Goal: Task Accomplishment & Management: Manage account settings

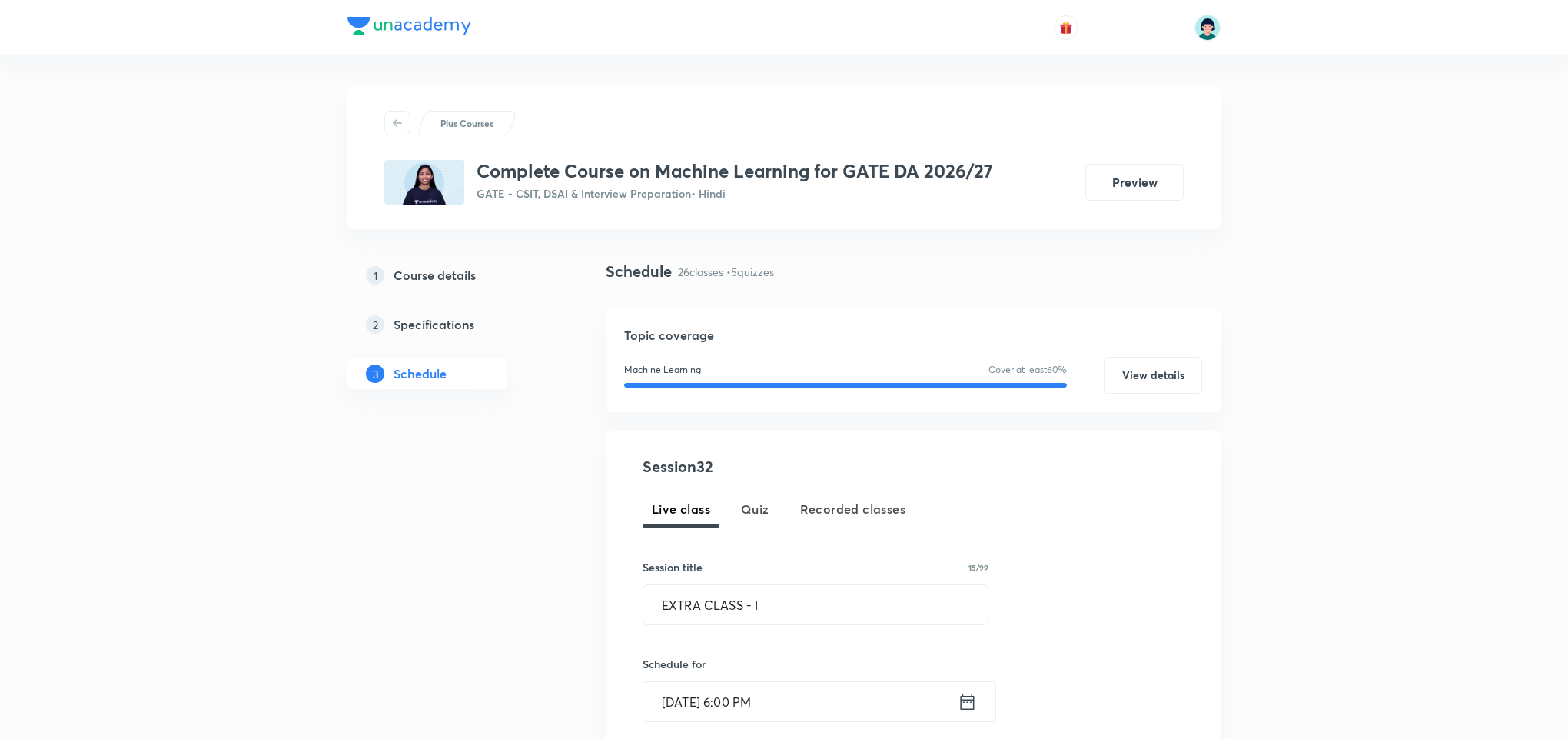
scroll to position [323, 0]
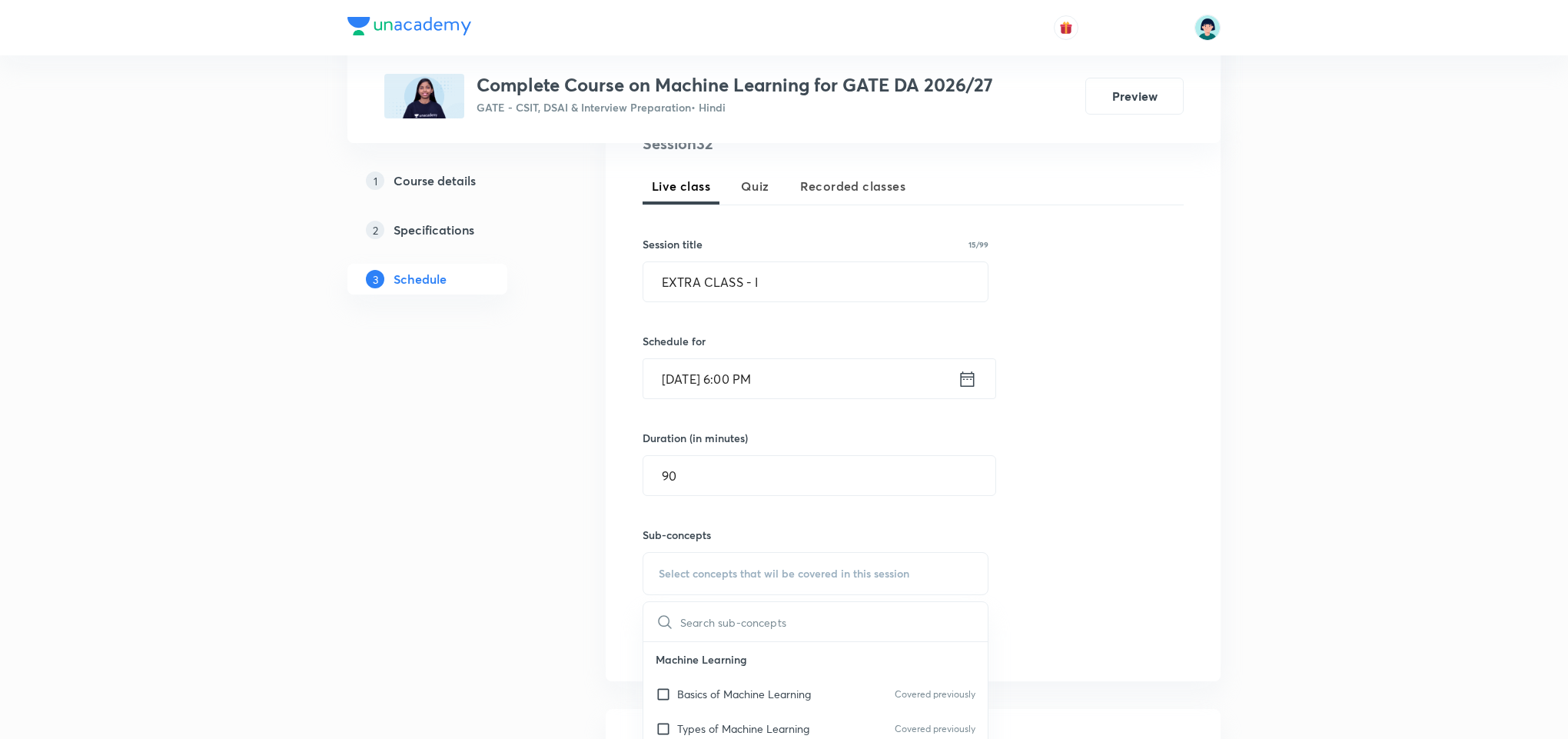
click at [732, 711] on div "Basics of Machine Learning Covered previously" at bounding box center [815, 693] width 344 height 35
checkbox input "true"
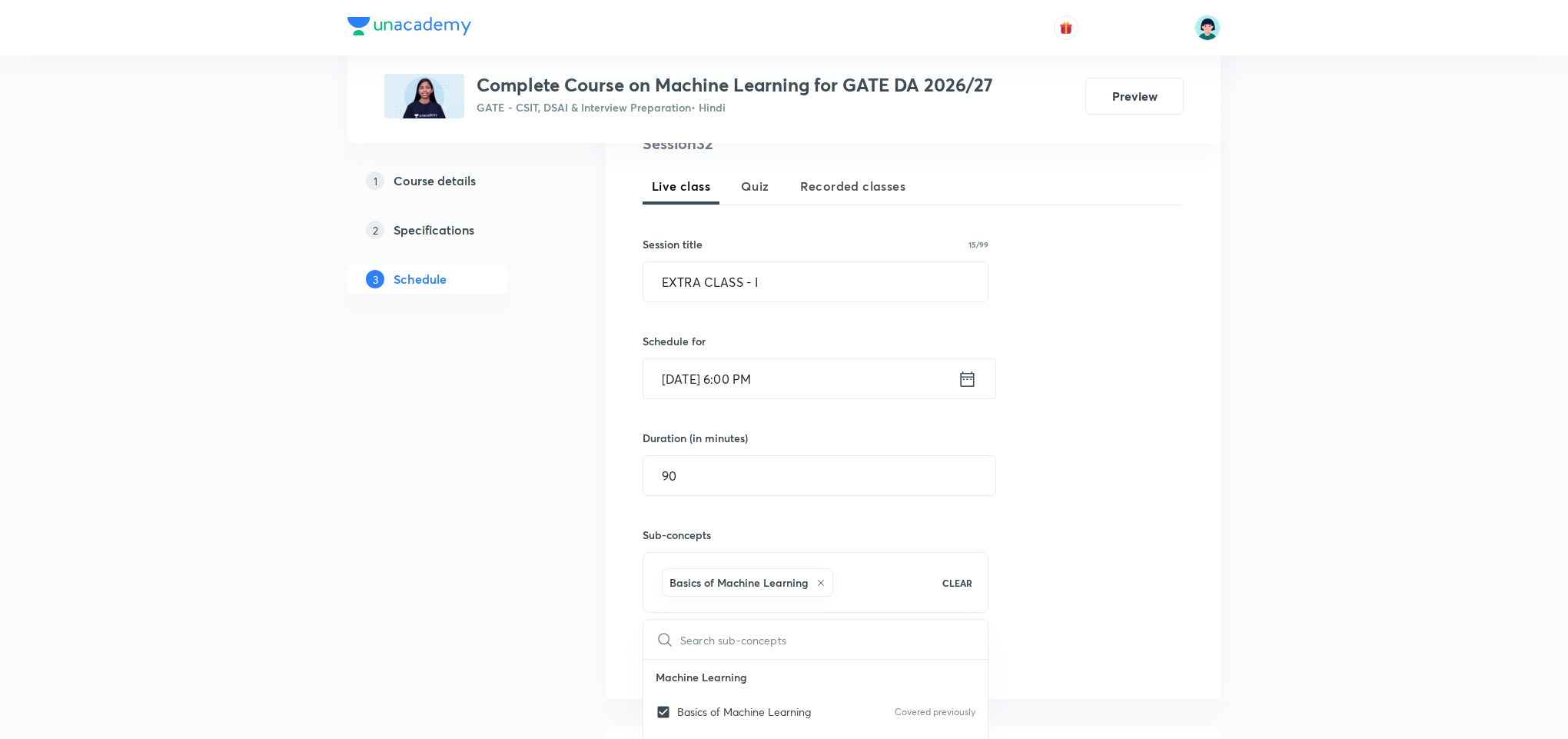
scroll to position [0, 0]
click at [1089, 568] on div "Session 32 Live class Quiz Recorded classes Session title 15/99 EXTRA CLASS - I…" at bounding box center [913, 403] width 541 height 542
click at [665, 651] on button "Add" at bounding box center [681, 658] width 80 height 31
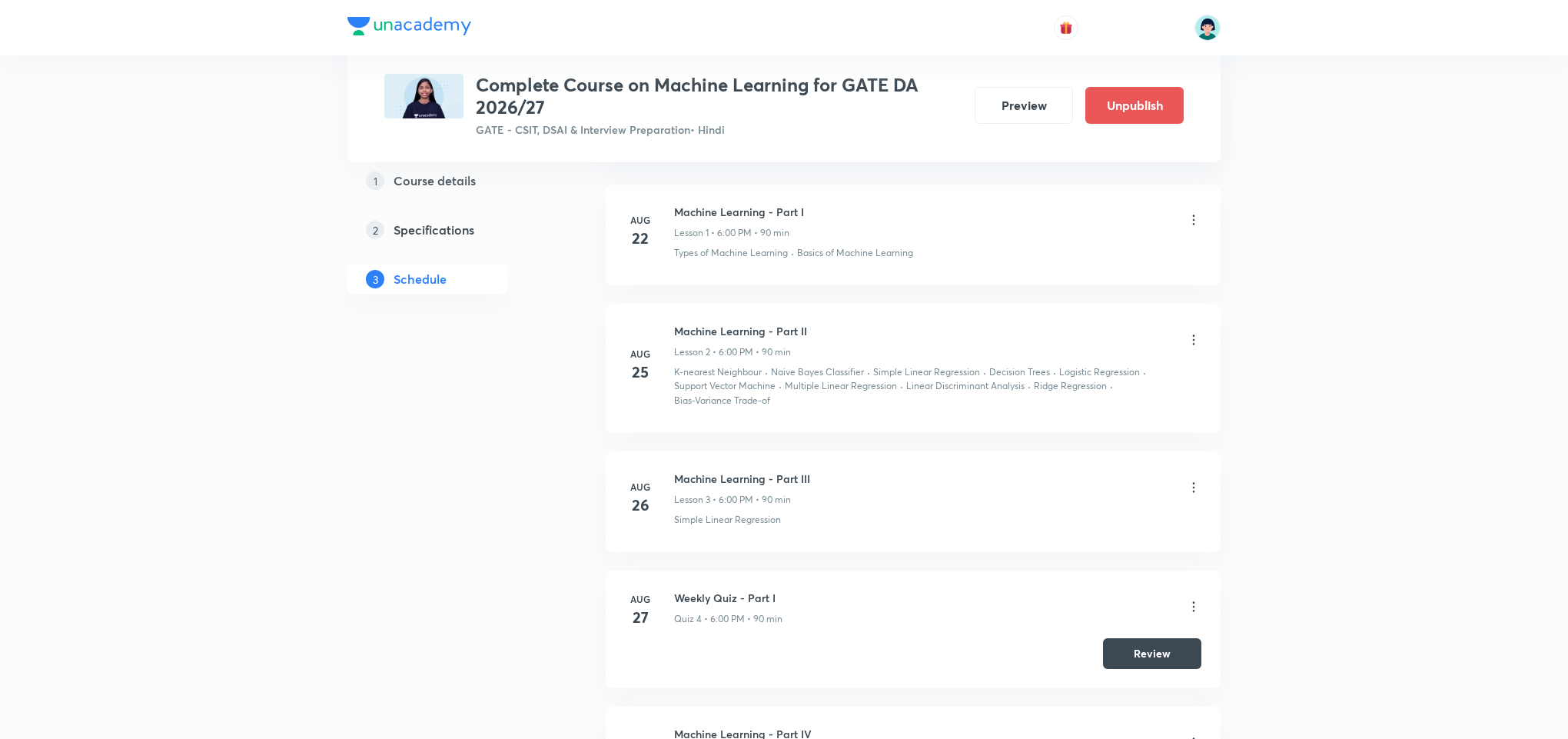
scroll to position [181, 0]
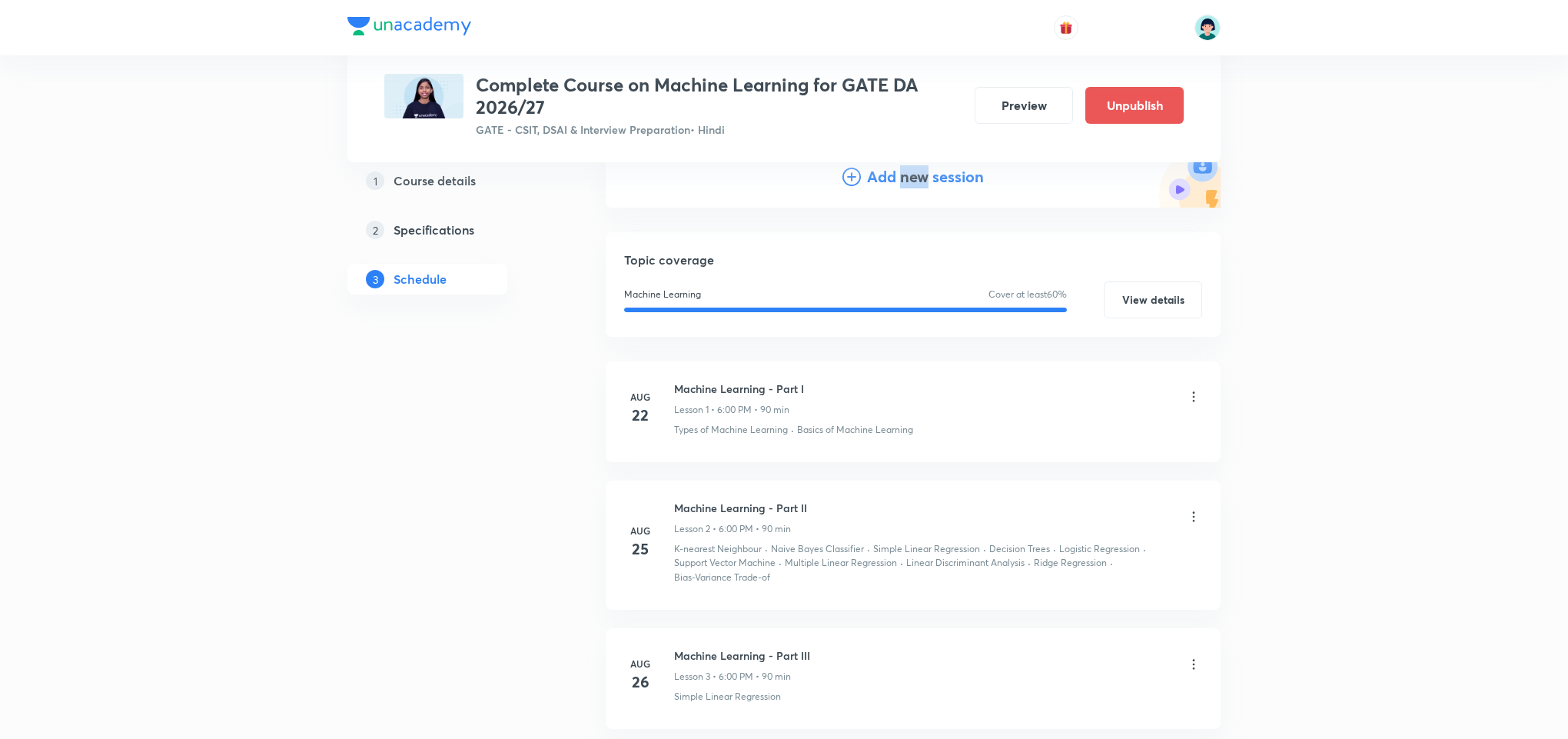
drag, startPoint x: 925, startPoint y: 195, endPoint x: 898, endPoint y: 183, distance: 29.5
click at [898, 183] on div "Add new session" at bounding box center [913, 177] width 615 height 62
click at [898, 183] on h4 "Add new session" at bounding box center [925, 177] width 117 height 23
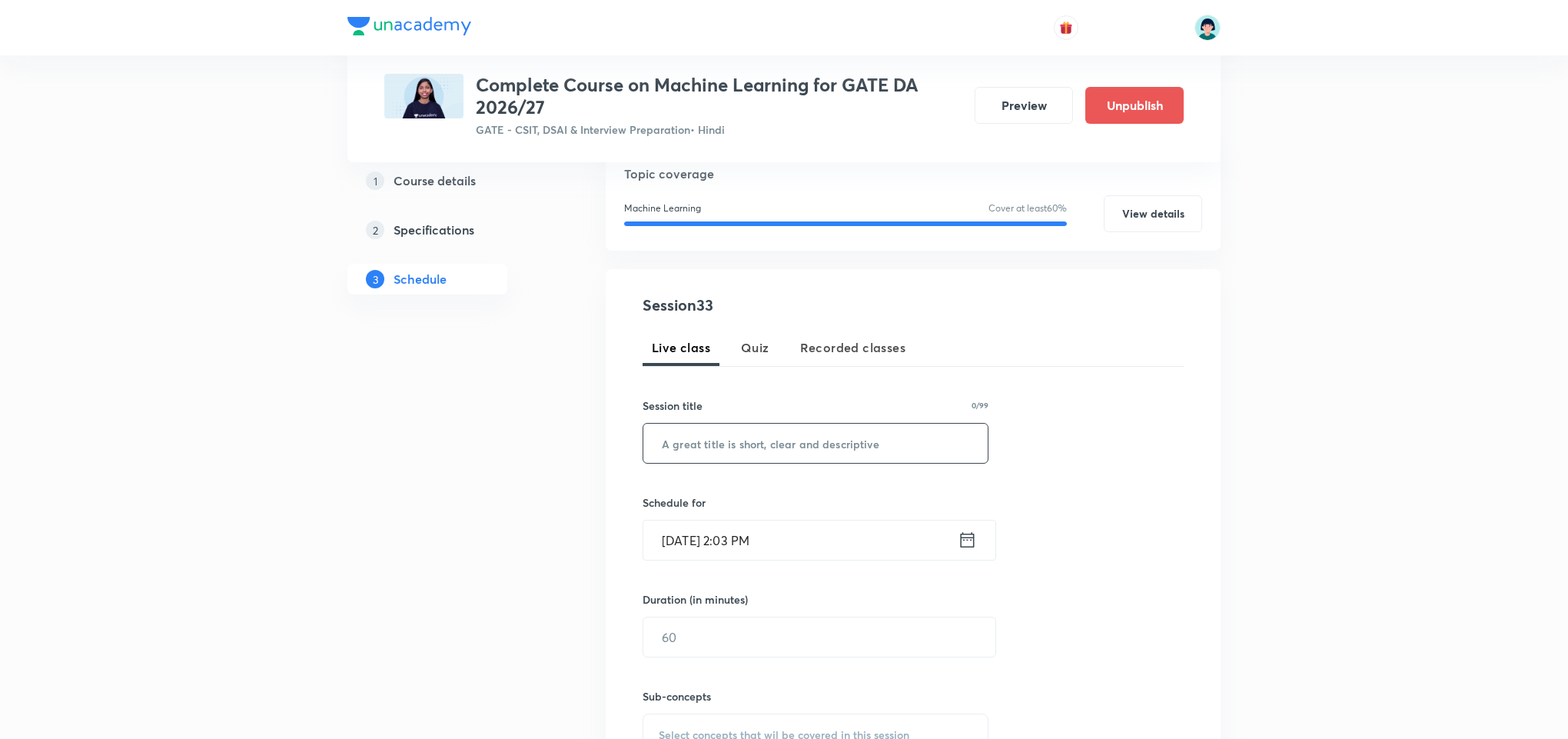
click at [740, 436] on input "text" at bounding box center [815, 443] width 344 height 39
paste input "EXTRA CLASS - II"
type input "EXTRA CLASS - II"
drag, startPoint x: 696, startPoint y: 579, endPoint x: 676, endPoint y: 554, distance: 32.0
click at [676, 554] on div "Session 33 Live class Quiz Recorded classes Session title 16/99 EXTRA CLASS - I…" at bounding box center [913, 556] width 541 height 525
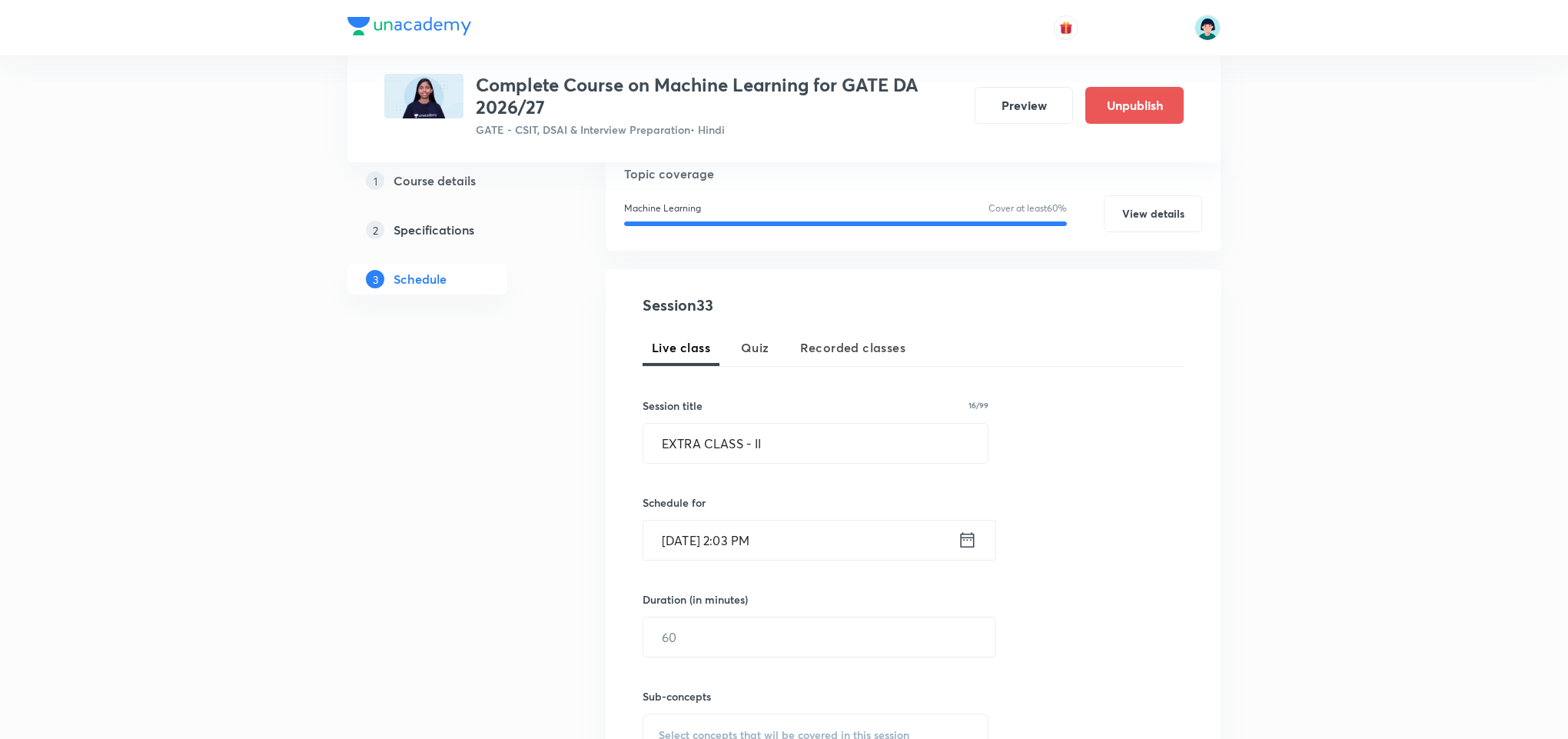
click at [676, 554] on input "Oct 3, 2025, 2:03 PM" at bounding box center [800, 540] width 315 height 39
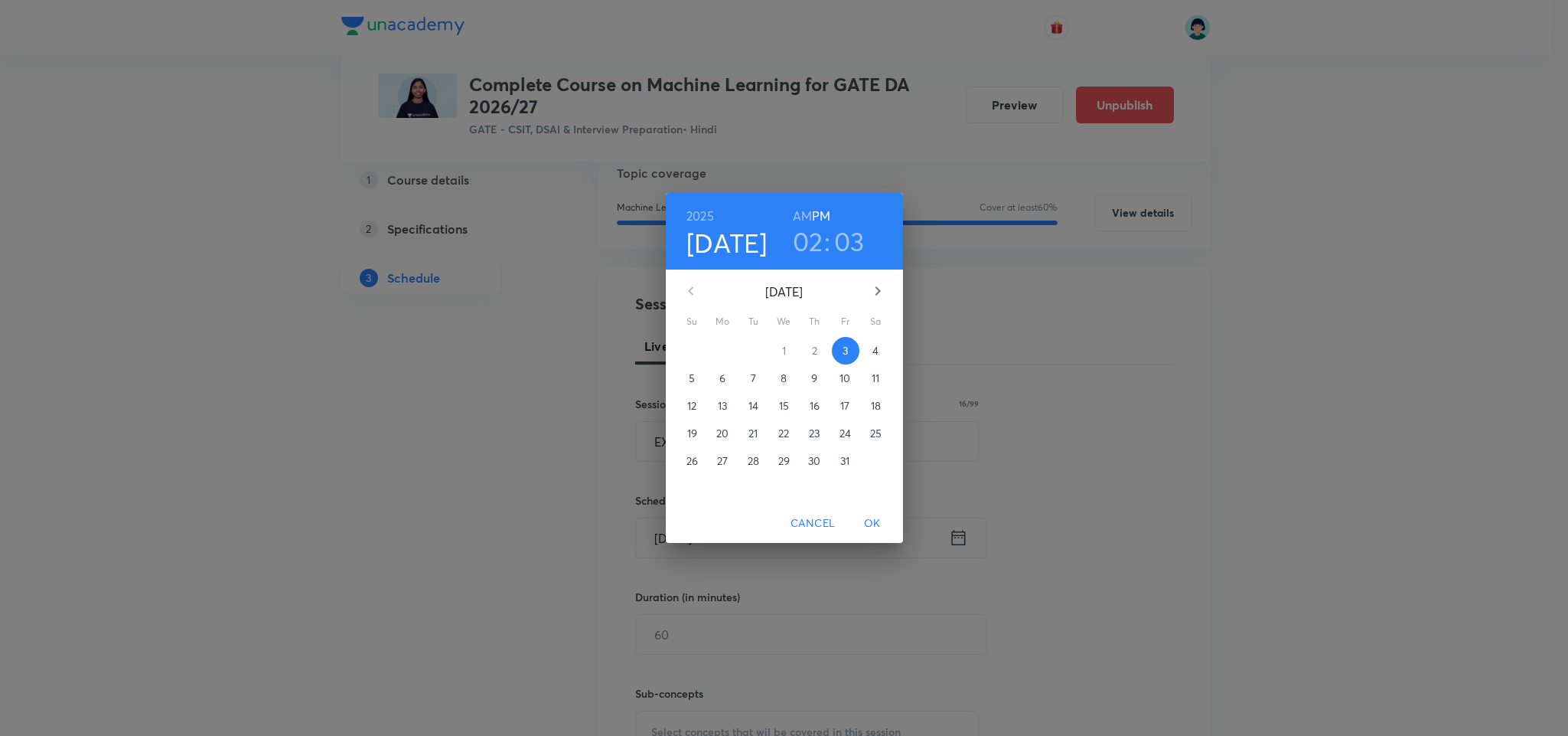
click at [729, 368] on button "6" at bounding box center [723, 379] width 28 height 28
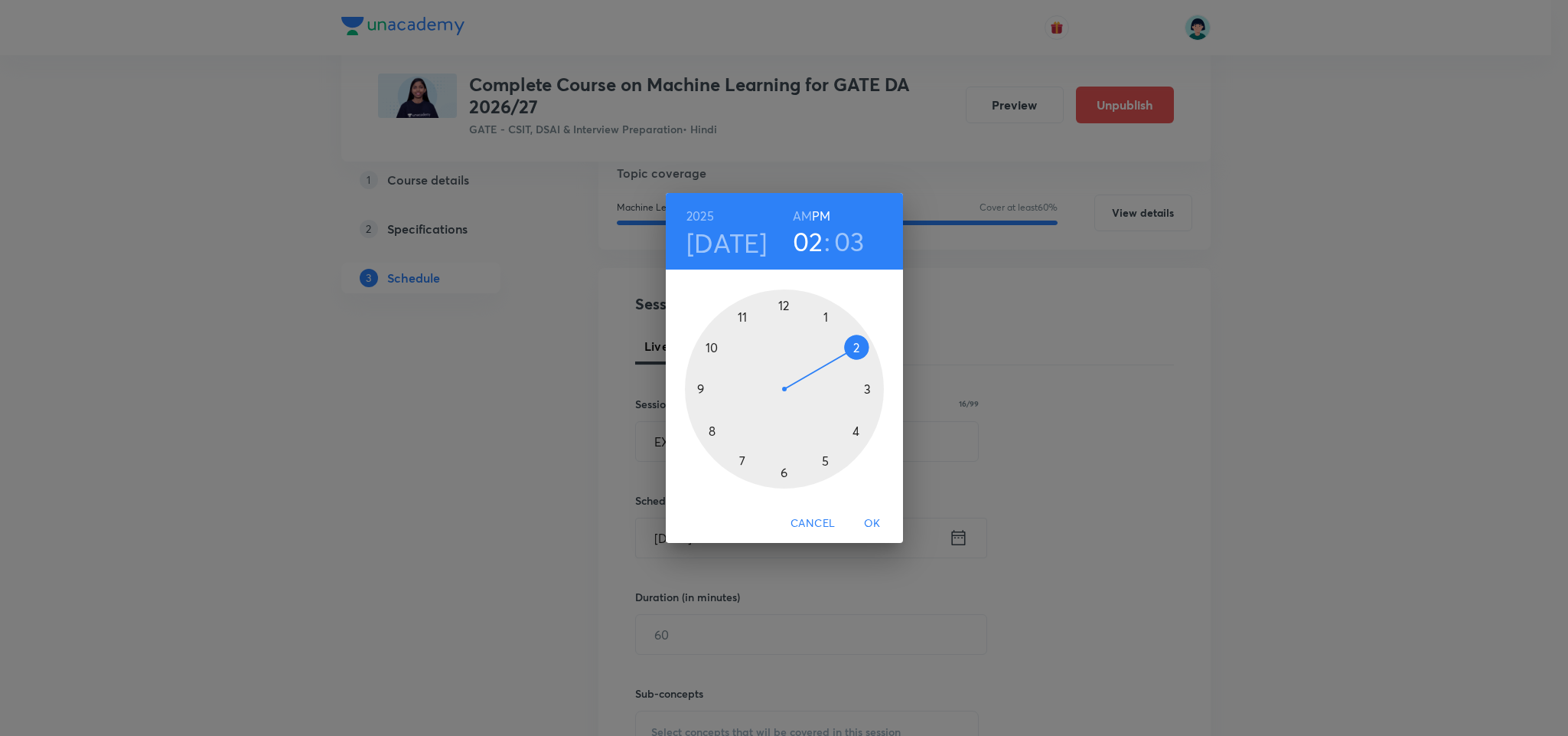
click at [786, 478] on div at bounding box center [784, 388] width 199 height 199
click at [784, 295] on div at bounding box center [784, 388] width 199 height 199
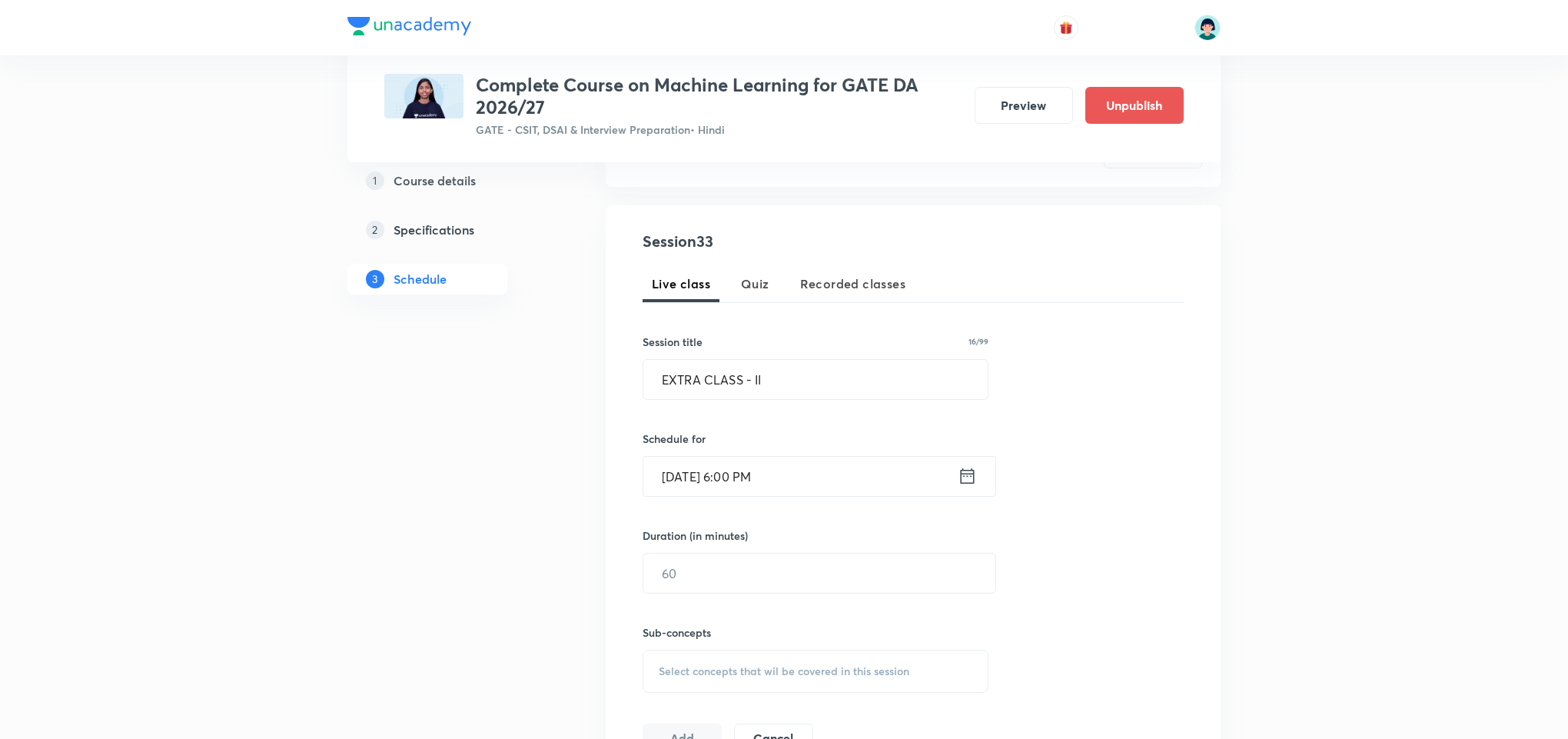
scroll to position [319, 0]
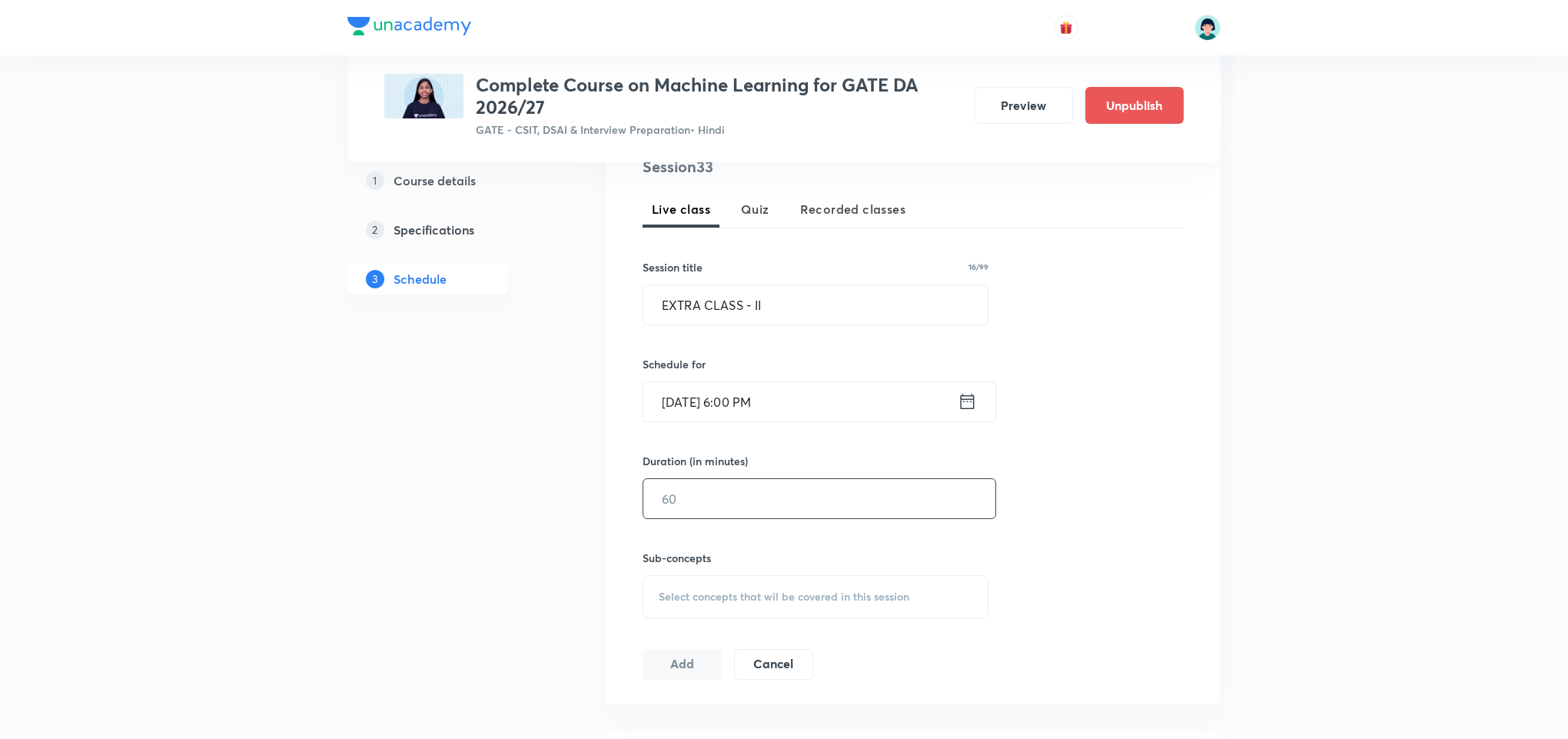
click at [665, 482] on input "text" at bounding box center [819, 498] width 352 height 39
type input "90"
click at [788, 593] on span "Select concepts that wil be covered in this session" at bounding box center [784, 597] width 251 height 12
click at [724, 711] on p "Basics of Machine Learning" at bounding box center [743, 717] width 134 height 16
checkbox input "true"
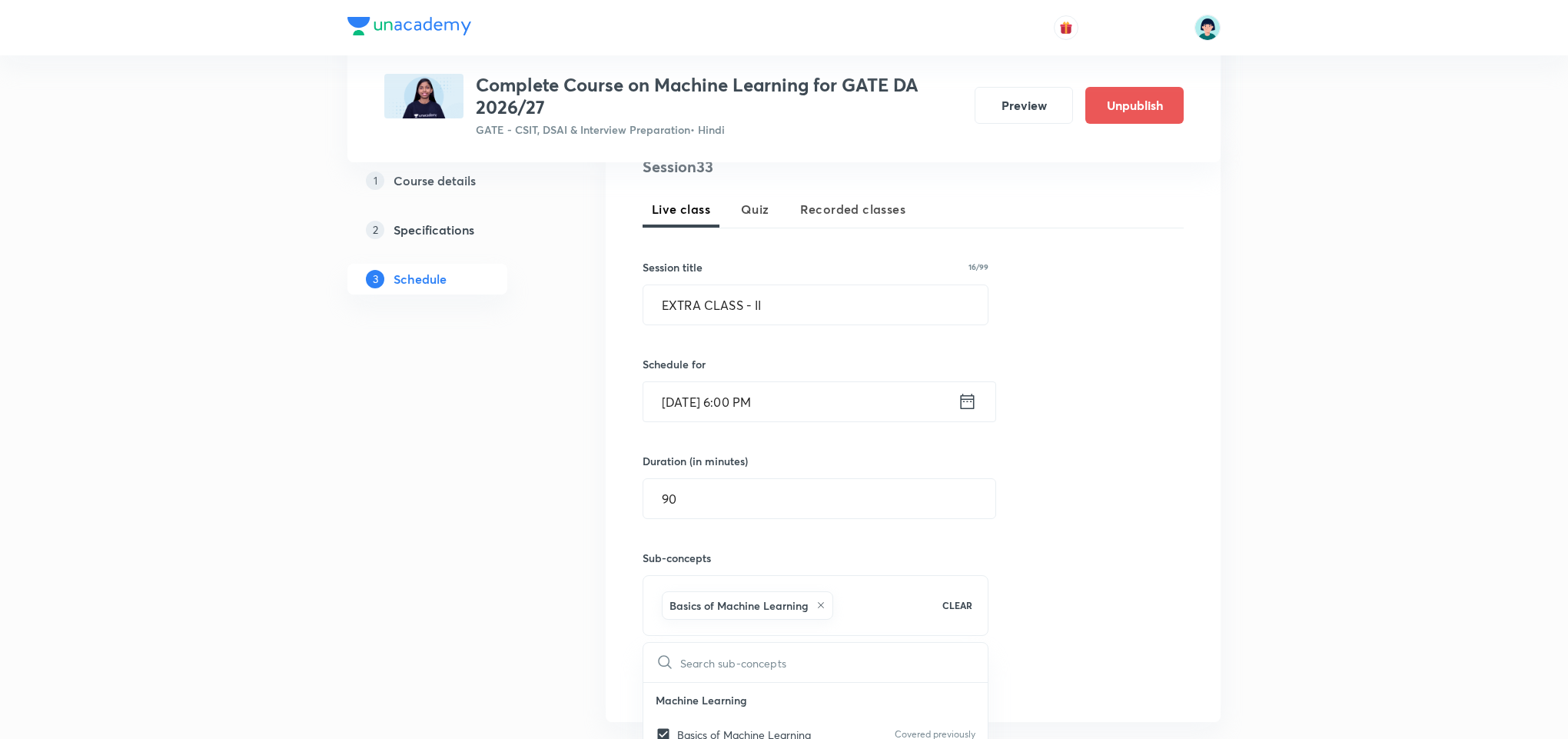
click at [1109, 503] on div "Session 33 Live class Quiz Recorded classes Session title 16/99 EXTRA CLASS - I…" at bounding box center [913, 426] width 541 height 542
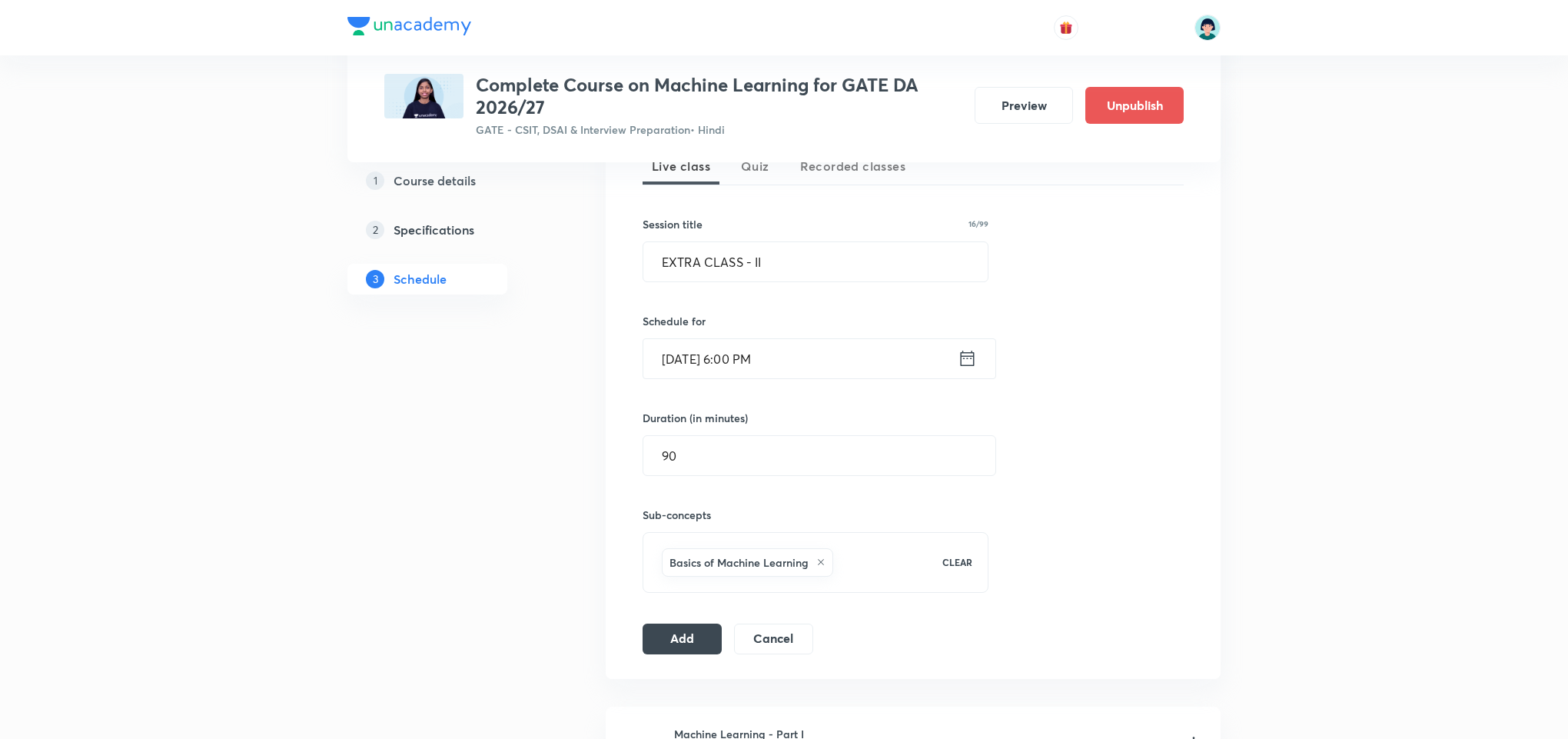
scroll to position [365, 0]
click at [674, 644] on button "Add" at bounding box center [681, 634] width 80 height 31
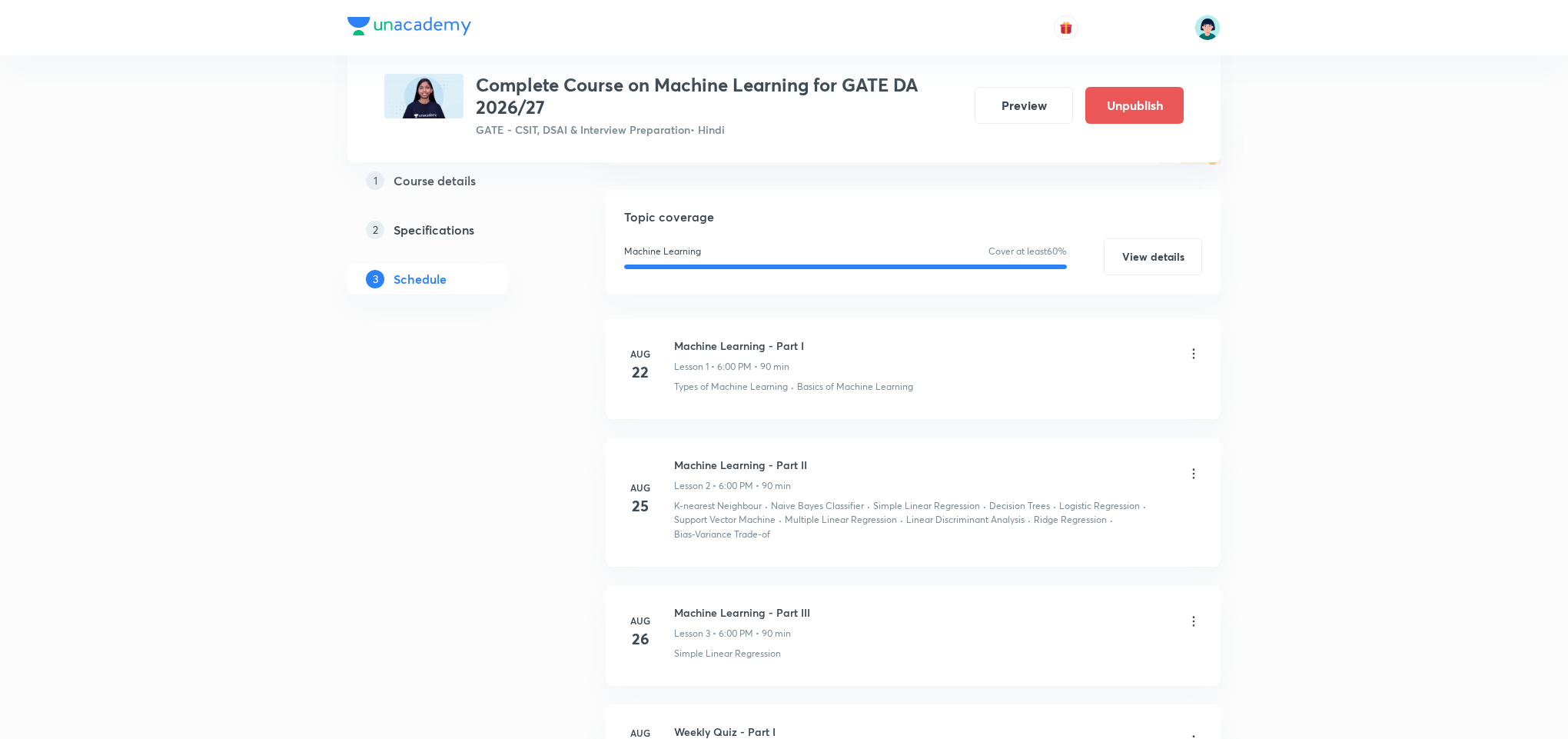
scroll to position [126, 0]
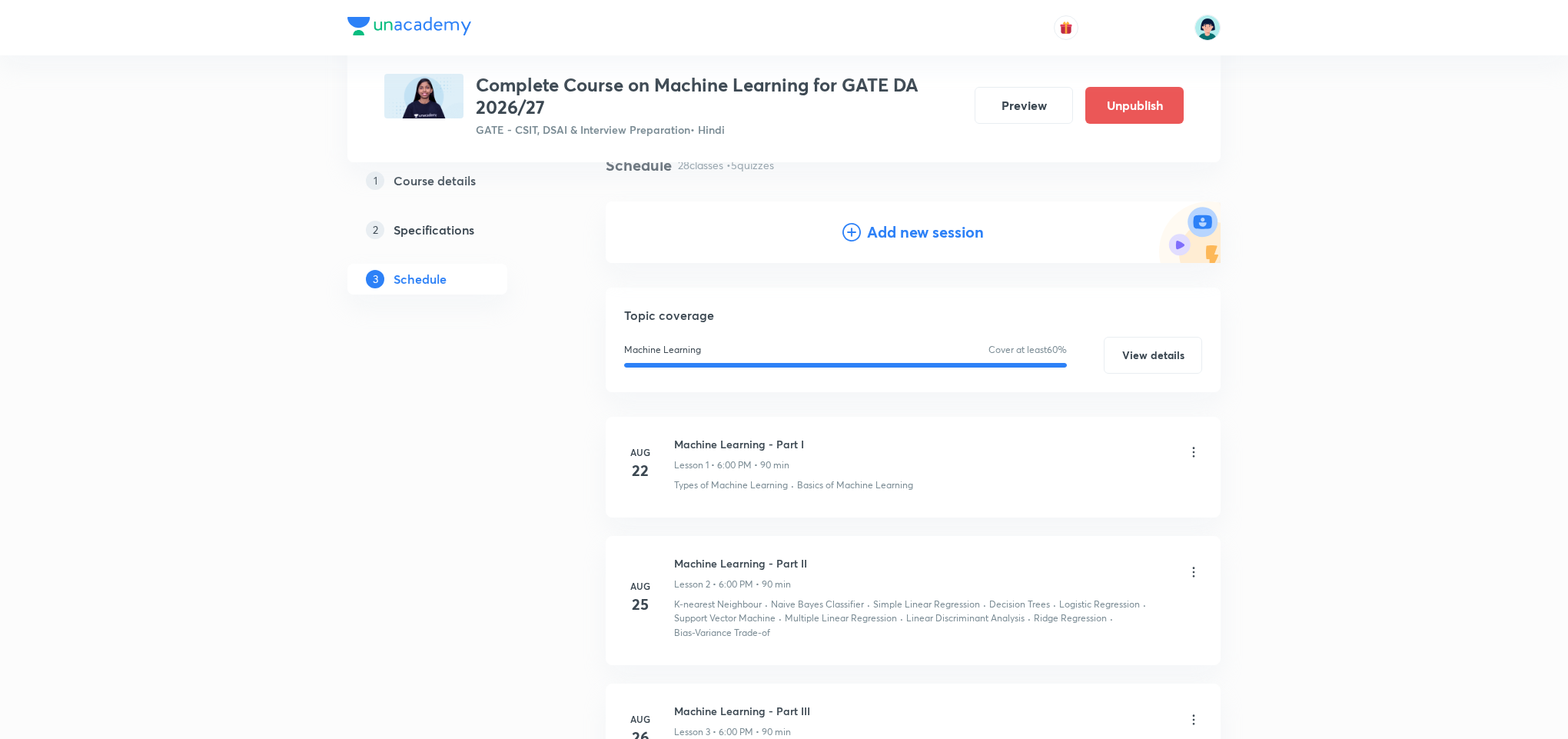
click at [881, 226] on h4 "Add new session" at bounding box center [925, 232] width 117 height 23
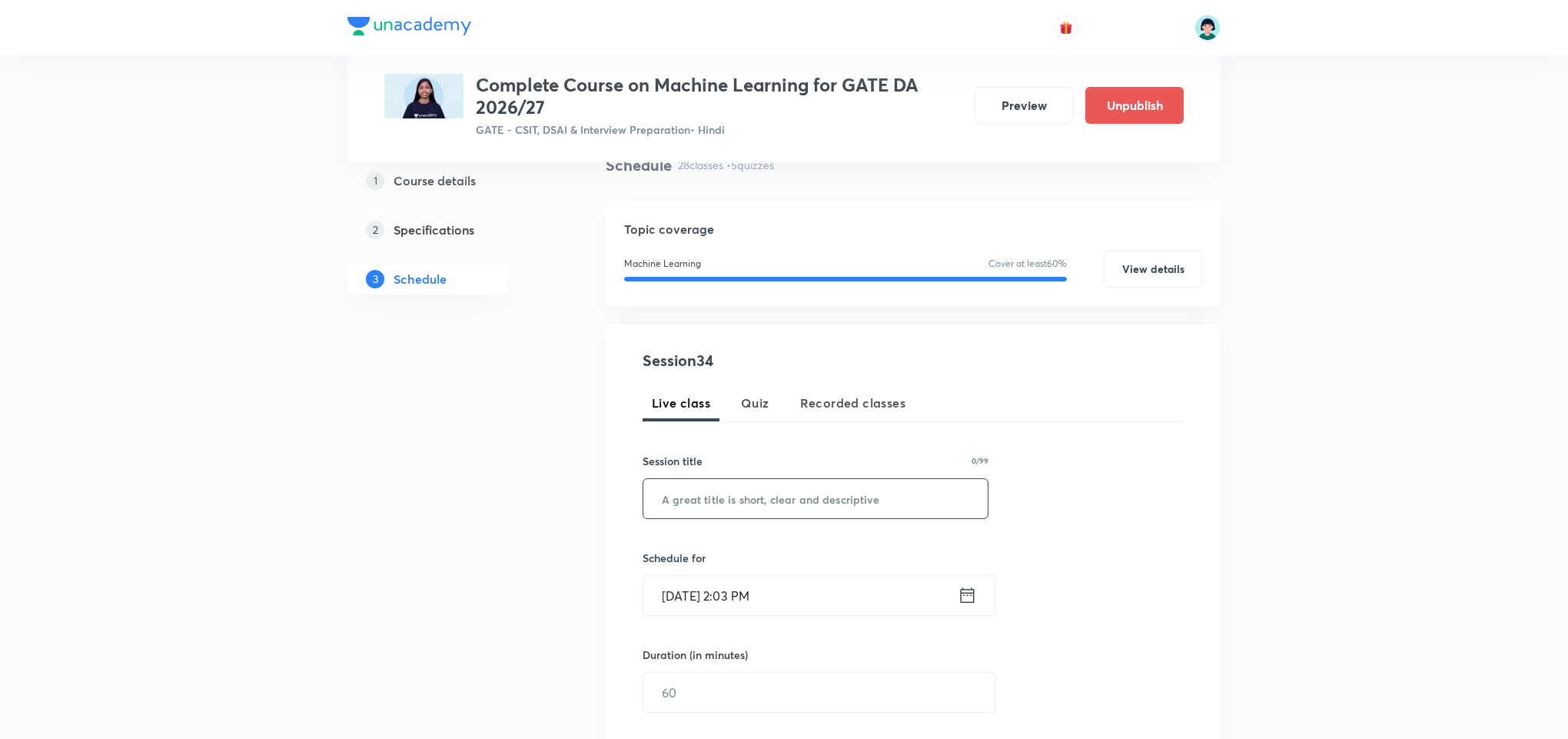
click at [742, 504] on input "text" at bounding box center [815, 498] width 344 height 39
paste input "EXTRA CLASS - II"
type input "EXTRA CLASS - III"
click at [681, 588] on input "Oct 3, 2025, 2:03 PM" at bounding box center [800, 596] width 315 height 39
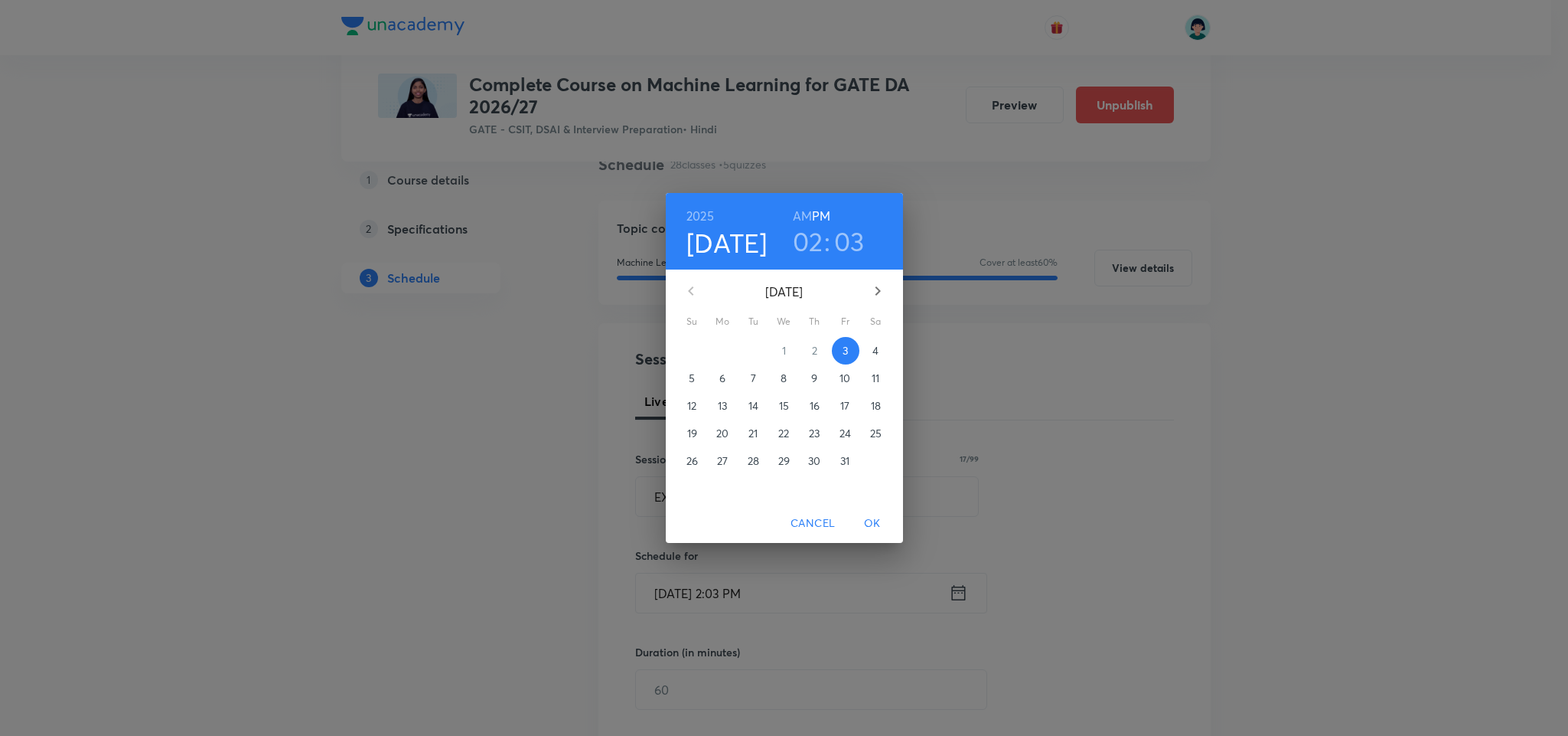
click at [754, 383] on p "7" at bounding box center [753, 378] width 6 height 15
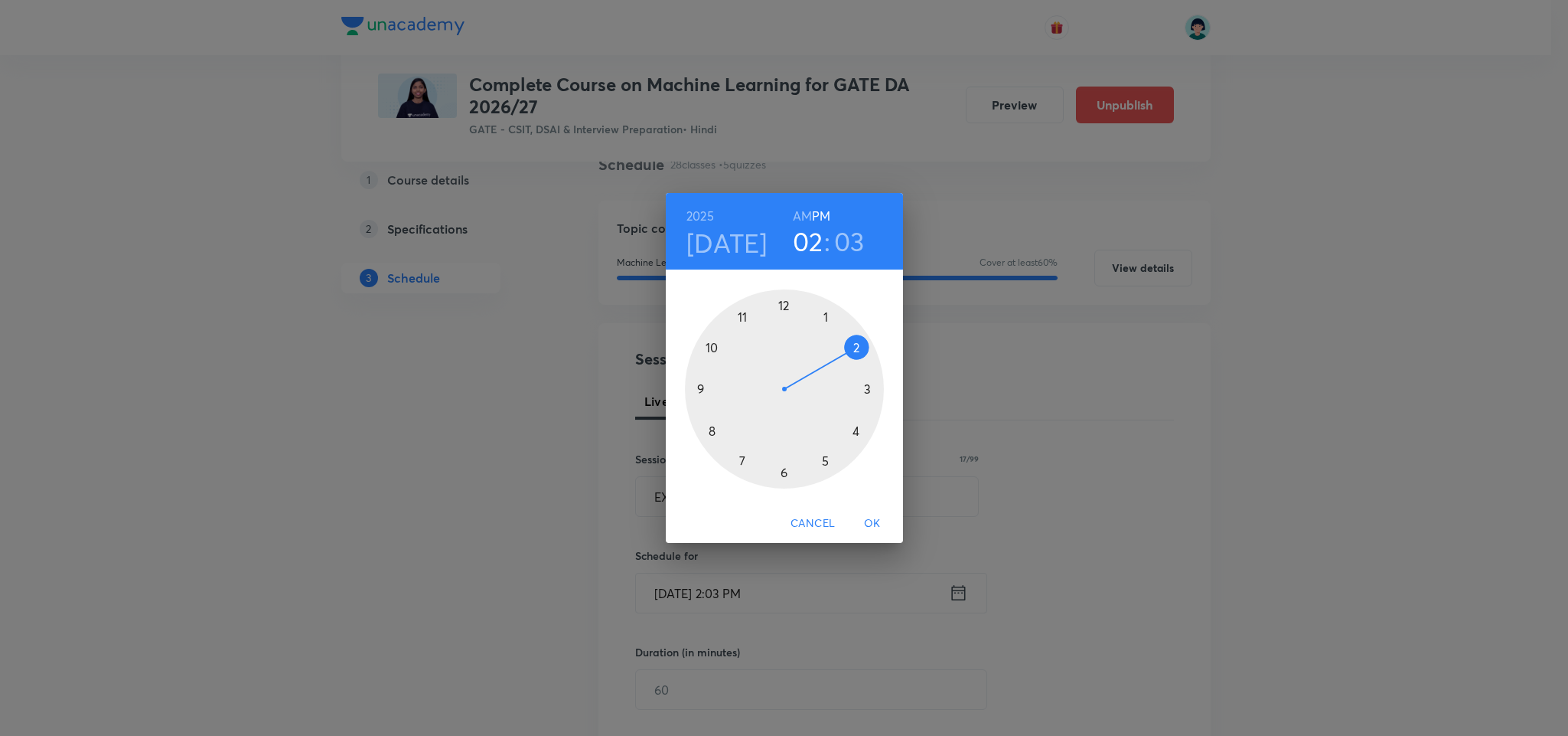
click at [781, 466] on div at bounding box center [784, 388] width 199 height 199
click at [783, 297] on div at bounding box center [784, 388] width 199 height 199
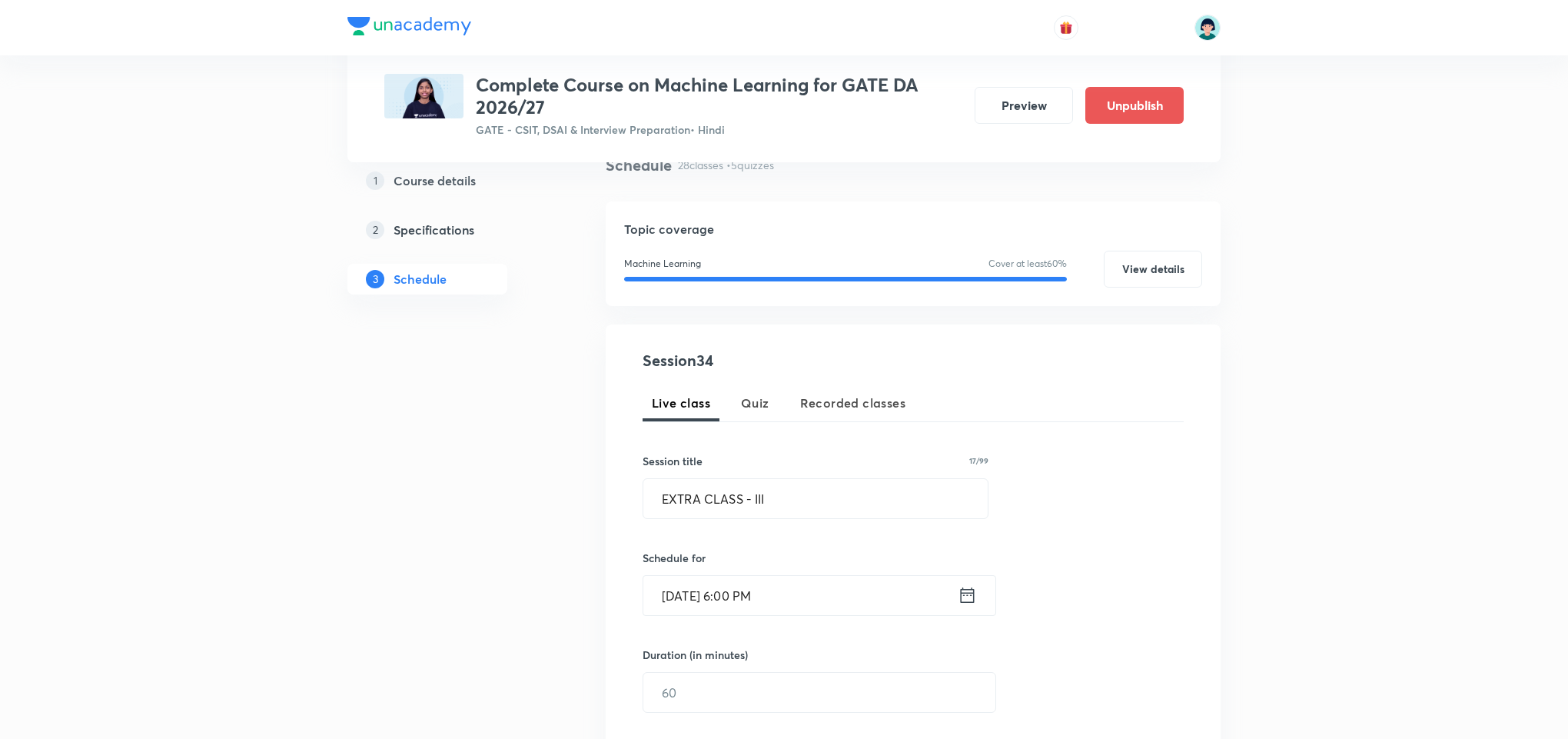
click at [1160, 526] on div "Session 34 Live class Quiz Recorded classes Session title 17/99 EXTRA CLASS - I…" at bounding box center [913, 612] width 541 height 525
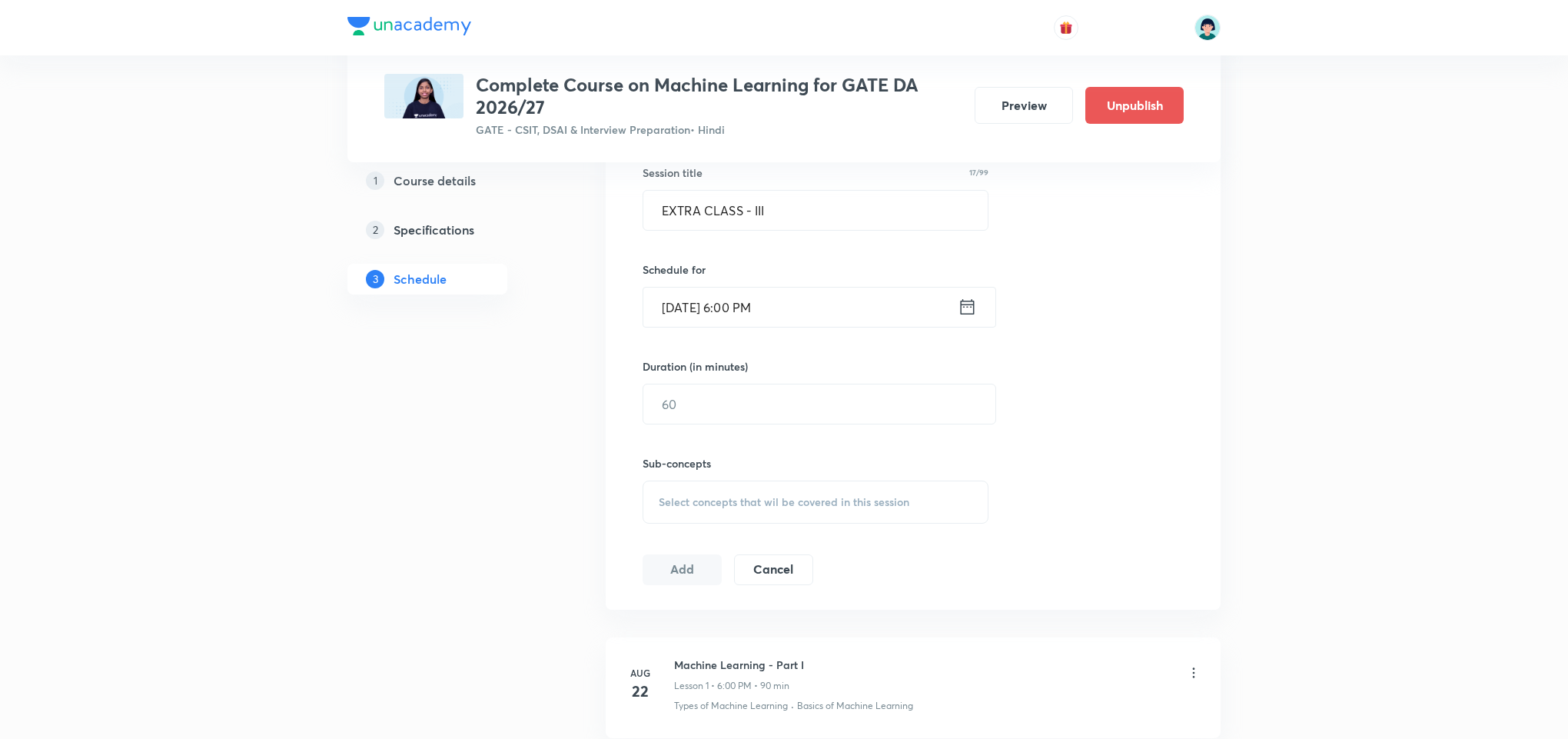
scroll to position [449, 0]
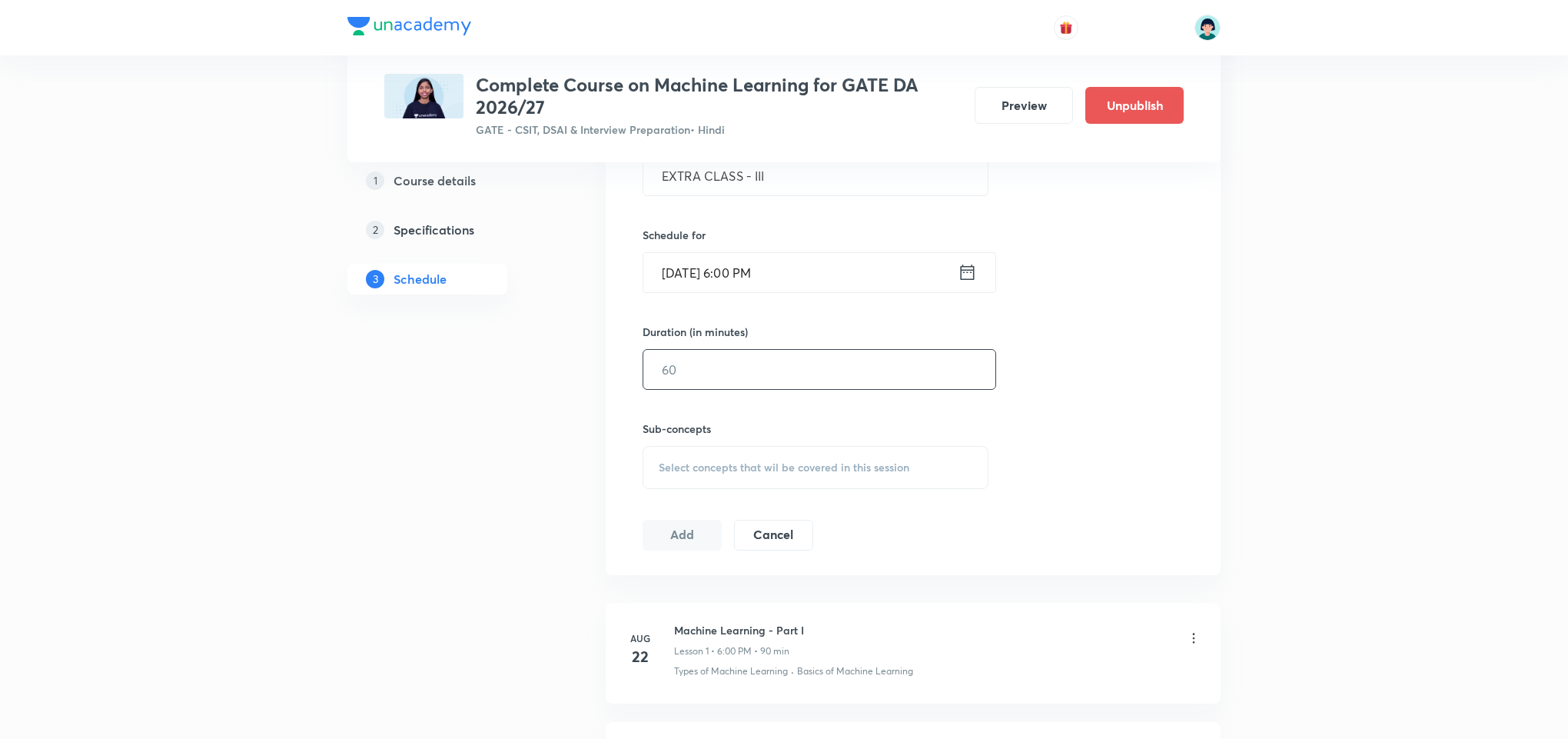
click at [830, 386] on input "text" at bounding box center [819, 370] width 352 height 39
type input "90"
click at [882, 470] on span "Select concepts that wil be covered in this session" at bounding box center [784, 467] width 251 height 12
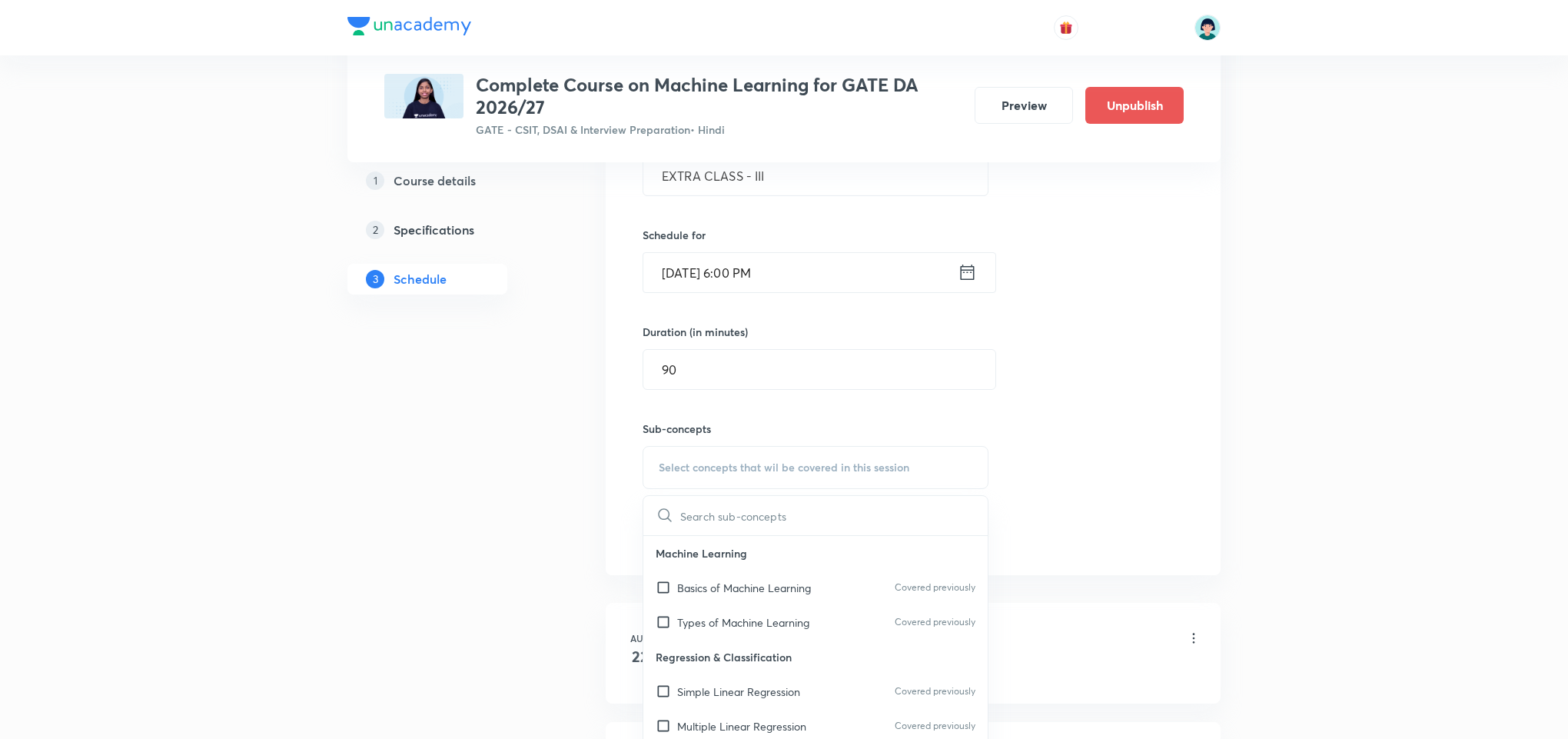
click at [761, 643] on p "Regression & Classification" at bounding box center [815, 657] width 344 height 35
click at [772, 699] on p "Simple Linear Regression" at bounding box center [738, 691] width 123 height 16
checkbox input "true"
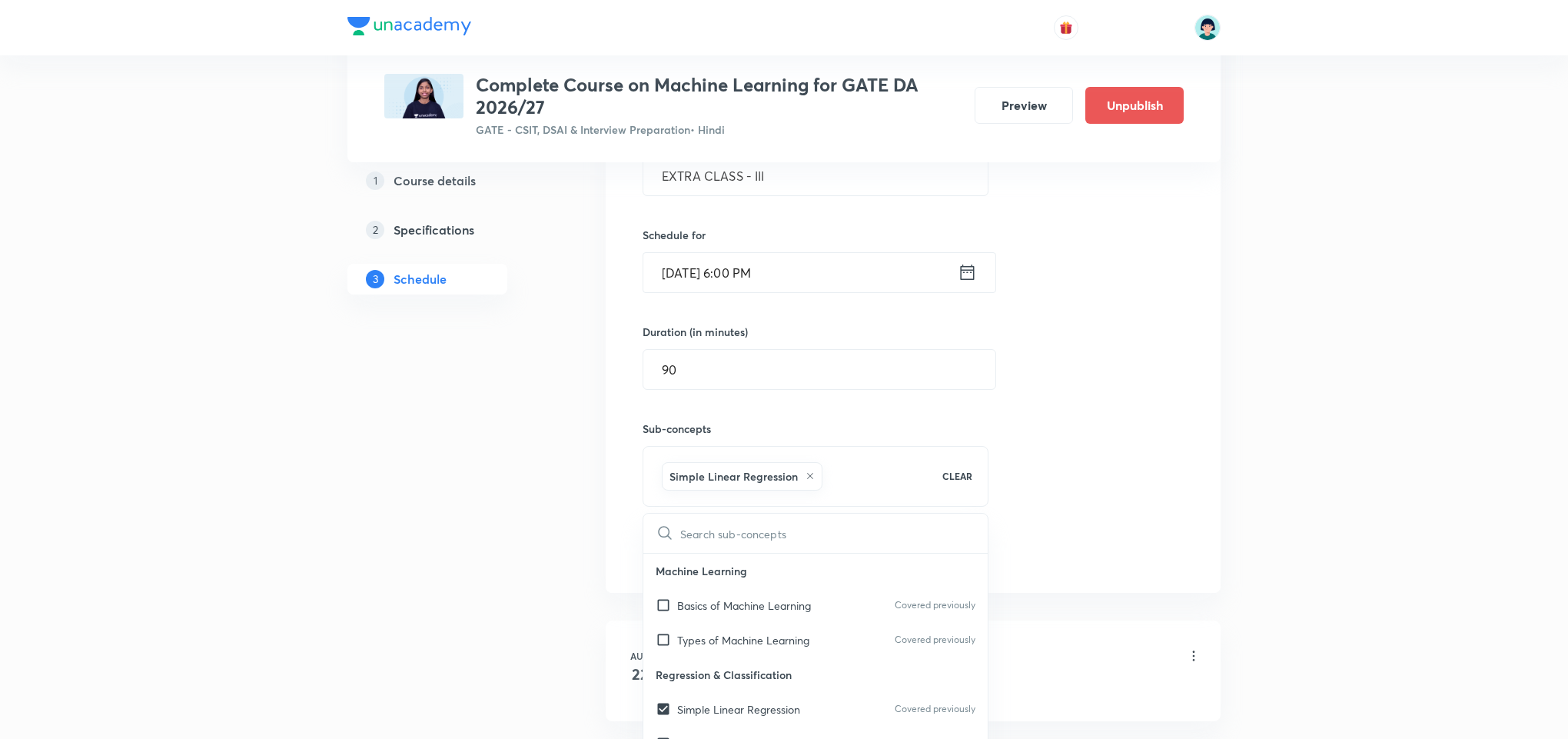
click at [1163, 448] on div "Session 34 Live class Quiz Recorded classes Session title 17/99 EXTRA CLASS - I…" at bounding box center [913, 297] width 541 height 542
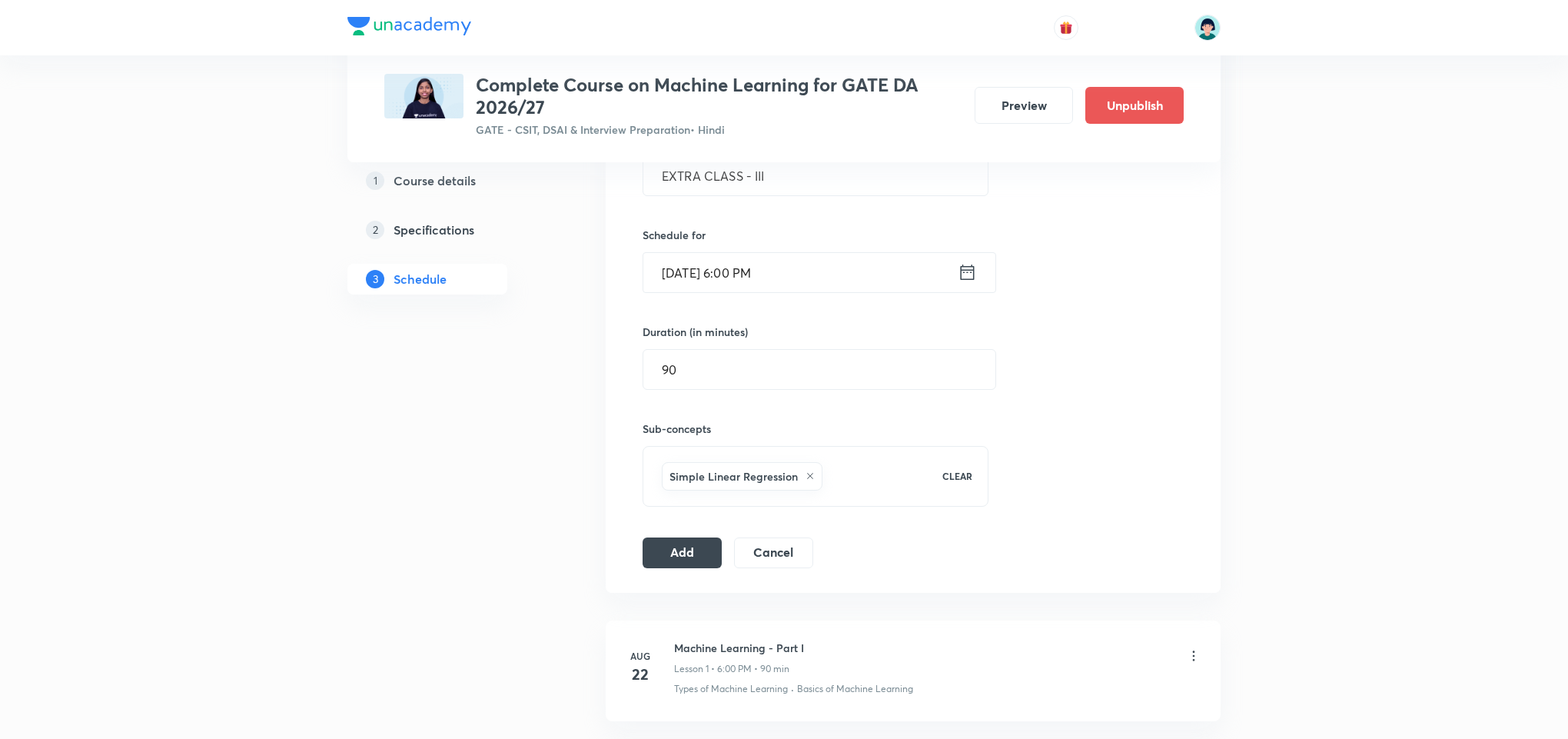
scroll to position [402, 0]
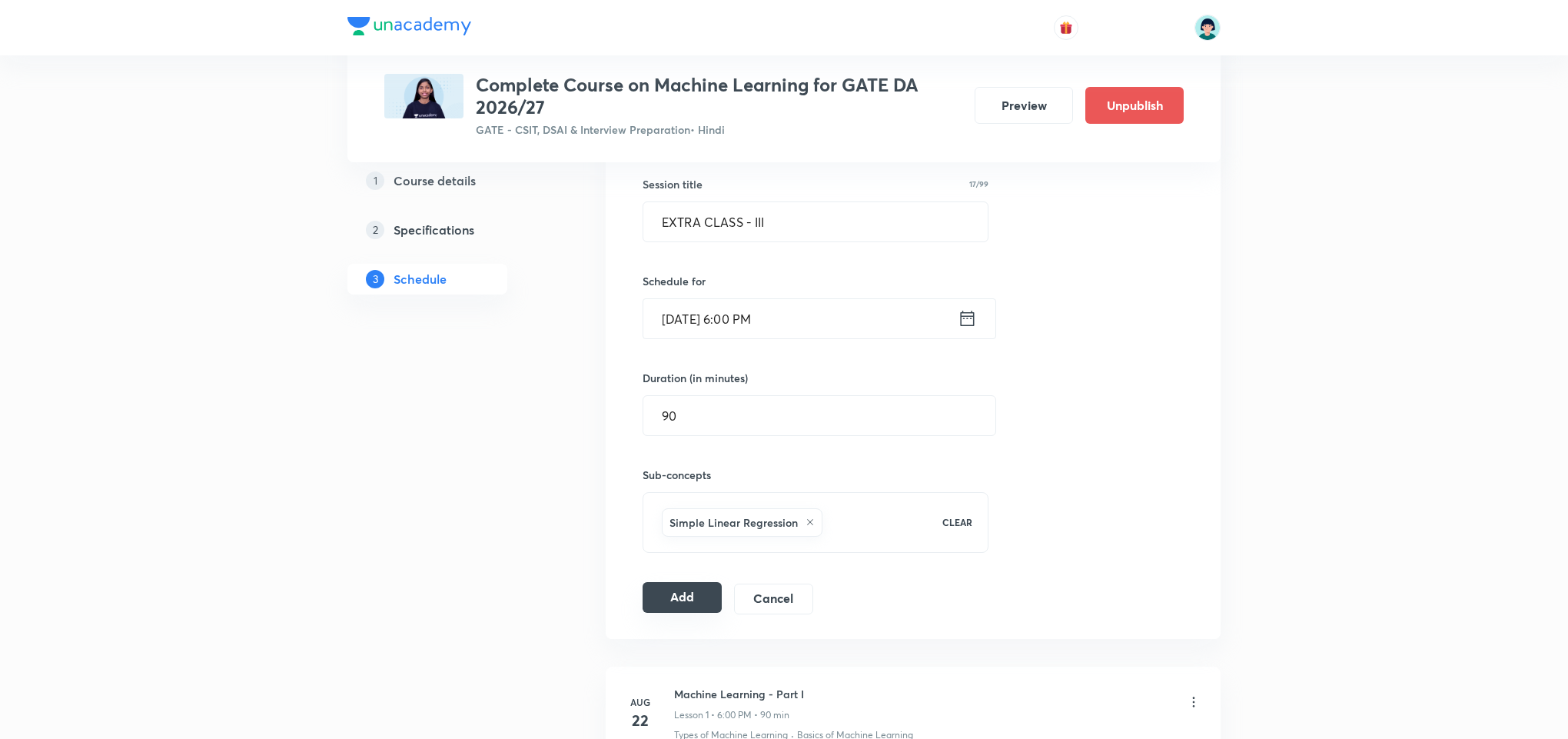
click at [687, 612] on button "Add" at bounding box center [681, 597] width 80 height 31
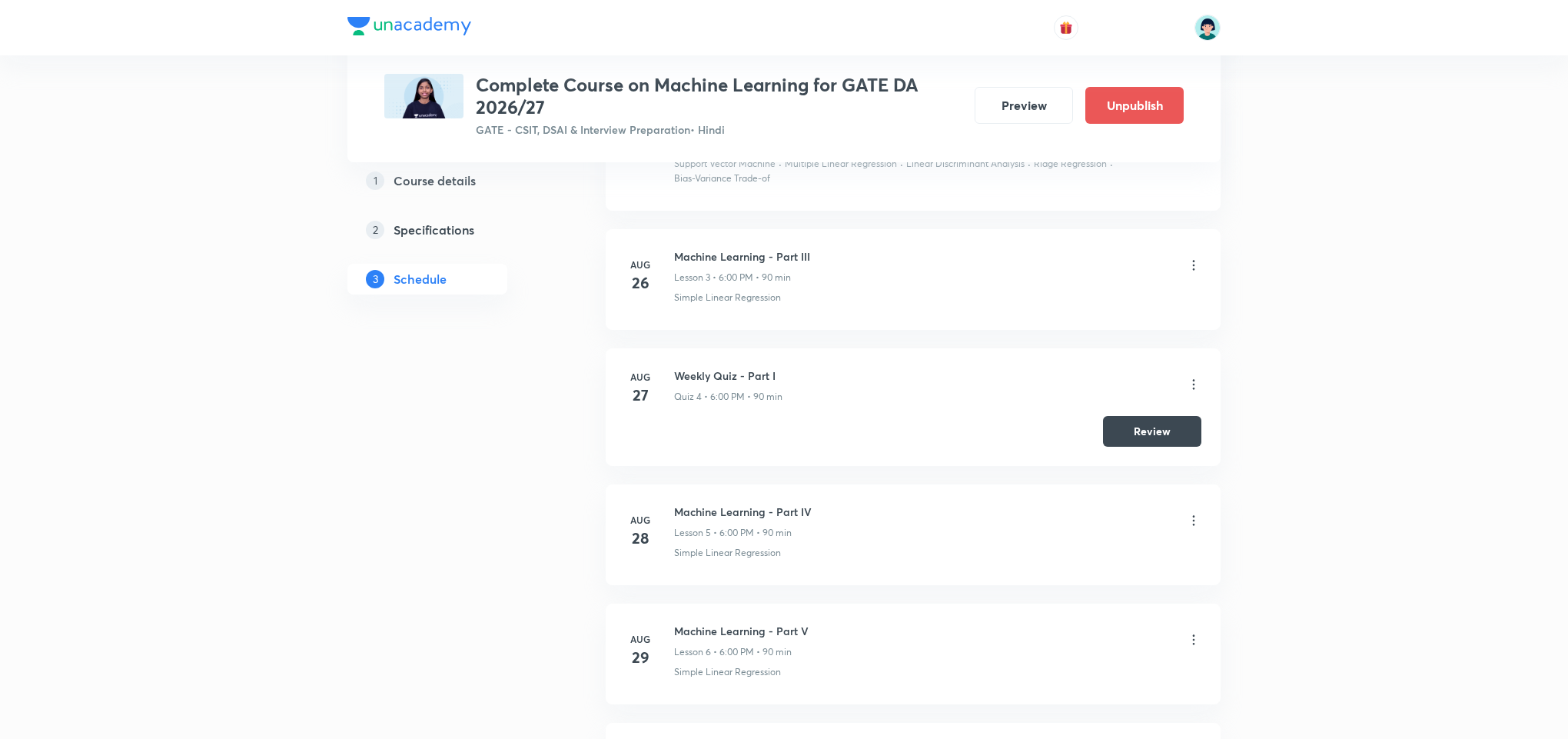
scroll to position [0, 0]
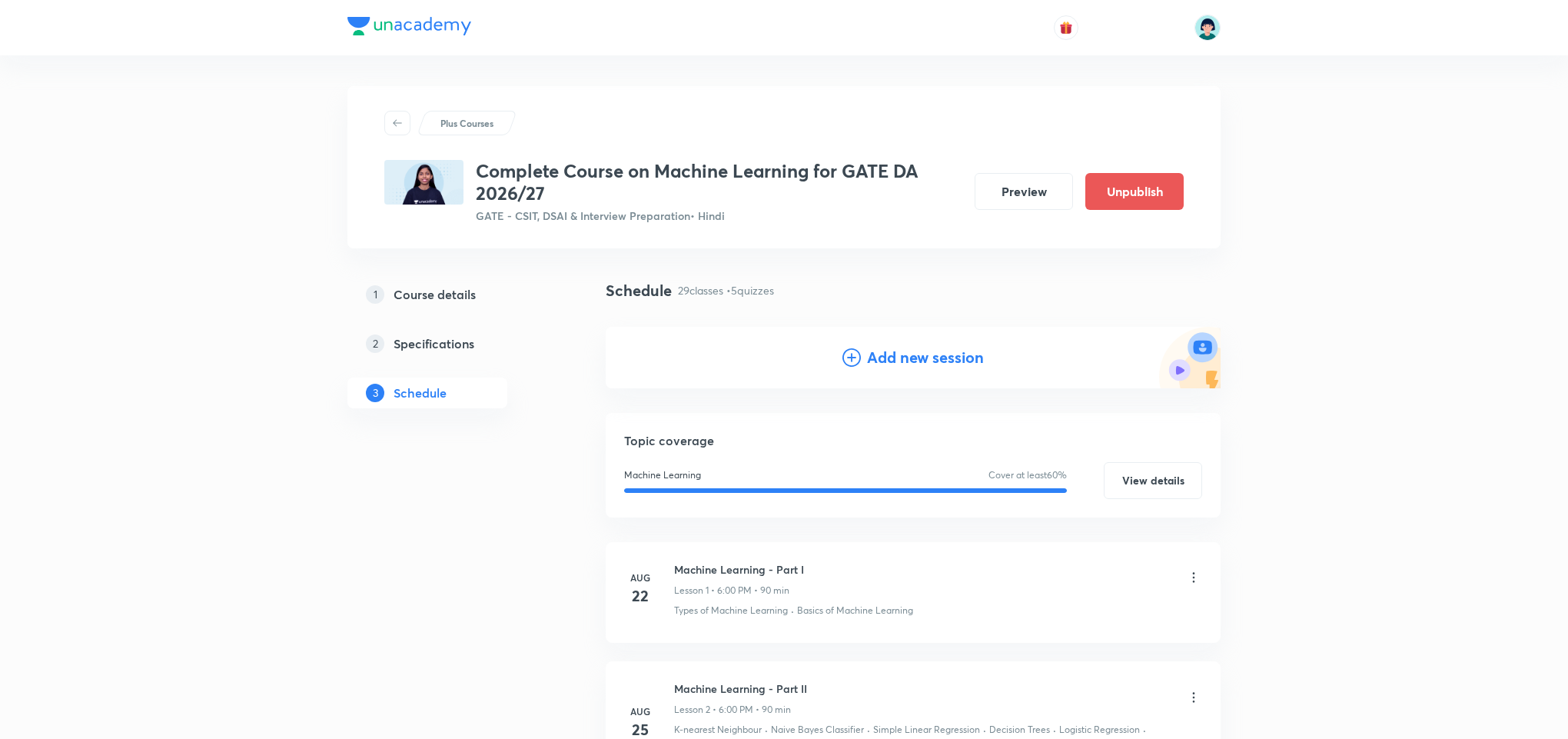
click at [890, 369] on div "Add new session" at bounding box center [913, 358] width 615 height 62
click at [882, 364] on h4 "Add new session" at bounding box center [925, 357] width 117 height 23
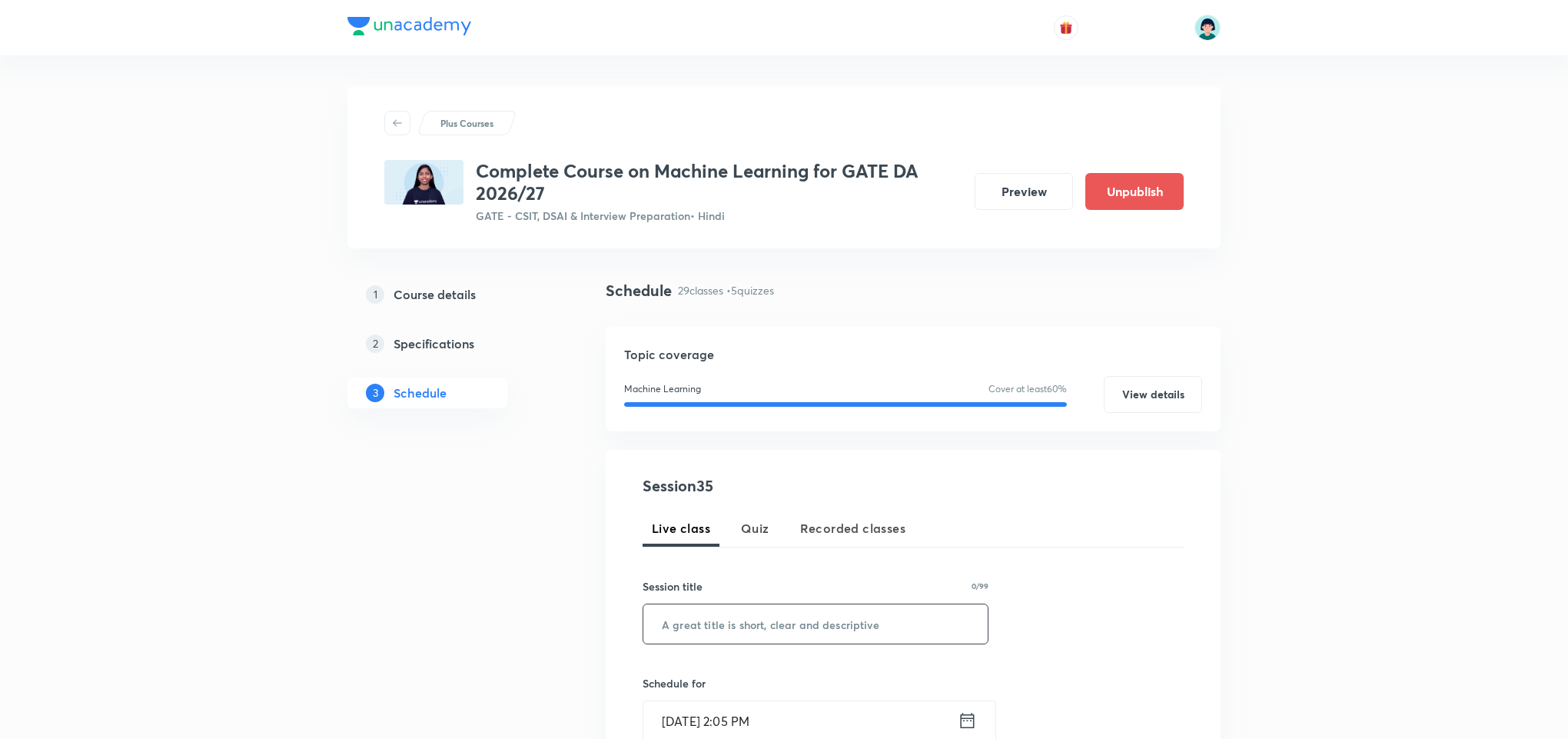
click at [725, 619] on input "text" at bounding box center [815, 624] width 344 height 39
paste input "Extra Class - IV"
click at [679, 629] on input "Extra Class - IV" at bounding box center [815, 624] width 344 height 39
type input "EXTRA CLASS - IV"
click at [1206, 582] on div "Session 35 Live class Quiz Recorded classes Session title 16/99 EXTRA CLASS - I…" at bounding box center [913, 736] width 615 height 573
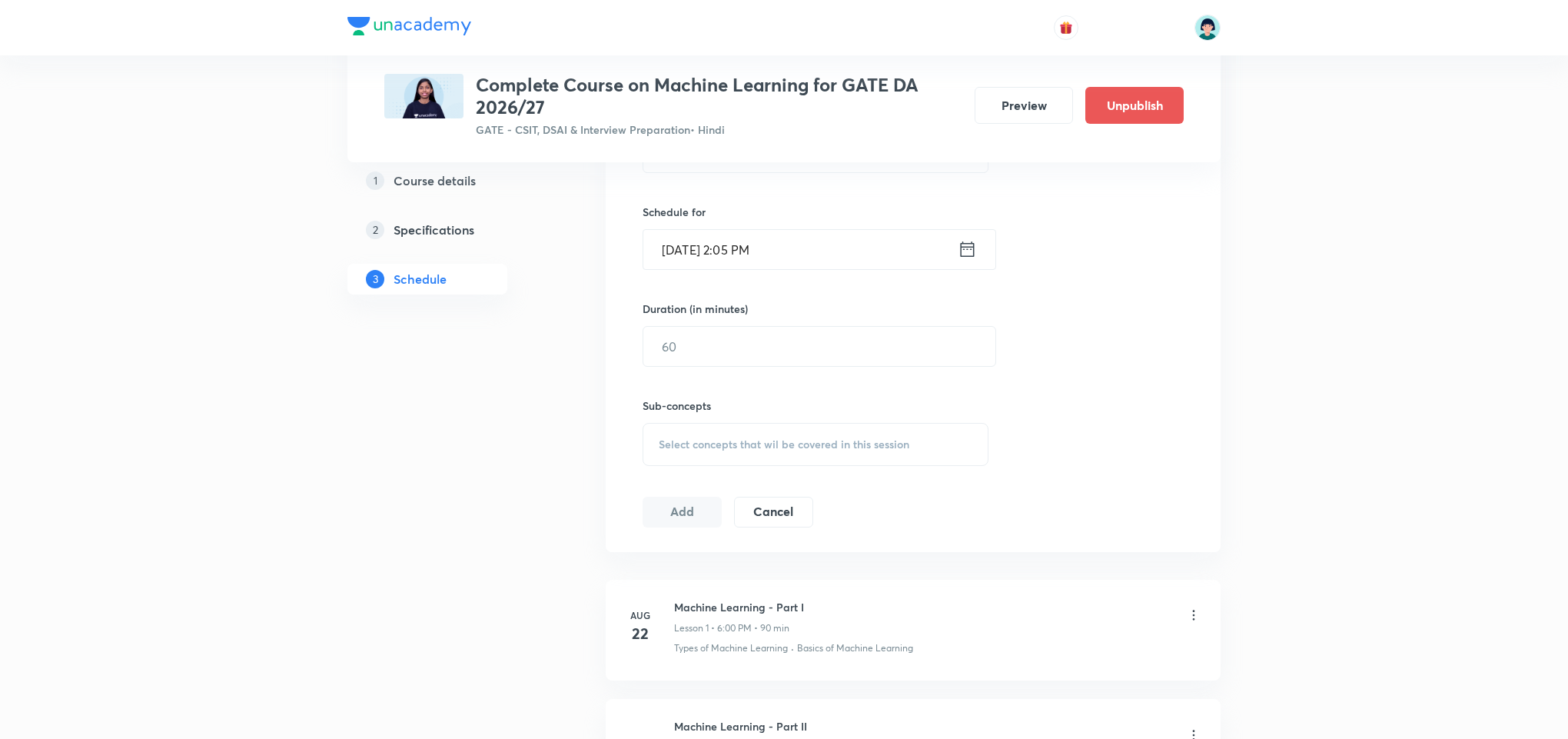
scroll to position [455, 0]
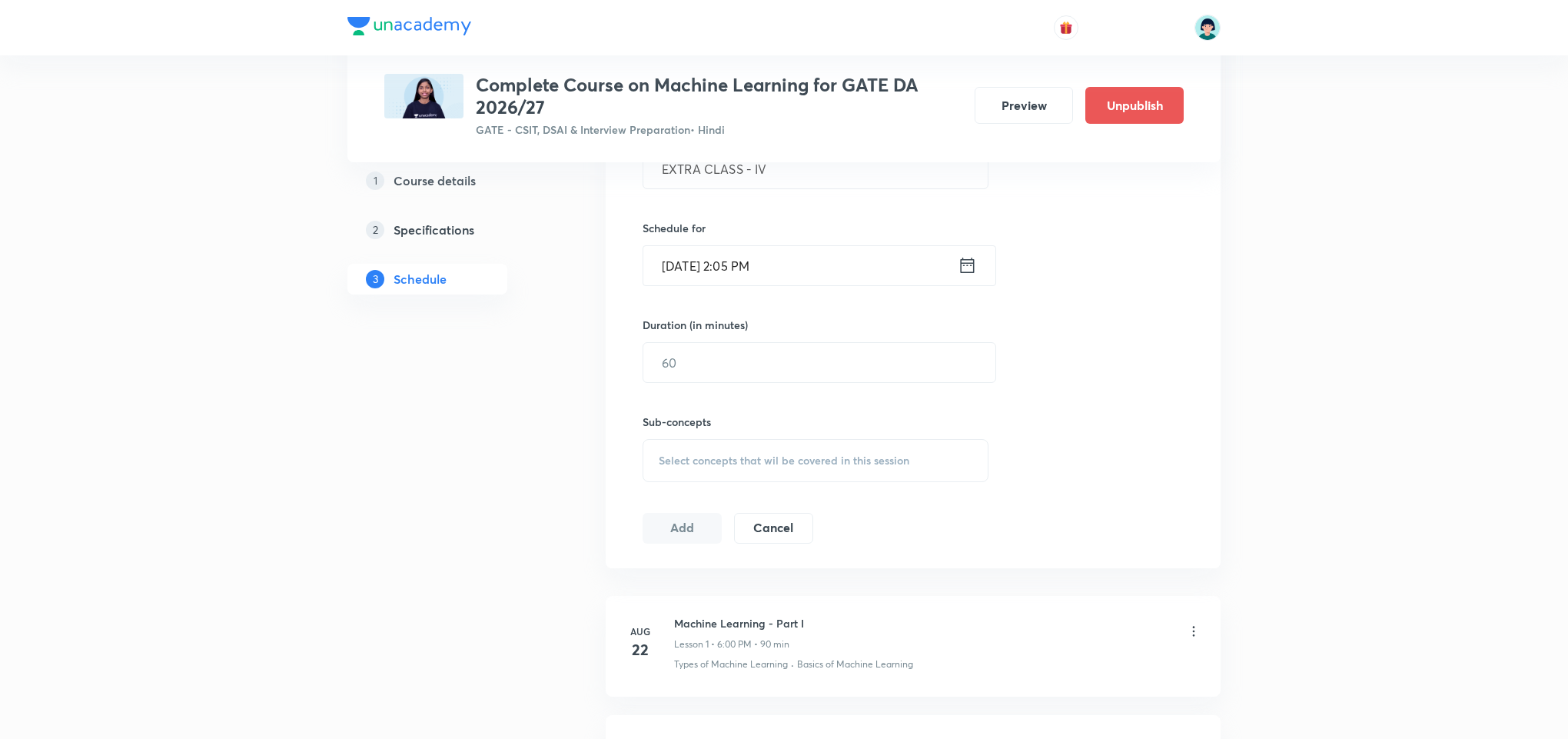
click at [644, 286] on div "Oct 3, 2025, 2:05 PM ​" at bounding box center [819, 266] width 354 height 41
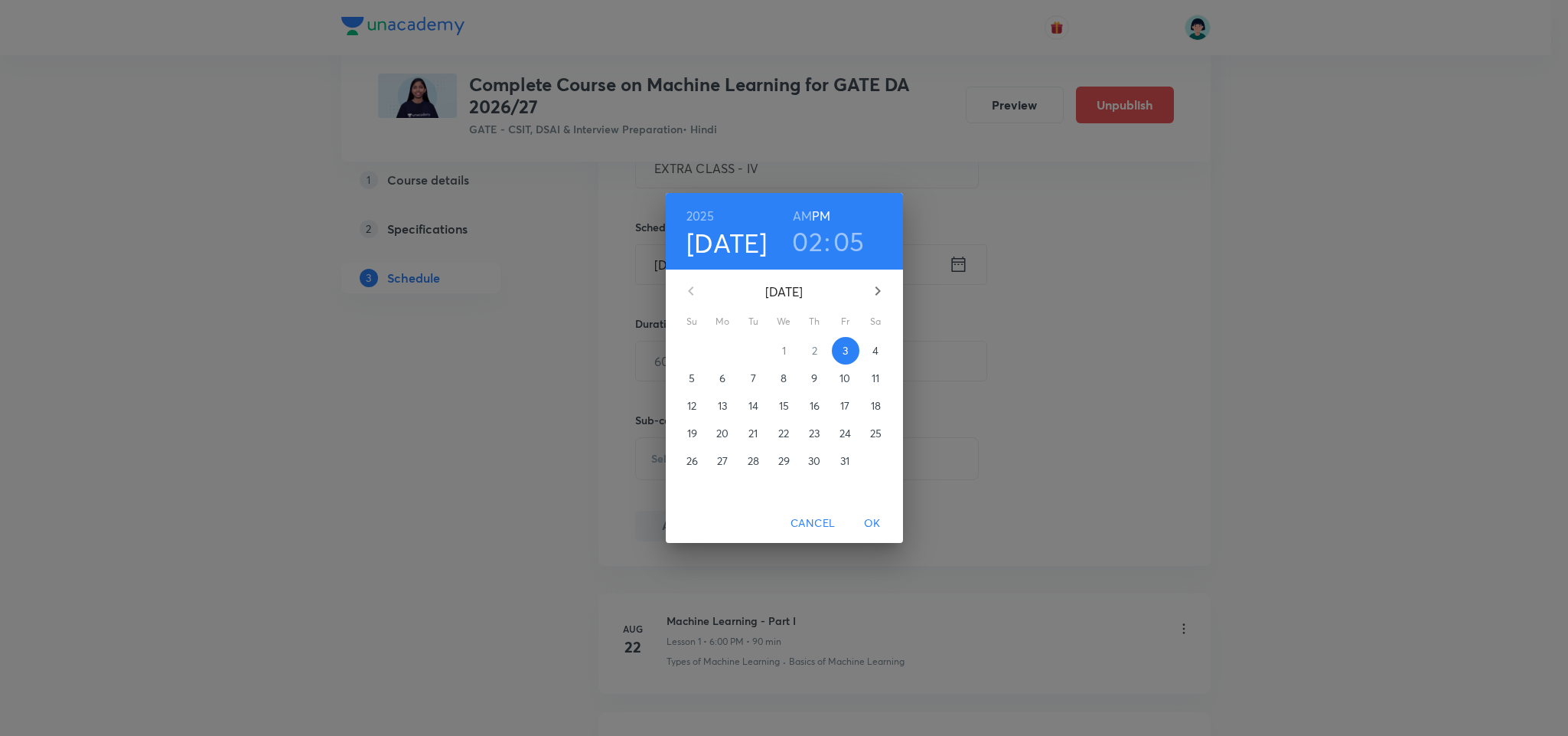
click at [783, 377] on p "8" at bounding box center [783, 378] width 7 height 15
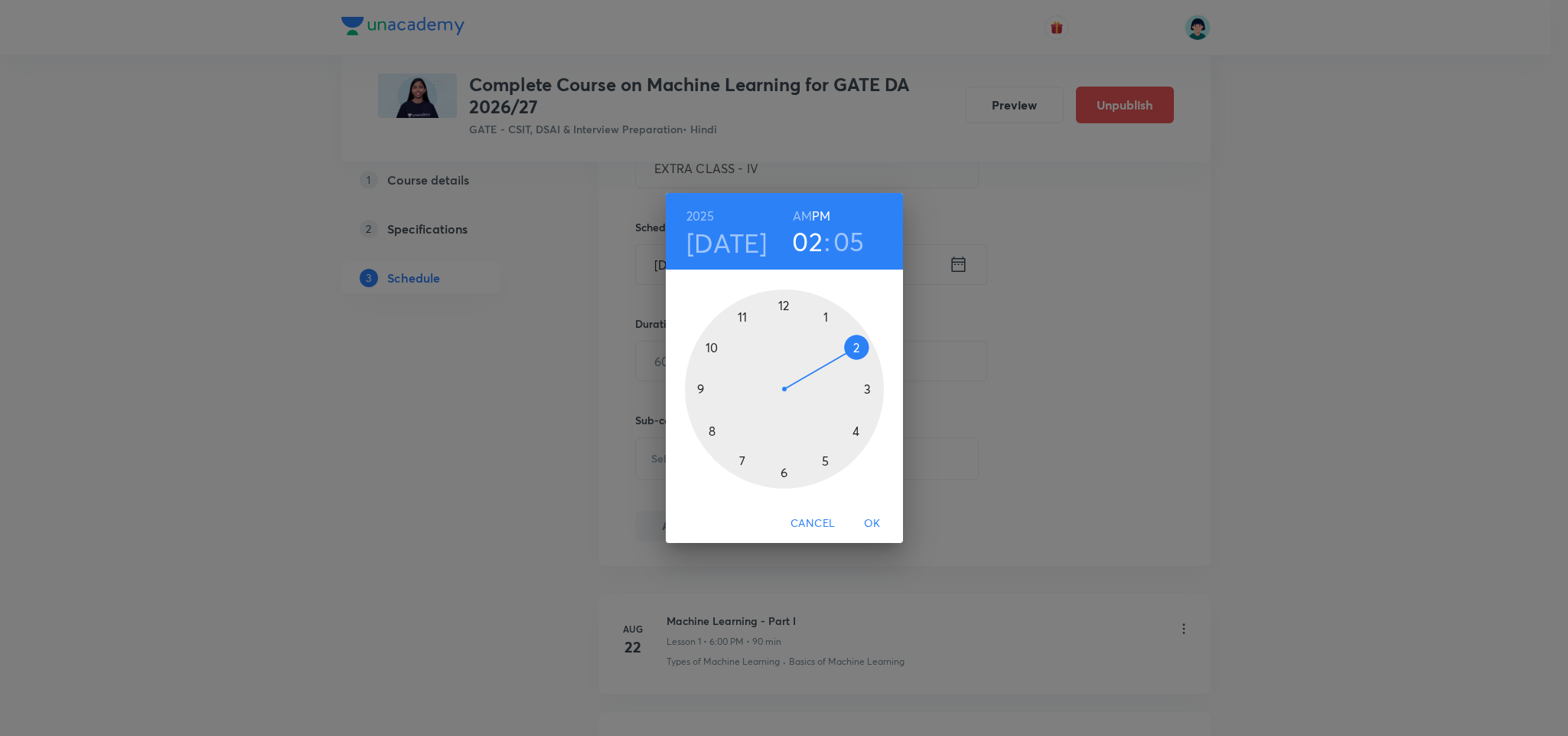
click at [783, 476] on div at bounding box center [784, 388] width 199 height 199
click at [784, 306] on div at bounding box center [784, 388] width 199 height 199
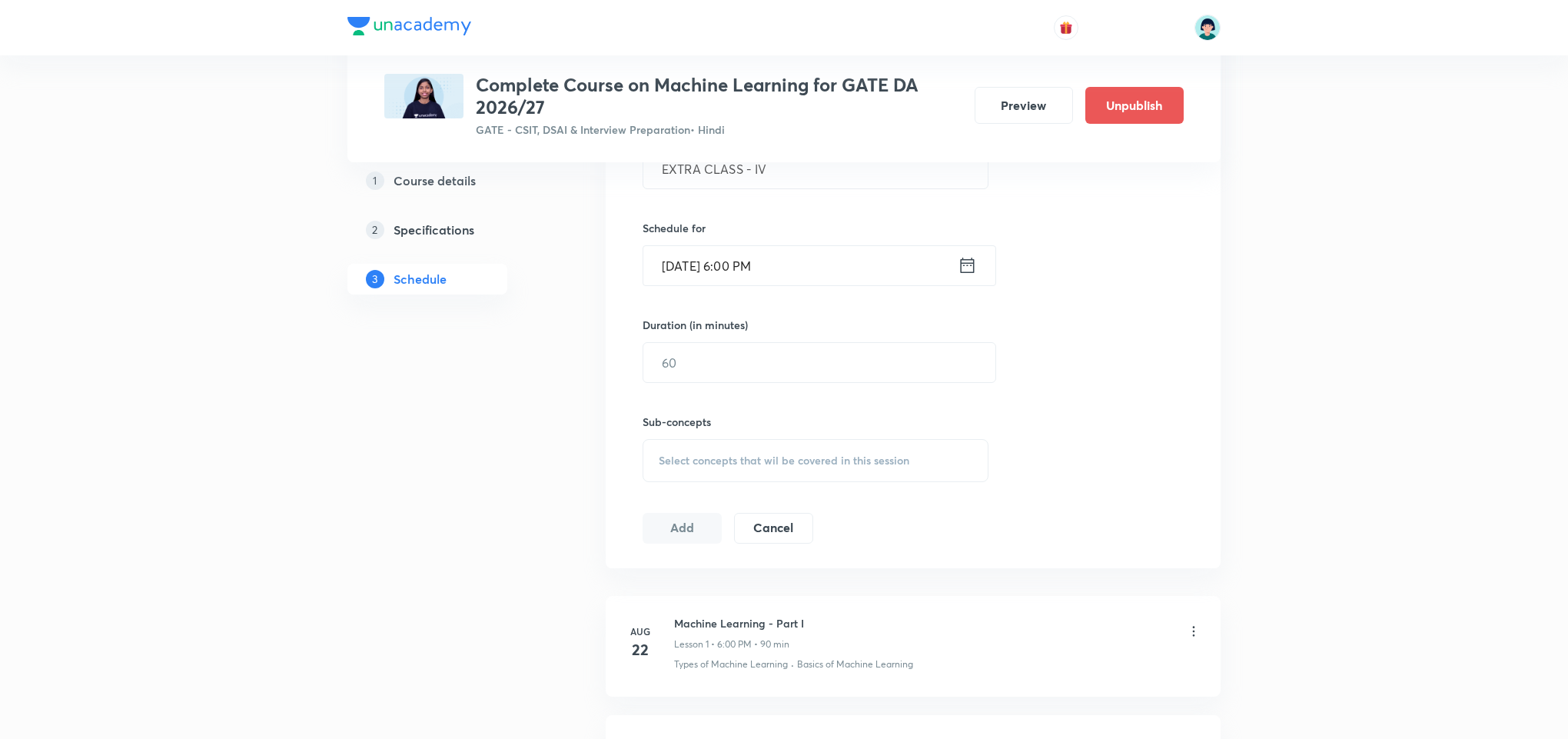
click at [1107, 404] on div "Session 35 Live class Quiz Recorded classes Session title 16/99 EXTRA CLASS - I…" at bounding box center [913, 282] width 541 height 525
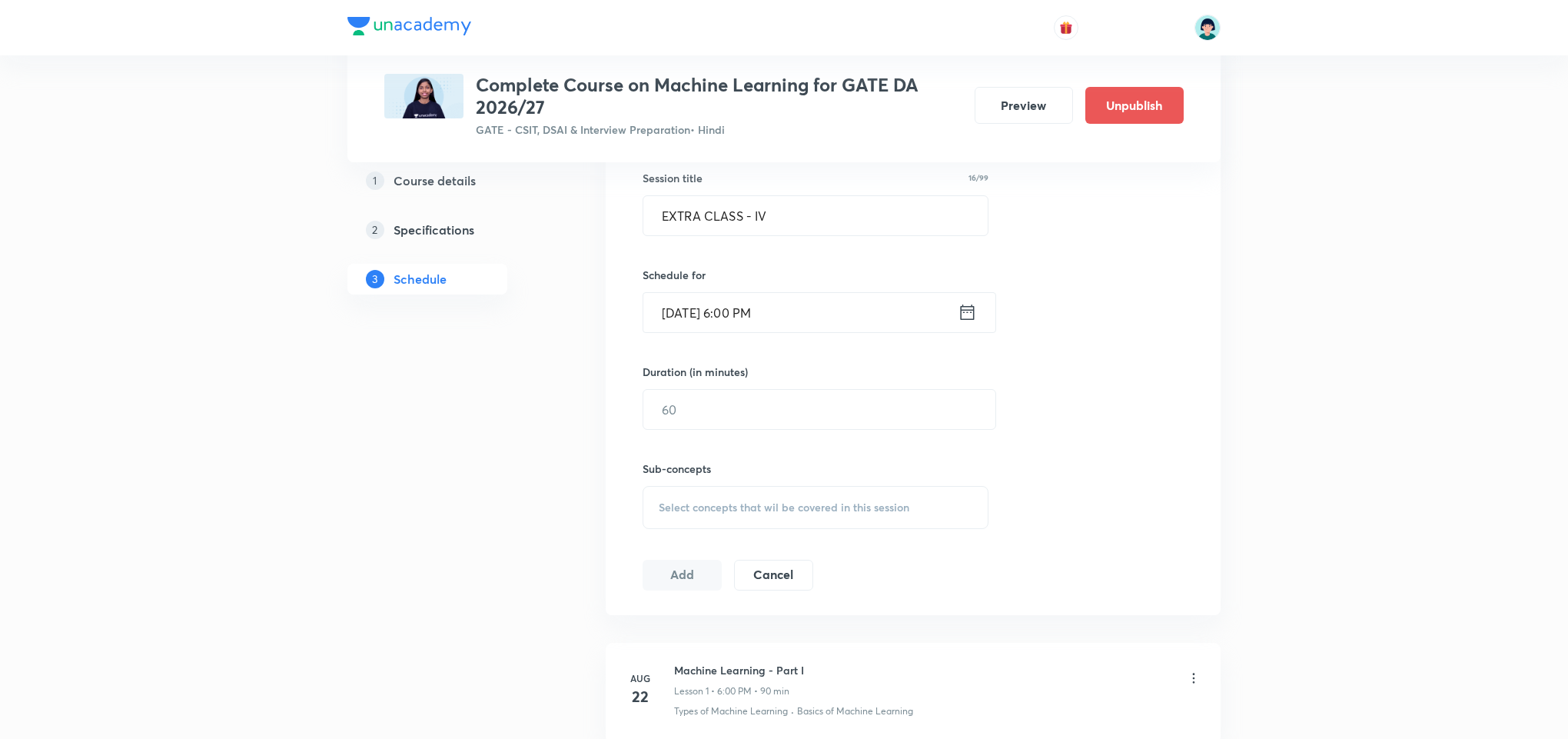
scroll to position [362, 0]
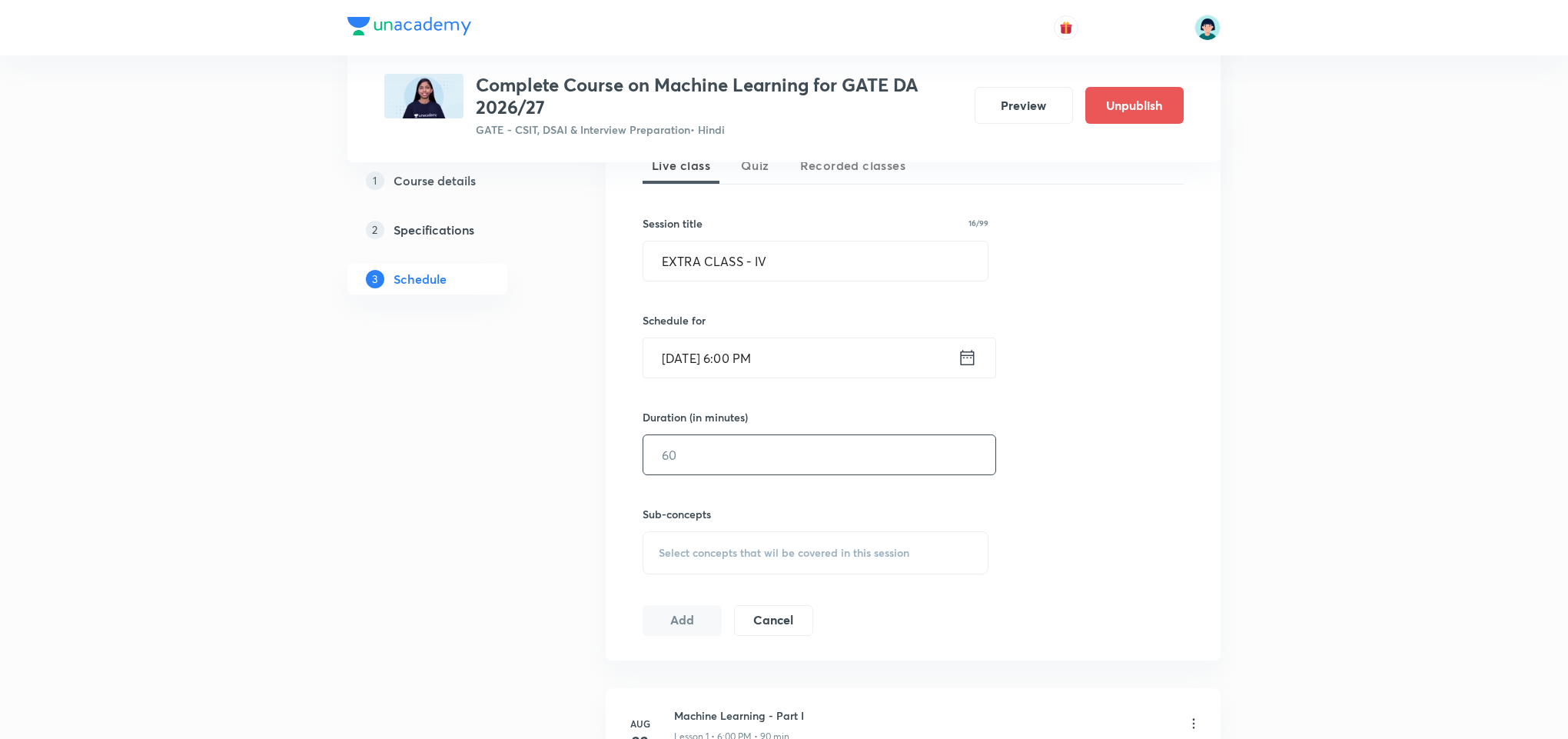
click at [828, 460] on input "text" at bounding box center [819, 455] width 352 height 39
type input "120"
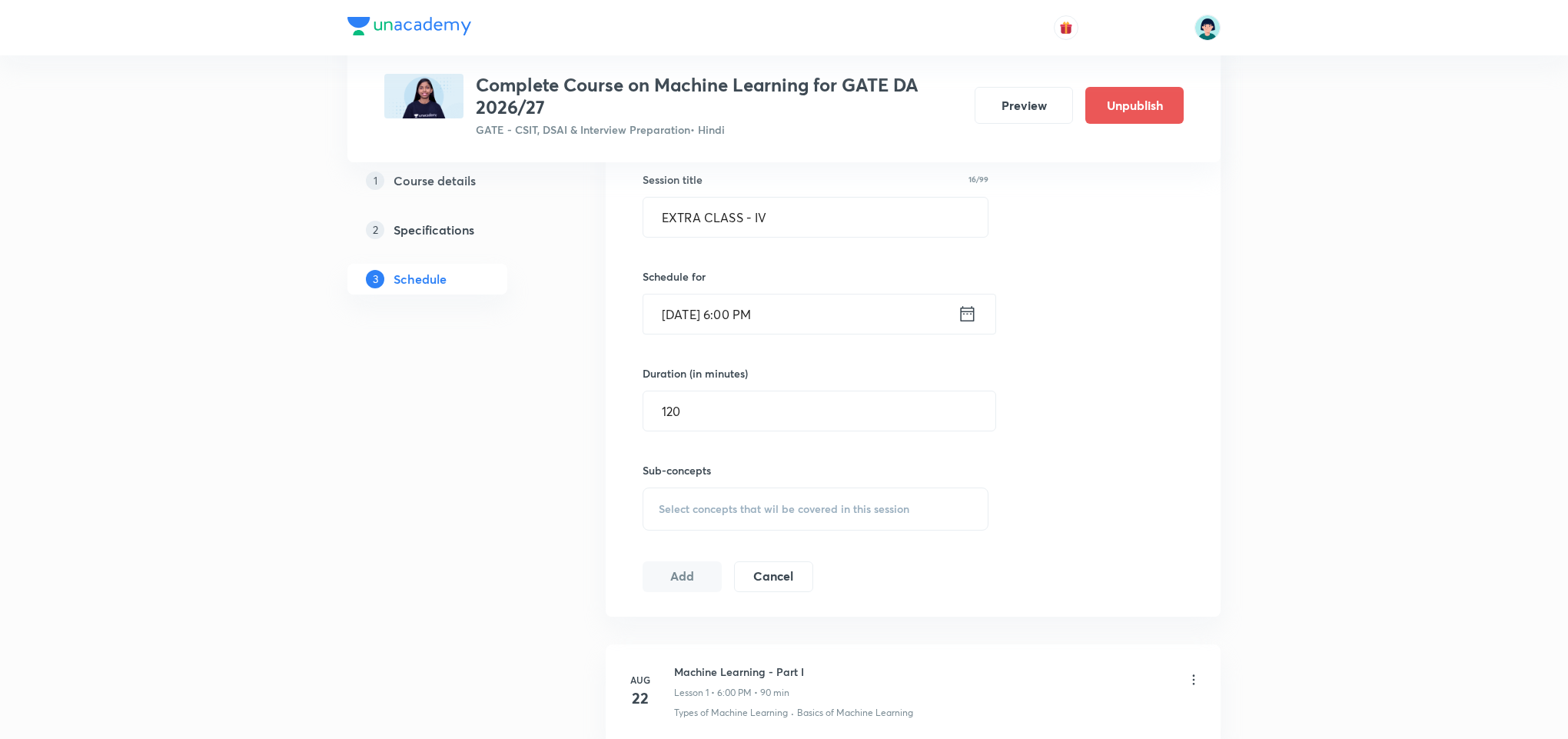
scroll to position [409, 0]
click at [777, 397] on input "120" at bounding box center [819, 408] width 352 height 39
type input "90"
click at [800, 509] on span "Select concepts that wil be covered in this session" at bounding box center [784, 506] width 251 height 12
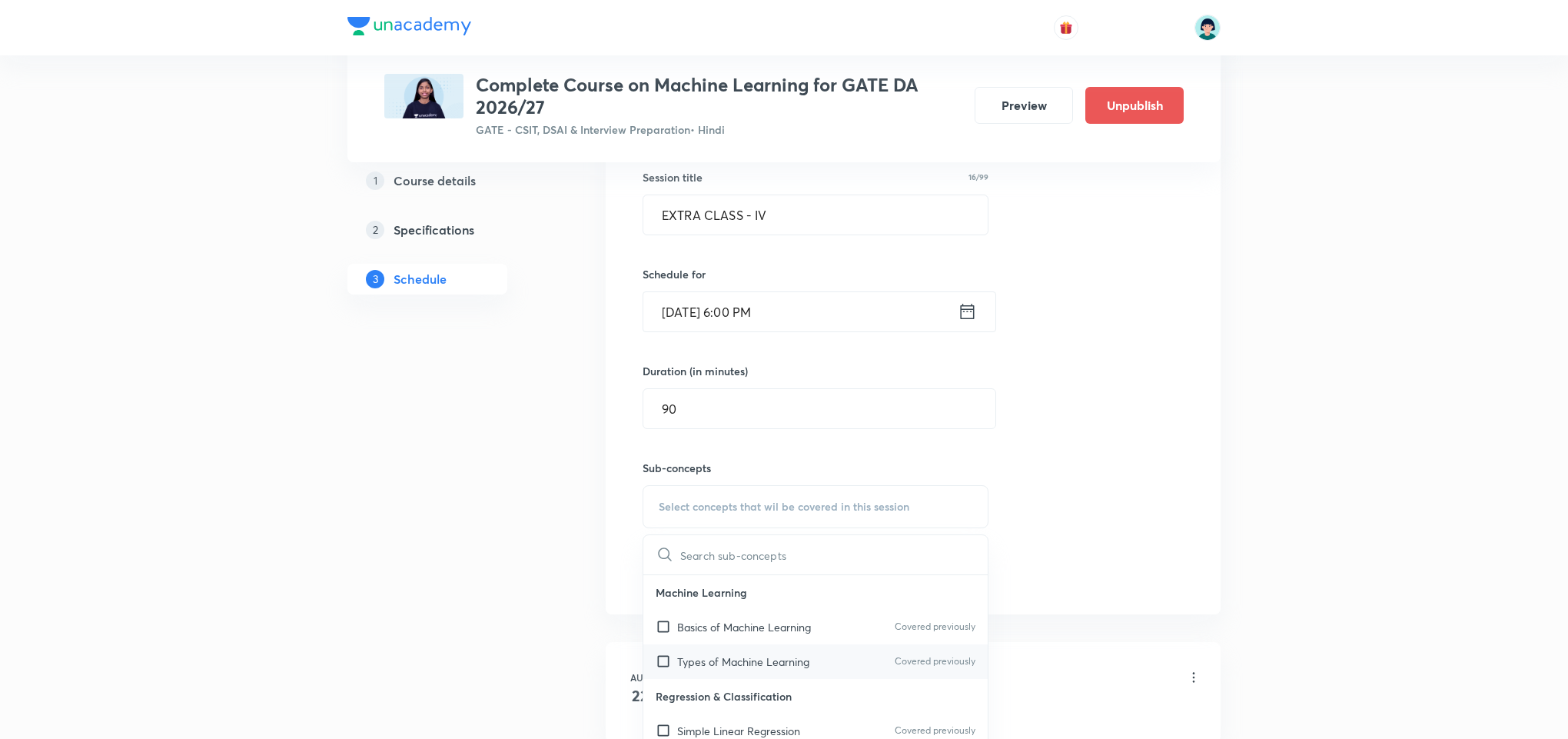
click at [860, 651] on div "Types of Machine Learning Covered previously" at bounding box center [815, 661] width 344 height 35
checkbox input "true"
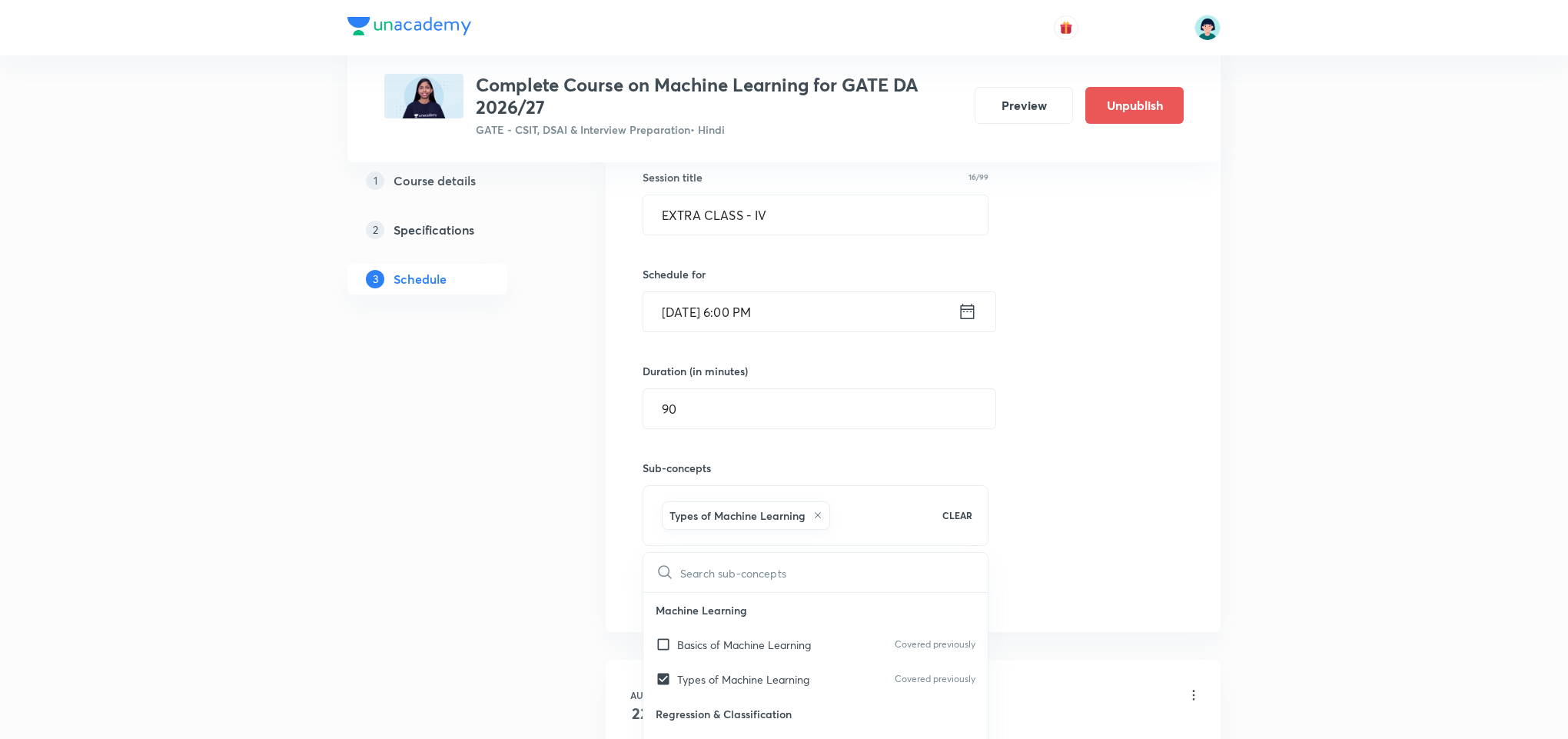
click at [1215, 530] on div "Session 35 Live class Quiz Recorded classes Session title 16/99 EXTRA CLASS - I…" at bounding box center [913, 336] width 615 height 591
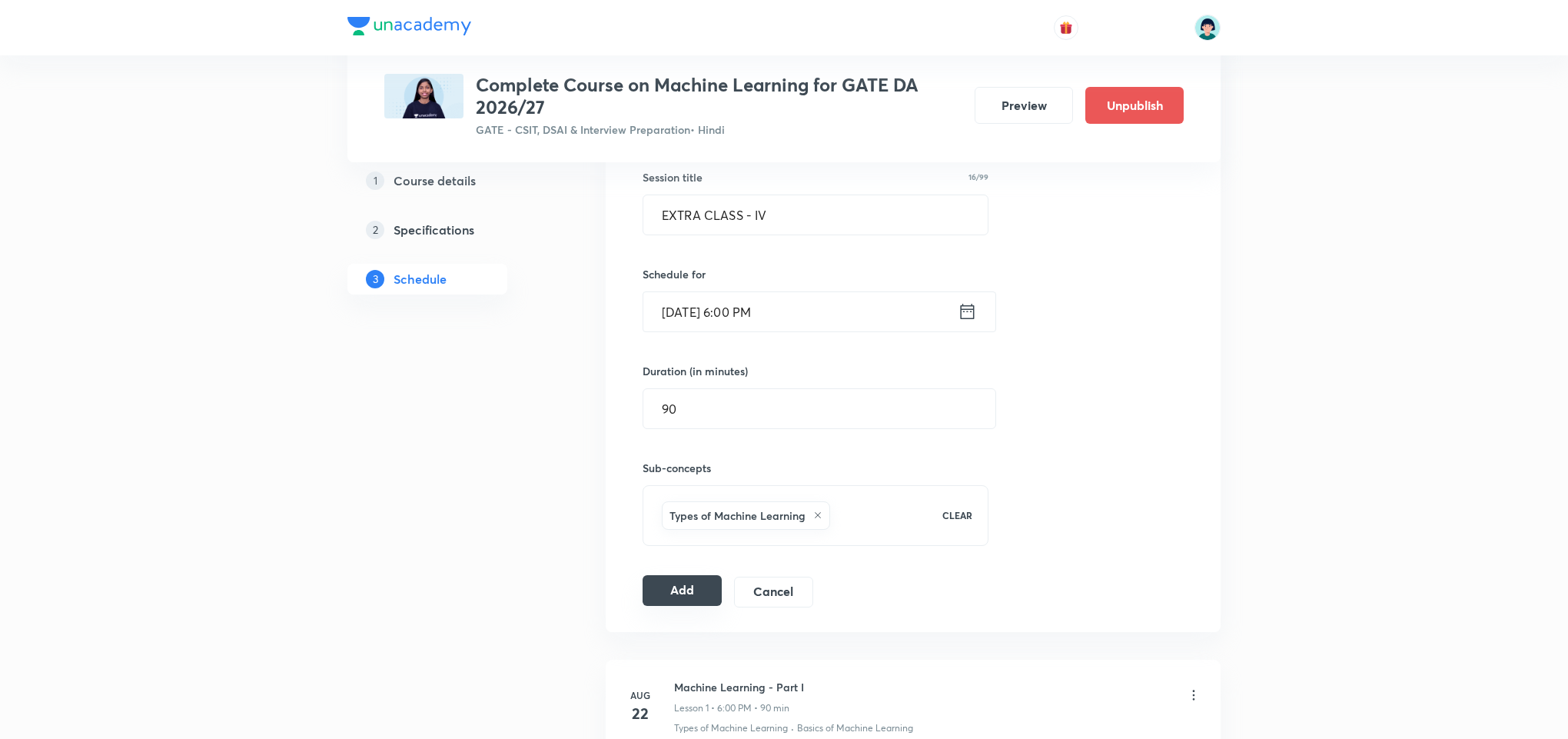
click at [696, 600] on button "Add" at bounding box center [681, 590] width 80 height 31
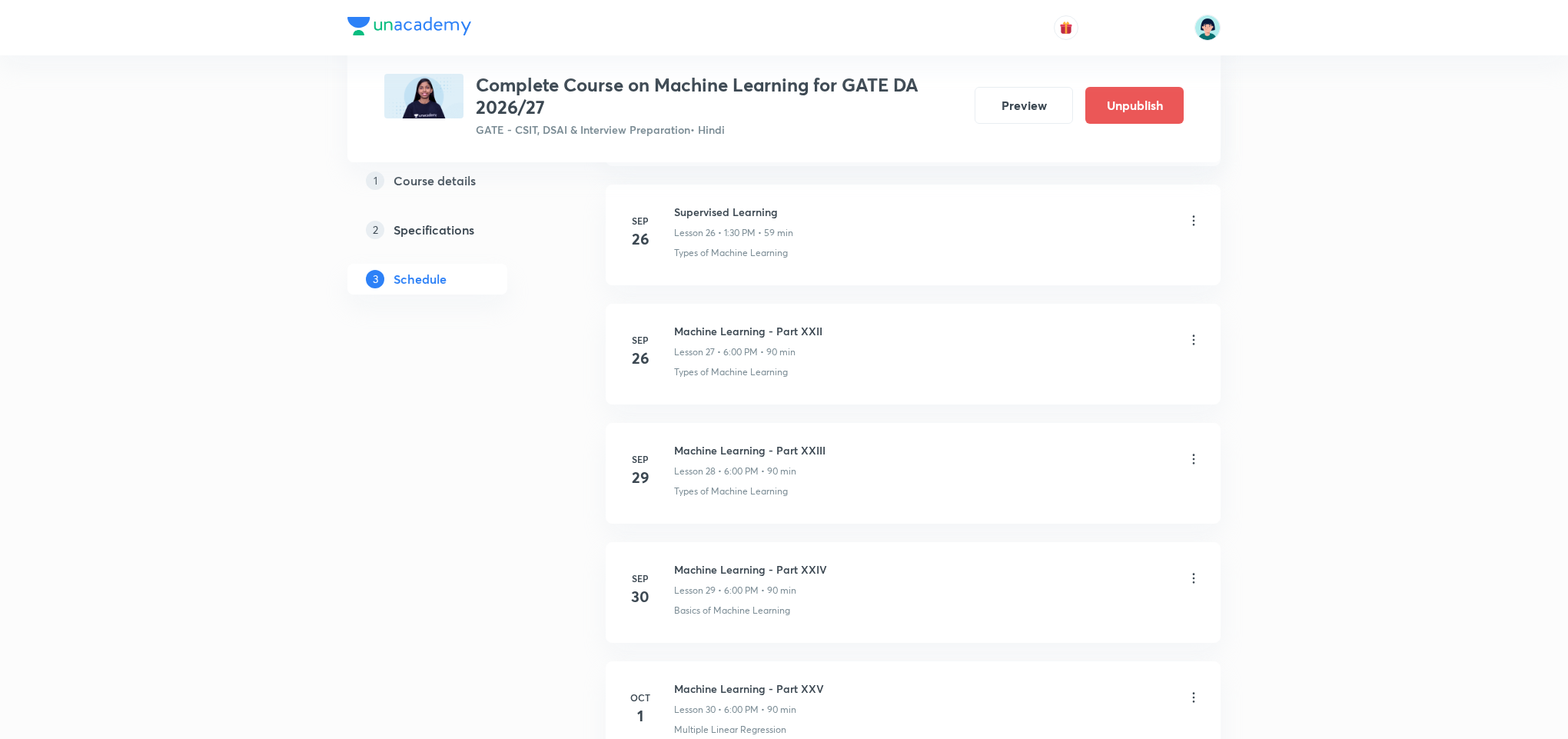
scroll to position [4148, 0]
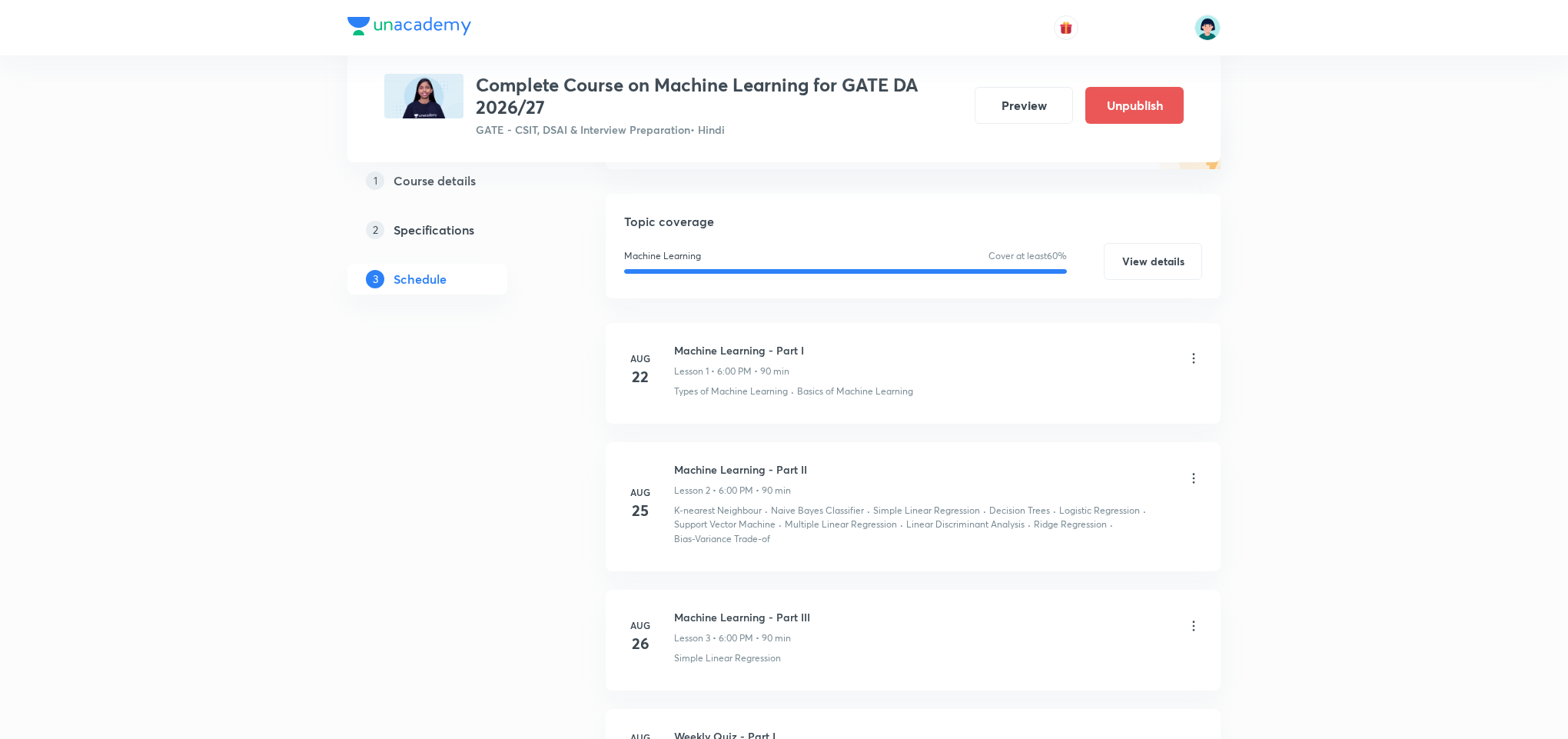
scroll to position [187, 0]
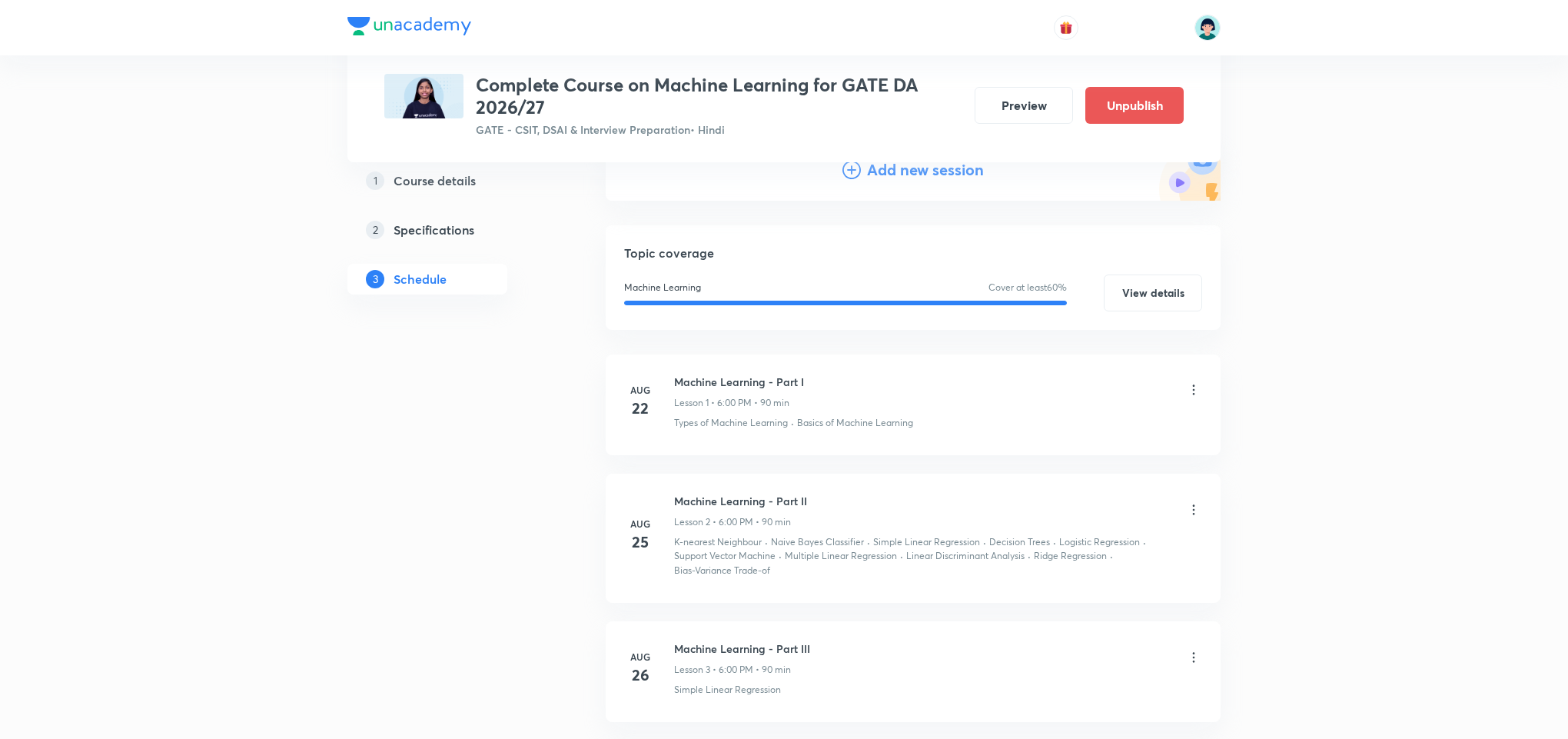
click at [911, 167] on h4 "Add new session" at bounding box center [925, 170] width 117 height 23
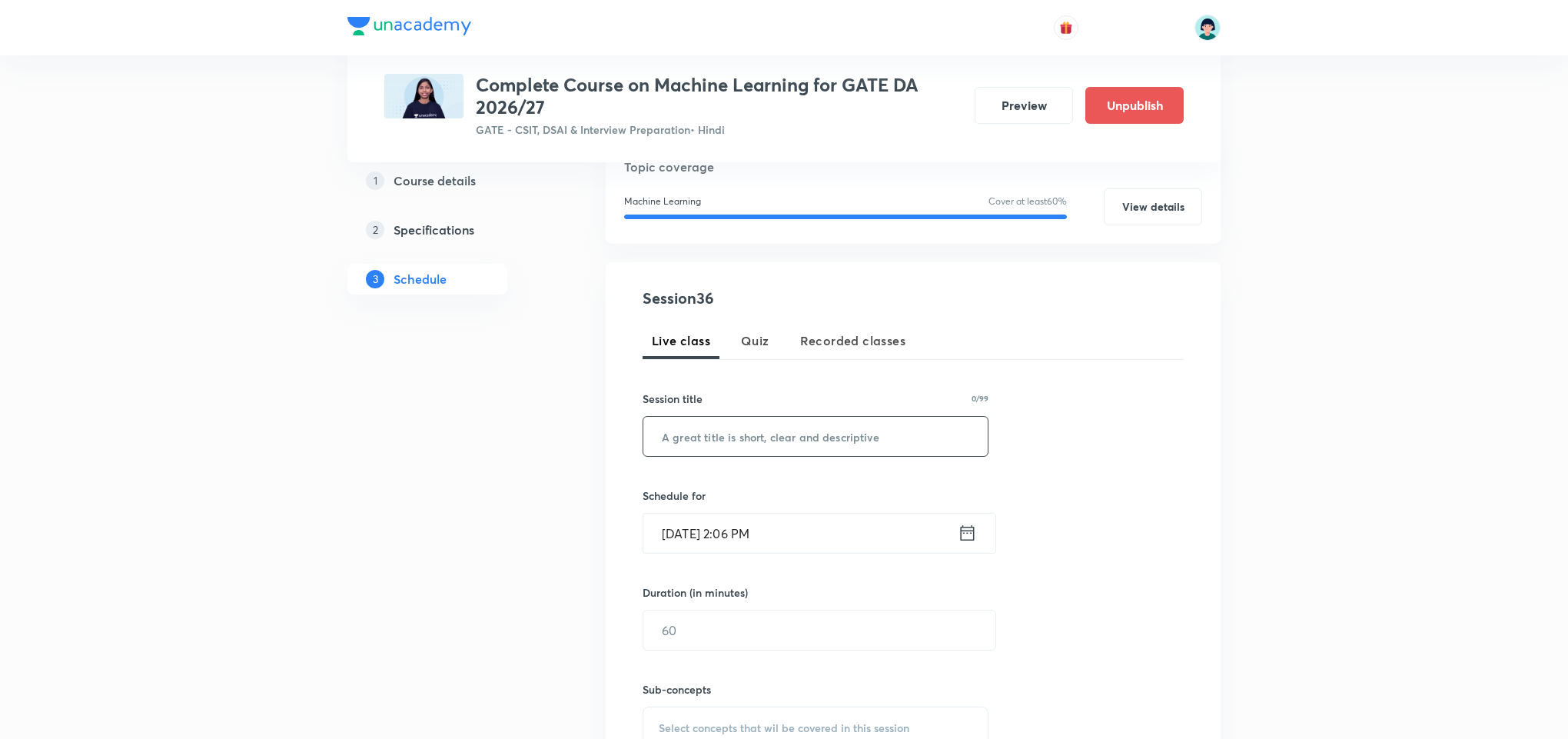
click at [777, 423] on input "text" at bounding box center [815, 436] width 344 height 39
paste input "Extra Class - V"
type input "EXTRA CLASS - V"
click at [1048, 438] on div "Session 36 Live class Quiz Recorded classes Session title 15/99 EXTRA CLASS - V…" at bounding box center [913, 549] width 541 height 525
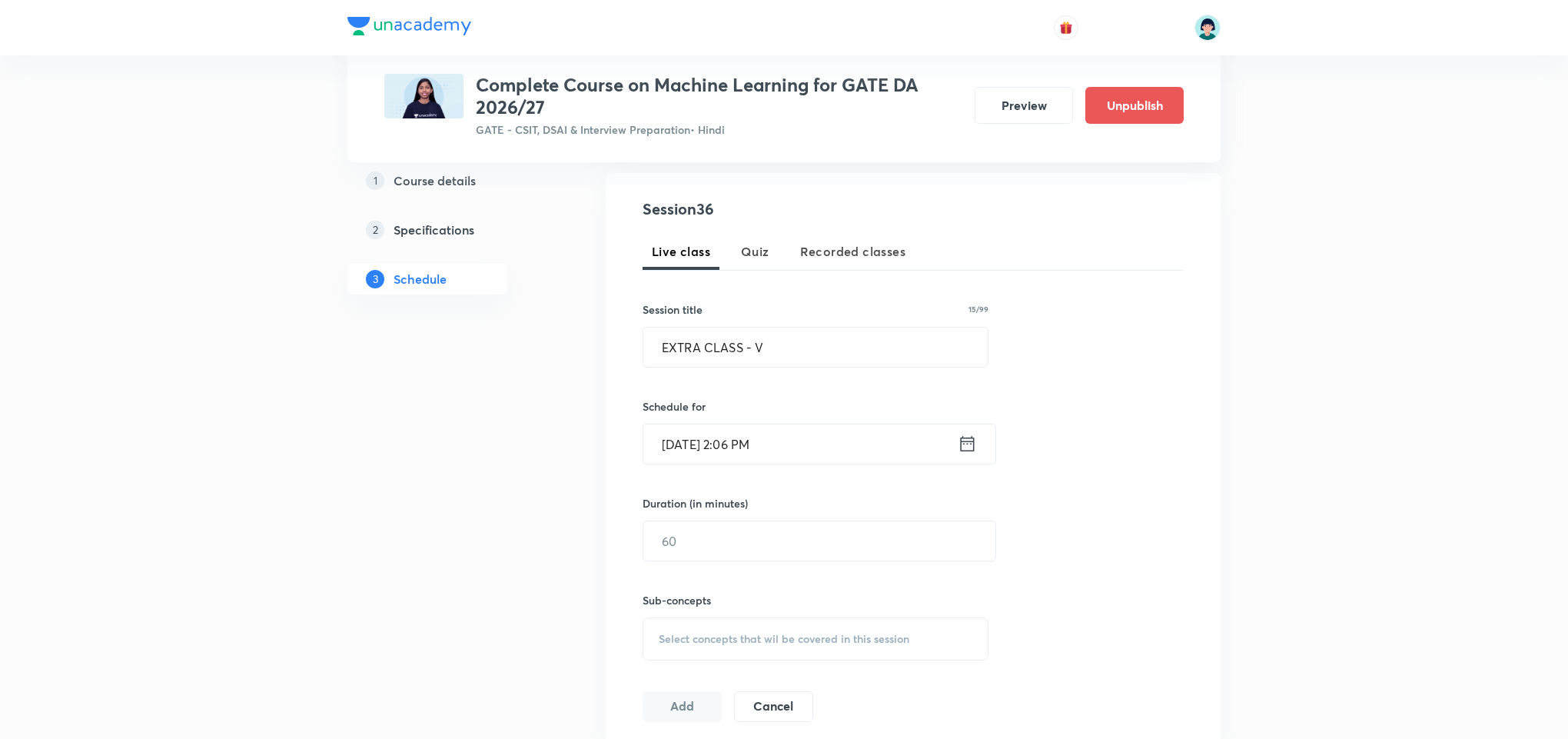
scroll to position [280, 0]
click at [701, 448] on input "Oct 3, 2025, 2:06 PM" at bounding box center [800, 441] width 315 height 39
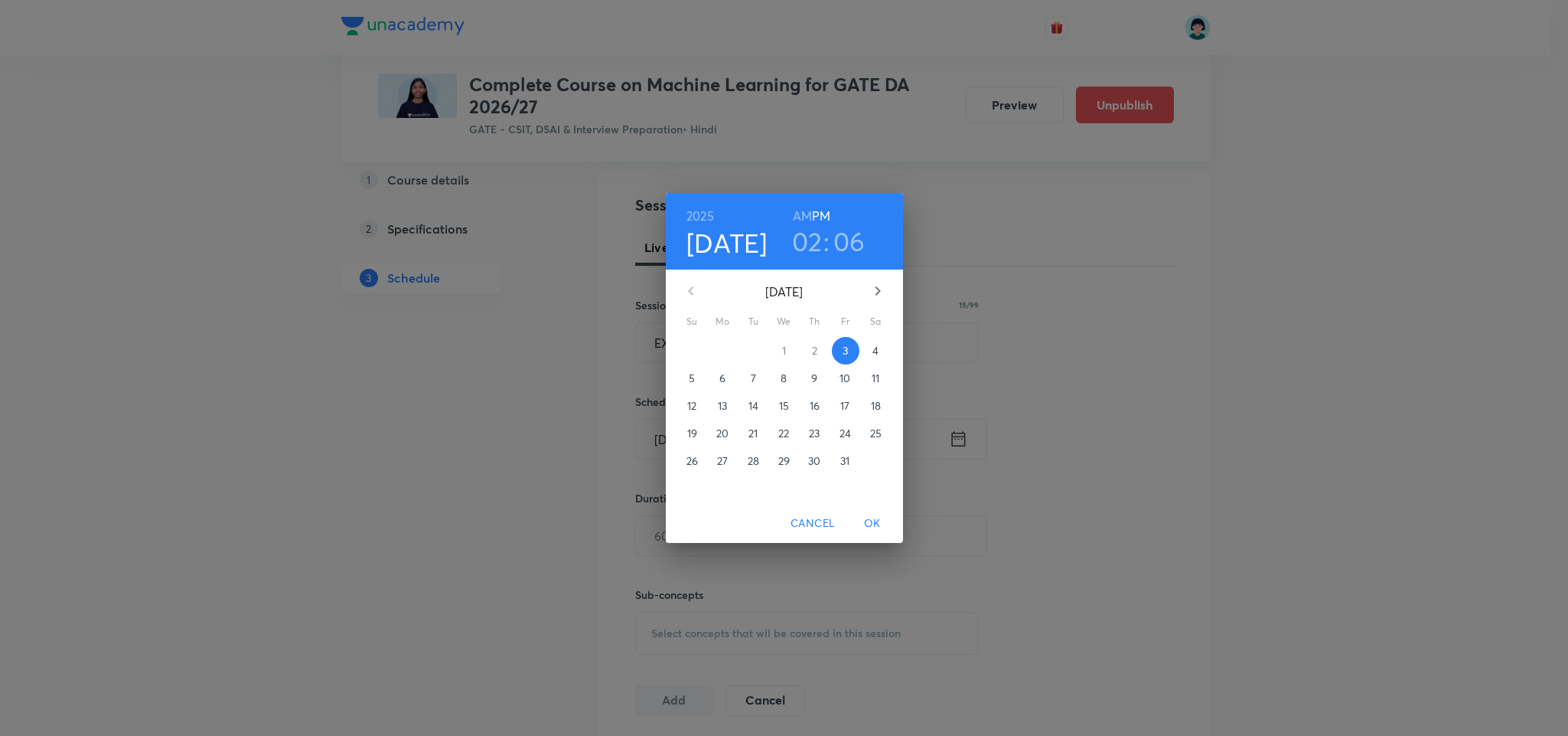
click at [805, 383] on span "9" at bounding box center [816, 378] width 28 height 15
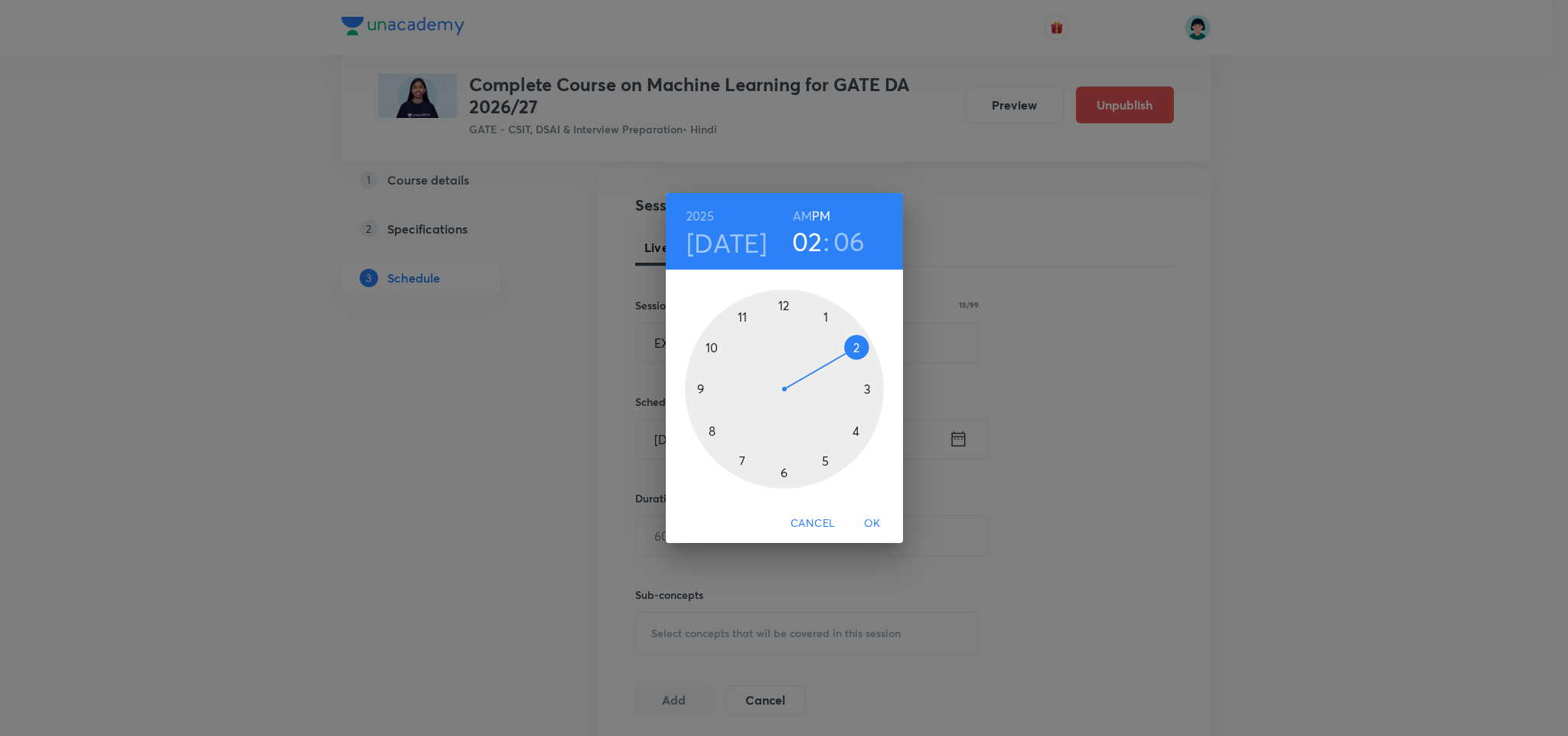
click at [780, 471] on div at bounding box center [784, 388] width 199 height 199
click at [783, 301] on div at bounding box center [784, 388] width 199 height 199
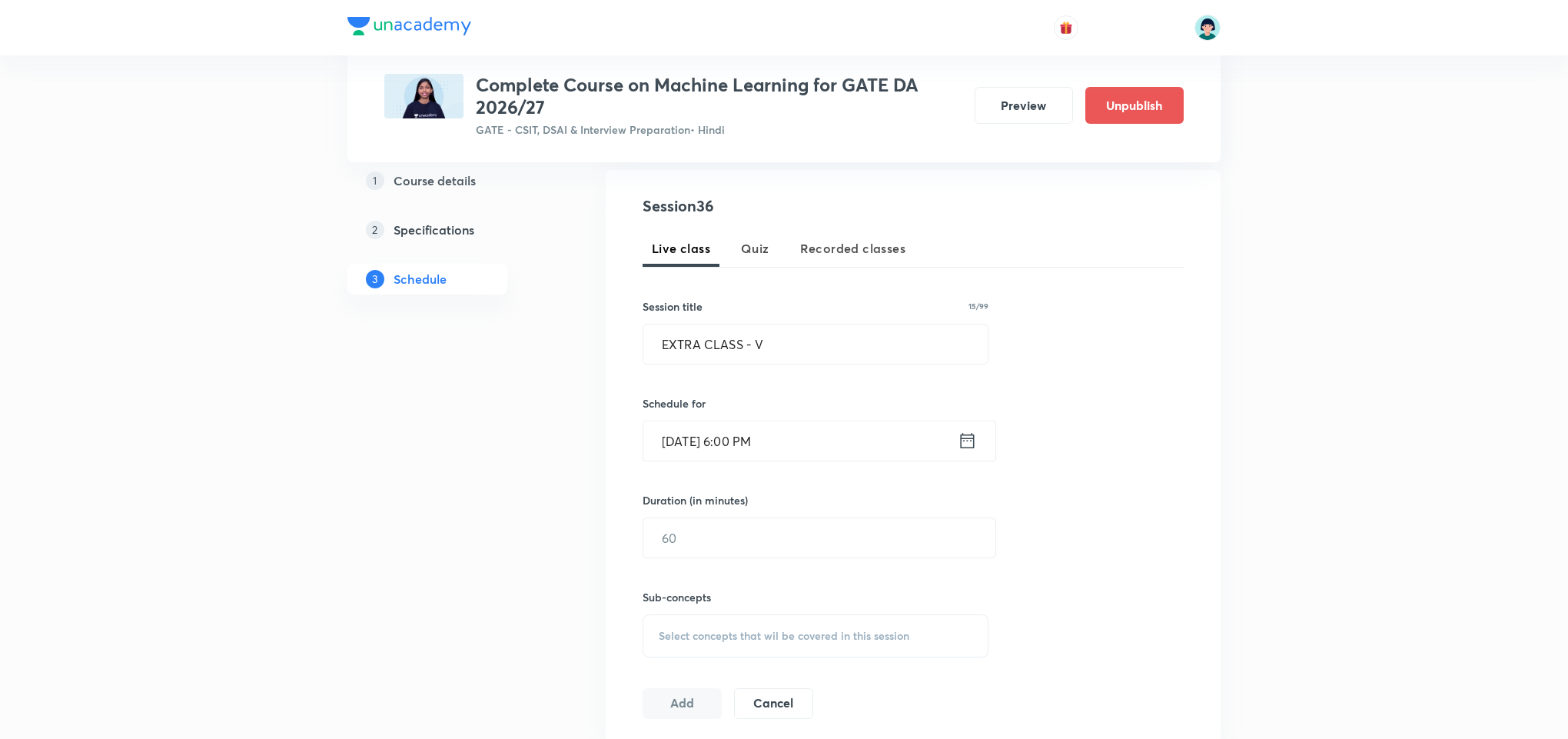
click at [1122, 436] on div "Session 36 Live class Quiz Recorded classes Session title 15/99 EXTRA CLASS - V…" at bounding box center [913, 457] width 541 height 525
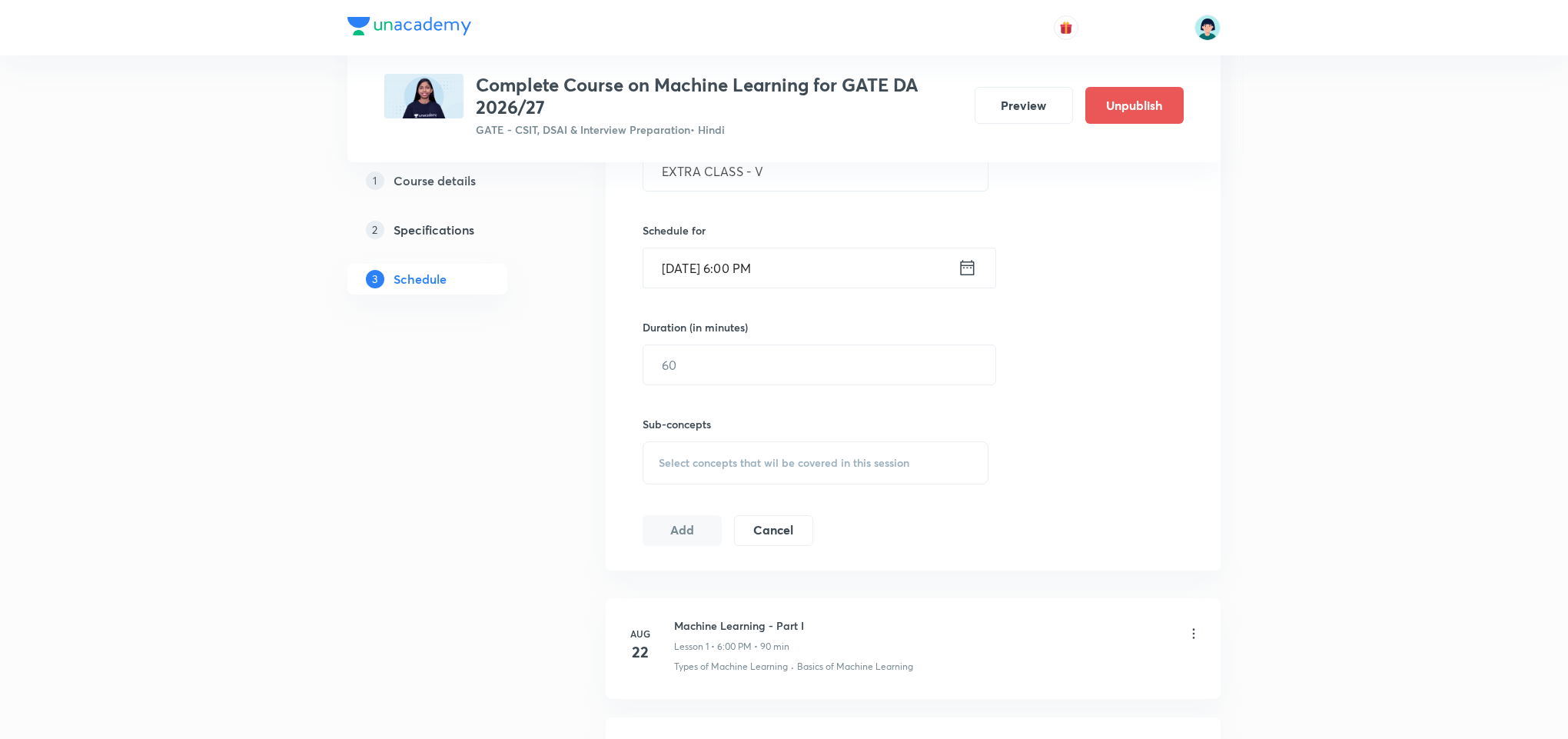
scroll to position [465, 0]
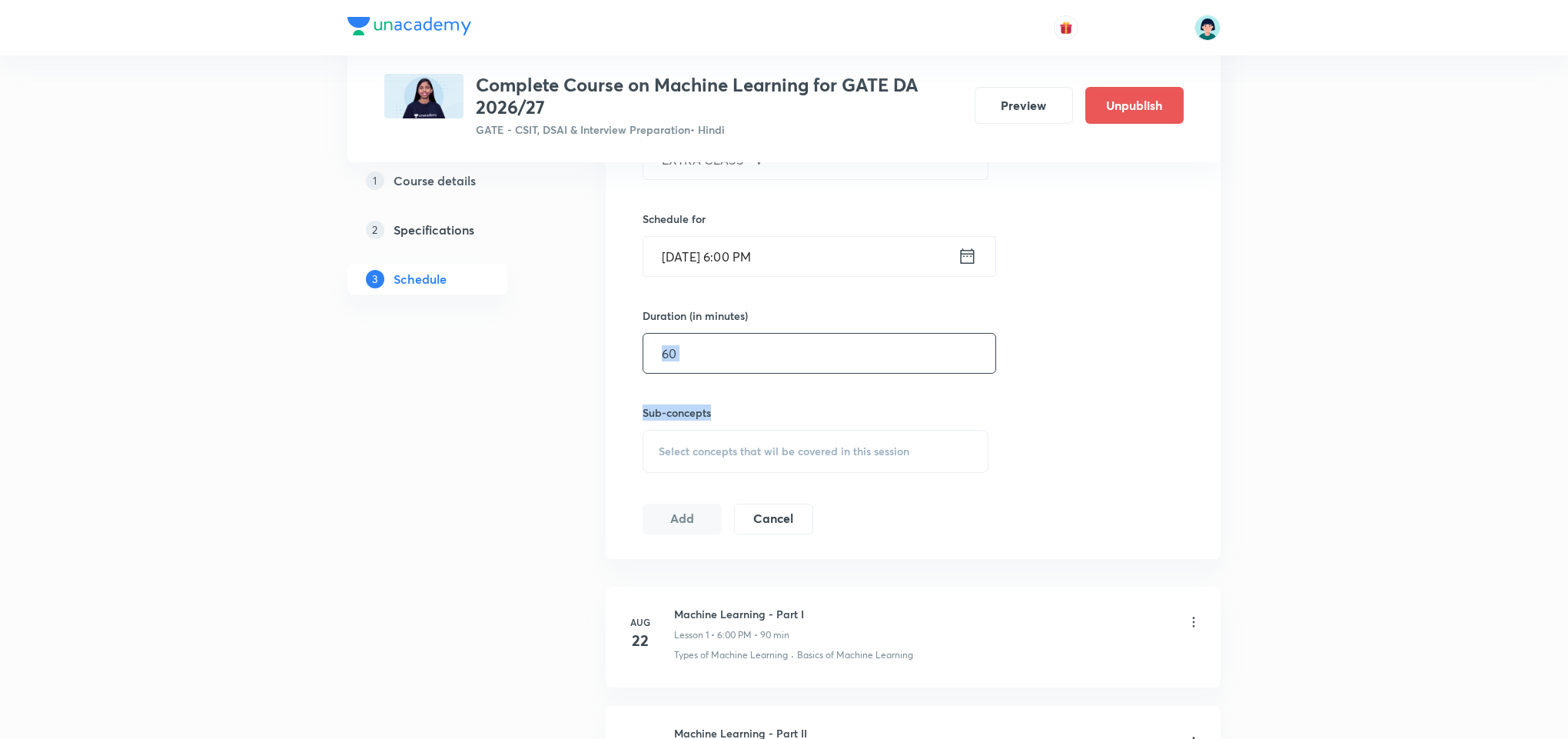
drag, startPoint x: 770, startPoint y: 379, endPoint x: 734, endPoint y: 347, distance: 48.2
click at [734, 347] on div "Session 36 Live class Quiz Recorded classes Session title 15/99 EXTRA CLASS - V…" at bounding box center [913, 273] width 541 height 525
click at [734, 347] on input "text" at bounding box center [819, 353] width 352 height 39
type input "90"
click at [931, 429] on div "Sub-concepts Select concepts that wil be covered in this session" at bounding box center [814, 438] width 345 height 68
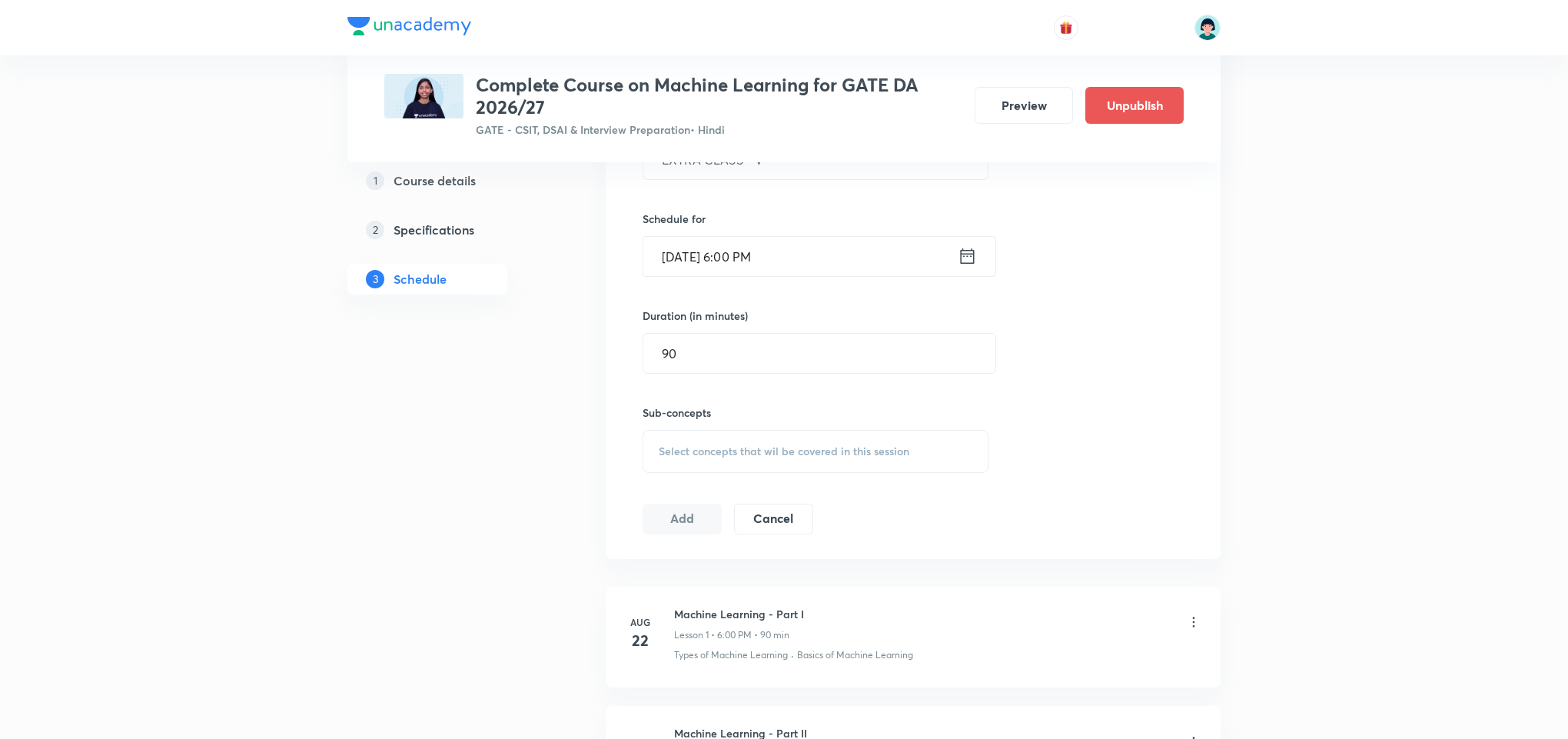
click at [846, 448] on span "Select concepts that wil be covered in this session" at bounding box center [784, 451] width 251 height 12
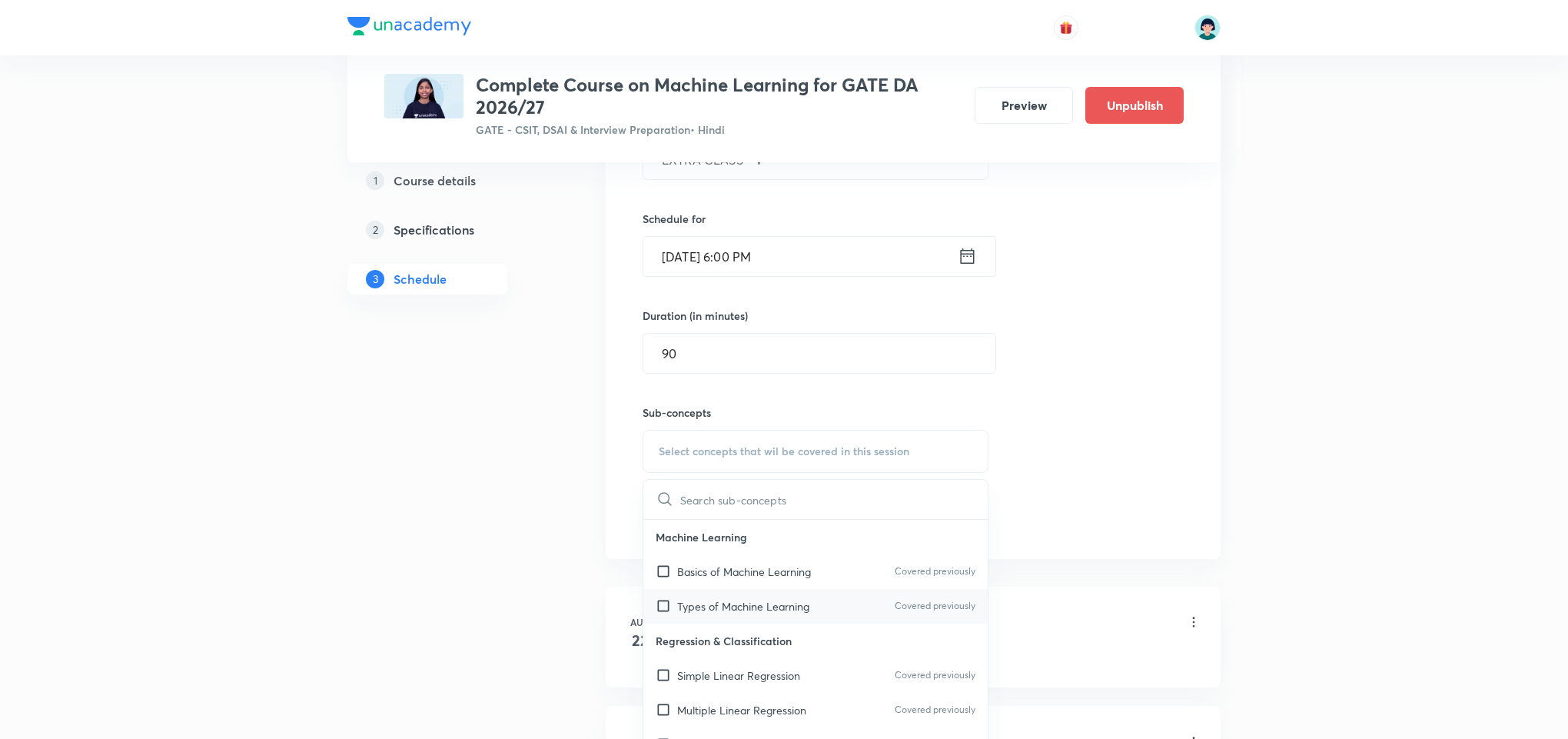
click at [729, 608] on p "Types of Machine Learning" at bounding box center [742, 606] width 132 height 16
checkbox input "true"
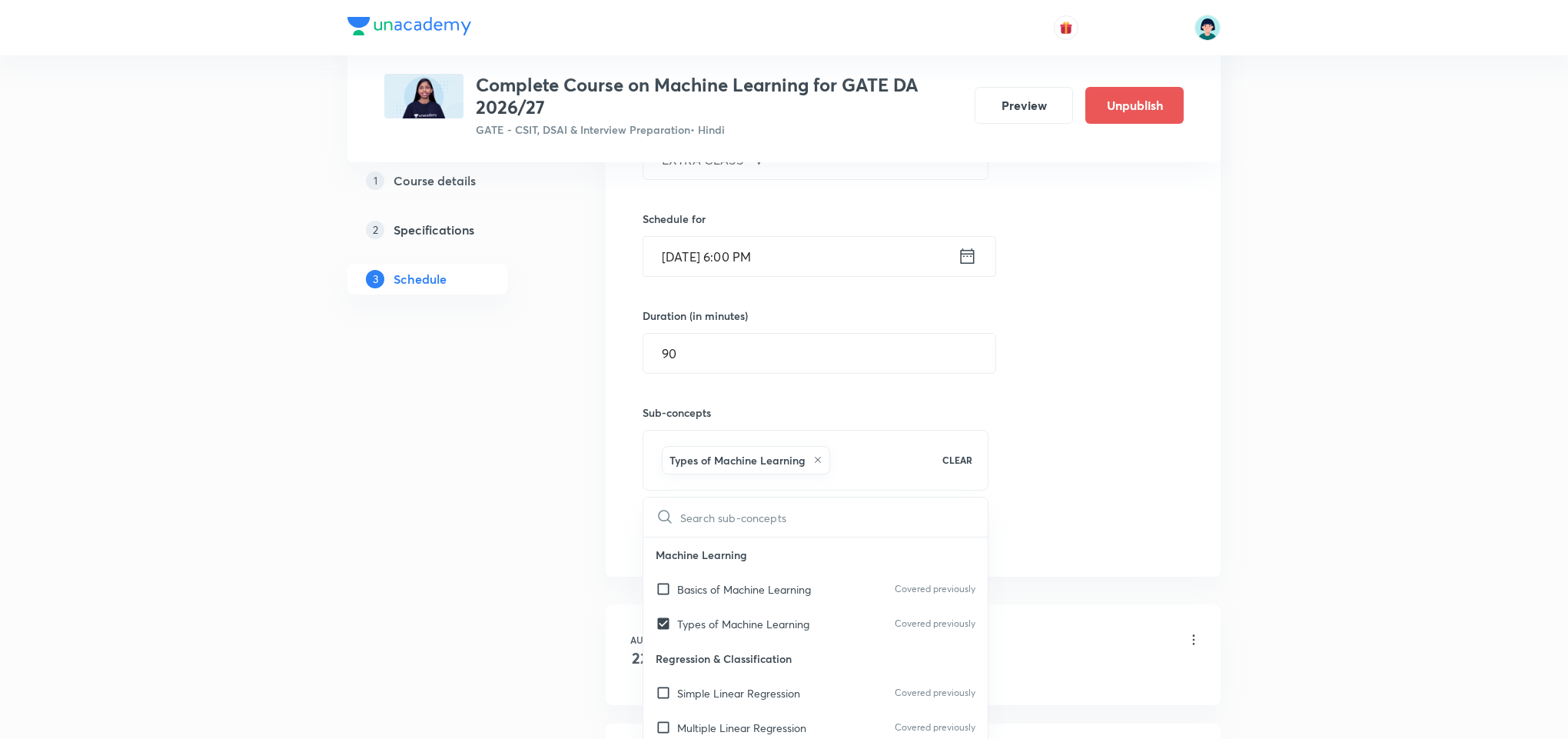
click at [1157, 400] on div "Session 36 Live class Quiz Recorded classes Session title 15/99 EXTRA CLASS - V…" at bounding box center [913, 281] width 541 height 542
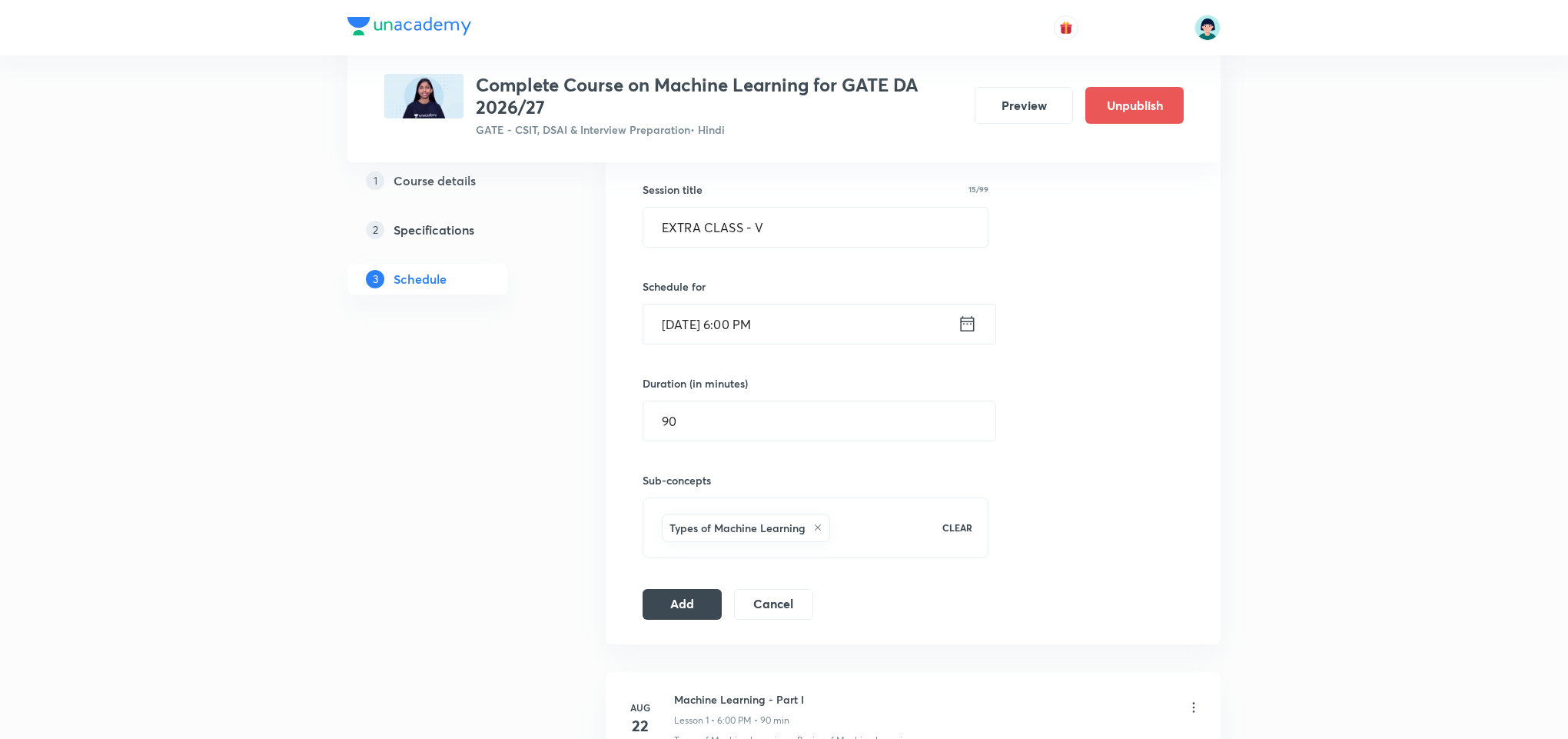
scroll to position [372, 0]
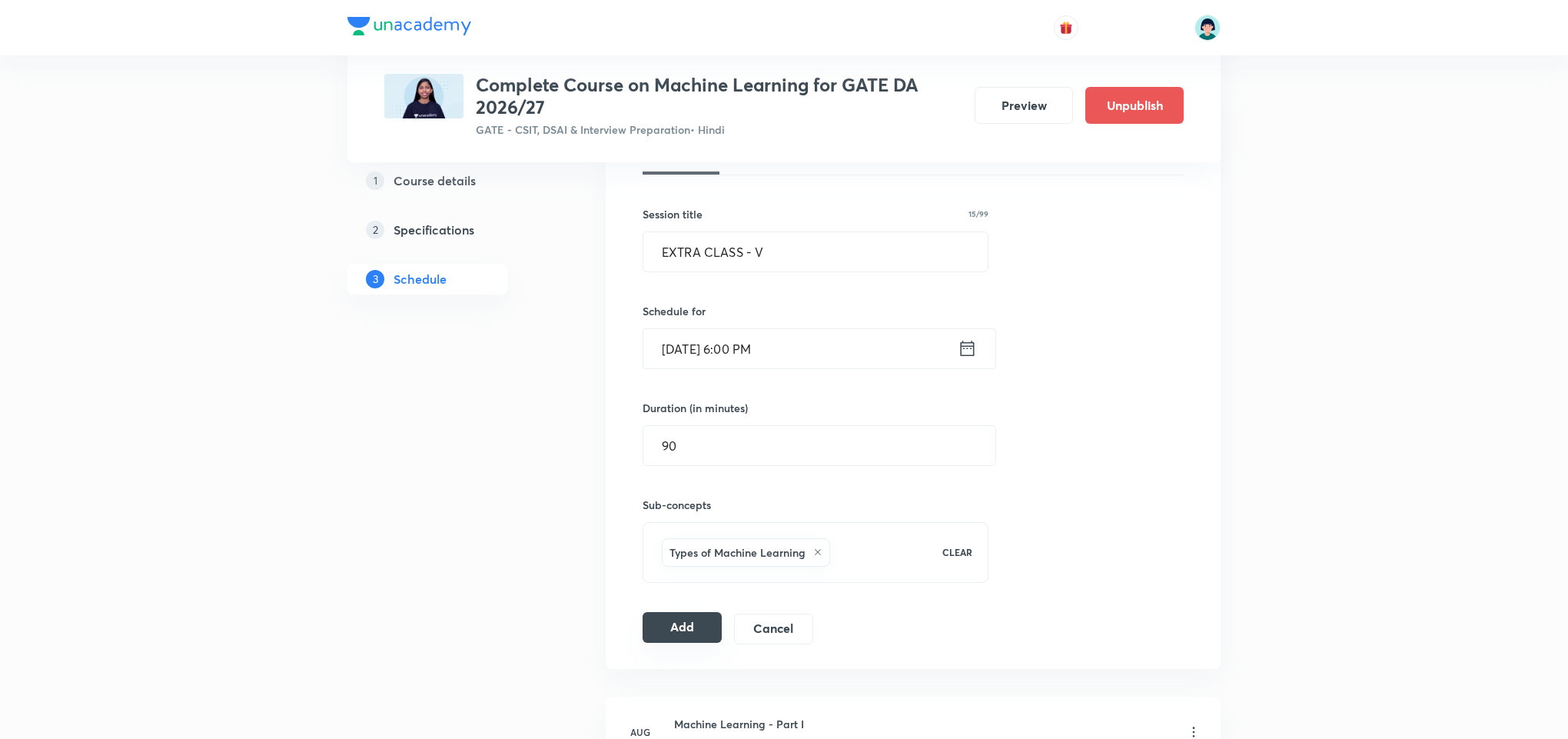
click at [671, 630] on button "Add" at bounding box center [681, 627] width 80 height 31
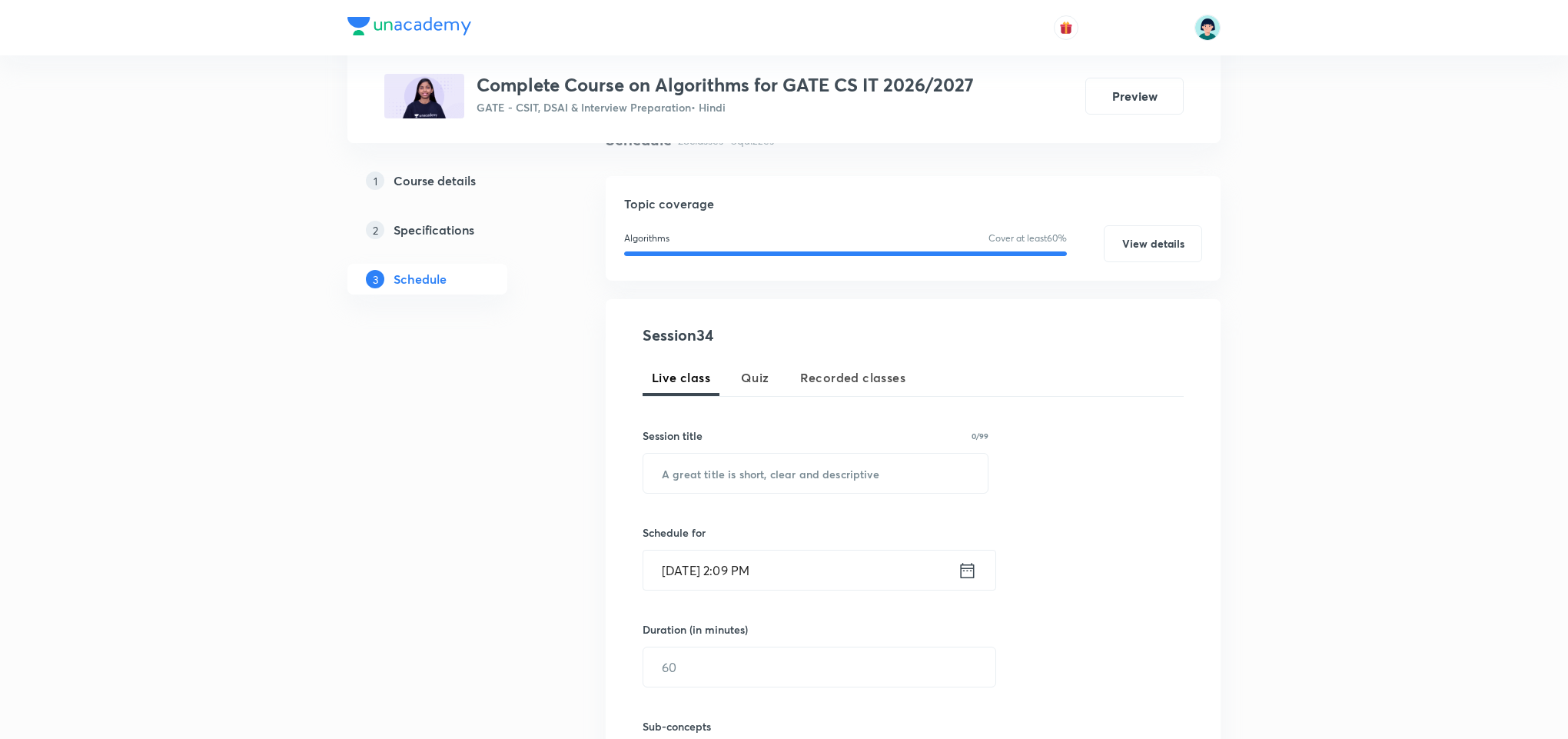
scroll to position [155, 0]
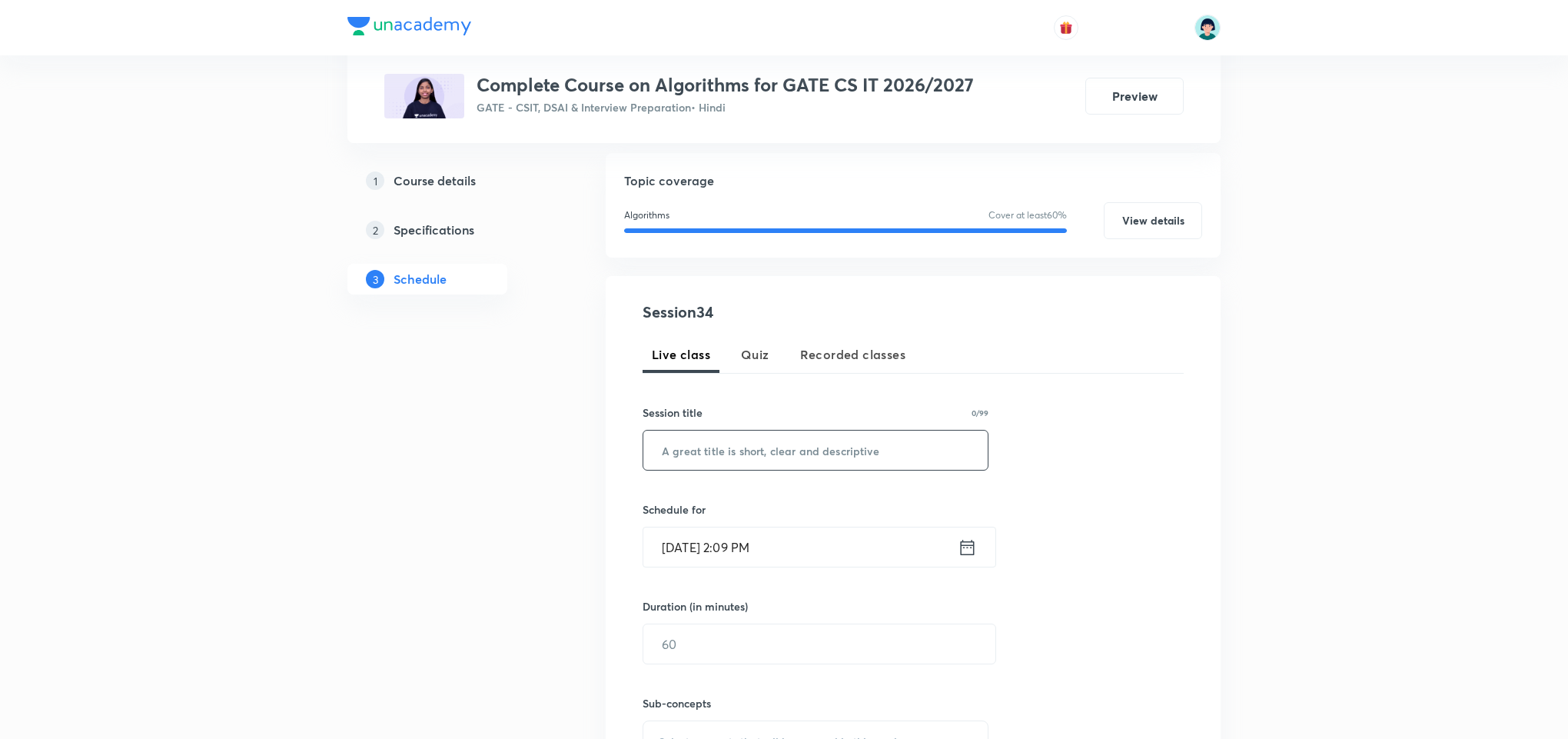
click at [762, 439] on input "text" at bounding box center [815, 451] width 344 height 39
paste input "EXTRA CLASS - I"
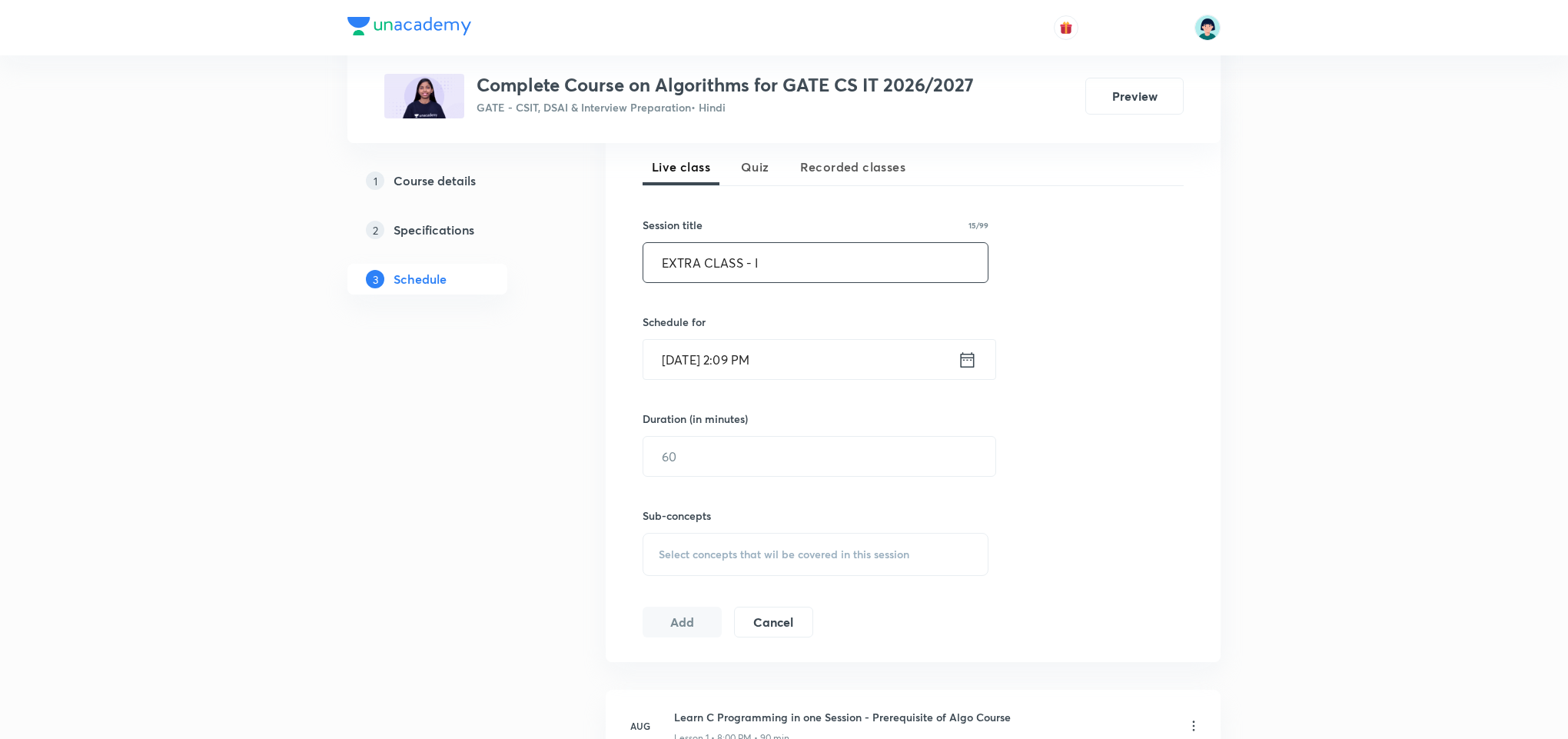
scroll to position [325, 0]
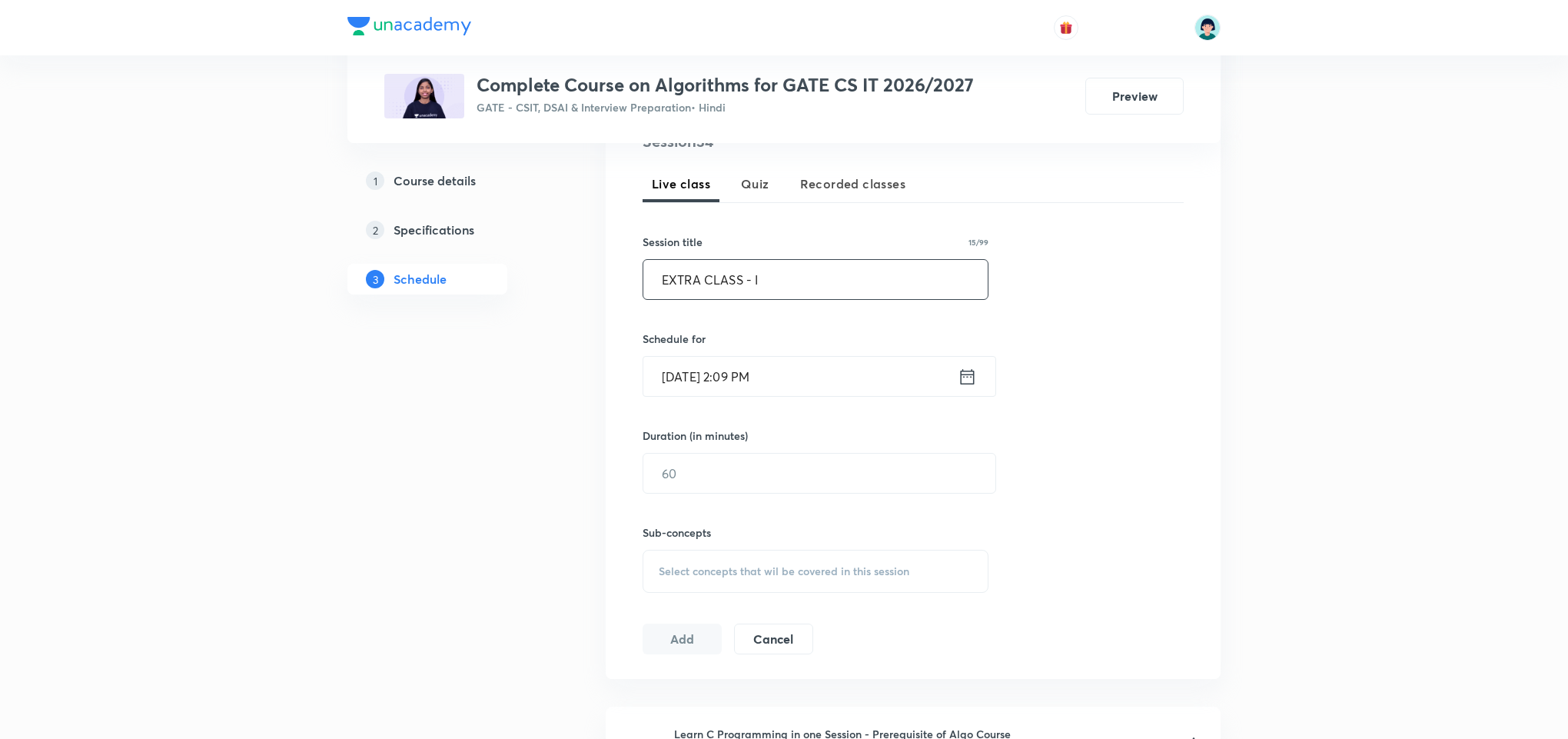
type input "EXTRA CLASS - I"
click at [684, 393] on input "Oct 3, 2025, 2:09 PM" at bounding box center [800, 377] width 315 height 39
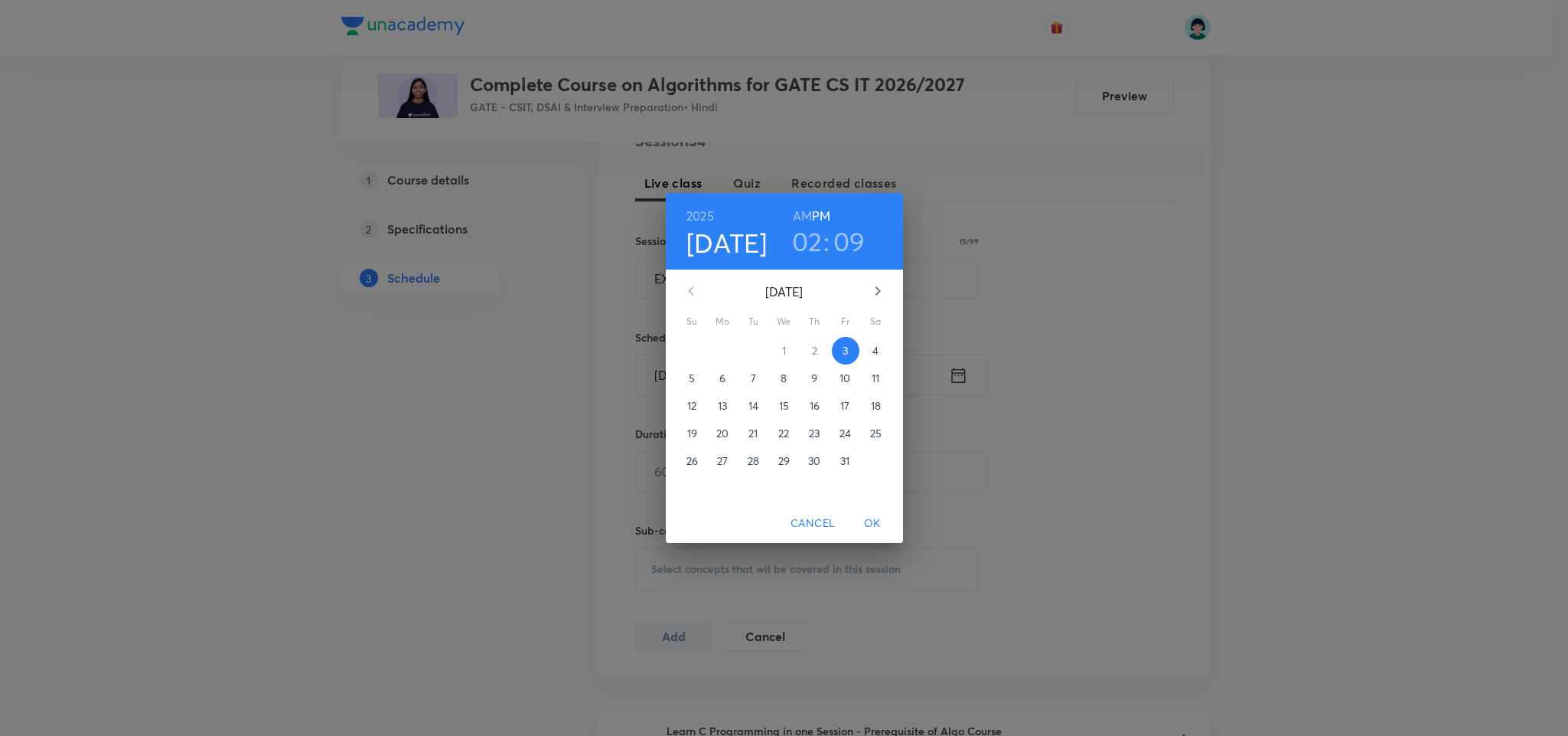
click at [805, 257] on h3 "02" at bounding box center [807, 241] width 31 height 32
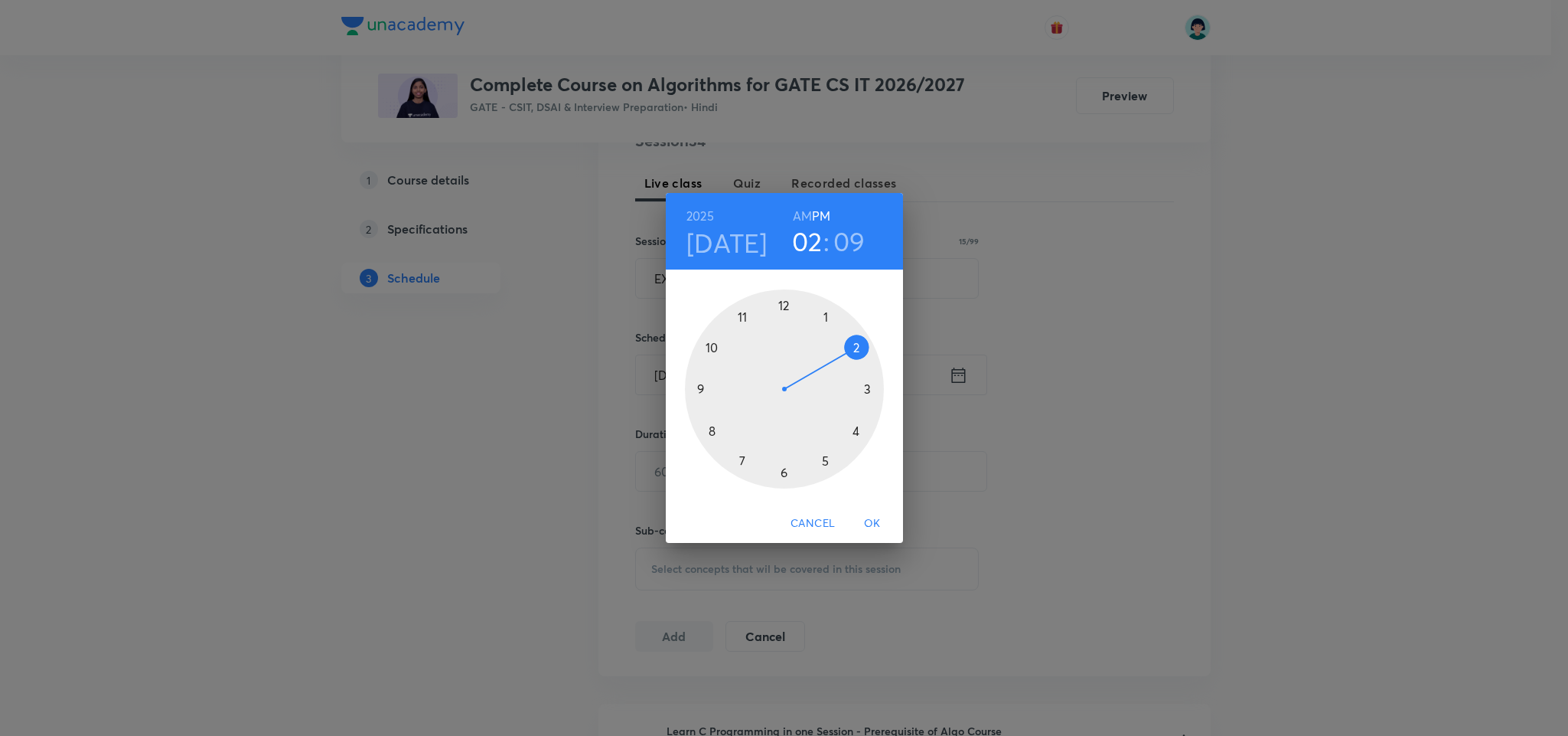
click at [711, 350] on div at bounding box center [784, 388] width 199 height 199
click at [781, 301] on div at bounding box center [784, 388] width 199 height 199
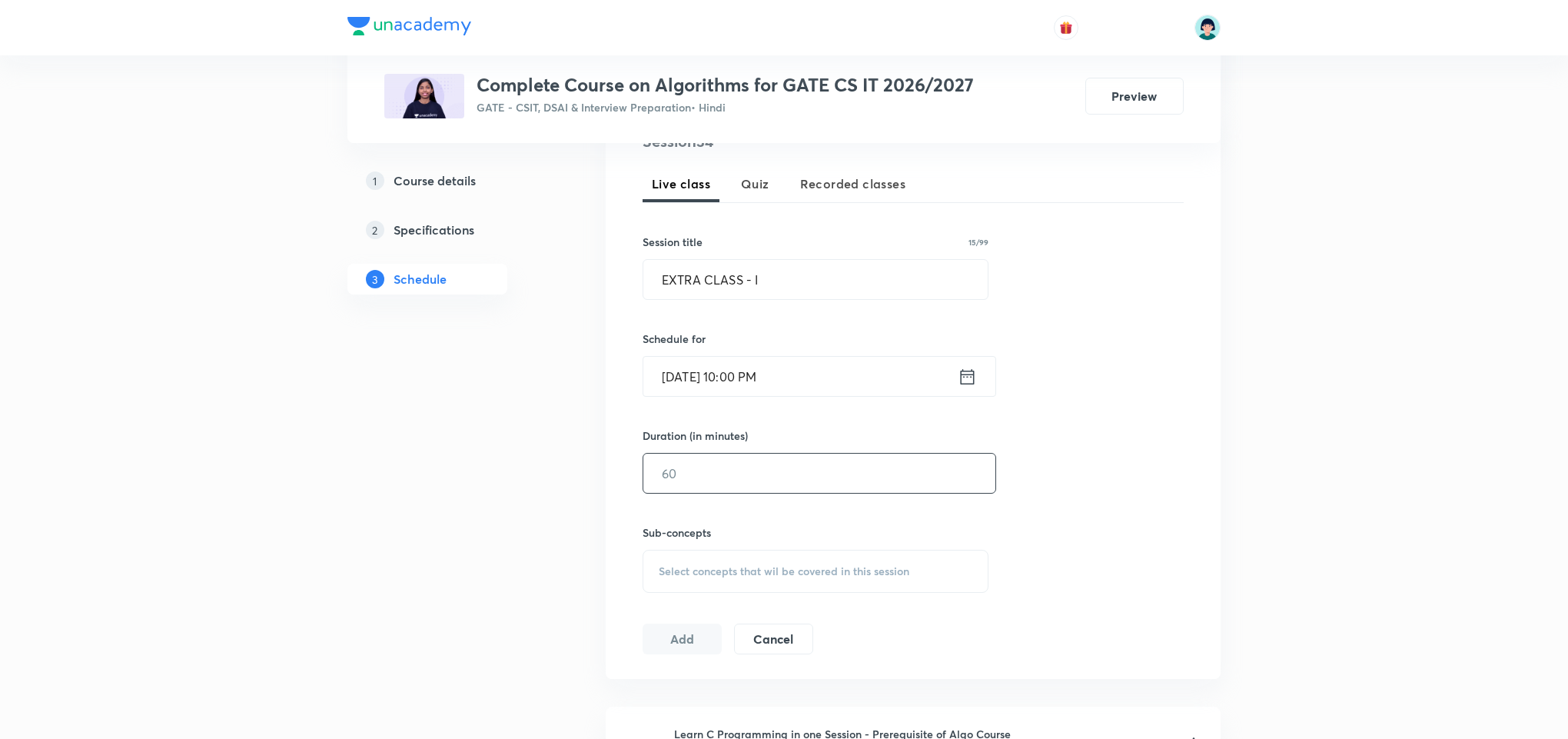
click at [738, 487] on input "text" at bounding box center [819, 473] width 352 height 39
type input "90"
click at [813, 572] on span "Select concepts that wil be covered in this session" at bounding box center [784, 570] width 251 height 12
click at [728, 717] on div "Cases of Analysis Covered previously" at bounding box center [815, 726] width 344 height 35
checkbox input "true"
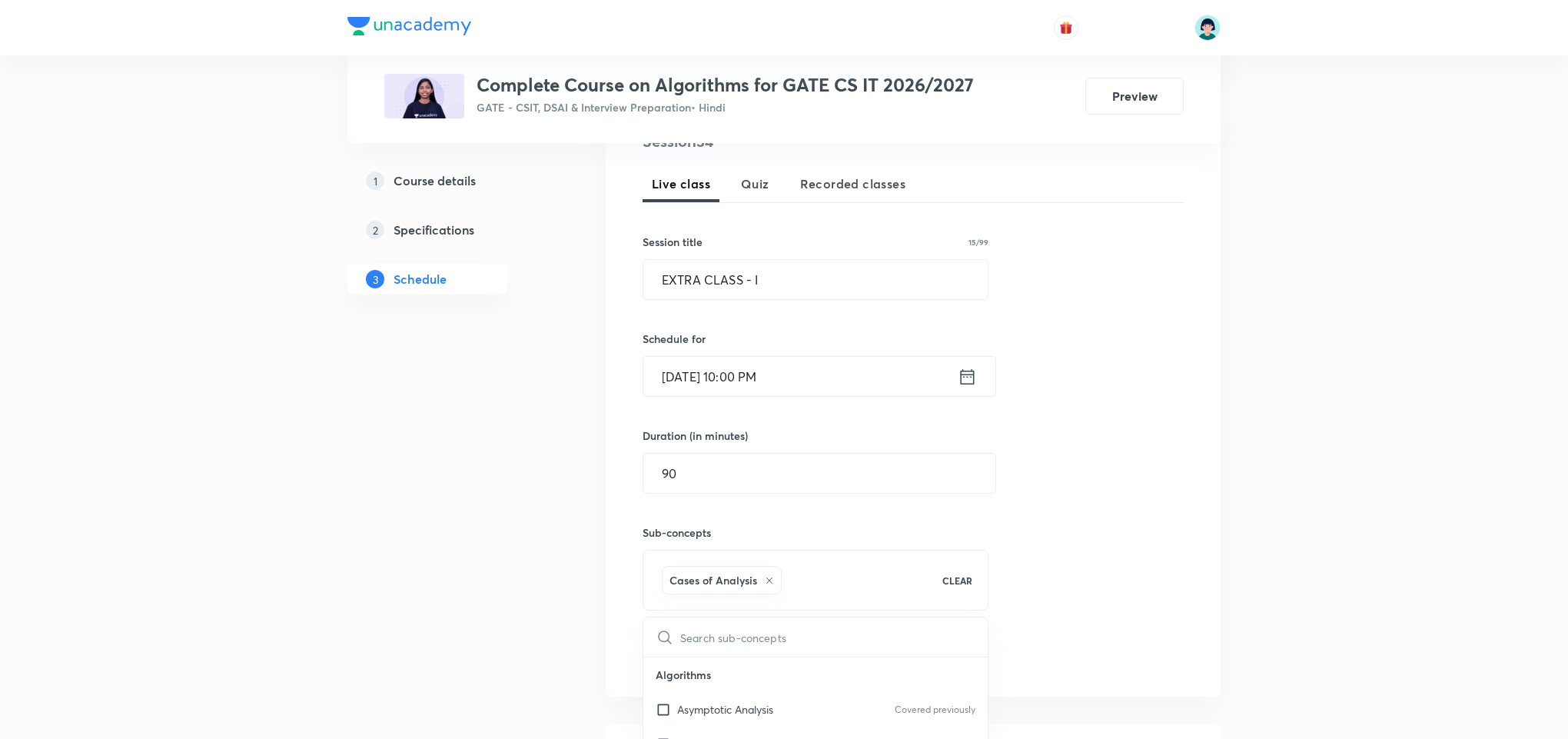
click at [1147, 570] on div "Session 34 Live class Quiz Recorded classes Session title 15/99 EXTRA CLASS - I…" at bounding box center [913, 401] width 541 height 542
click at [673, 671] on button "Add" at bounding box center [681, 655] width 80 height 31
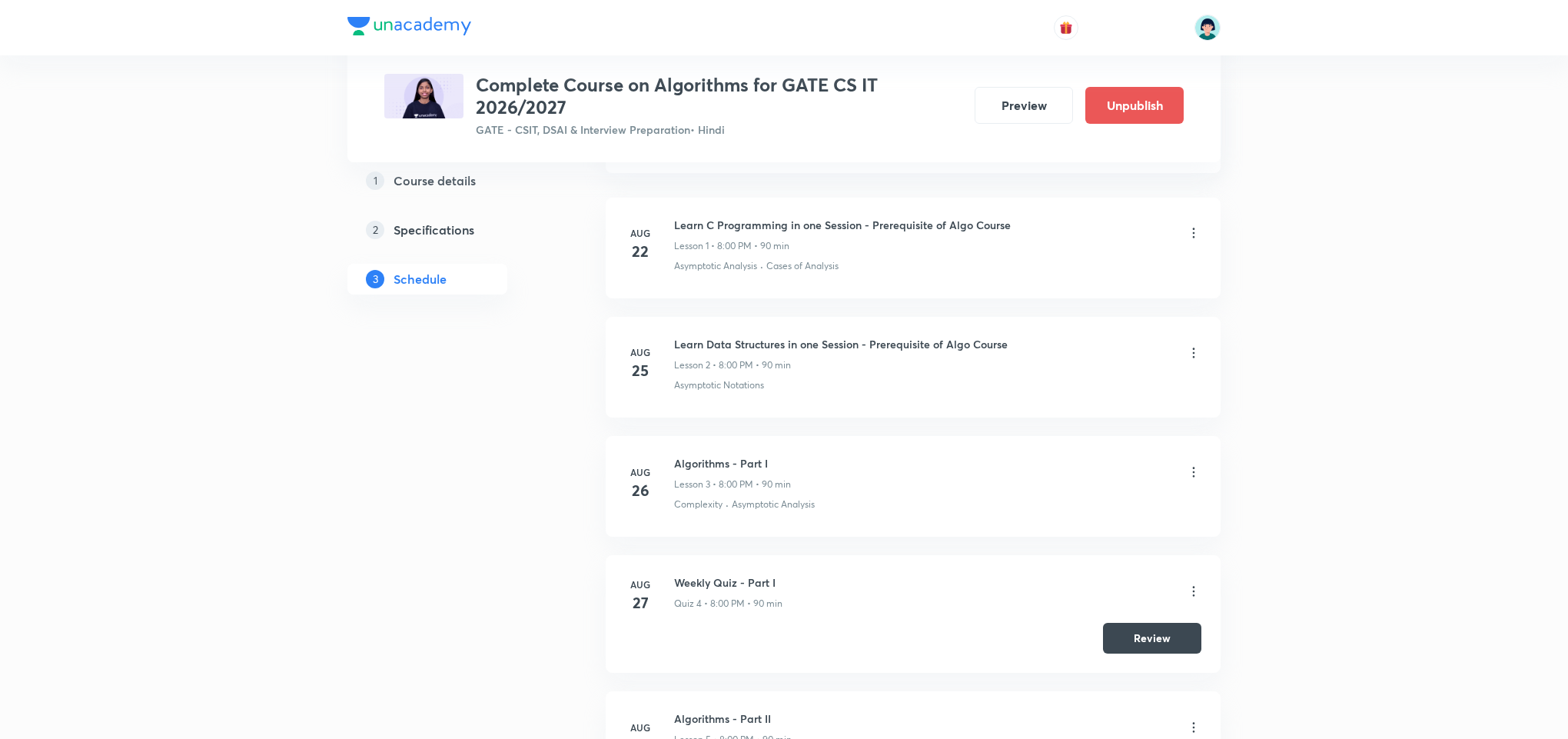
scroll to position [45, 0]
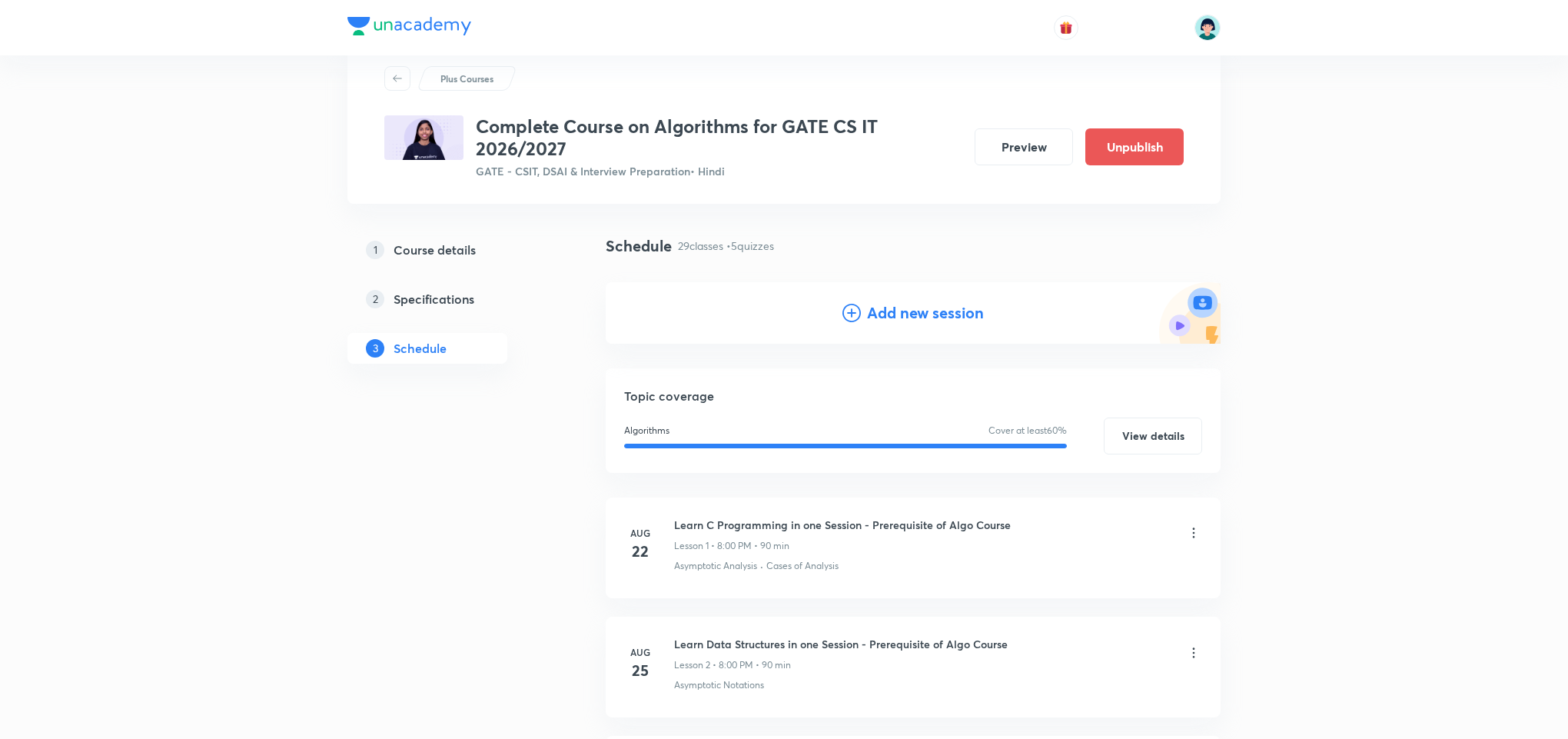
click at [904, 309] on h4 "Add new session" at bounding box center [925, 313] width 117 height 23
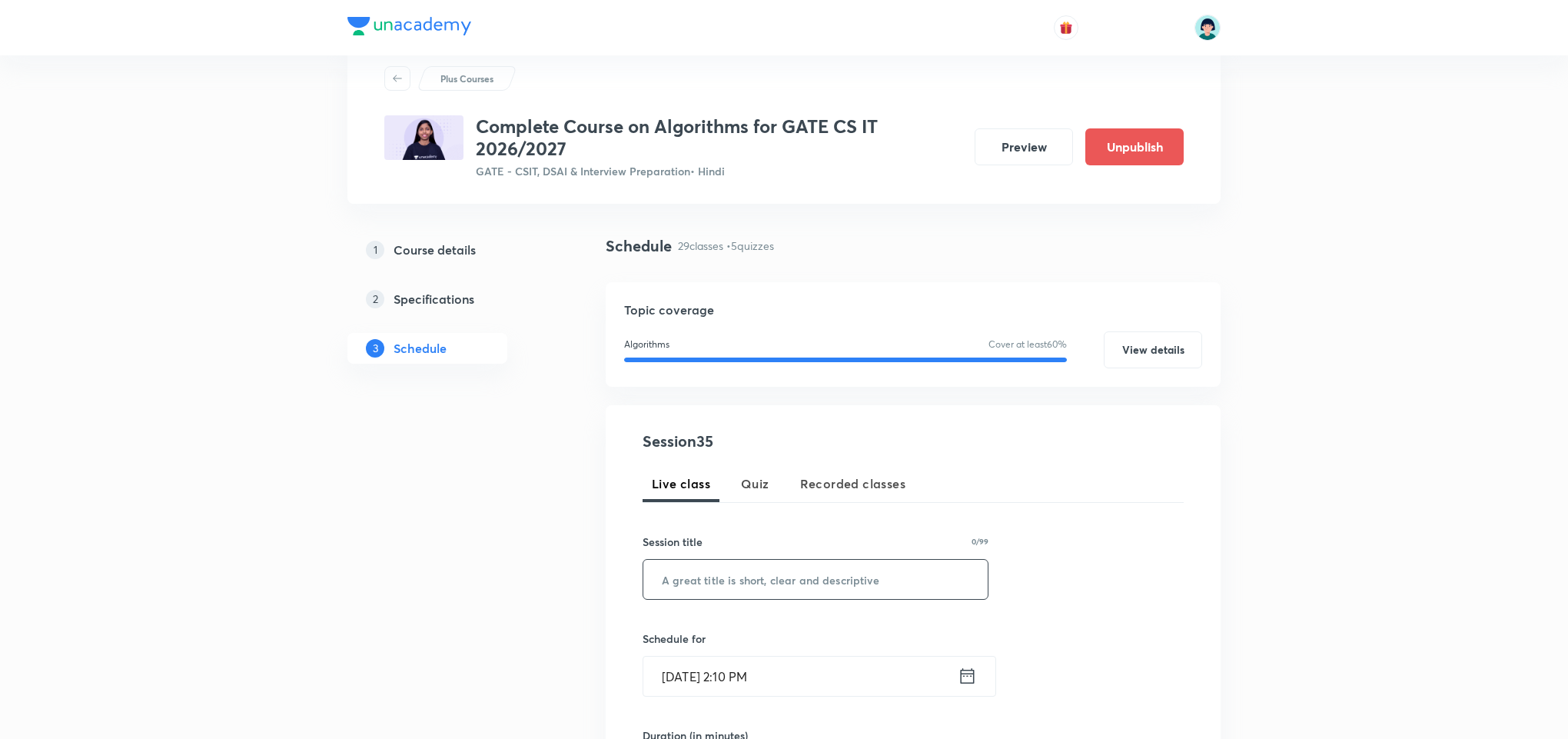
click at [728, 578] on input "text" at bounding box center [815, 580] width 344 height 39
paste input "EXTRA CLASS - II"
type input "EXTRA CLASS - II"
click at [651, 673] on input "Oct 3, 2025, 2:10 PM" at bounding box center [800, 676] width 315 height 39
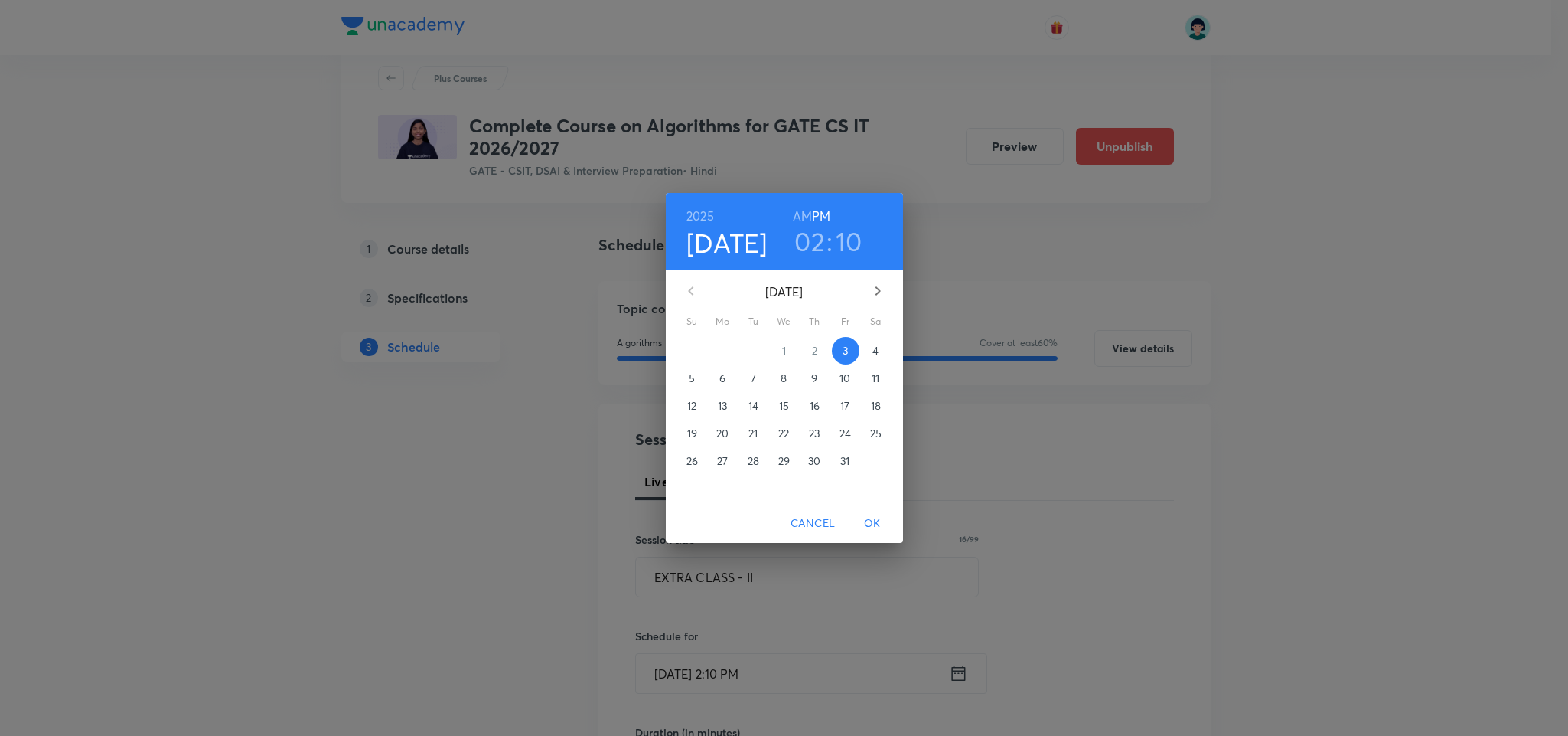
click at [754, 377] on p "7" at bounding box center [753, 378] width 6 height 15
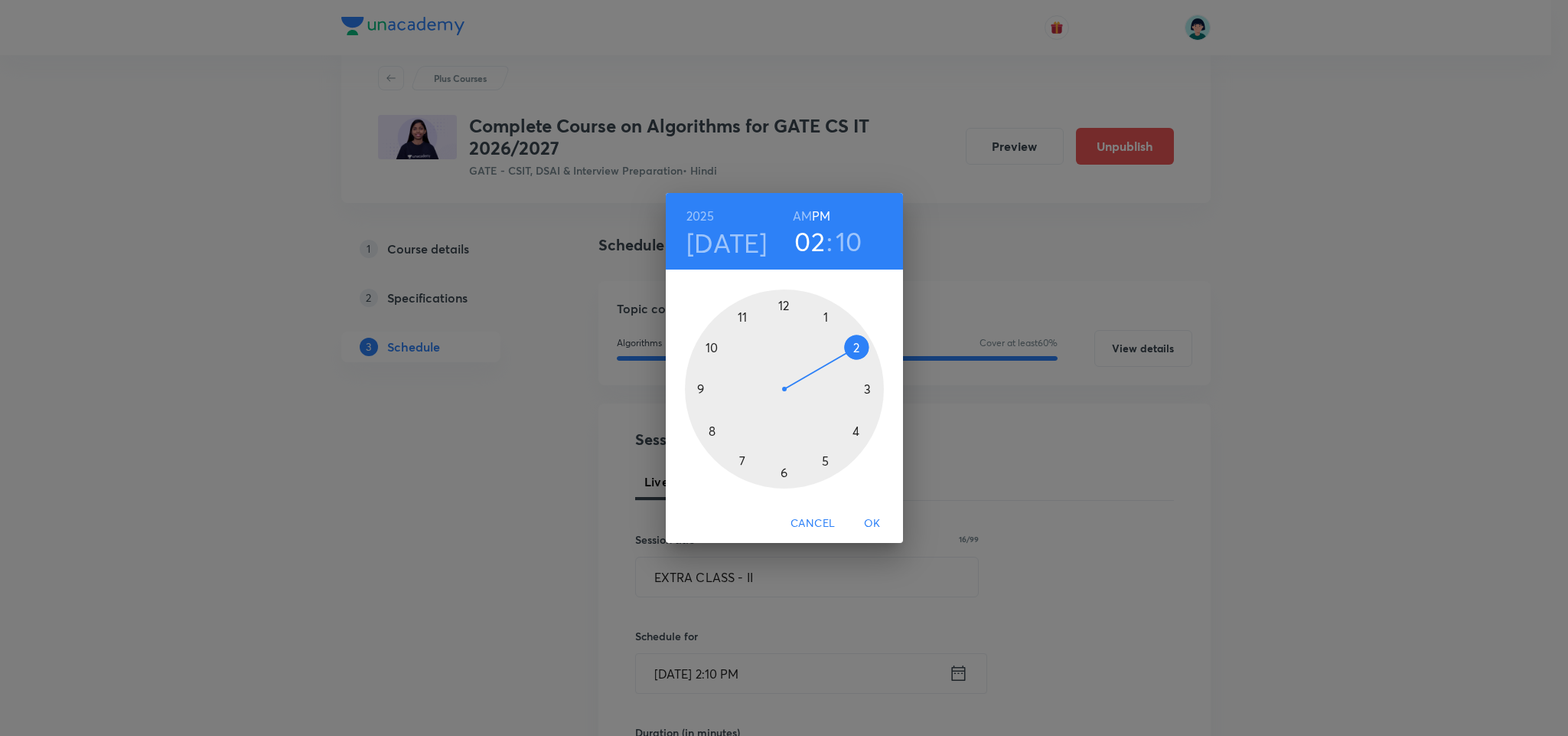
click at [785, 473] on div at bounding box center [784, 388] width 199 height 199
click at [818, 251] on h3 "06" at bounding box center [809, 241] width 32 height 32
click at [708, 348] on div at bounding box center [784, 388] width 199 height 199
click at [785, 298] on div at bounding box center [784, 388] width 199 height 199
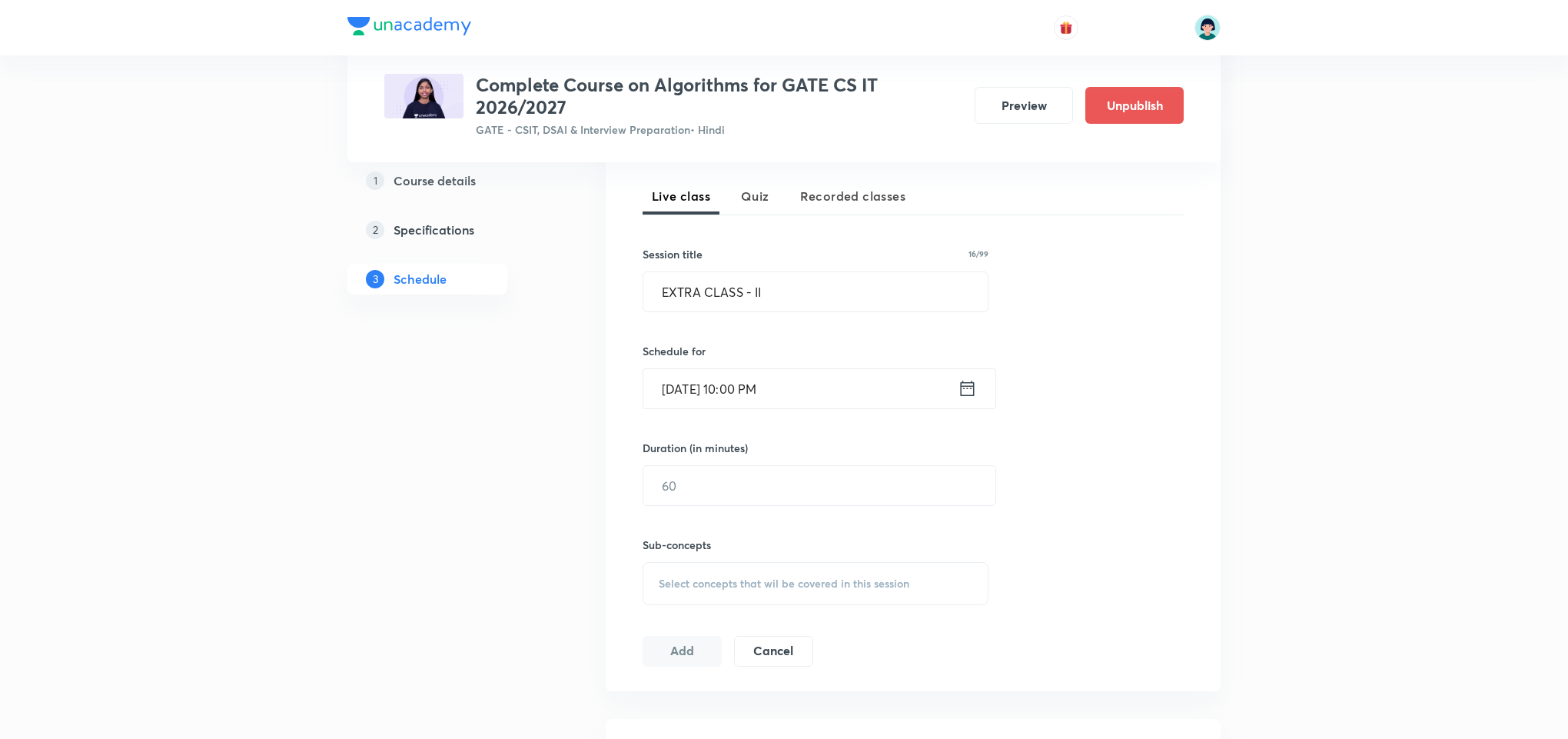
scroll to position [367, 0]
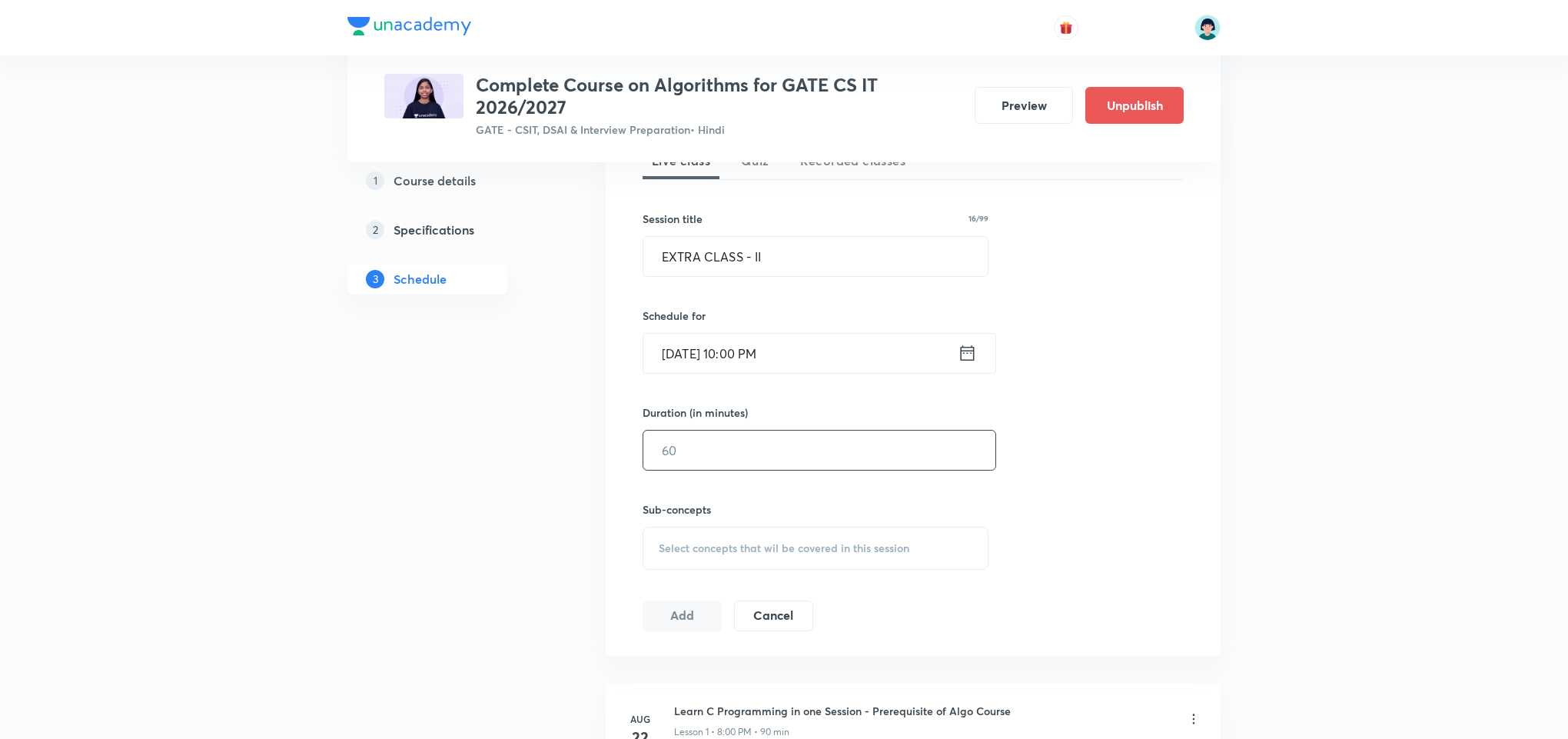
click at [844, 470] on input "text" at bounding box center [819, 451] width 352 height 39
type input "90"
click at [878, 533] on div "Select concepts that wil be covered in this session" at bounding box center [814, 548] width 345 height 43
drag, startPoint x: 802, startPoint y: 612, endPoint x: 813, endPoint y: 729, distance: 117.5
click at [813, 729] on div "​ Algorithms Asymptotic Analysis Covered previously Cases of Analysis Covered p…" at bounding box center [814, 732] width 345 height 311
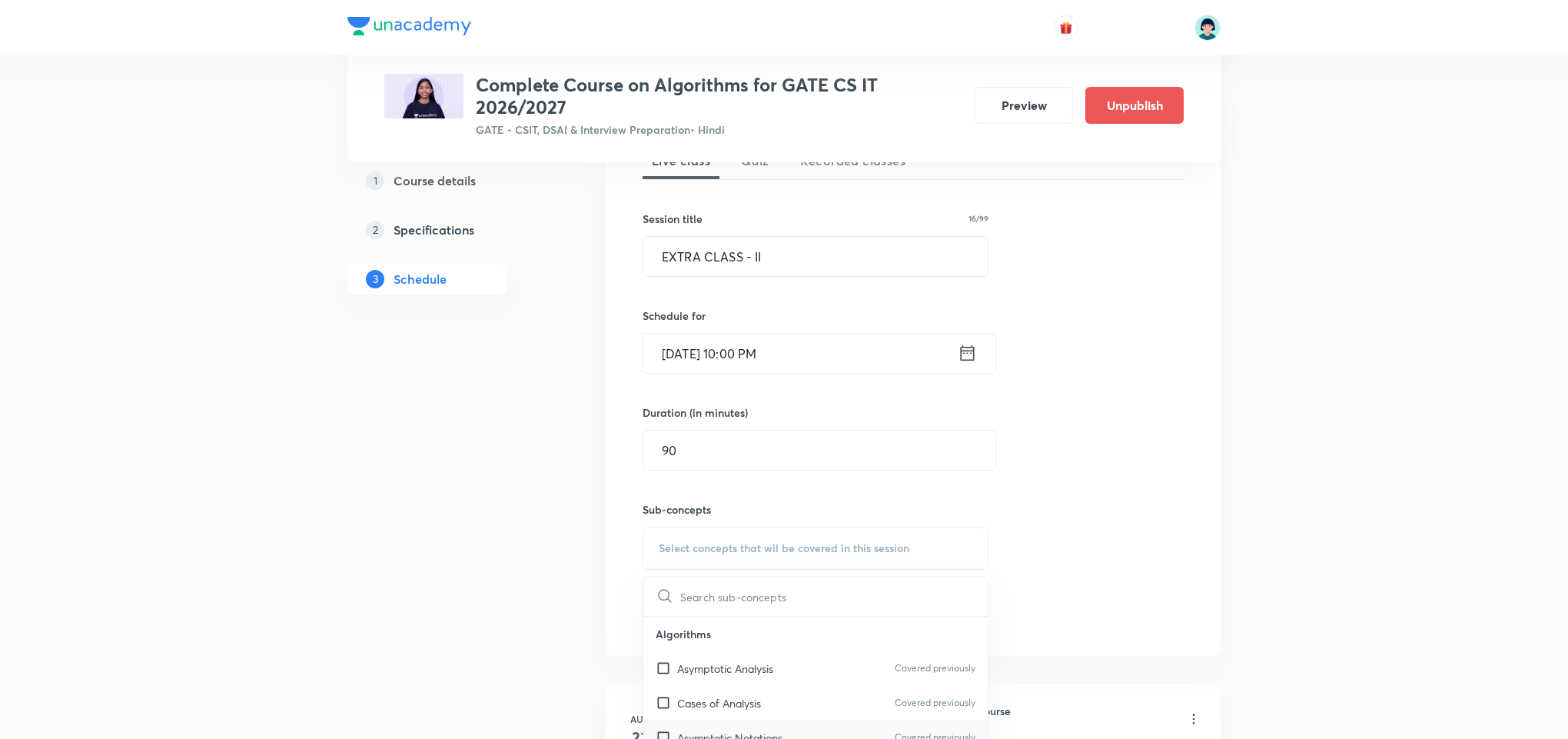
click at [813, 729] on div "Asymptotic Notations Covered previously" at bounding box center [815, 737] width 344 height 35
checkbox input "true"
click at [1169, 599] on div "Session 35 Live class Quiz Recorded classes Session title 16/99 EXTRA CLASS - I…" at bounding box center [913, 377] width 541 height 542
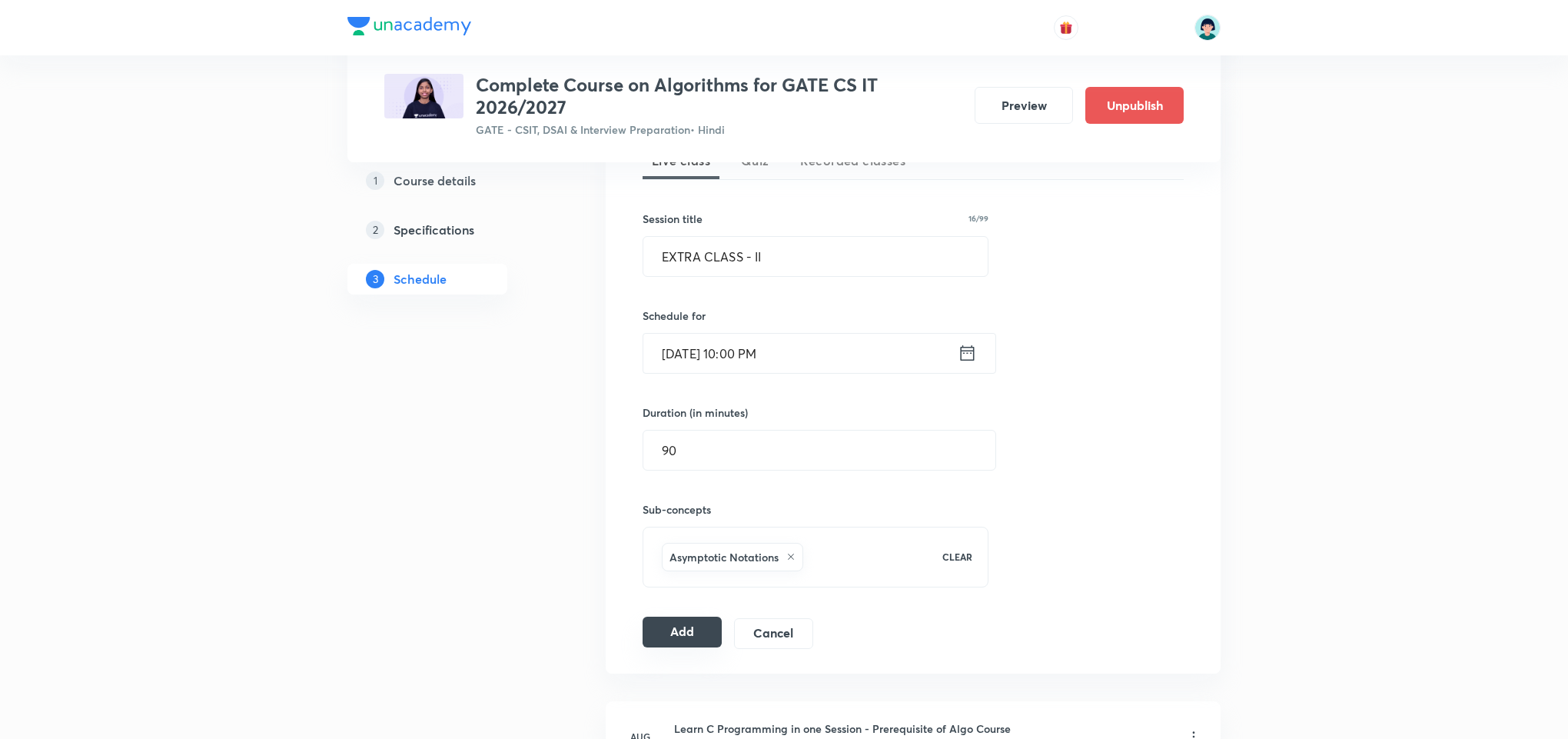
click at [685, 647] on button "Add" at bounding box center [681, 631] width 80 height 31
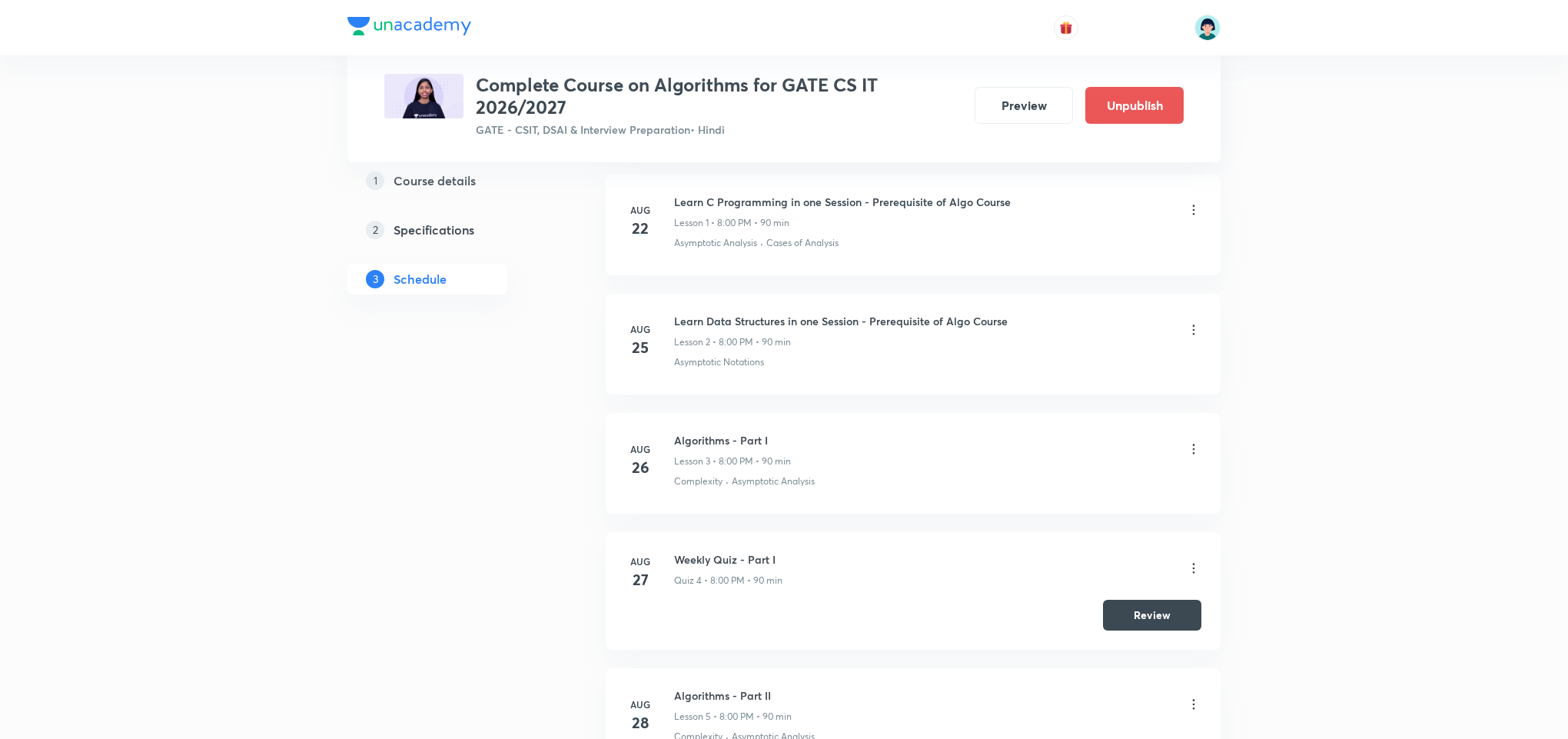
scroll to position [4228, 0]
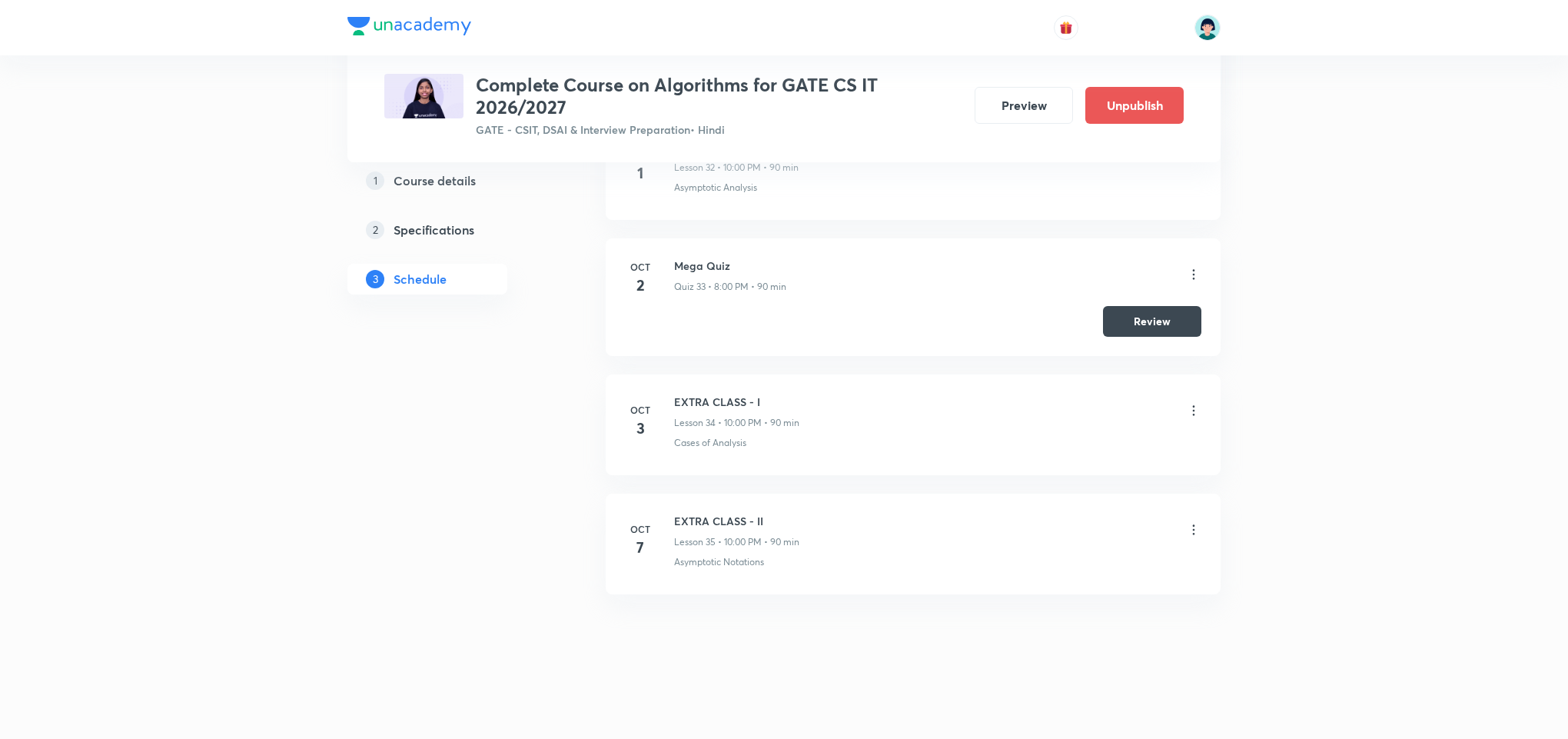
click at [748, 517] on h6 "EXTRA CLASS - II" at bounding box center [737, 521] width 125 height 16
copy h6 "EXTRA CLASS - II"
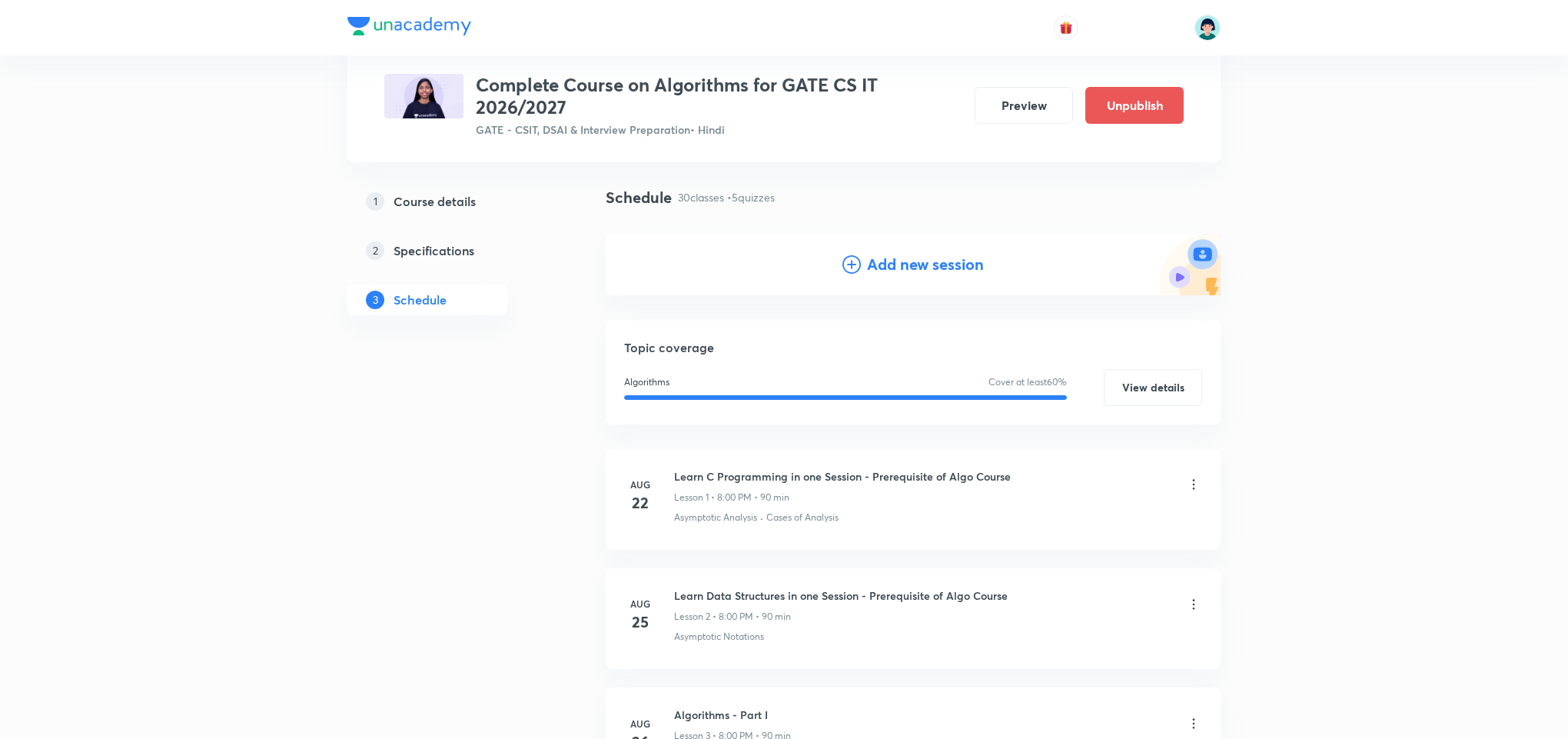
scroll to position [100, 0]
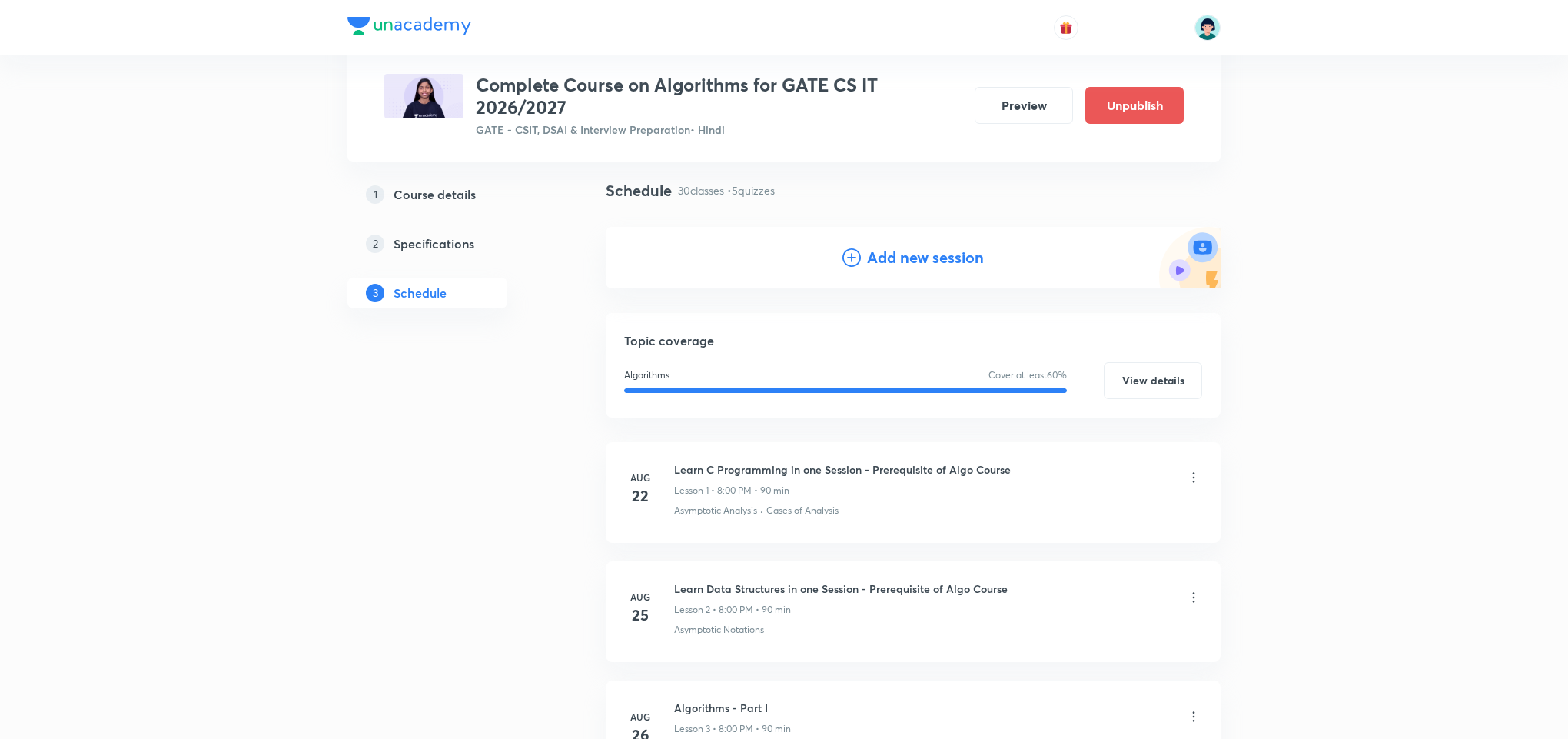
click at [879, 247] on h4 "Add new session" at bounding box center [925, 258] width 117 height 23
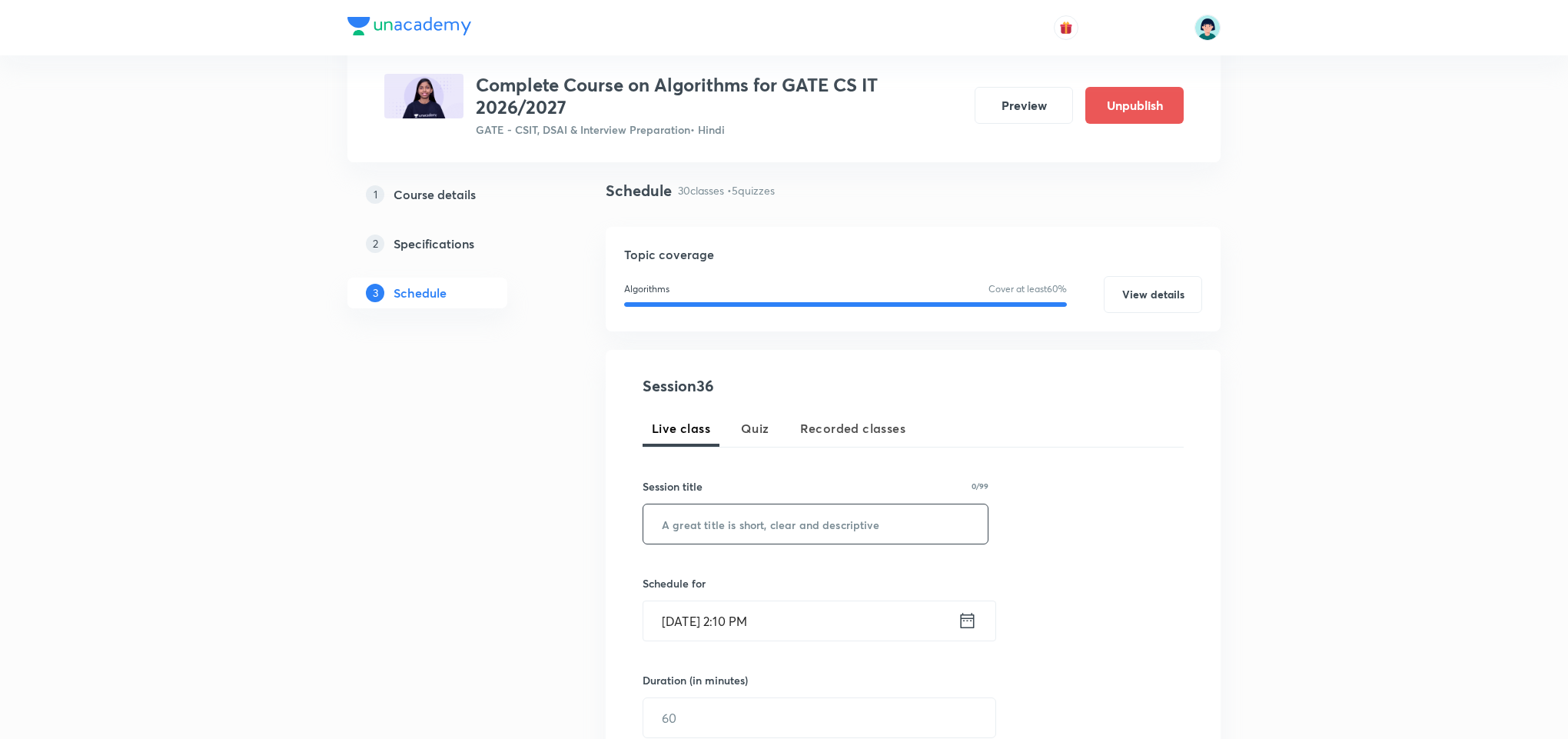
click at [723, 522] on input "text" at bounding box center [815, 525] width 344 height 39
paste input "EXTRA CLASS - II"
type input "EXTRA CLASS - III"
click at [681, 601] on input "Oct 3, 2025, 2:10 PM" at bounding box center [800, 621] width 315 height 39
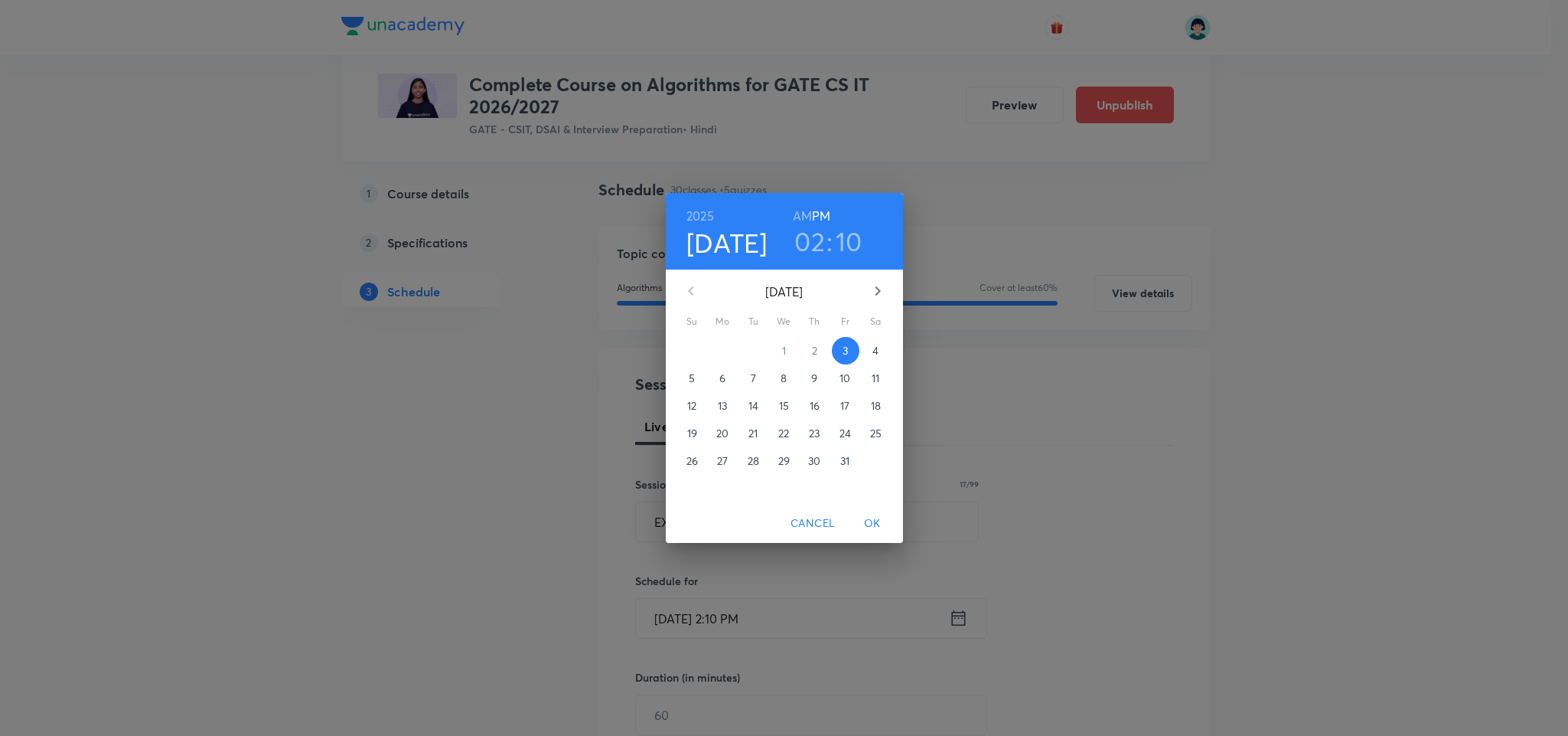
click at [779, 383] on span "8" at bounding box center [785, 378] width 28 height 15
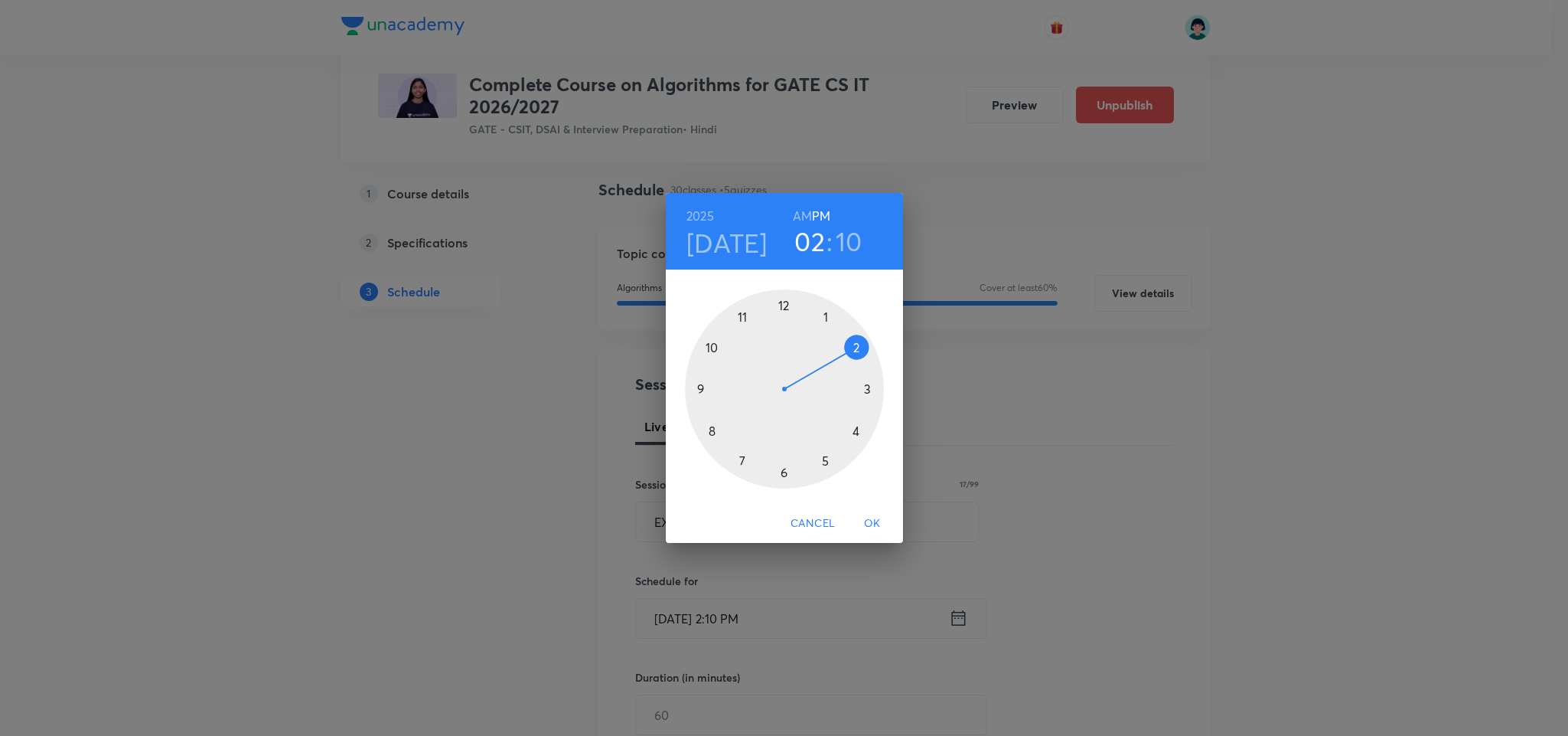
click at [710, 348] on div at bounding box center [784, 388] width 199 height 199
click at [786, 301] on div at bounding box center [784, 388] width 199 height 199
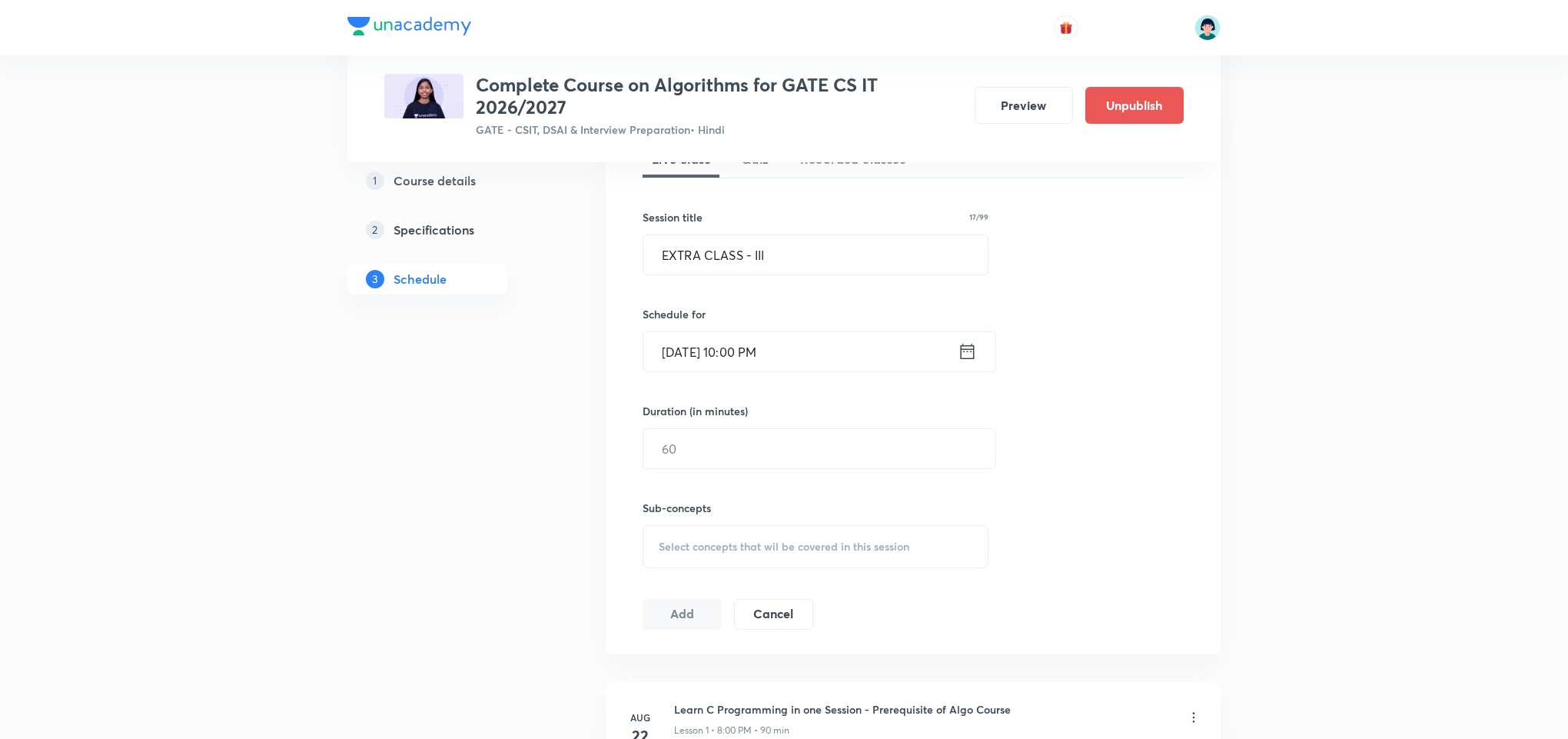
scroll to position [423, 0]
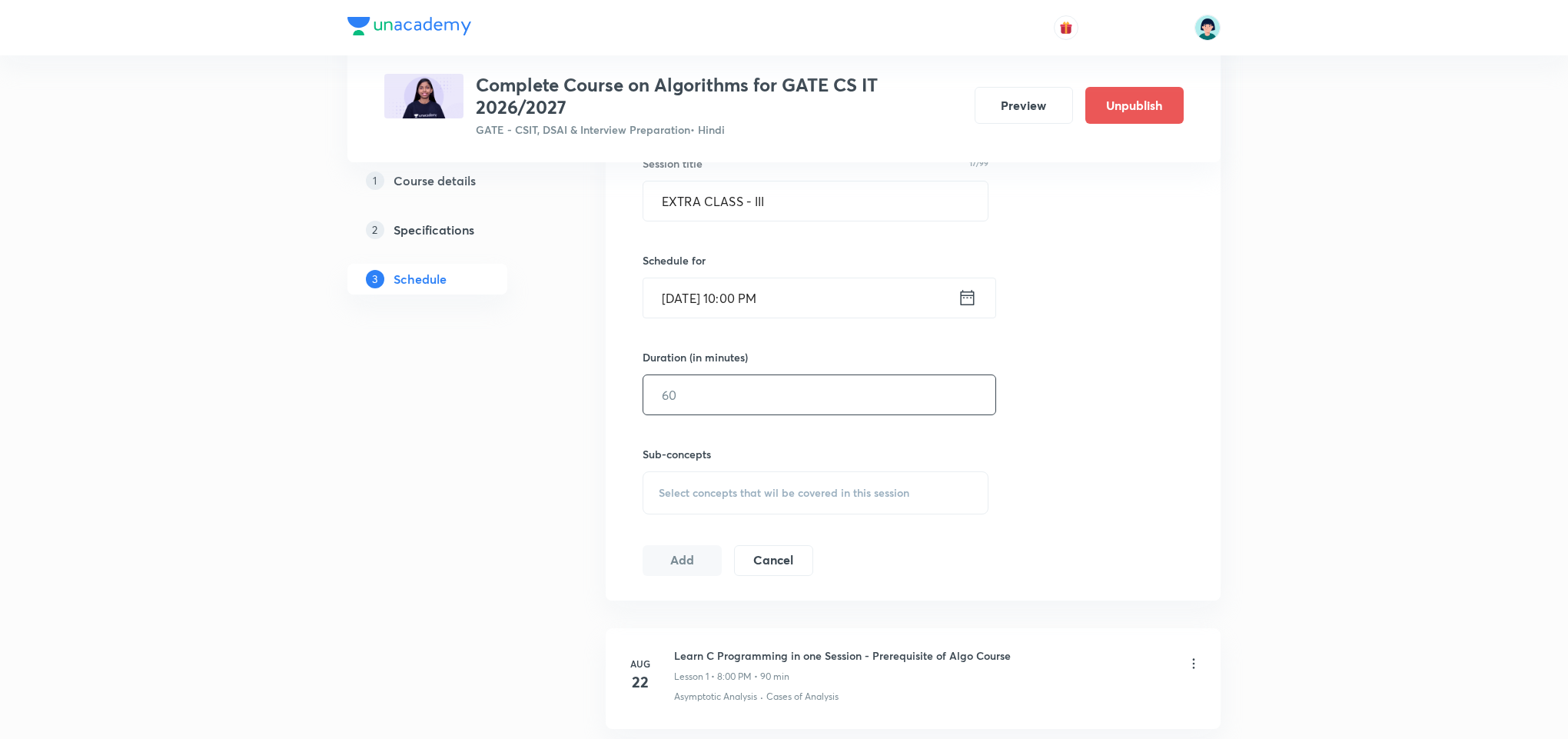
click at [694, 411] on input "text" at bounding box center [819, 395] width 352 height 39
type input "90"
click at [784, 505] on div "Select concepts that wil be covered in this session" at bounding box center [814, 493] width 345 height 43
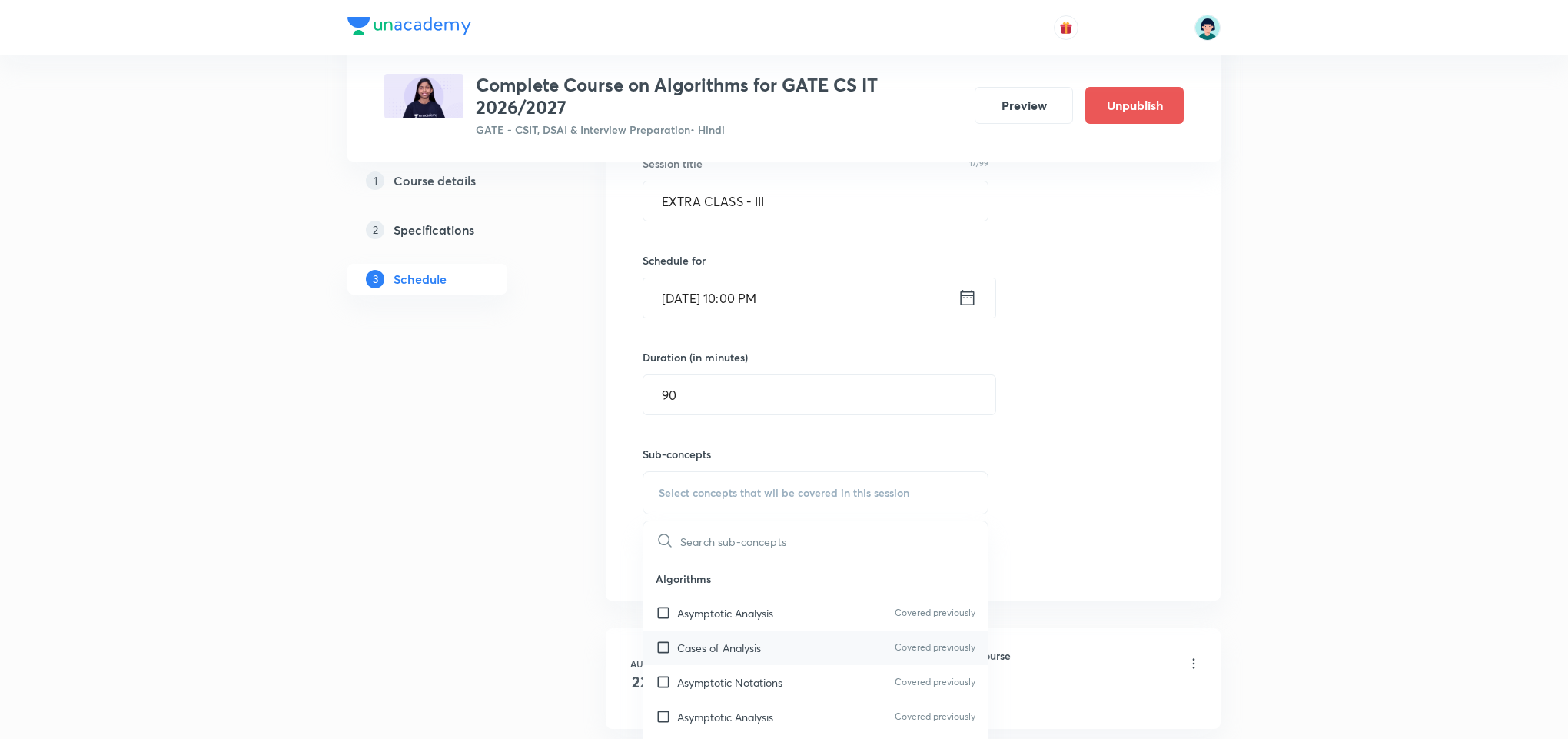
click at [782, 634] on div "Cases of Analysis Covered previously" at bounding box center [815, 647] width 344 height 35
checkbox input "true"
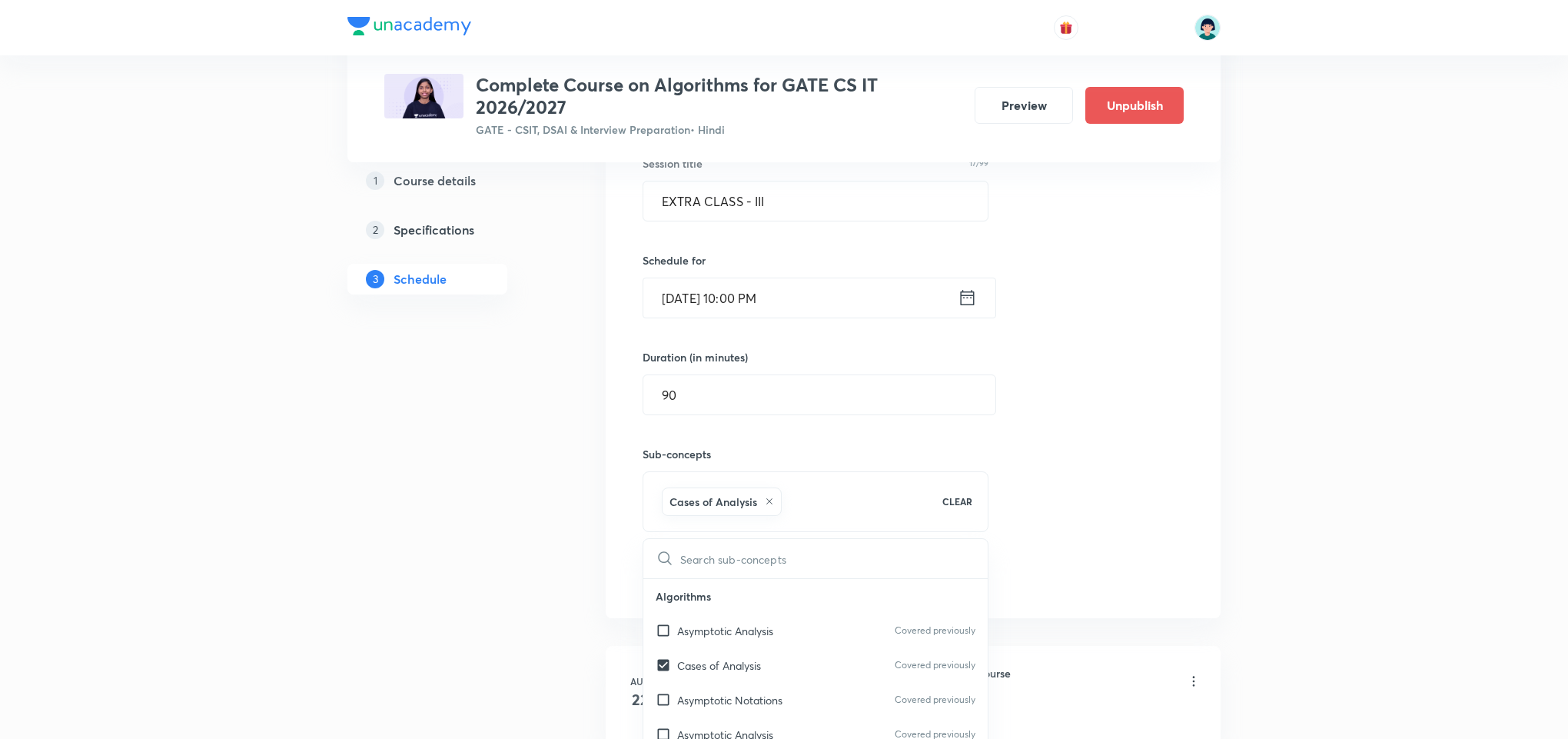
click at [1216, 492] on div "Session 36 Live class Quiz Recorded classes Session title 17/99 EXTRA CLASS - I…" at bounding box center [913, 322] width 615 height 591
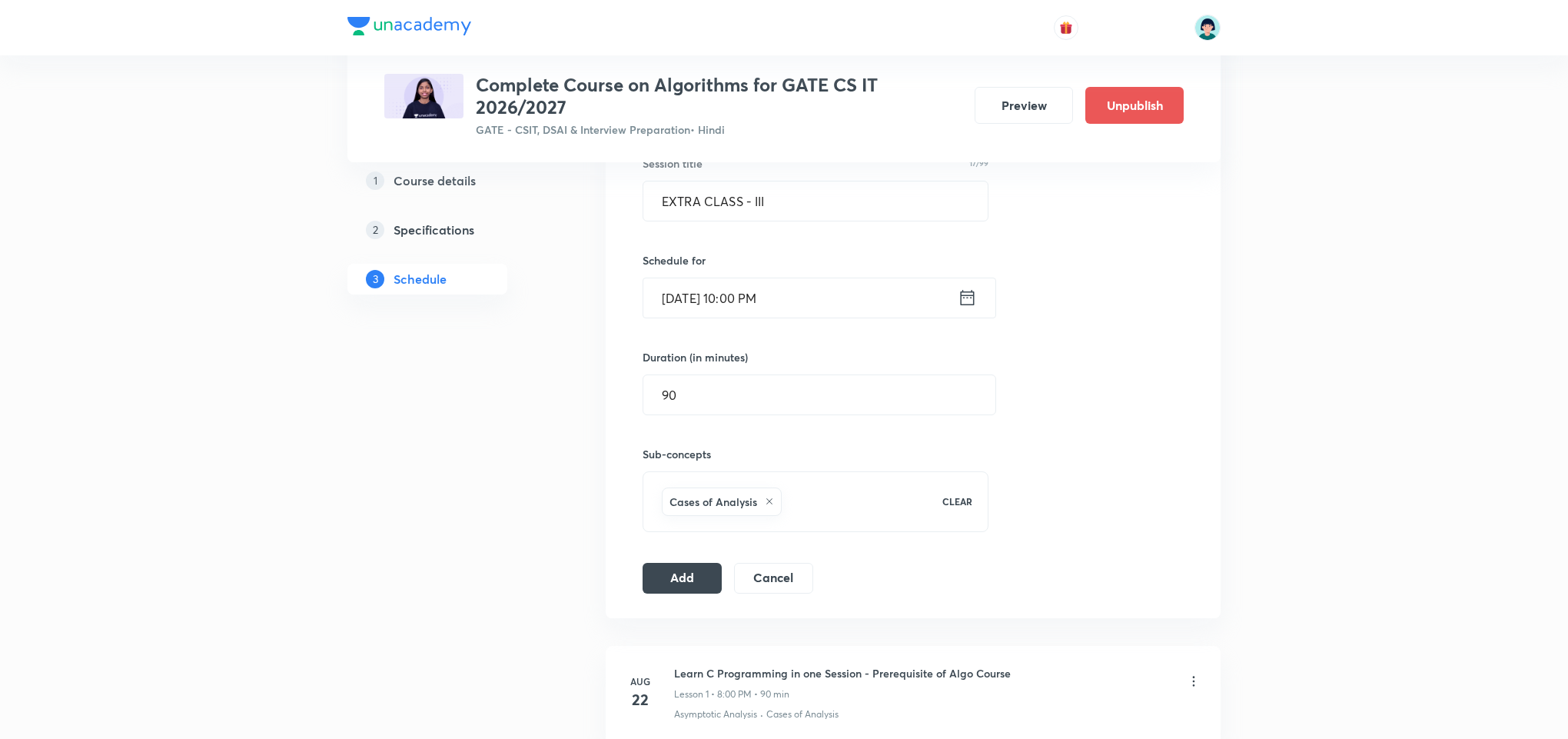
scroll to position [377, 0]
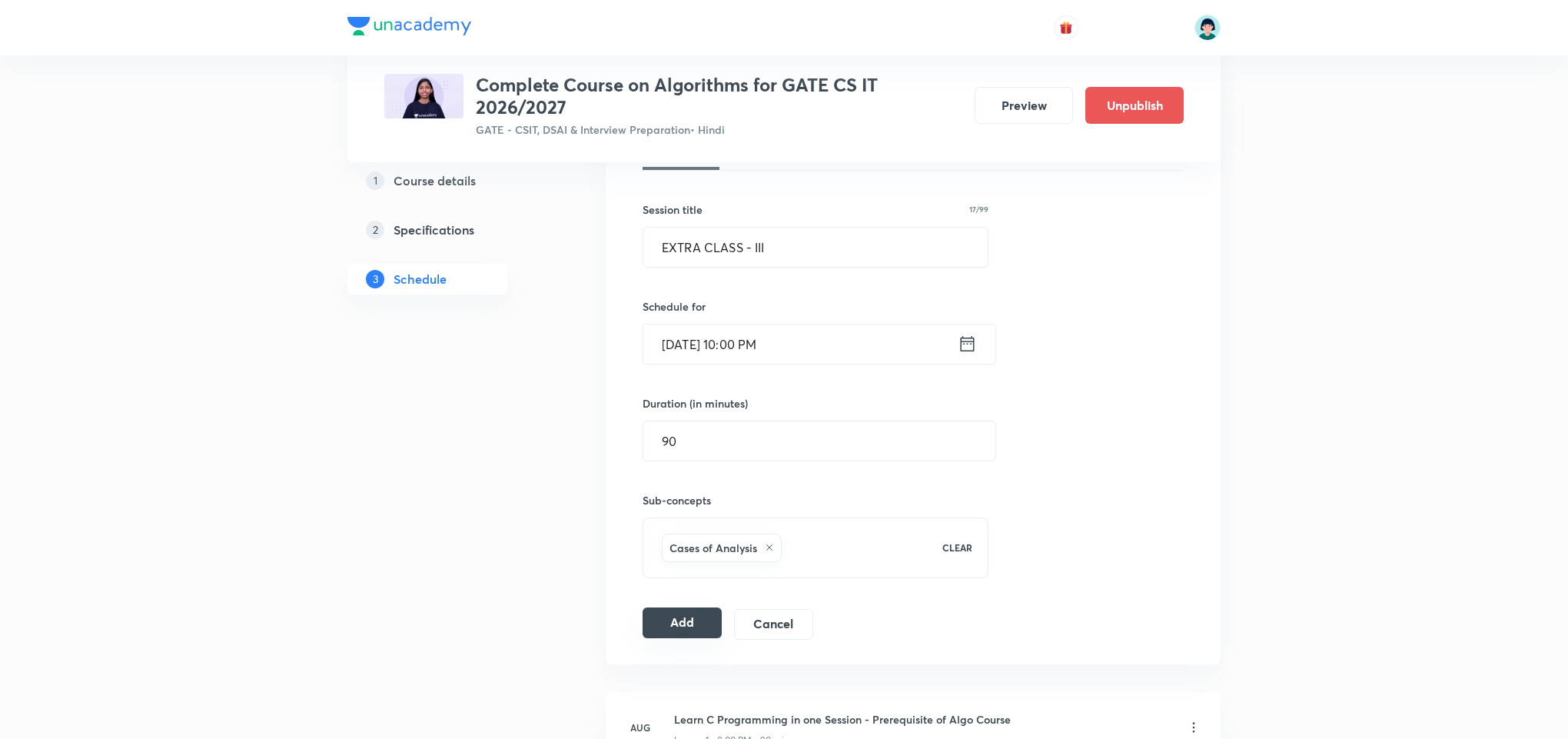
click at [676, 613] on button "Add" at bounding box center [681, 623] width 80 height 31
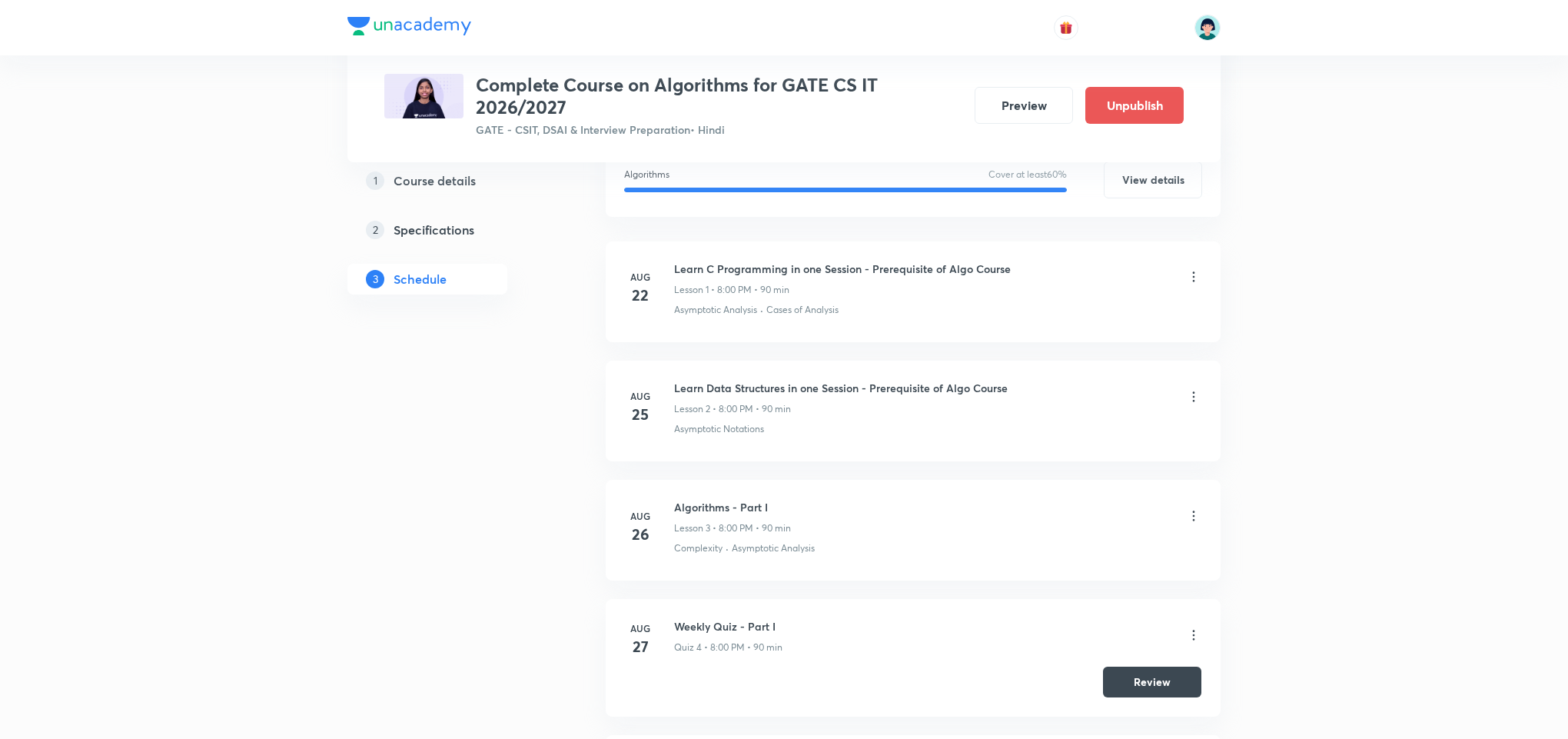
scroll to position [95, 0]
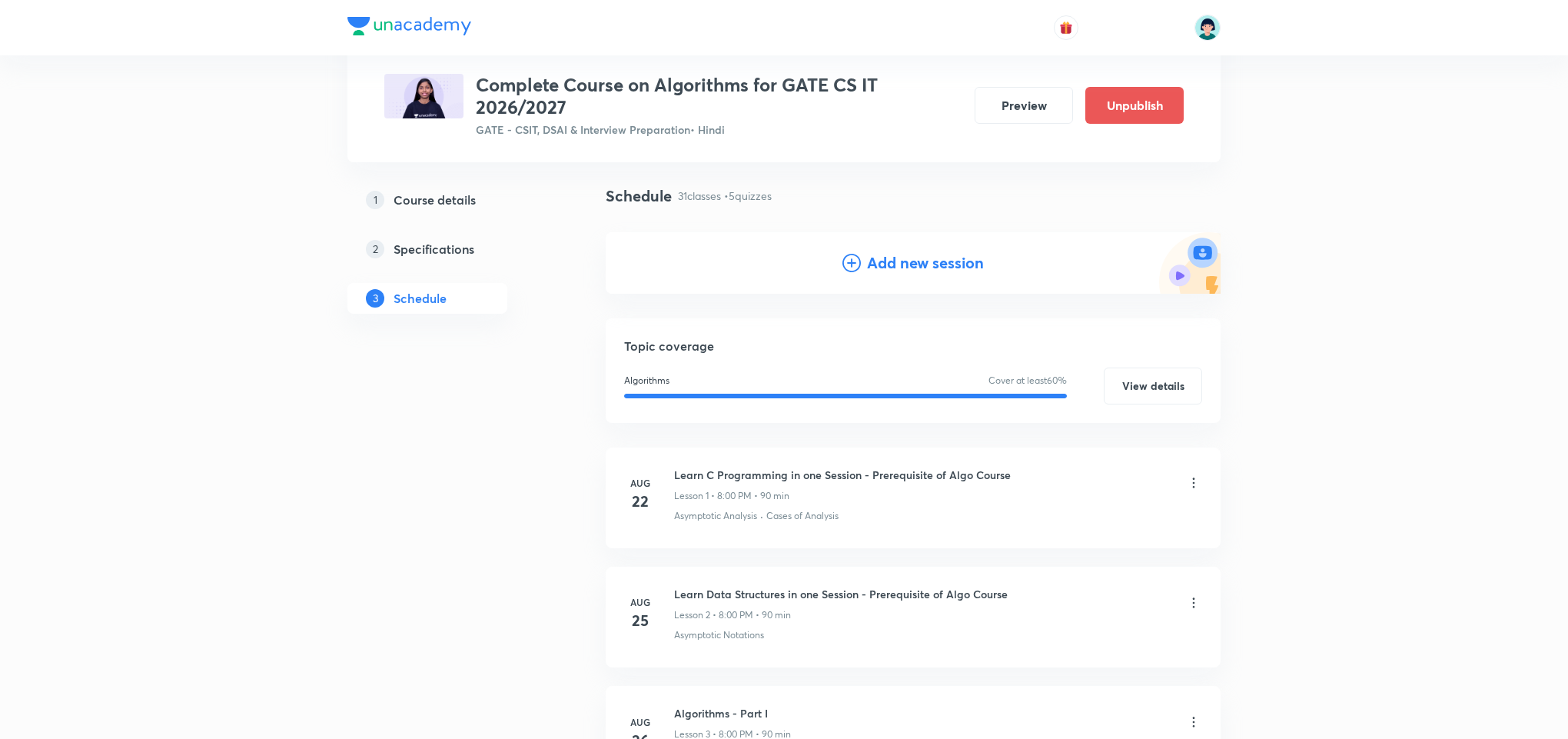
click at [878, 261] on h4 "Add new session" at bounding box center [925, 262] width 117 height 23
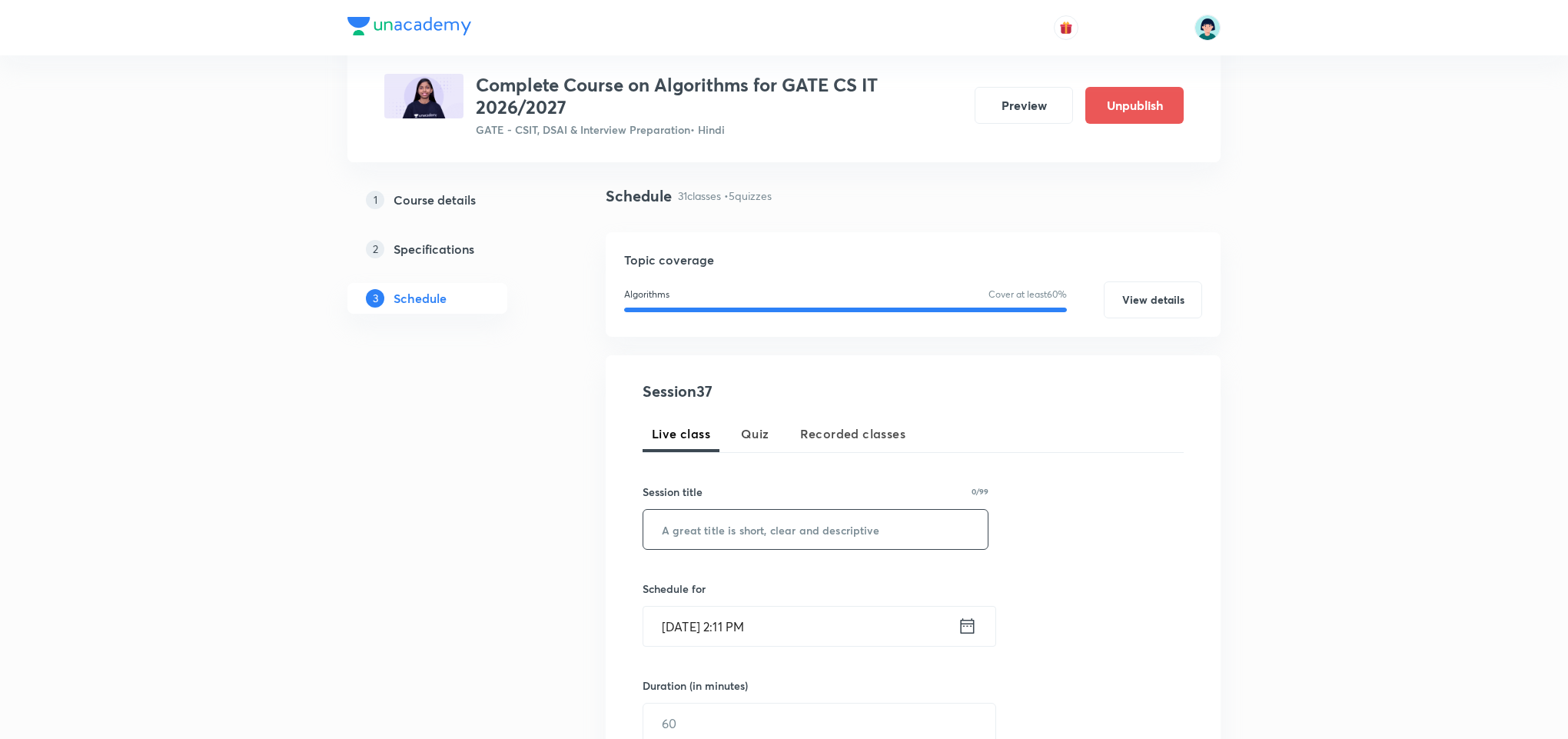
click at [750, 517] on input "text" at bounding box center [815, 529] width 344 height 39
paste input "EXTRA CLASS - II"
type input "EXTRA CLASS - IV"
click at [681, 626] on input "Oct 3, 2025, 2:11 PM" at bounding box center [800, 627] width 315 height 39
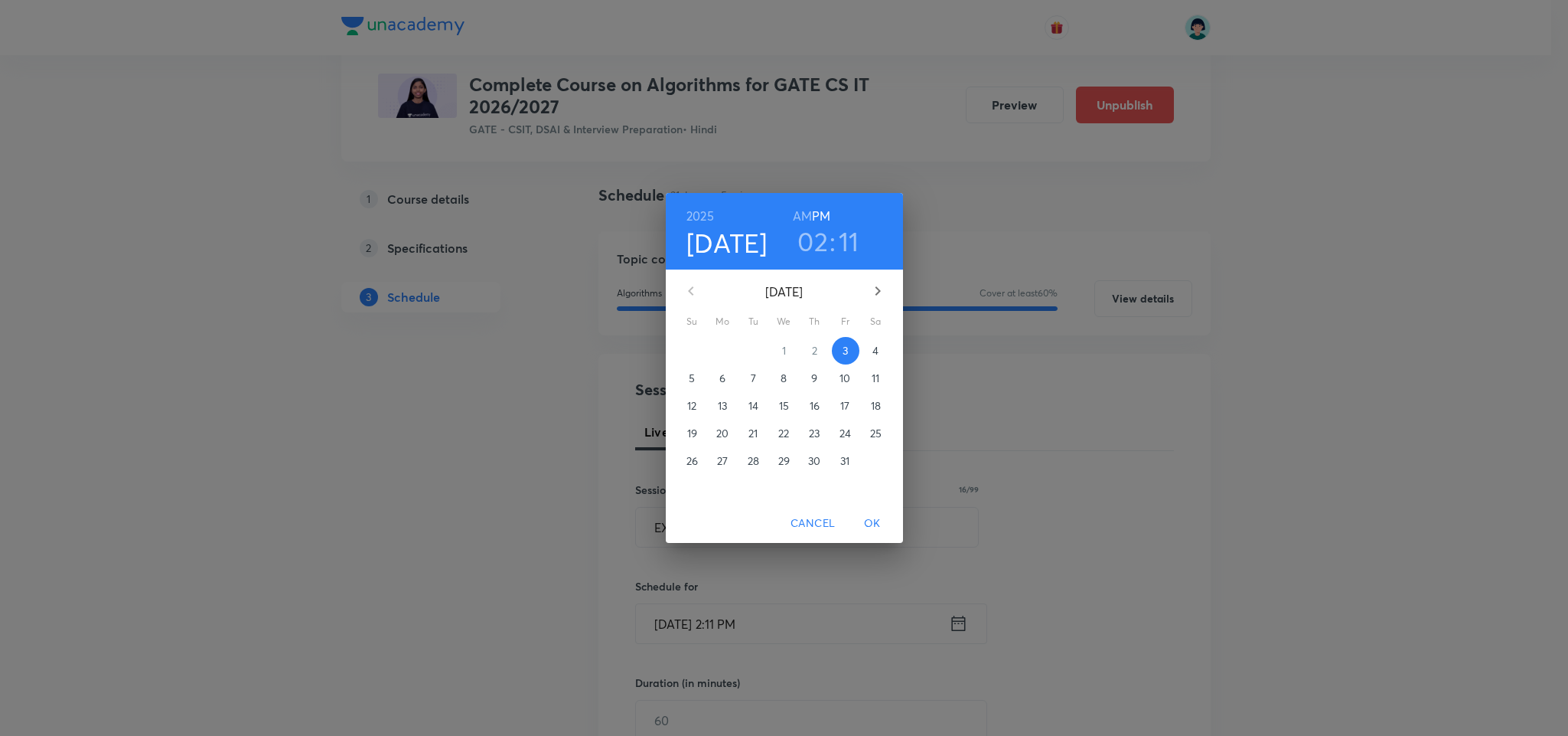
click at [813, 382] on p "9" at bounding box center [814, 378] width 7 height 15
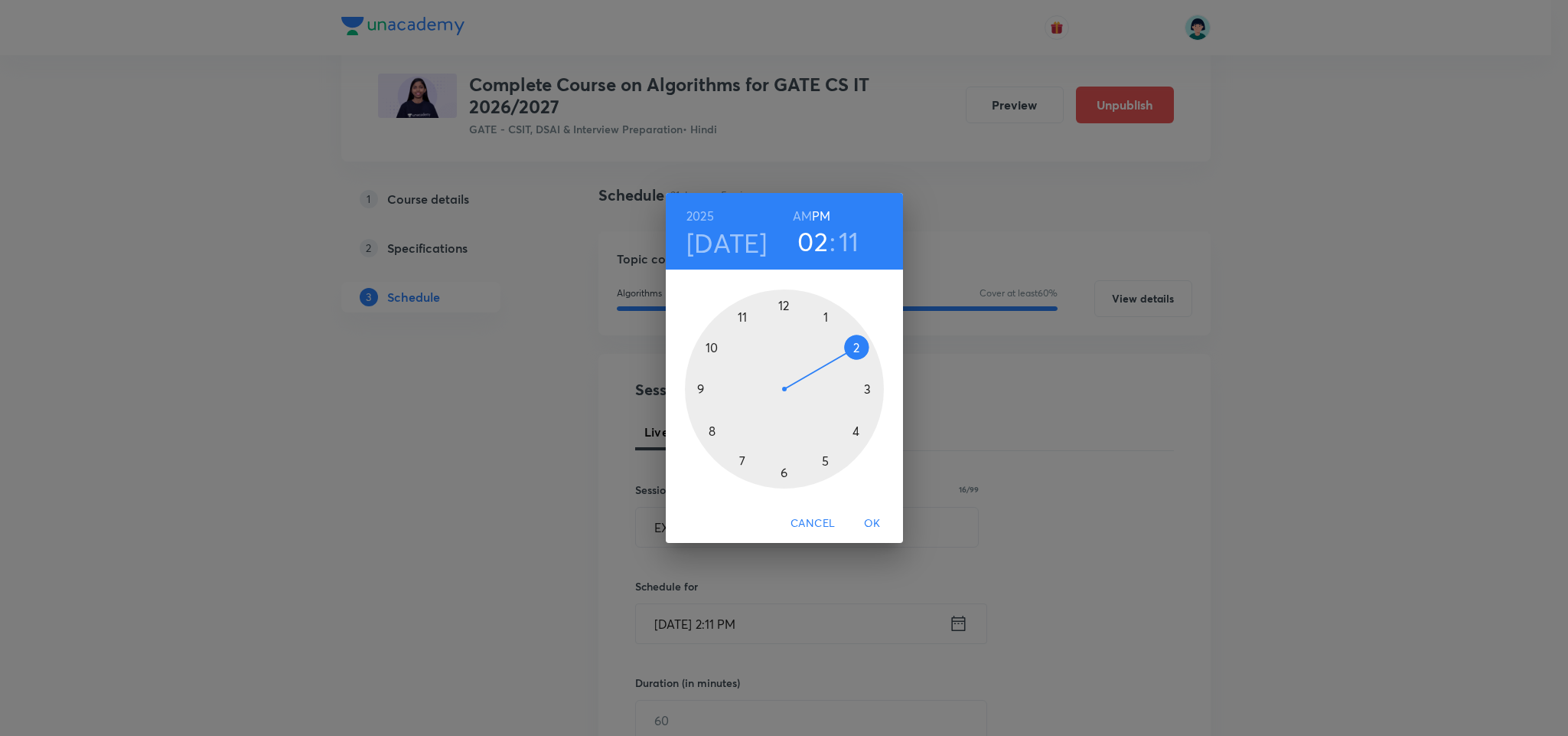
click at [714, 352] on div at bounding box center [784, 388] width 199 height 199
click at [781, 299] on div at bounding box center [784, 388] width 199 height 199
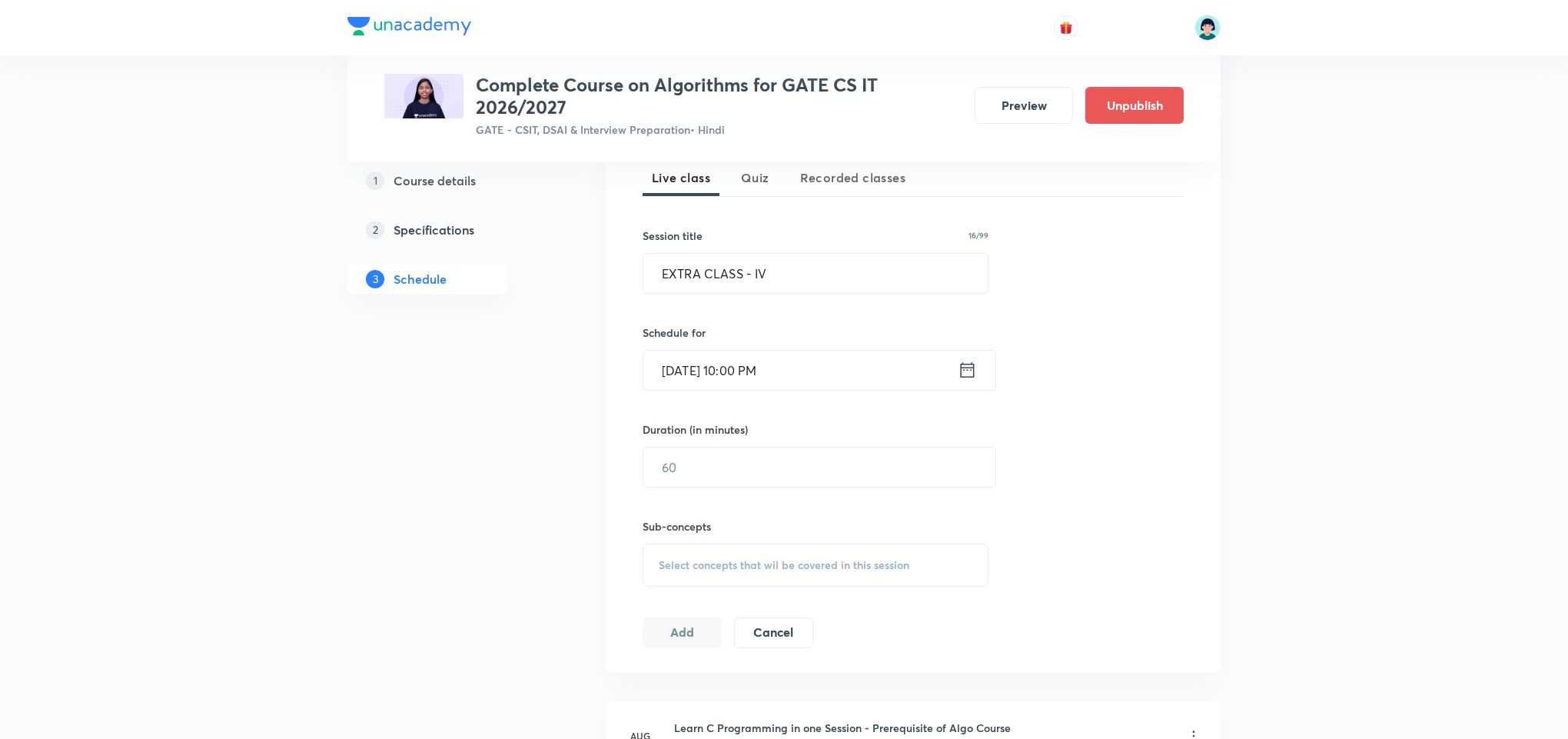
scroll to position [420, 0]
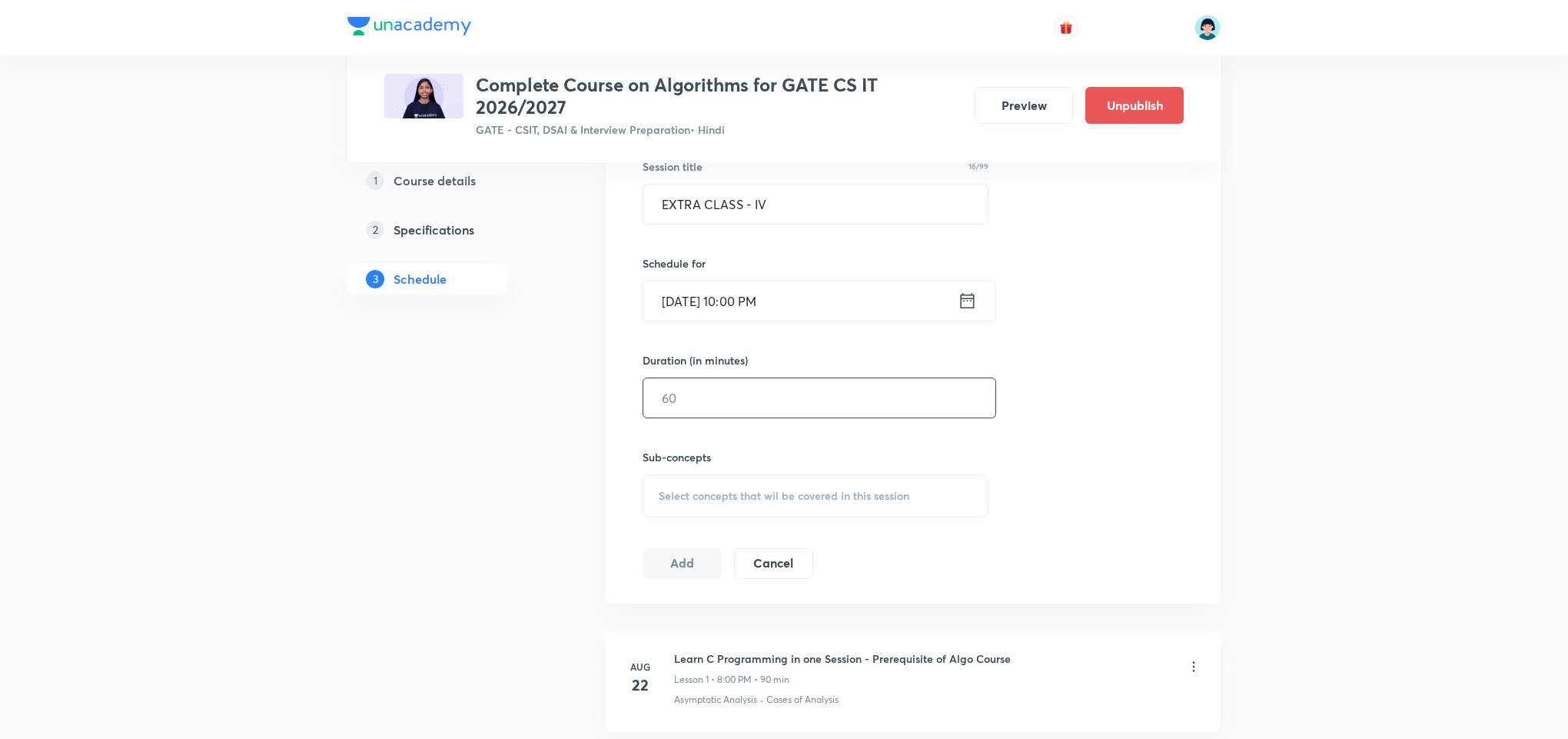
click at [734, 402] on input "text" at bounding box center [819, 398] width 352 height 39
type input "90"
click at [847, 501] on span "Select concepts that wil be covered in this session" at bounding box center [784, 495] width 251 height 12
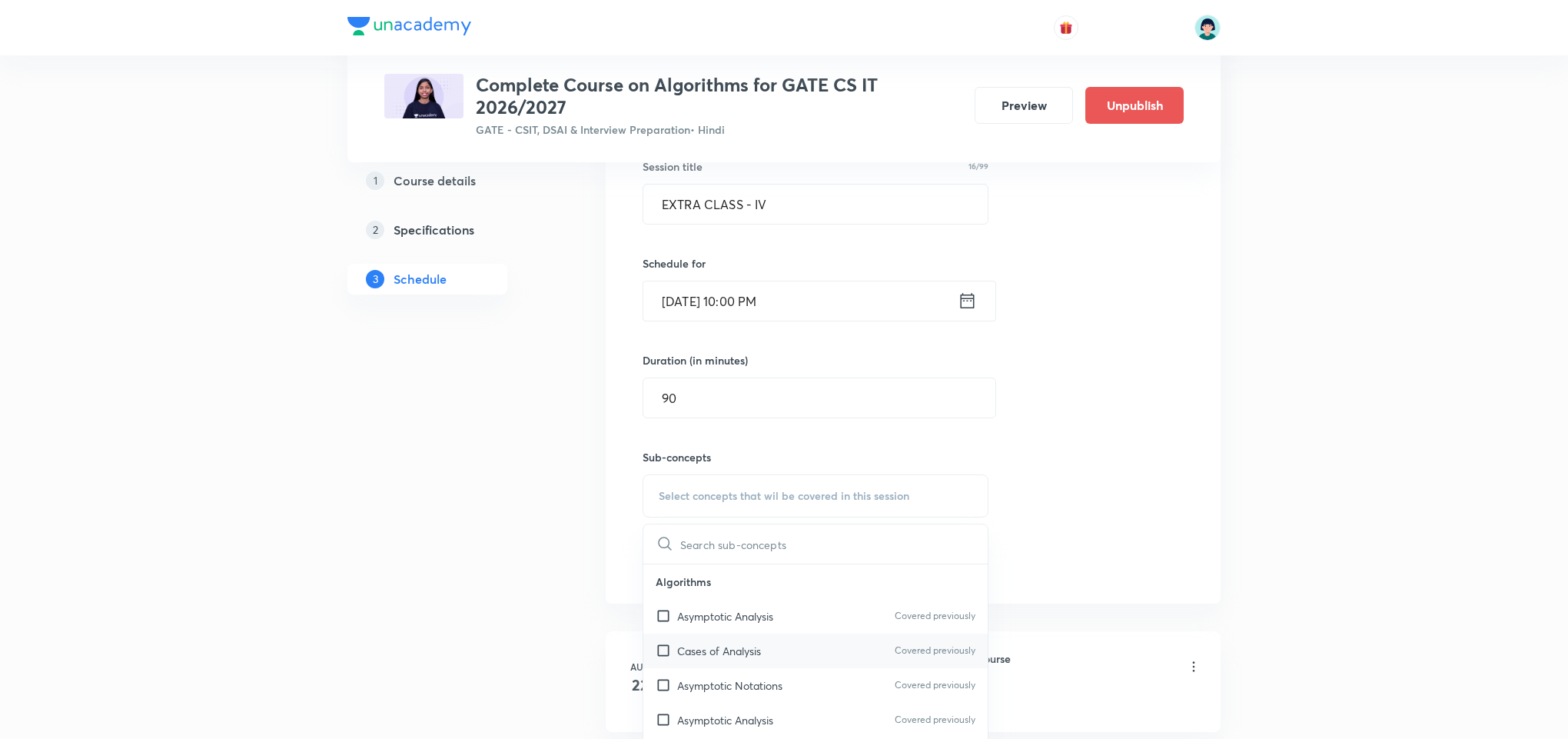
click at [712, 638] on div "Cases of Analysis Covered previously" at bounding box center [815, 650] width 344 height 35
checkbox input "true"
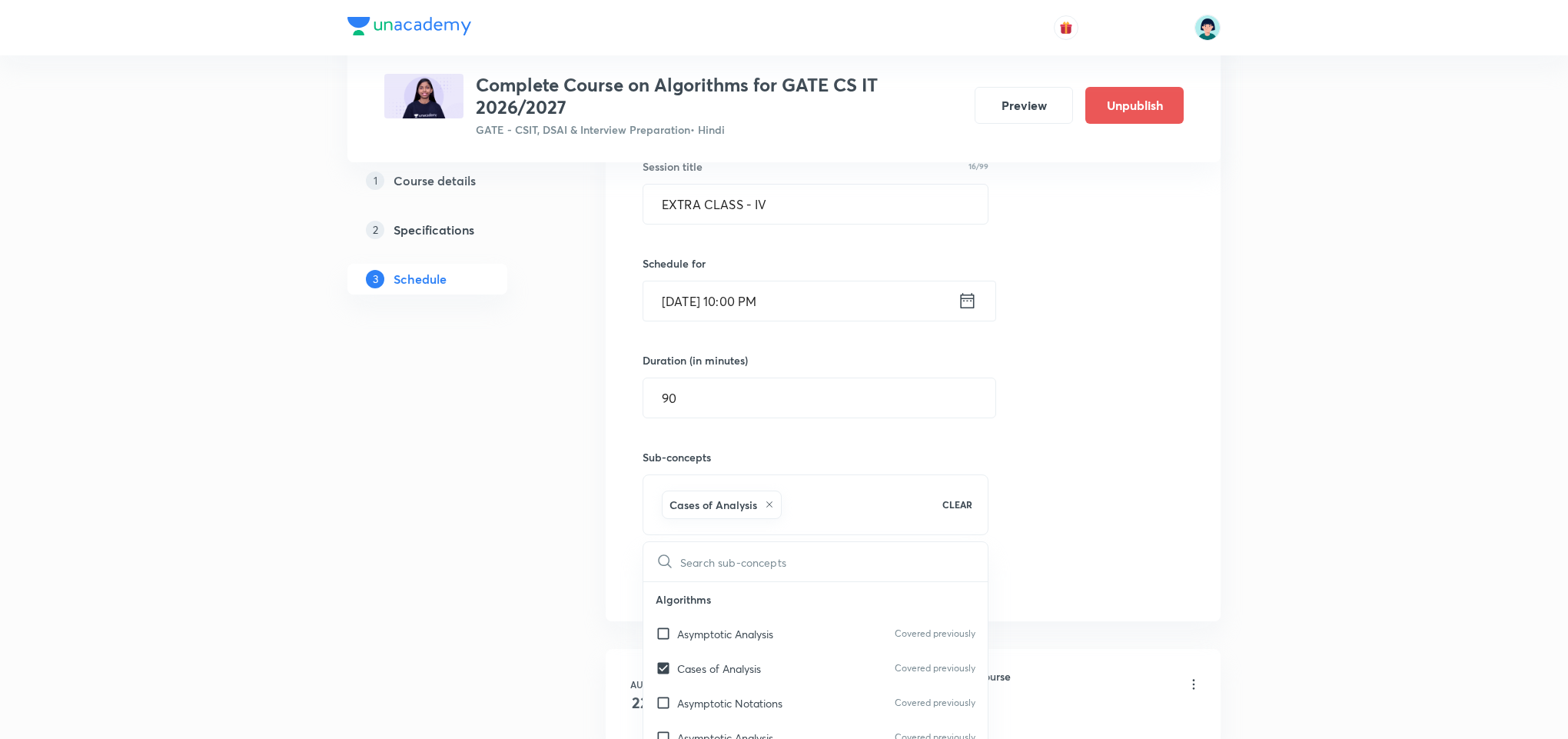
click at [1186, 535] on div "Session 37 Live class Quiz Recorded classes Session title 16/99 EXTRA CLASS - I…" at bounding box center [913, 325] width 615 height 591
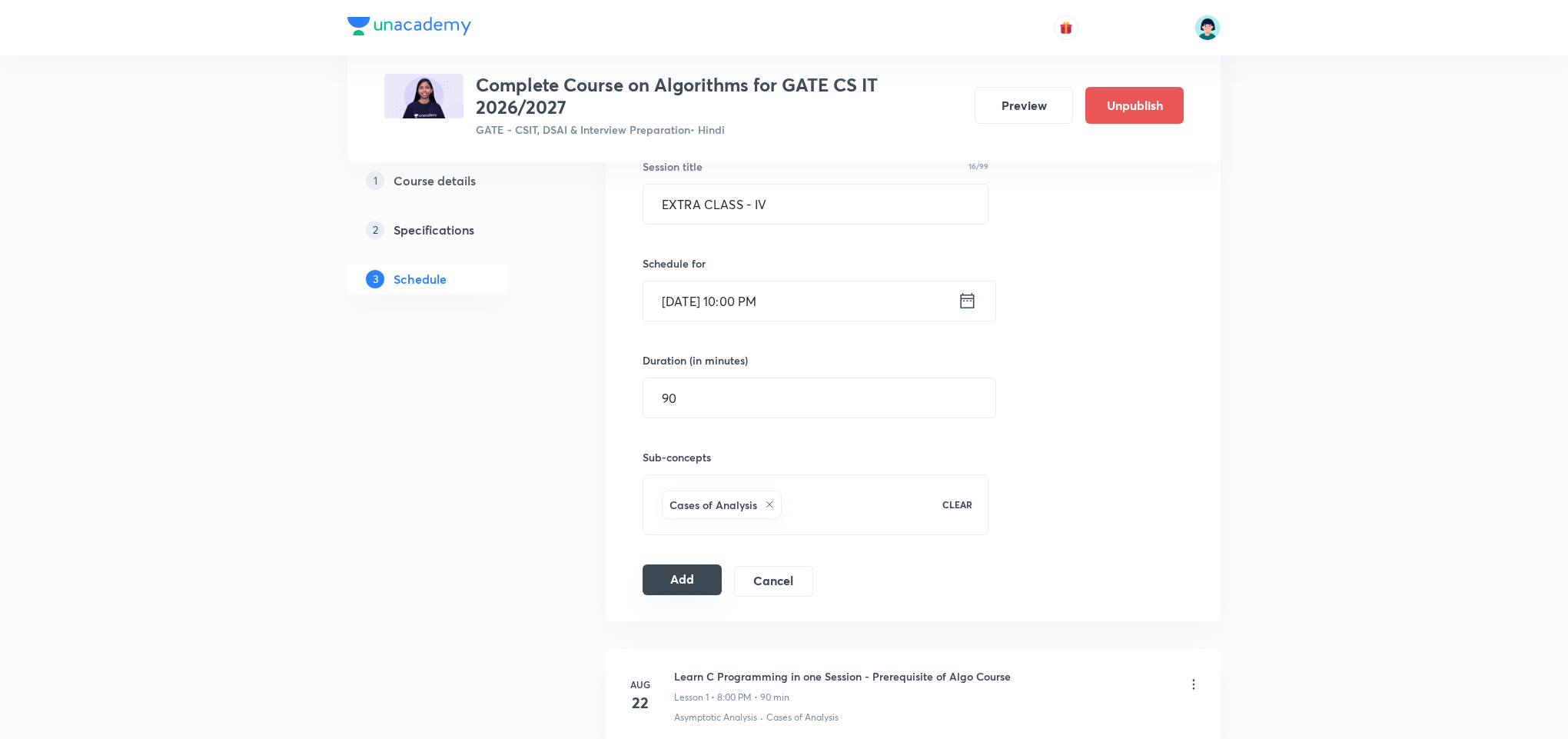
click at [694, 594] on button "Add" at bounding box center [681, 580] width 80 height 31
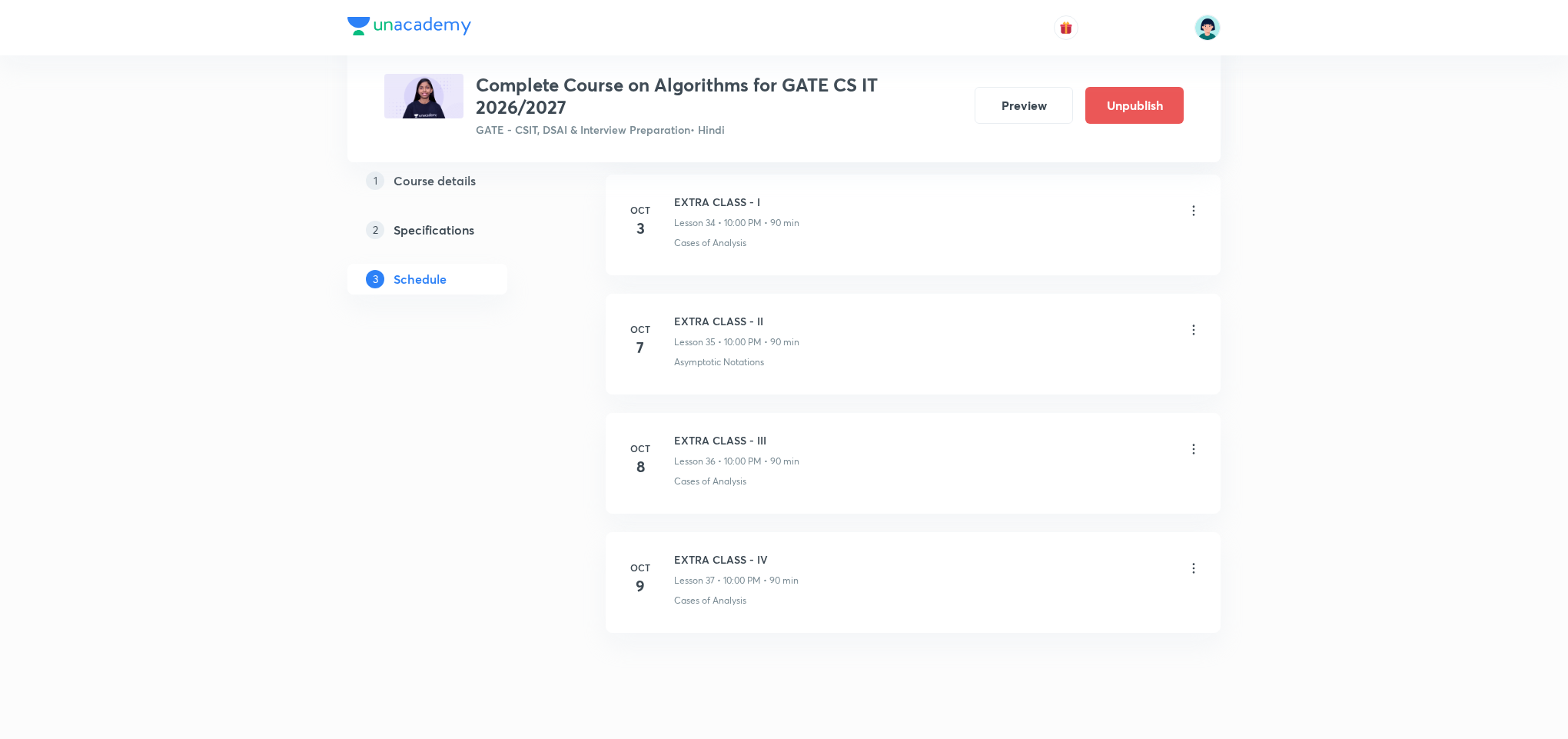
scroll to position [4469, 0]
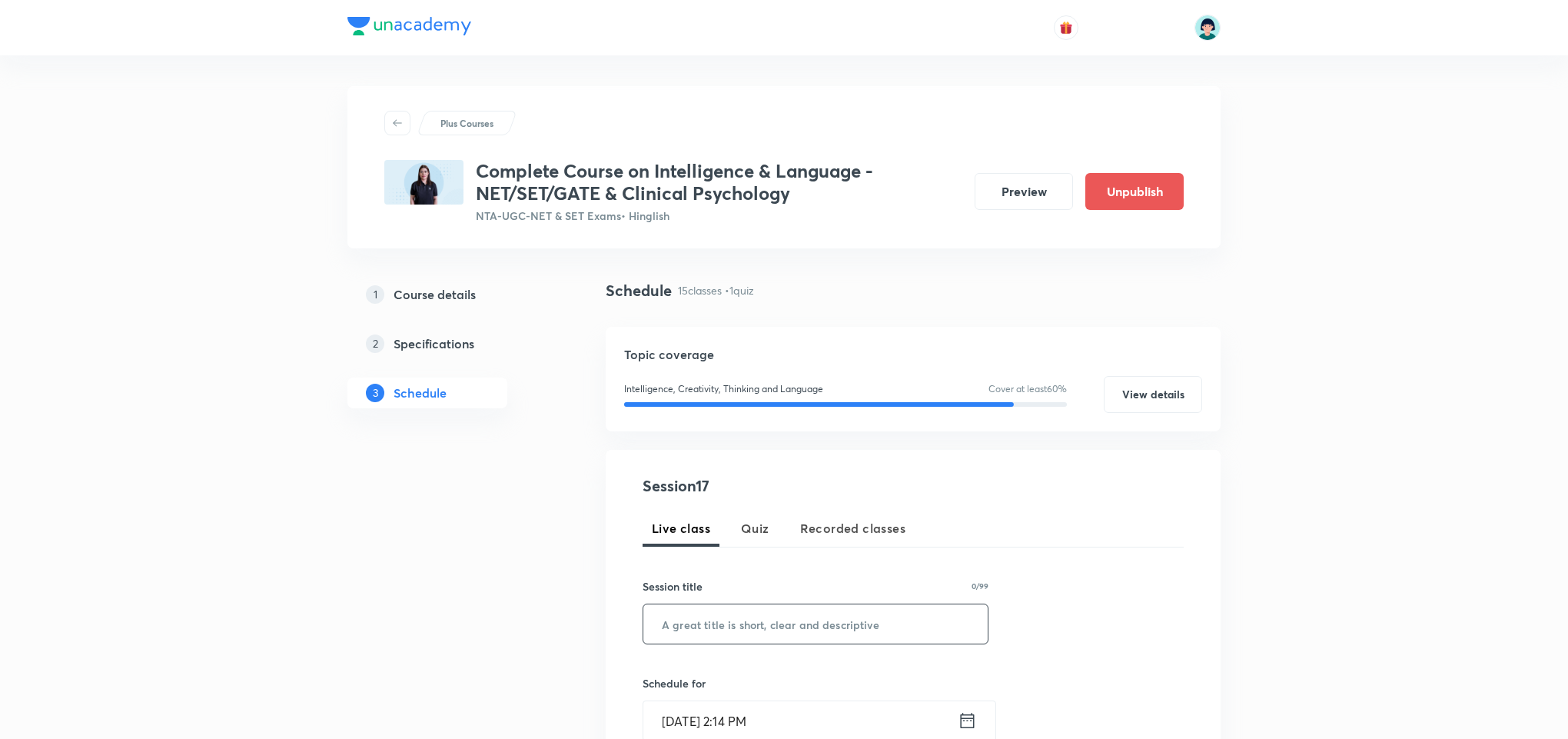
click at [714, 635] on input "text" at bounding box center [815, 624] width 344 height 39
paste input "Thinking & Concept Formation"
type input "Thinking & Concept Formation"
click at [684, 718] on input "Oct 3, 2025, 2:14 PM" at bounding box center [800, 721] width 315 height 39
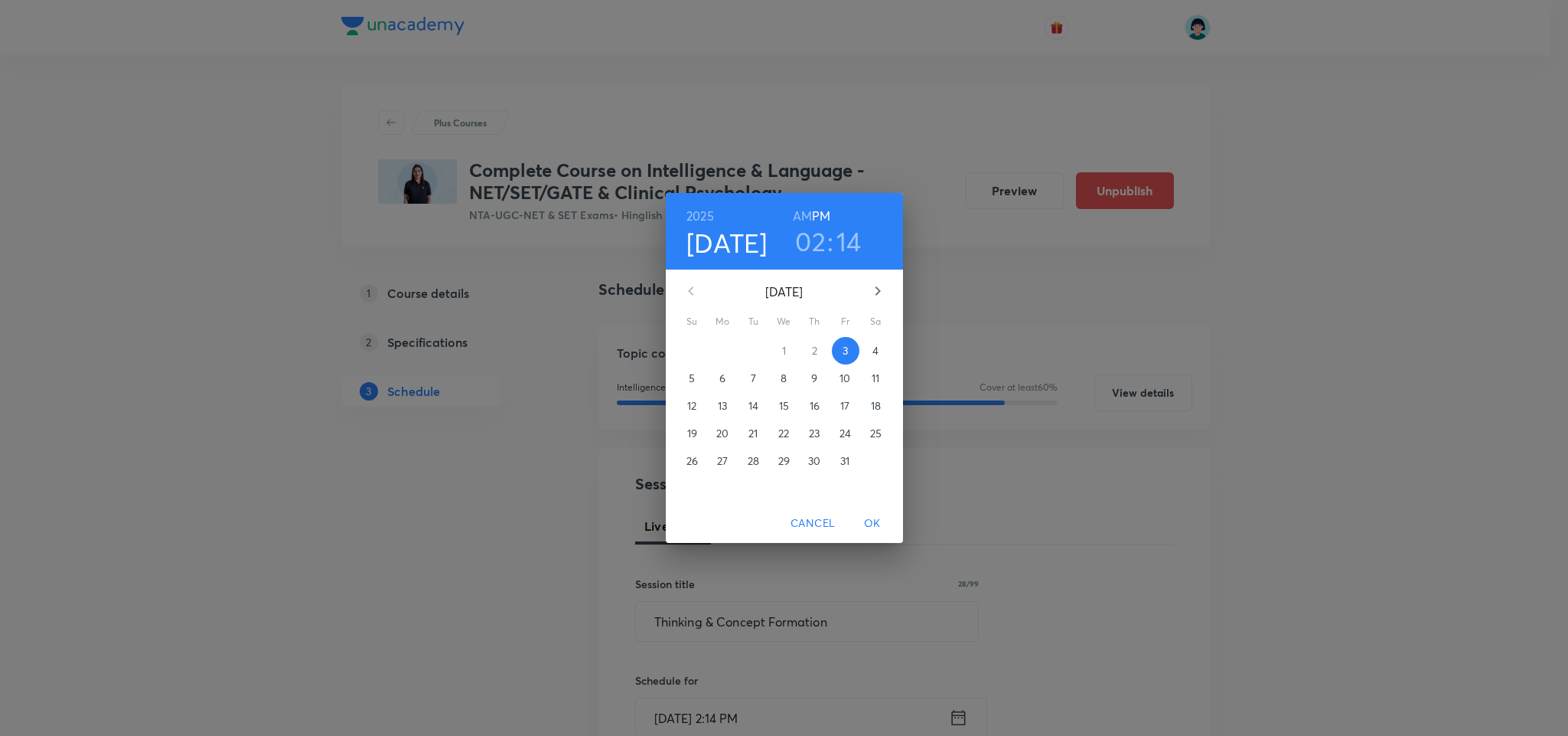
click at [869, 350] on span "4" at bounding box center [876, 351] width 28 height 15
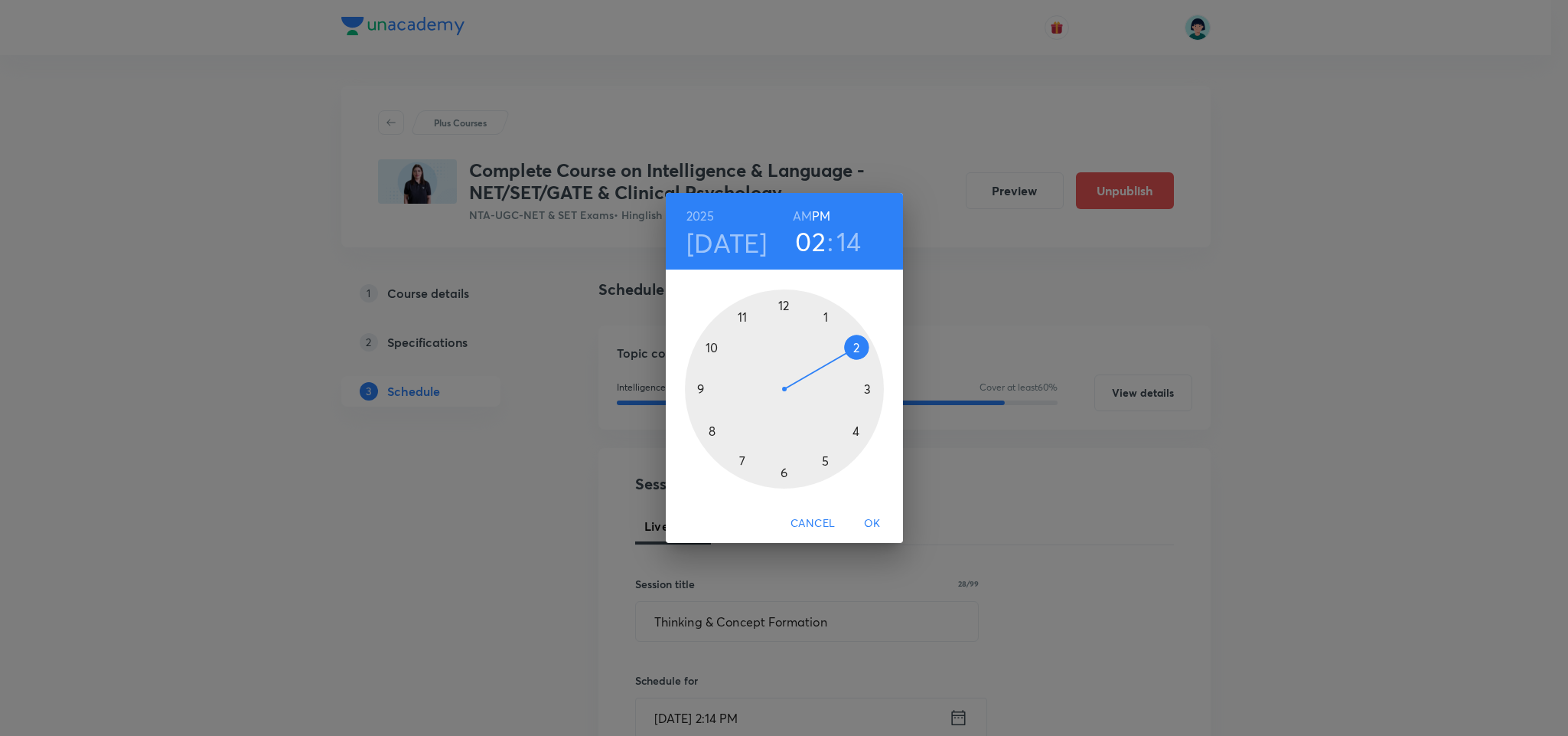
click at [740, 465] on div at bounding box center [784, 388] width 199 height 199
click at [800, 221] on h6 "AM" at bounding box center [803, 215] width 20 height 21
click at [698, 391] on div at bounding box center [784, 388] width 199 height 199
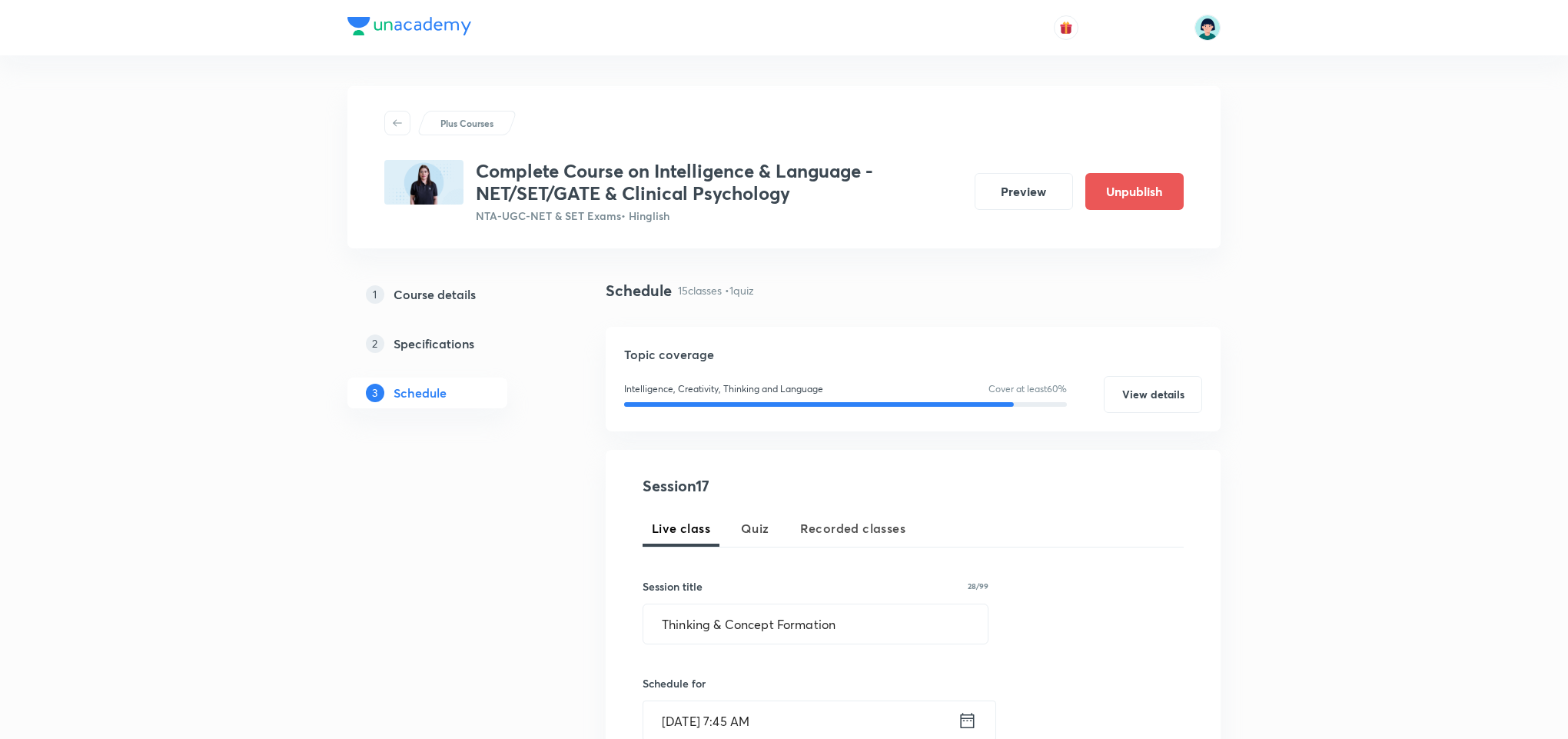
click at [1163, 510] on div "Live class Quiz Recorded classes" at bounding box center [913, 527] width 541 height 37
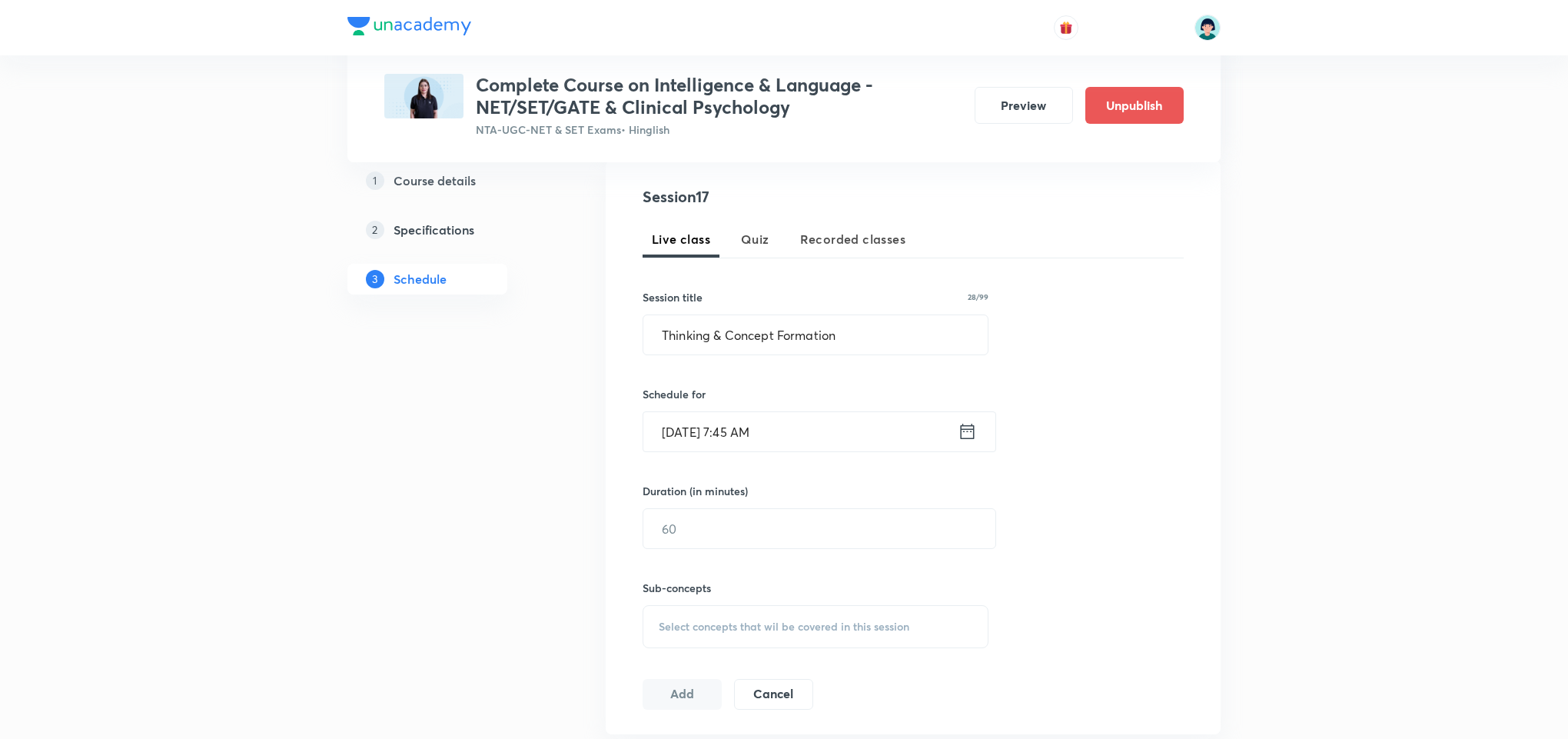
scroll to position [323, 0]
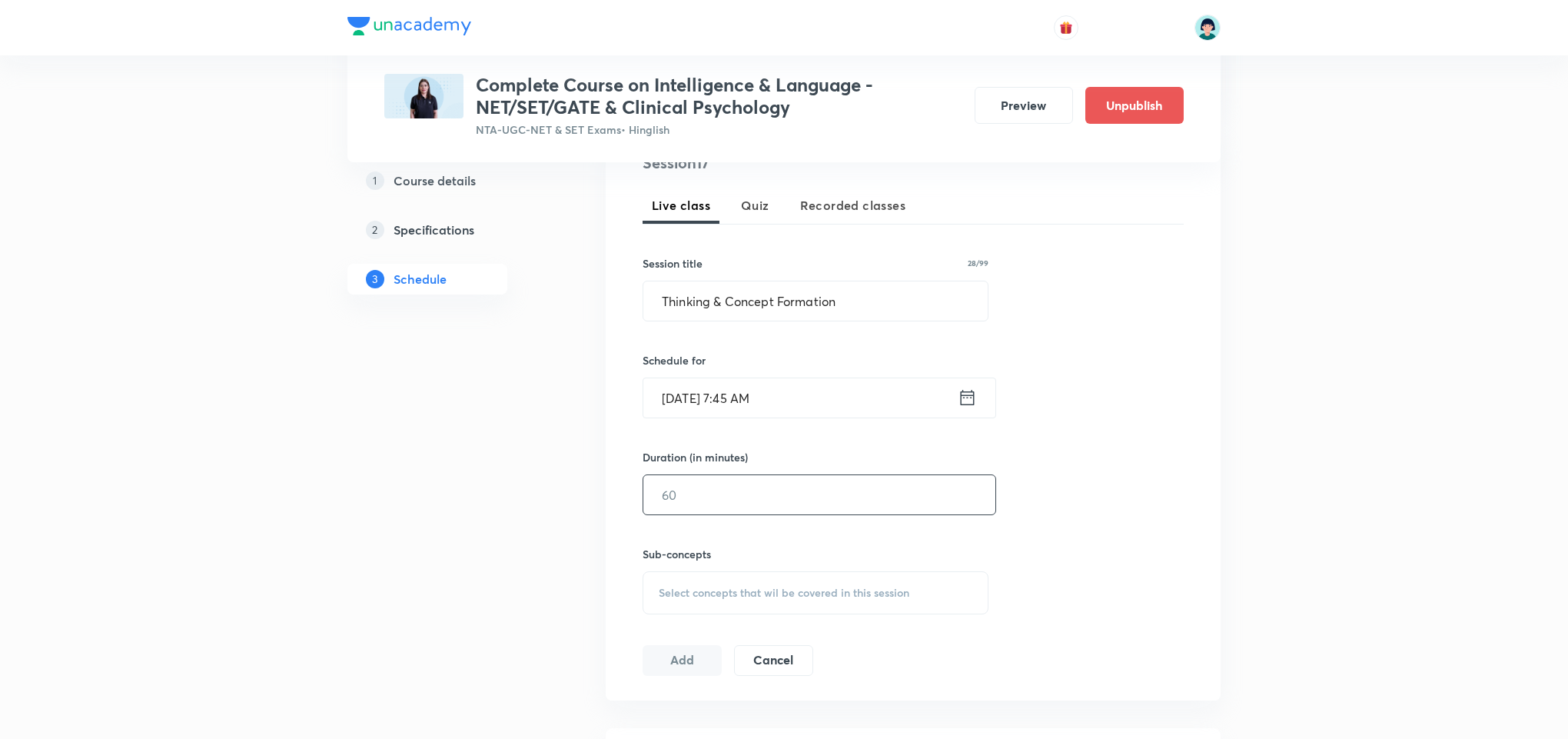
click at [782, 510] on input "text" at bounding box center [819, 495] width 352 height 39
type input "90"
click at [843, 586] on span "Select concepts that wil be covered in this session" at bounding box center [784, 592] width 251 height 12
click at [816, 716] on div "Theories of Thinking Covered previously" at bounding box center [815, 713] width 344 height 35
checkbox input "true"
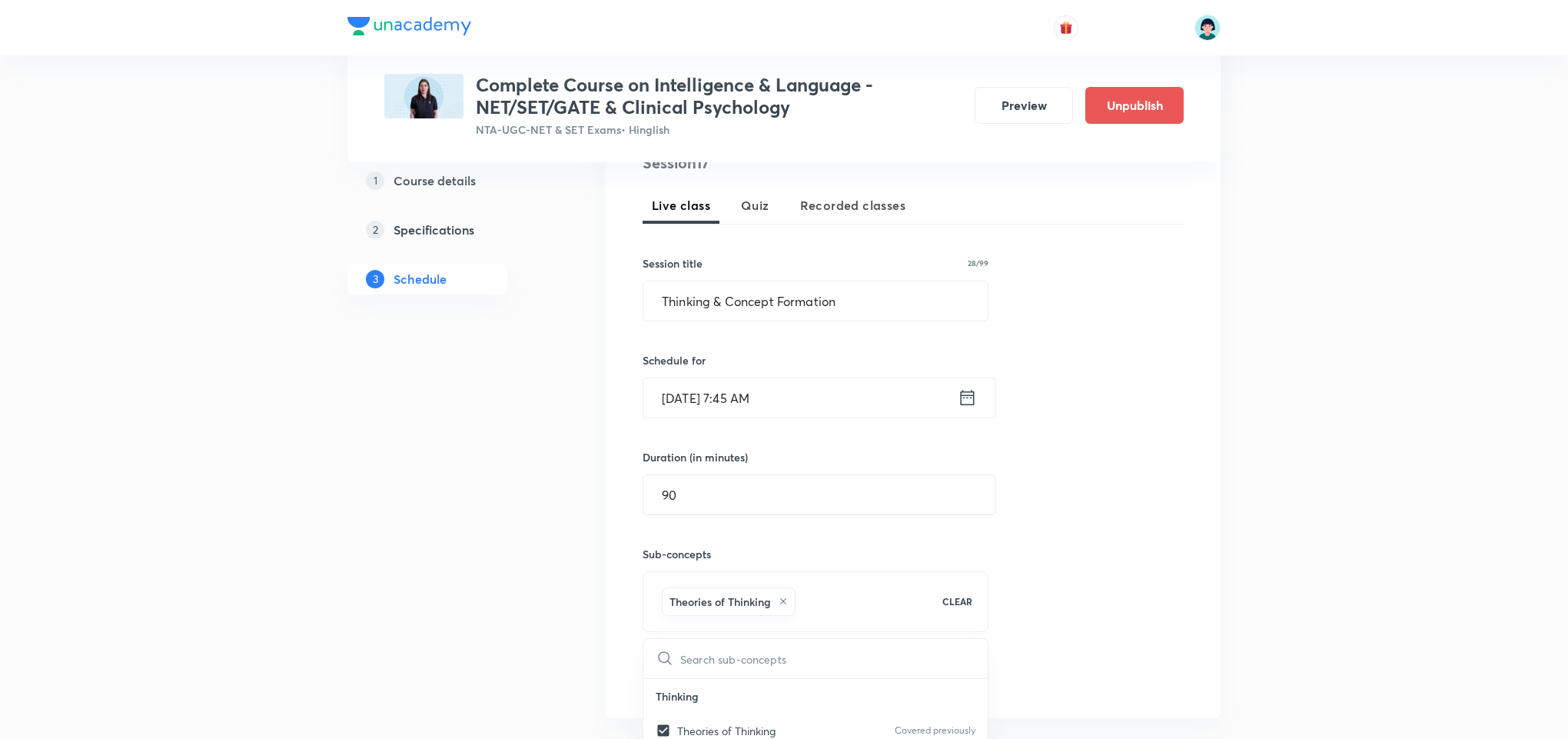
click at [1146, 598] on div "Session 17 Live class Quiz Recorded classes Session title 28/99 Thinking & Conc…" at bounding box center [913, 422] width 541 height 542
click at [685, 674] on button "Add" at bounding box center [681, 676] width 80 height 31
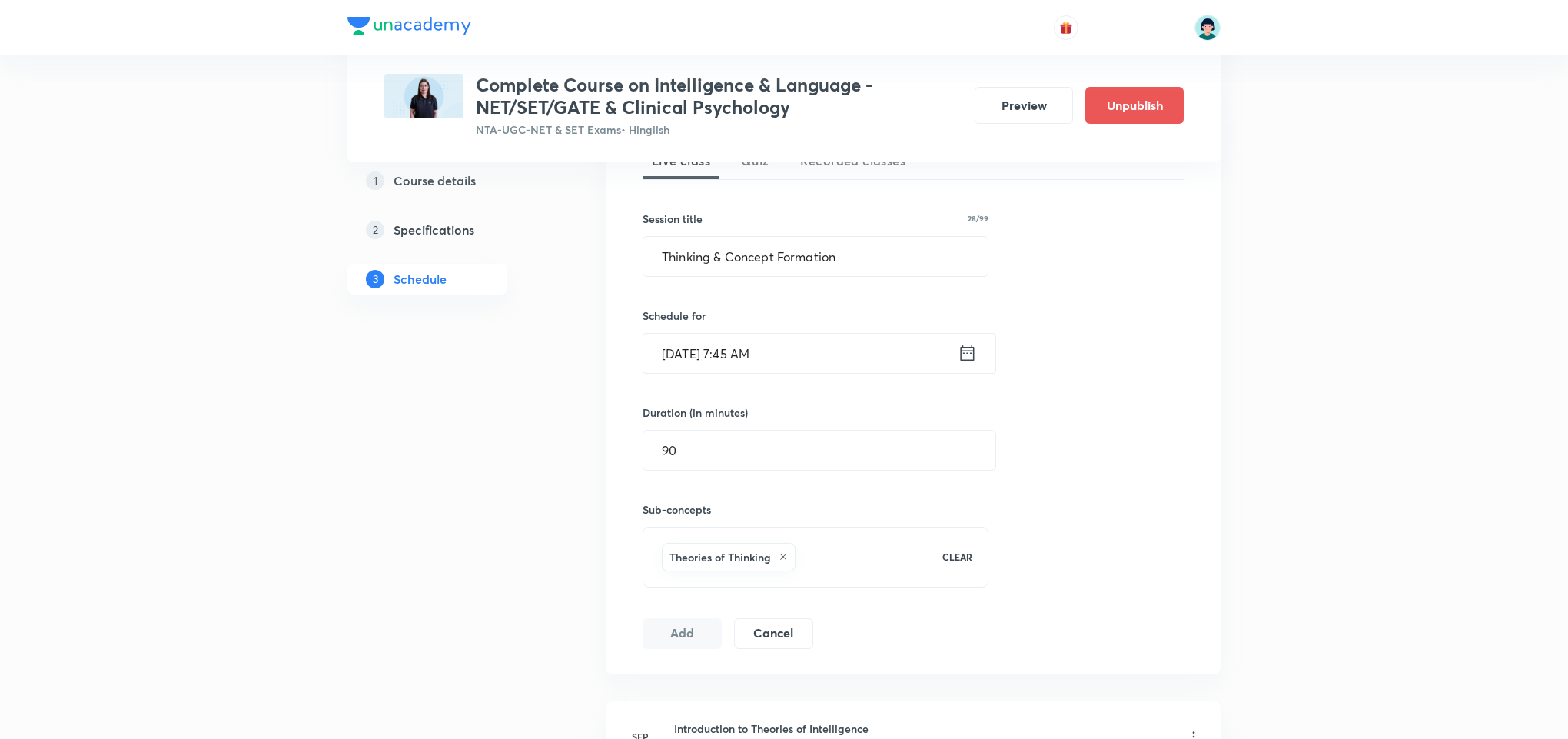
scroll to position [369, 0]
click at [1032, 319] on div "Session 17 Live class Quiz Recorded classes Session title 28/99 Thinking & Conc…" at bounding box center [913, 376] width 541 height 542
click at [676, 642] on button "Add" at bounding box center [681, 630] width 80 height 31
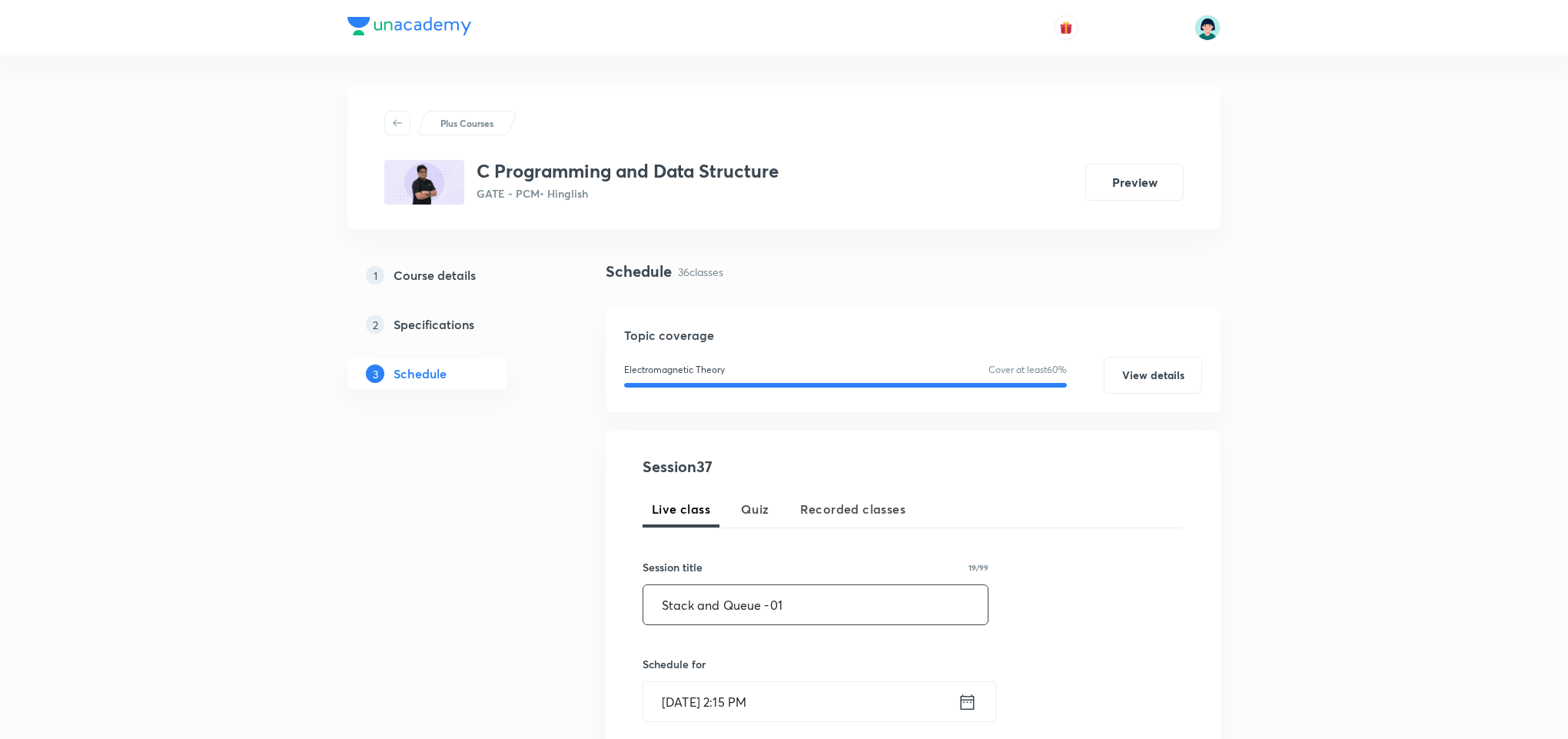
type input "Stack and Queue -01"
click at [694, 702] on input "Oct 3, 2025, 2:15 PM" at bounding box center [800, 702] width 315 height 39
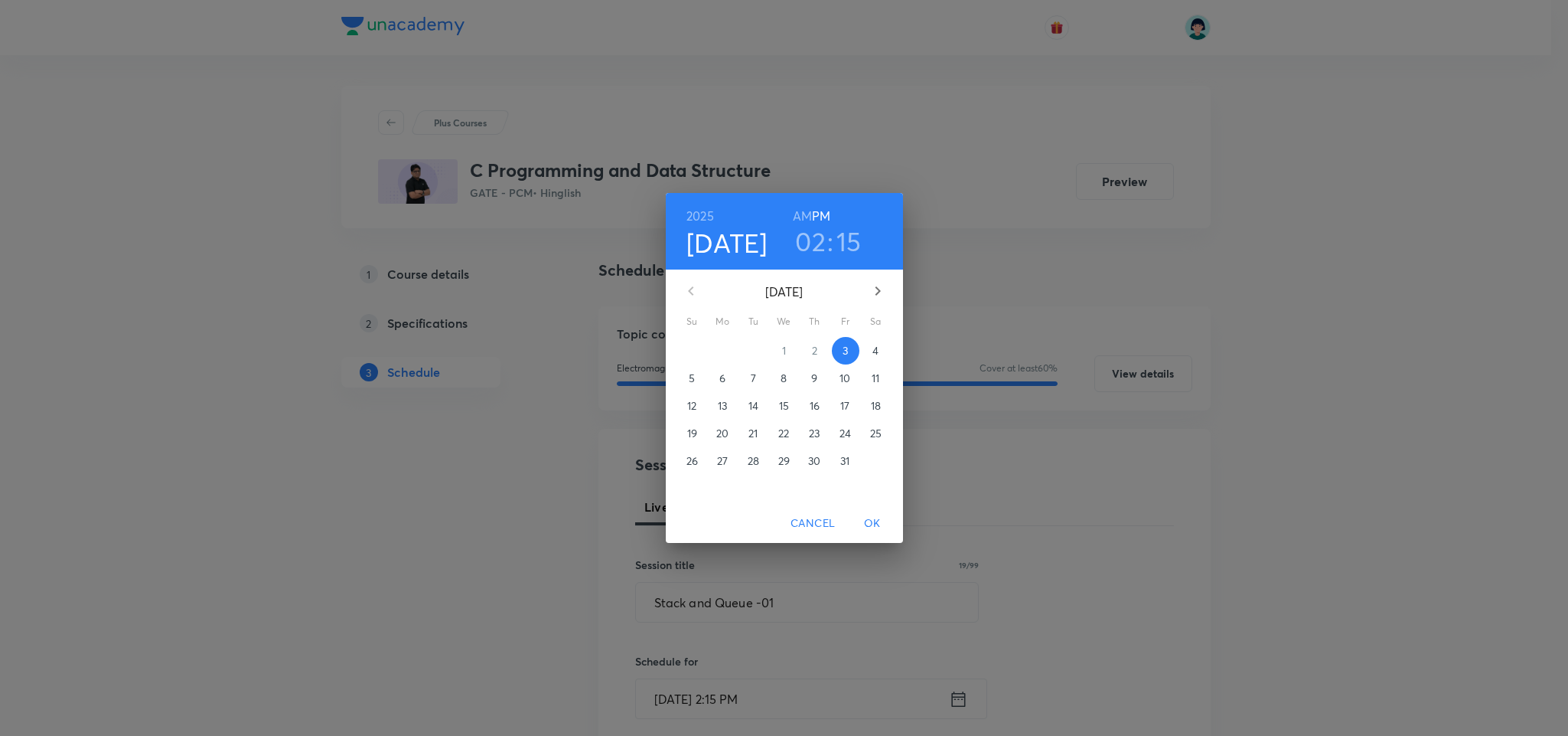
click at [808, 250] on h3 "02" at bounding box center [810, 241] width 31 height 32
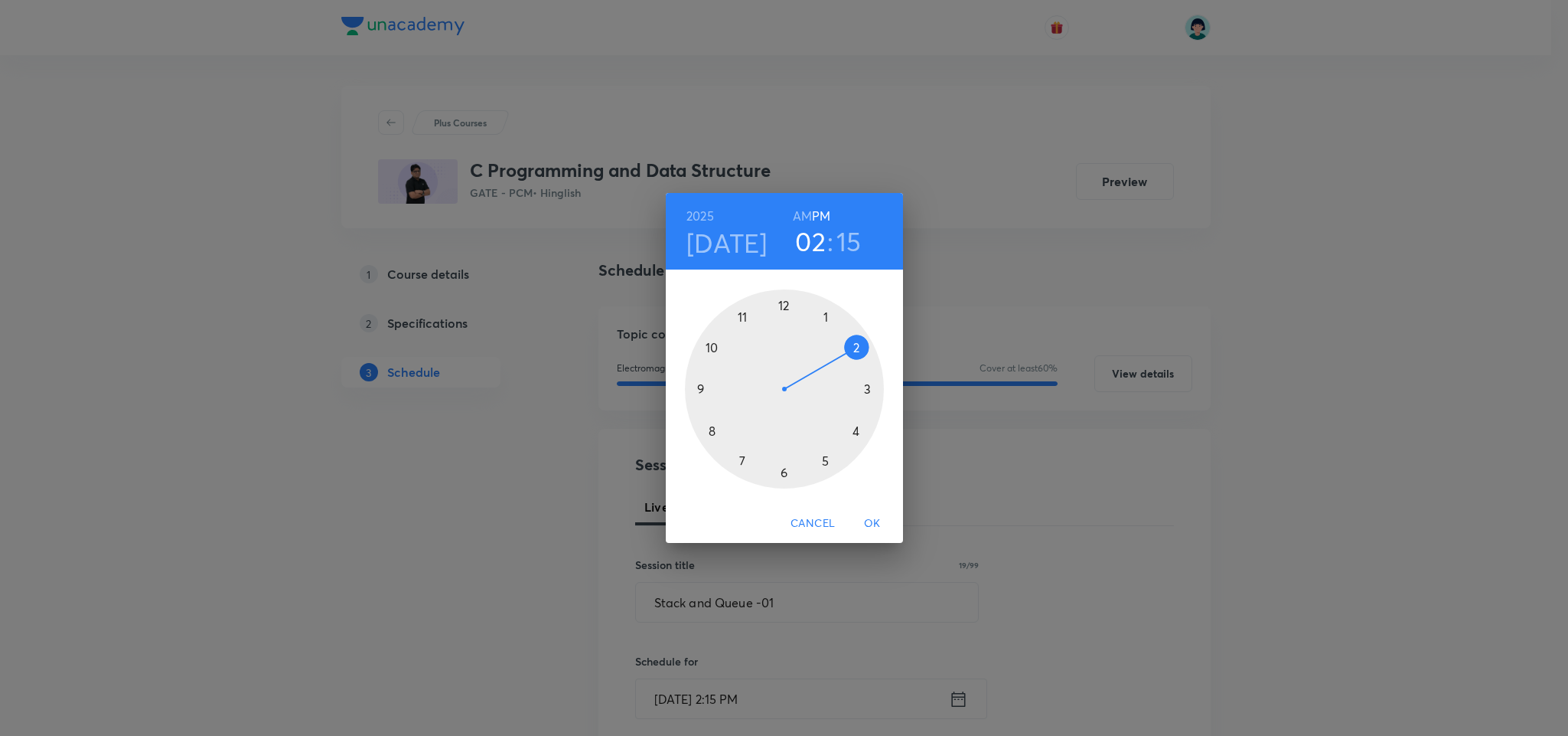
click at [833, 463] on div at bounding box center [784, 388] width 199 height 199
click at [780, 301] on div at bounding box center [784, 388] width 199 height 199
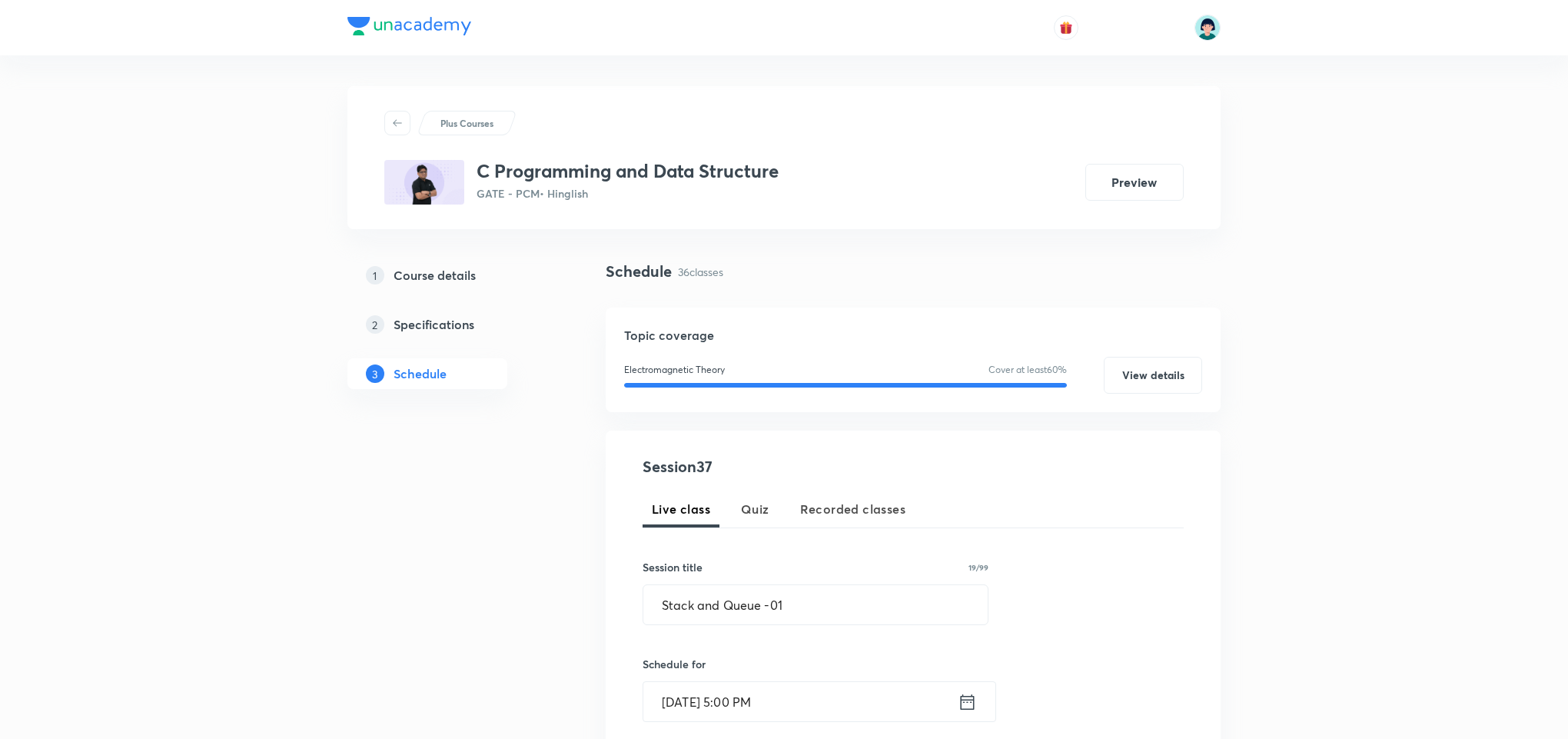
click at [1106, 522] on div "Live class Quiz Recorded classes" at bounding box center [913, 509] width 541 height 37
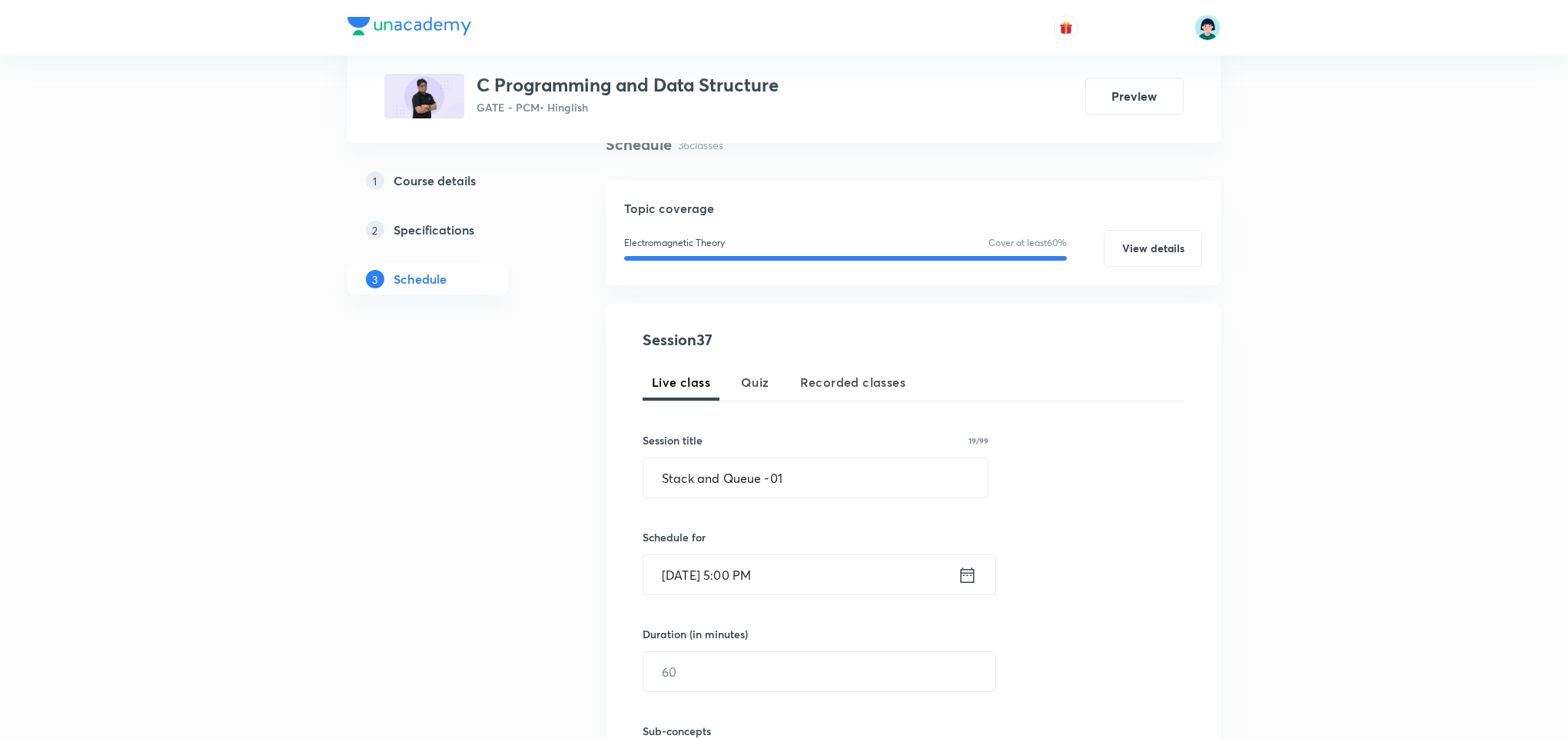
scroll to position [323, 0]
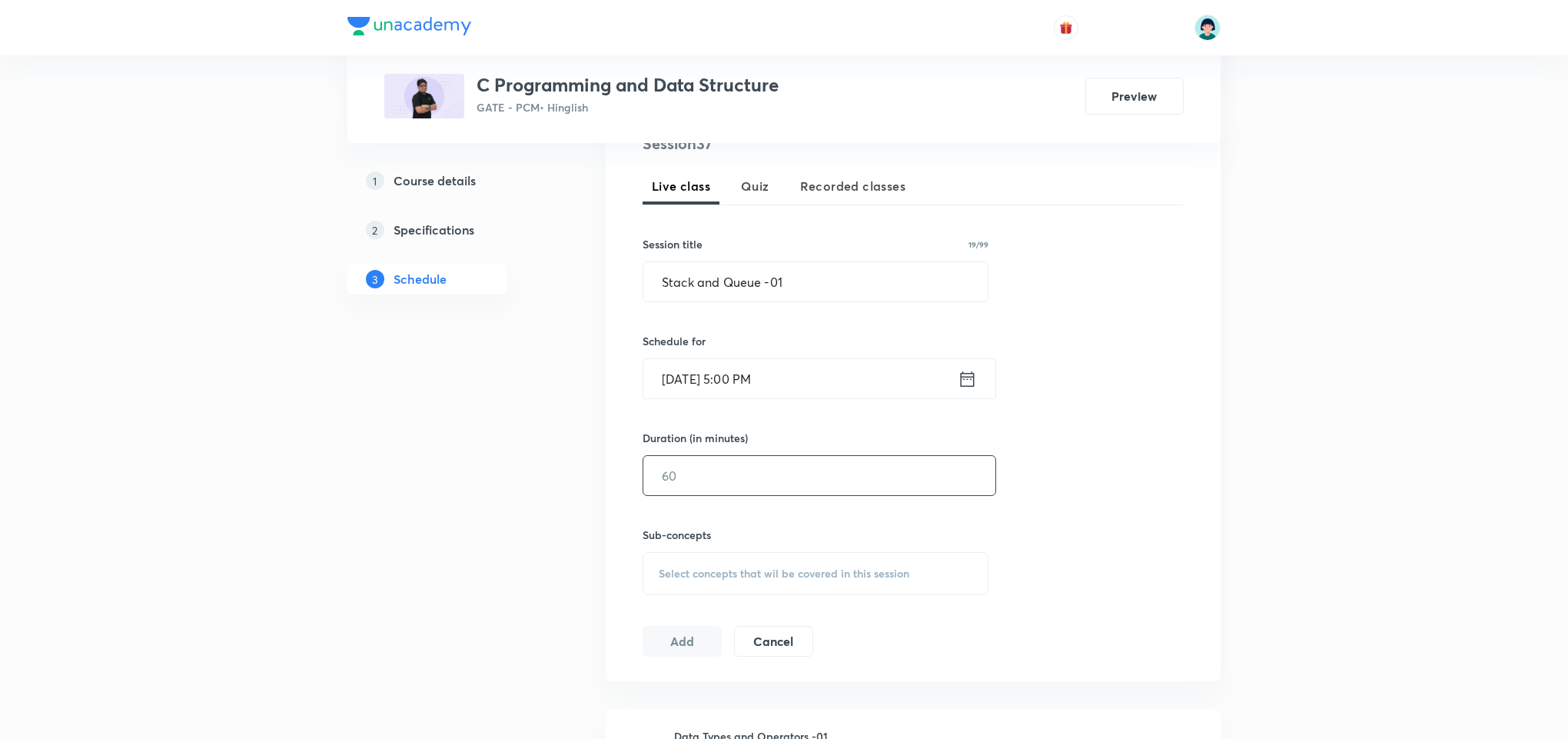
click at [854, 474] on input "text" at bounding box center [819, 476] width 352 height 39
click at [1058, 443] on div "Session 37 Live class Quiz Recorded classes Session title 19/99 Stack and Queue…" at bounding box center [913, 394] width 541 height 525
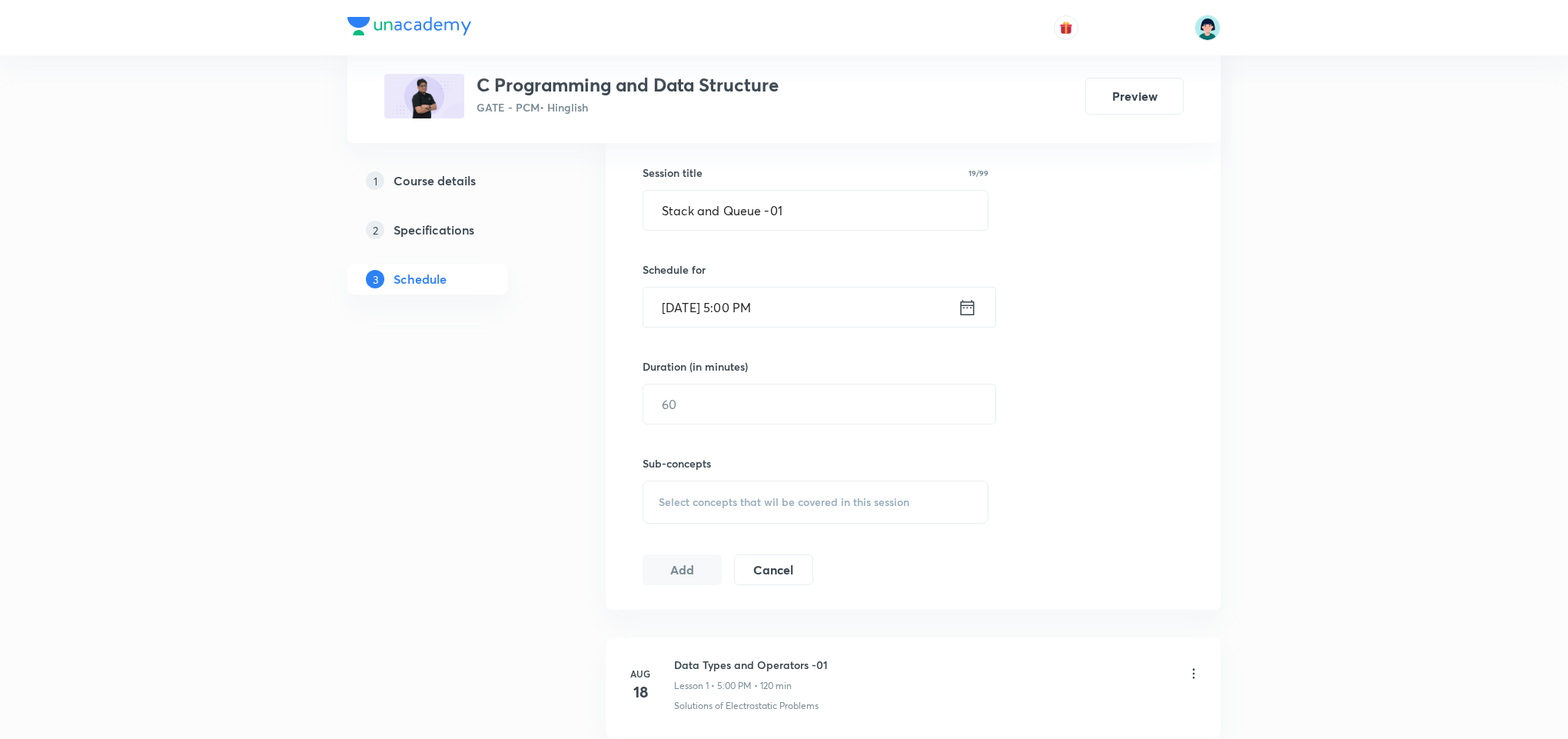
scroll to position [415, 0]
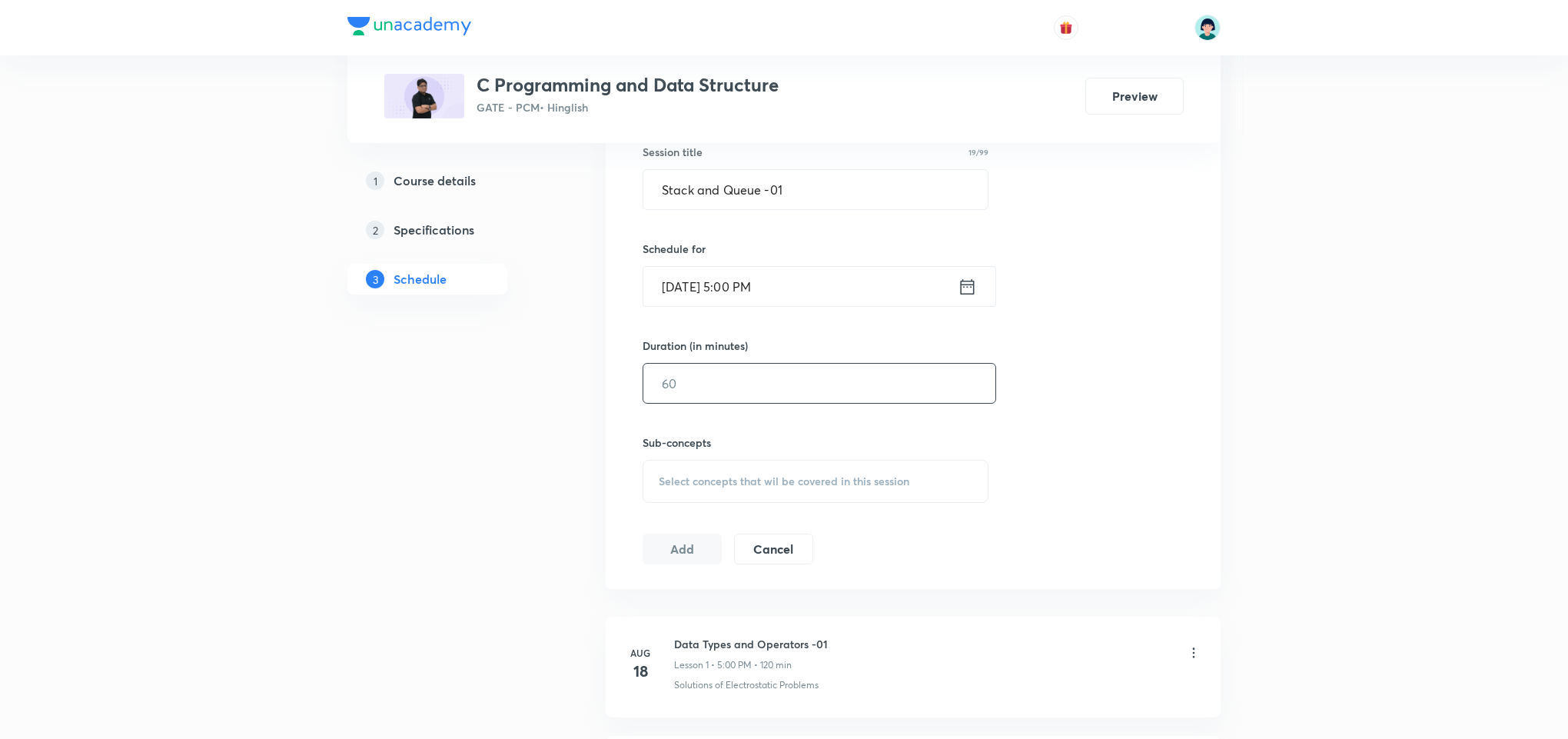
click at [860, 392] on input "text" at bounding box center [819, 383] width 352 height 39
type input "150"
click at [847, 473] on div "Select concepts that wil be covered in this session" at bounding box center [814, 481] width 345 height 43
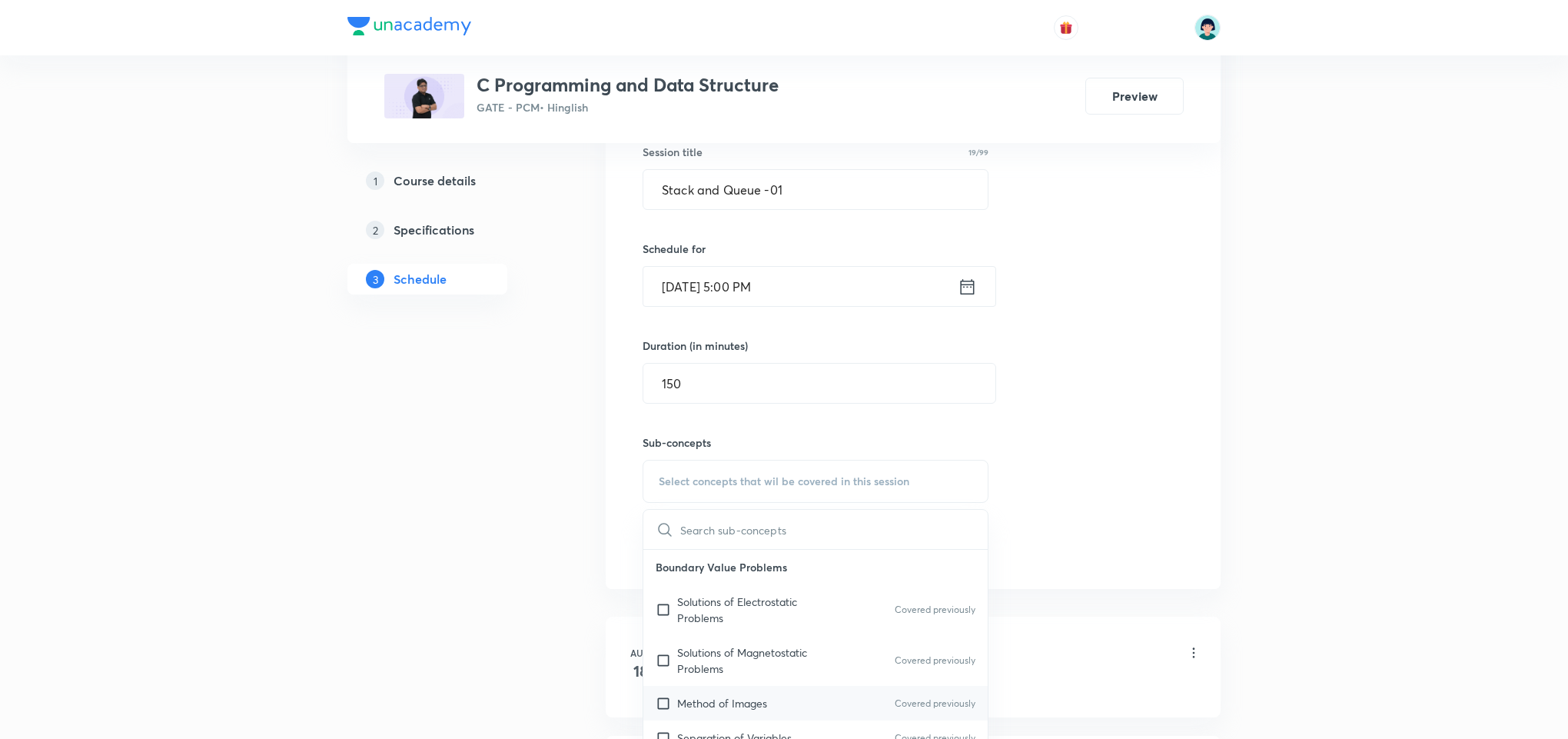
click at [738, 693] on div "Method of Images Covered previously" at bounding box center [815, 702] width 344 height 35
checkbox input "true"
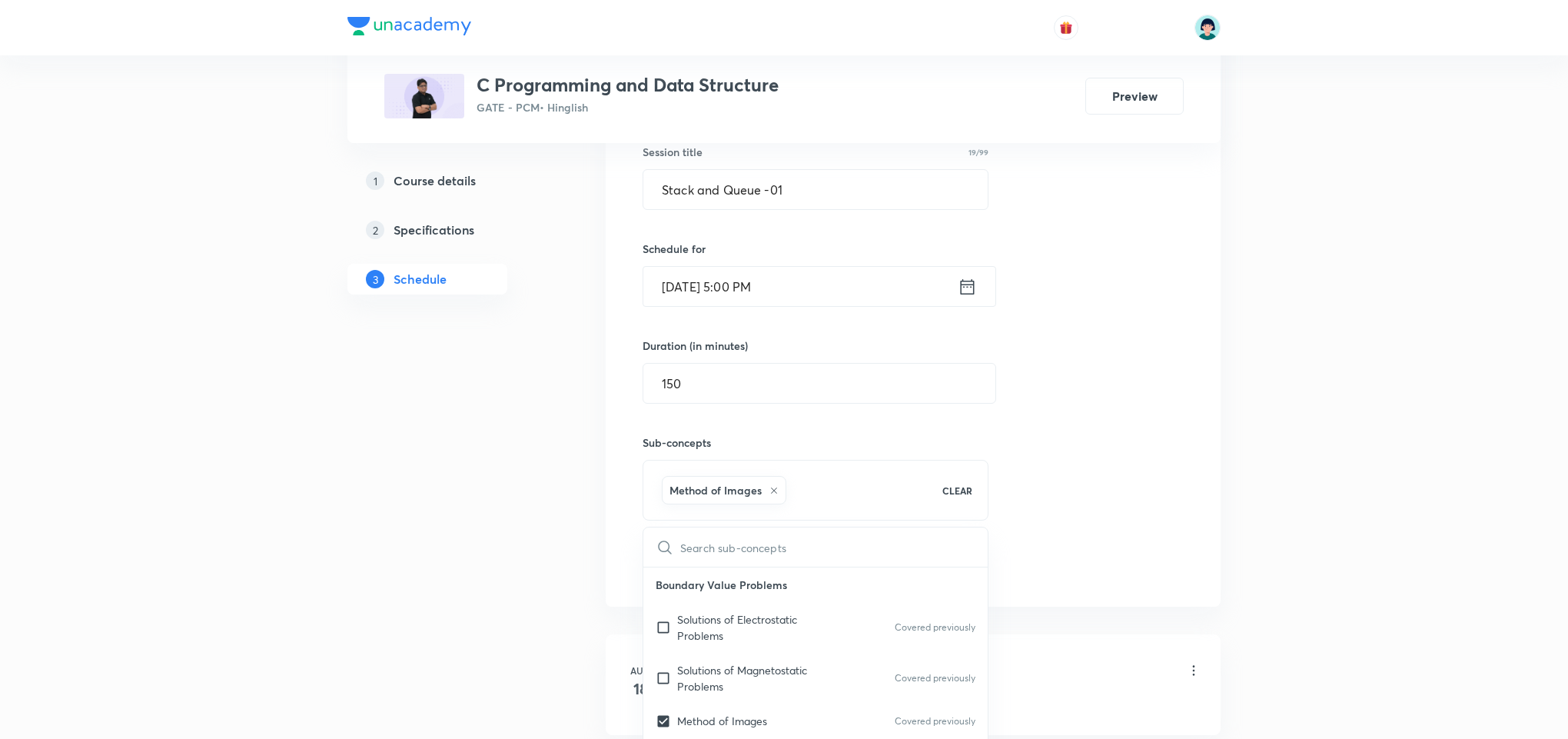
click at [1106, 517] on div "Session 37 Live class Quiz Recorded classes Session title 19/99 Stack and Queue…" at bounding box center [913, 311] width 541 height 542
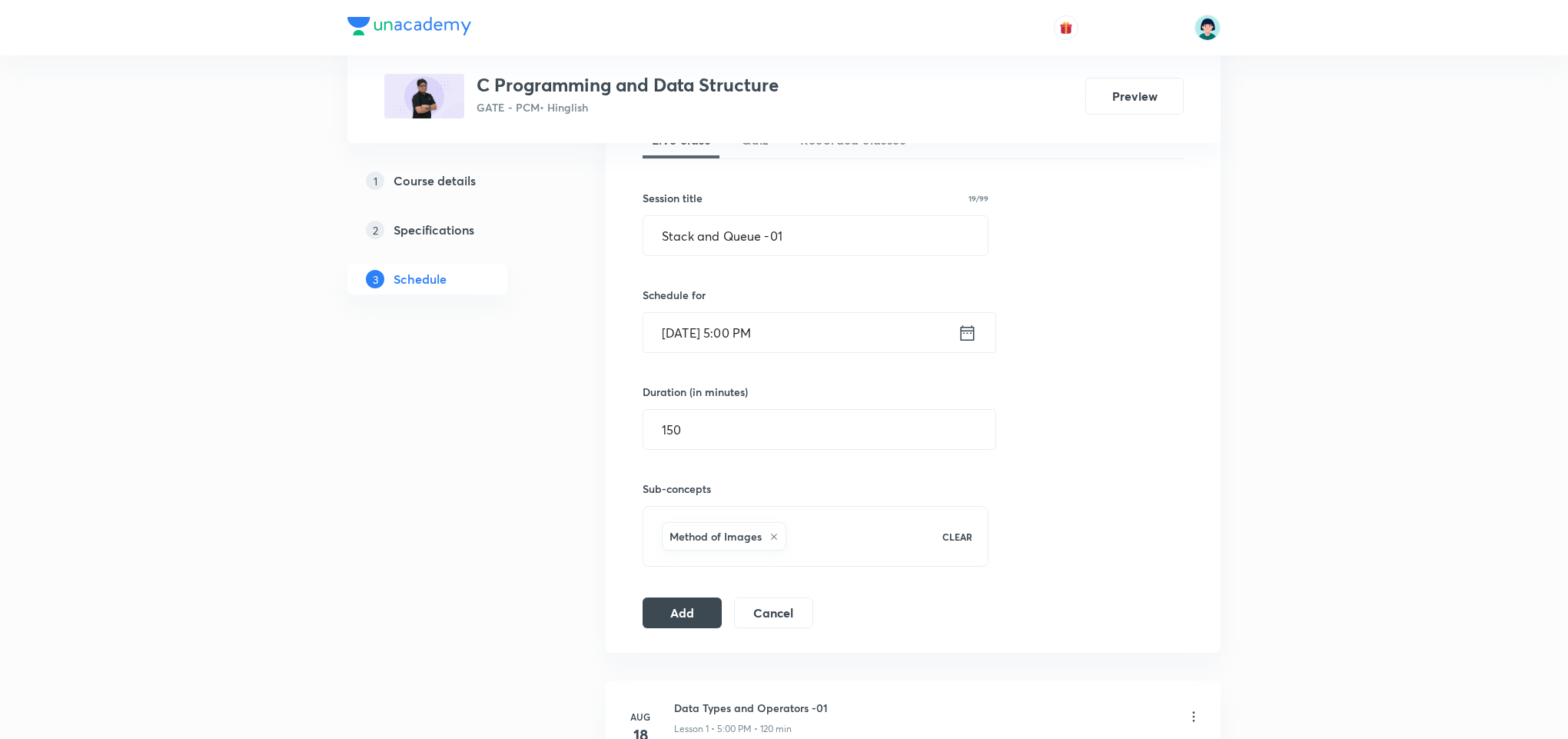
scroll to position [404, 0]
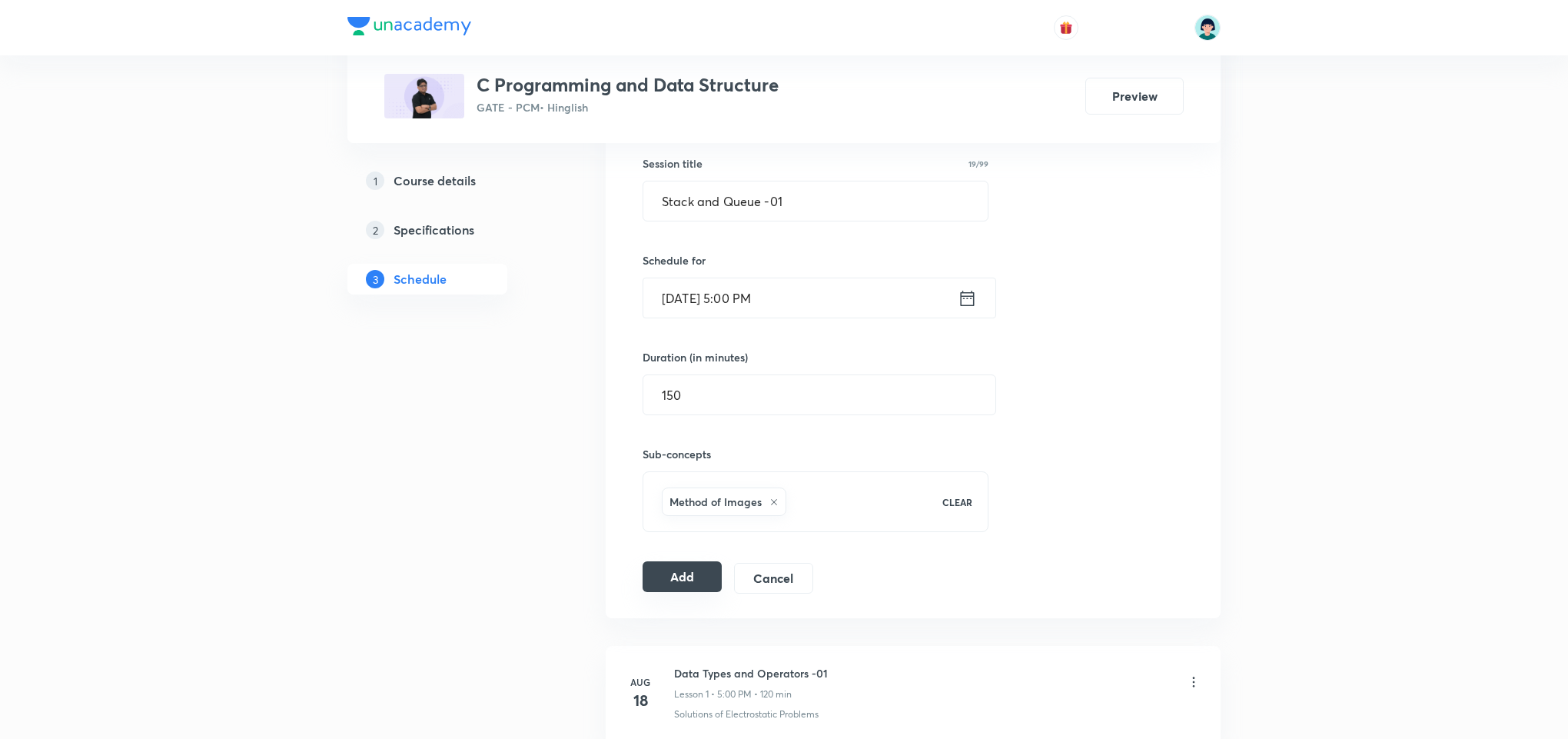
click at [708, 577] on button "Add" at bounding box center [681, 576] width 80 height 31
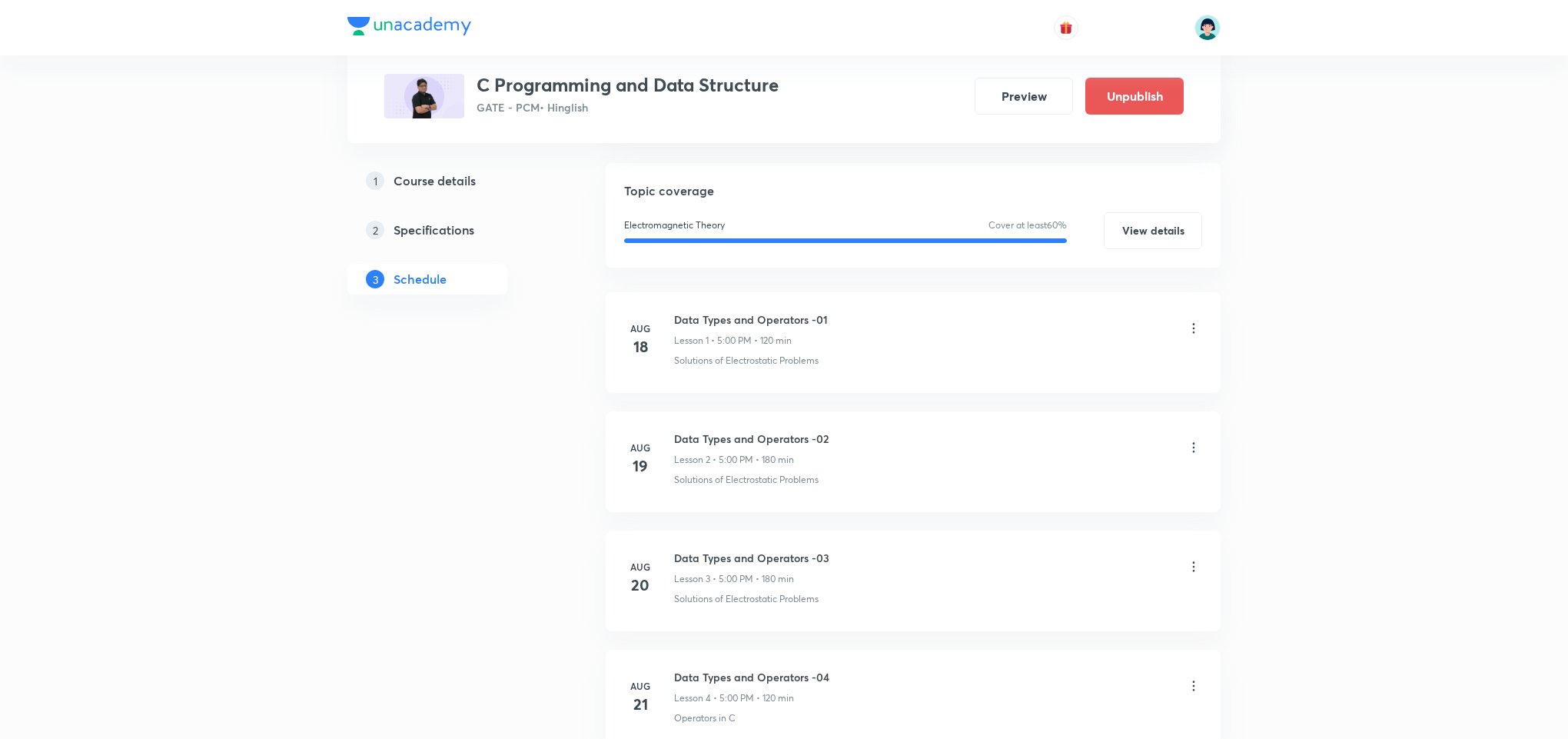
scroll to position [0, 0]
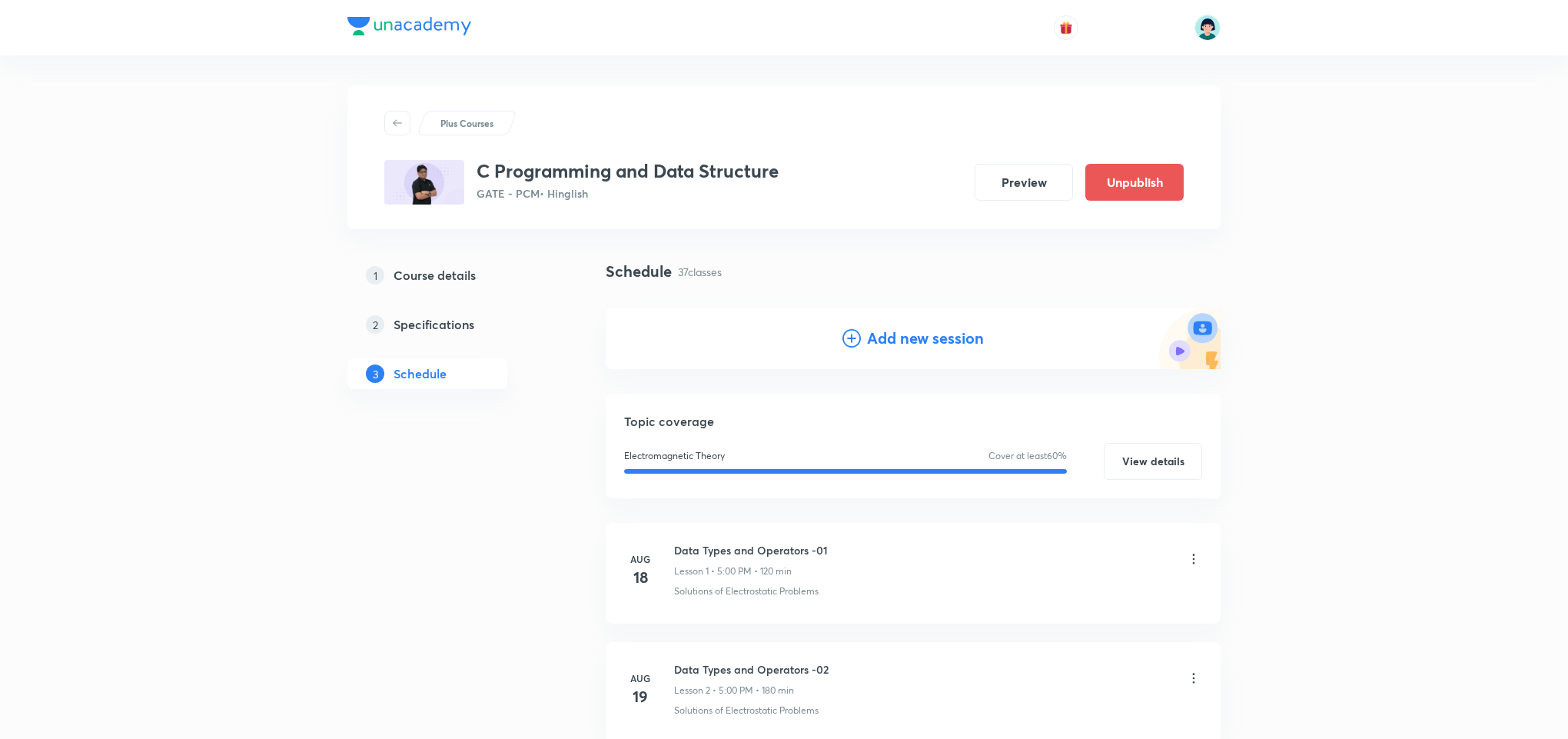
click at [914, 356] on div "Add new session" at bounding box center [913, 338] width 615 height 62
click at [867, 346] on h4 "Add new session" at bounding box center [925, 338] width 117 height 23
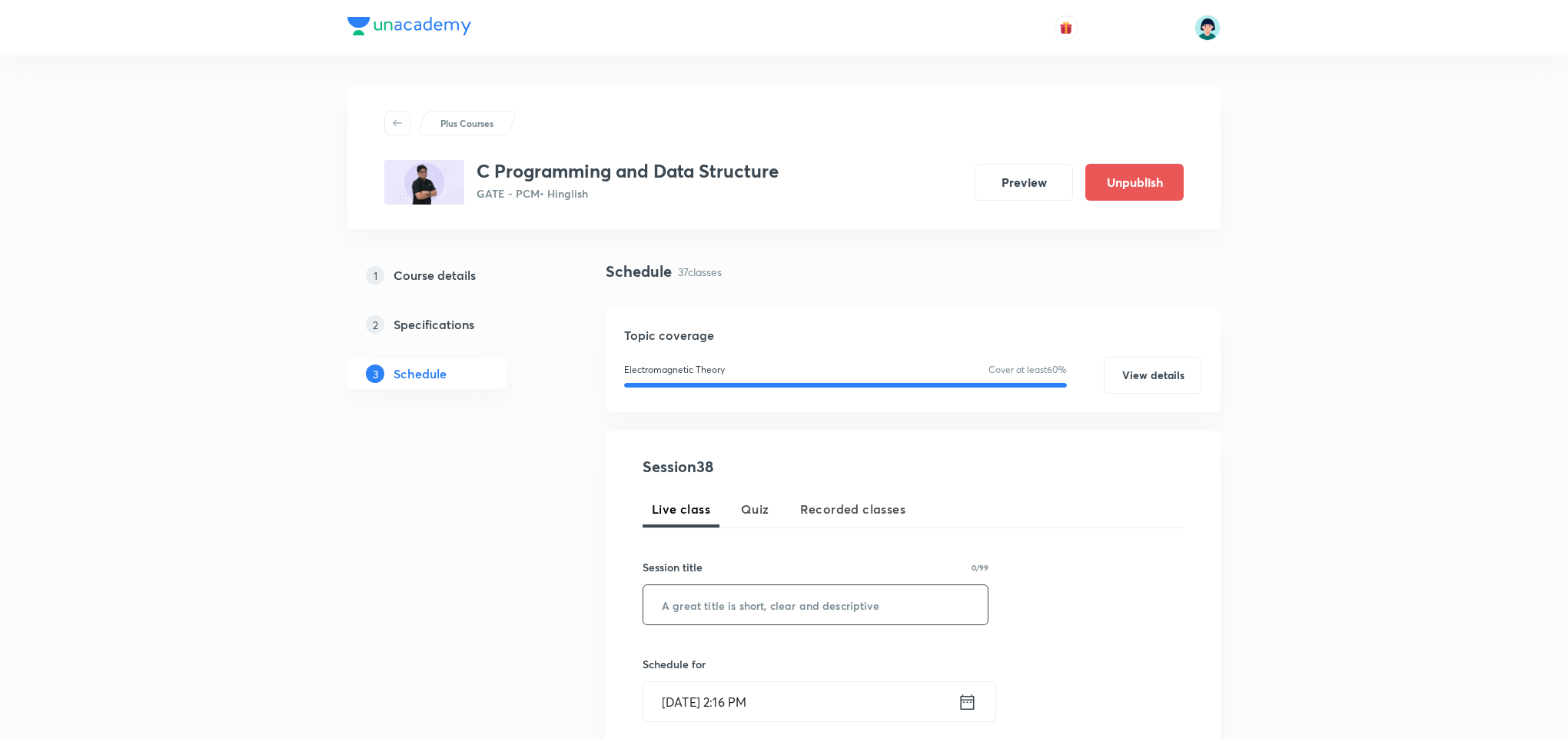
click at [755, 595] on input "text" at bounding box center [815, 605] width 344 height 39
paste input "Stack and Queue -02"
type input "Stack and Queue -02"
click at [688, 709] on input "Oct 3, 2025, 2:16 PM" at bounding box center [800, 702] width 315 height 39
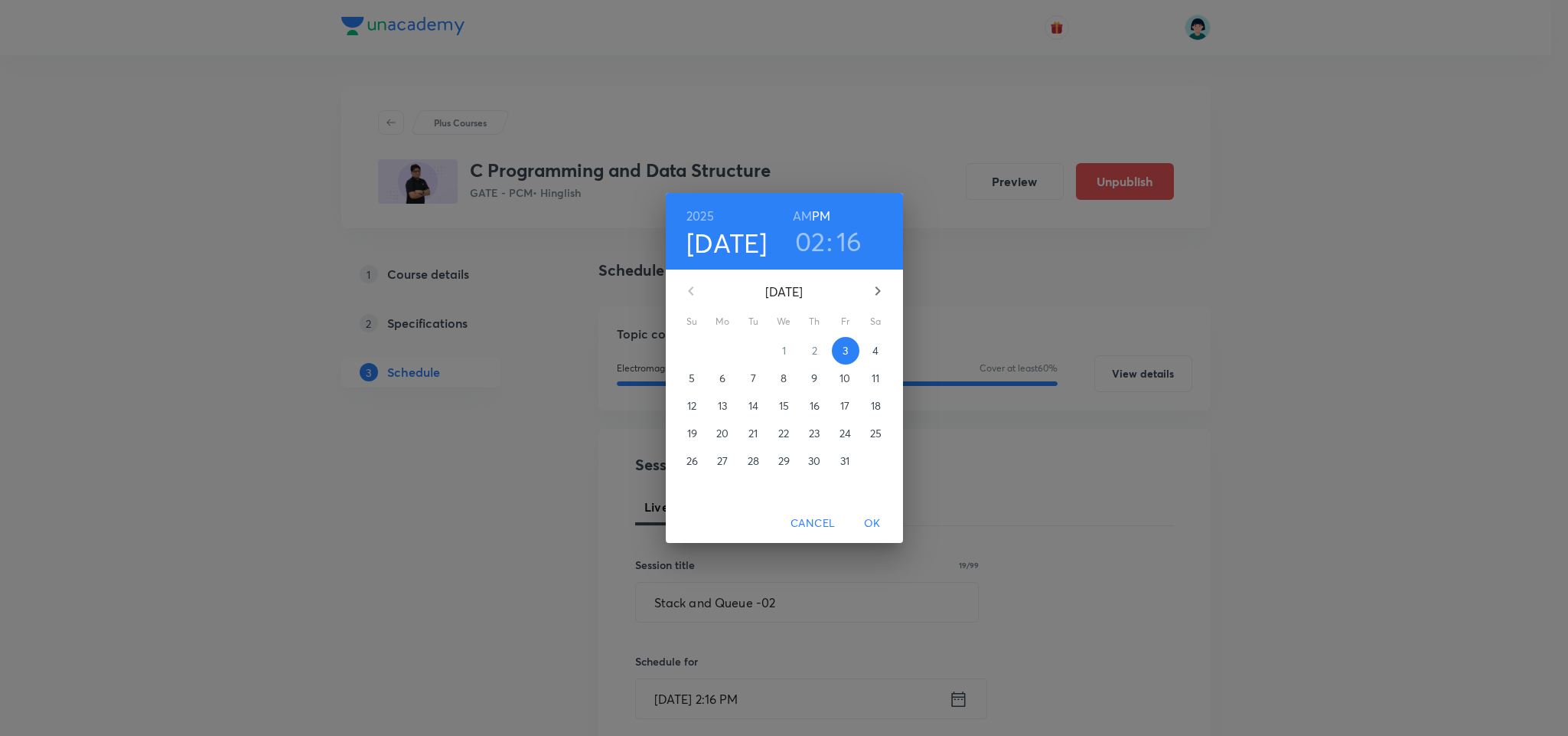
click at [866, 344] on span "4" at bounding box center [876, 351] width 28 height 15
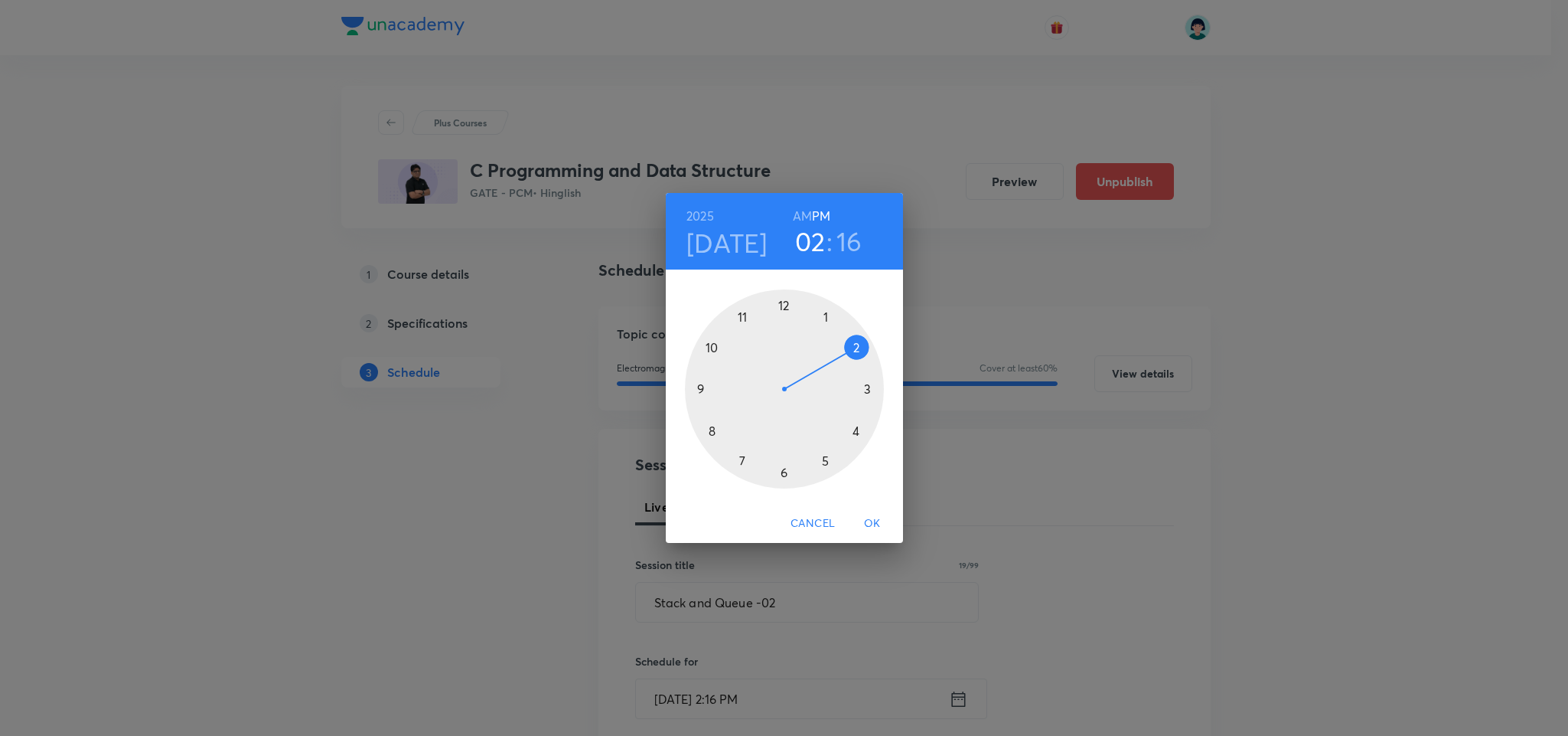
click at [825, 451] on div at bounding box center [784, 388] width 199 height 199
click at [781, 299] on div at bounding box center [784, 388] width 199 height 199
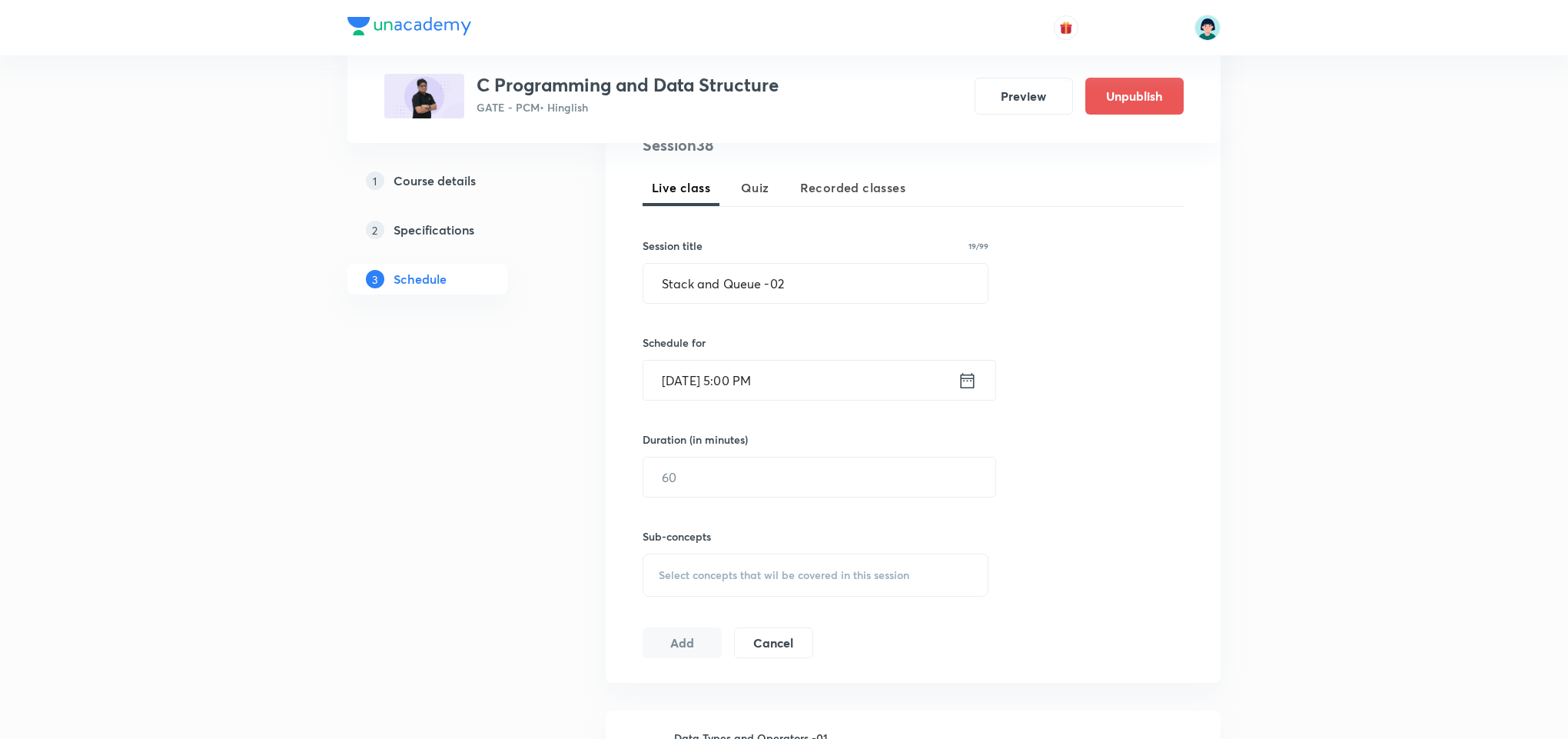
scroll to position [462, 0]
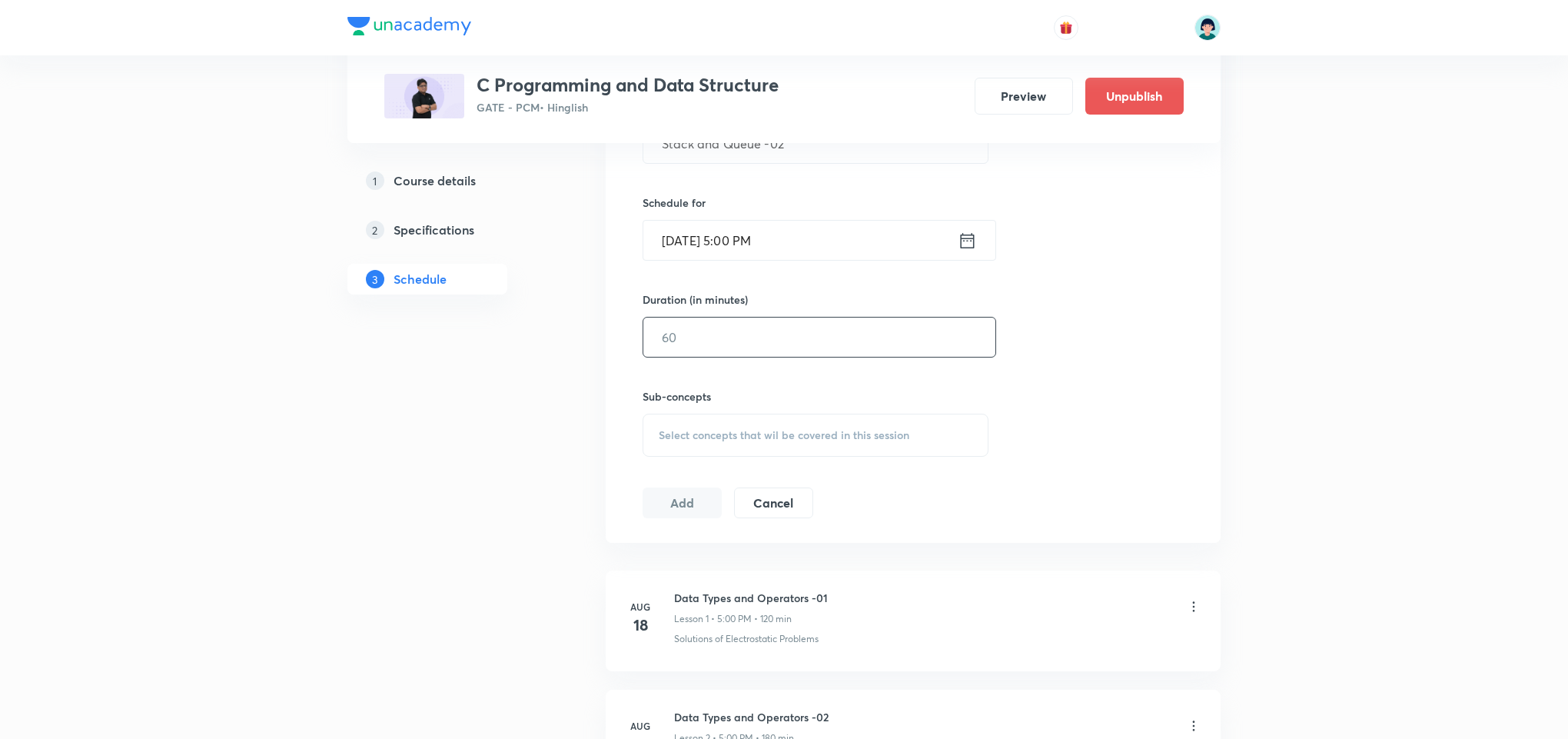
click at [818, 346] on input "text" at bounding box center [819, 337] width 352 height 39
type input "150"
click at [883, 455] on div "Select concepts that wil be covered in this session" at bounding box center [814, 436] width 345 height 43
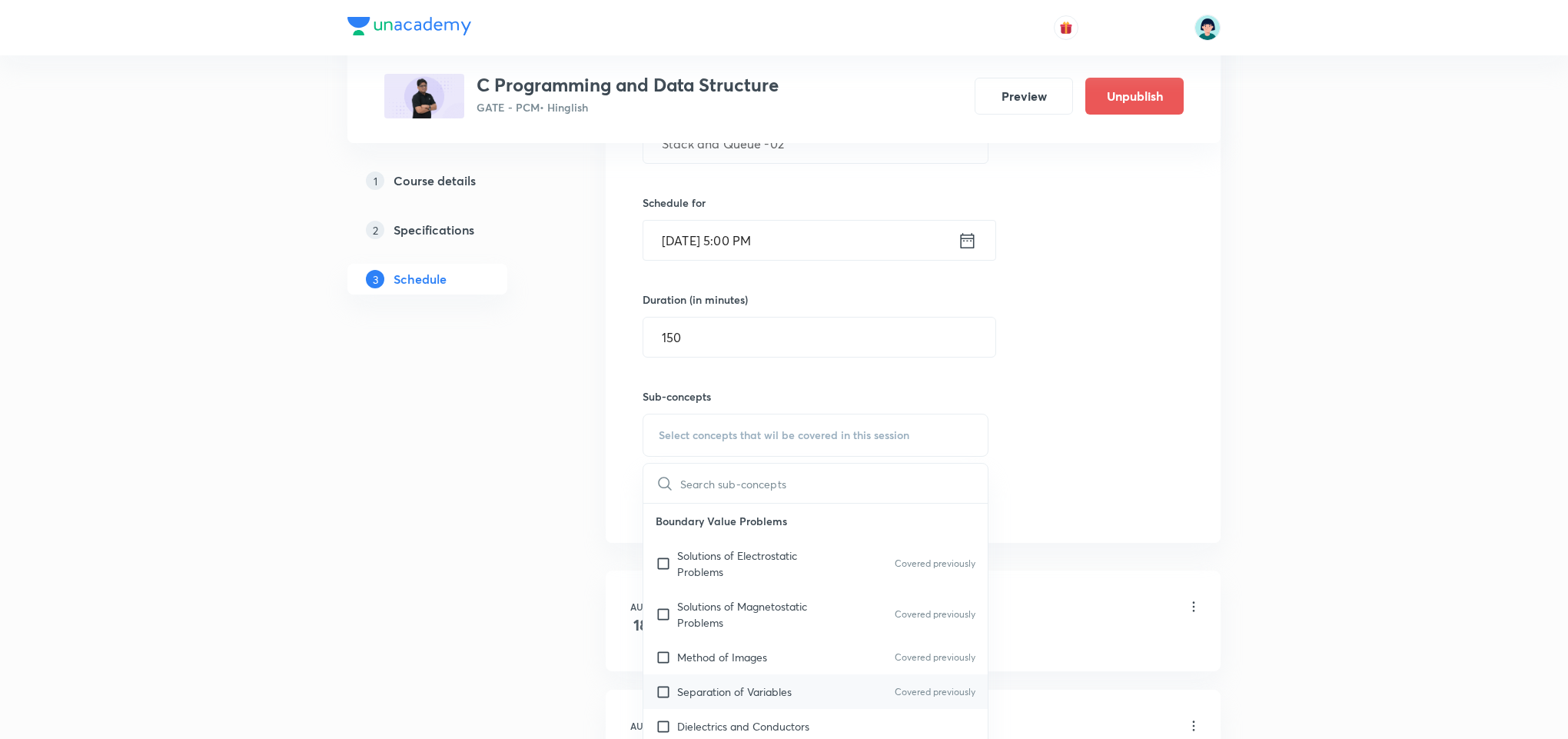
click at [731, 676] on div "Separation of Variables Covered previously" at bounding box center [815, 691] width 344 height 35
checkbox input "true"
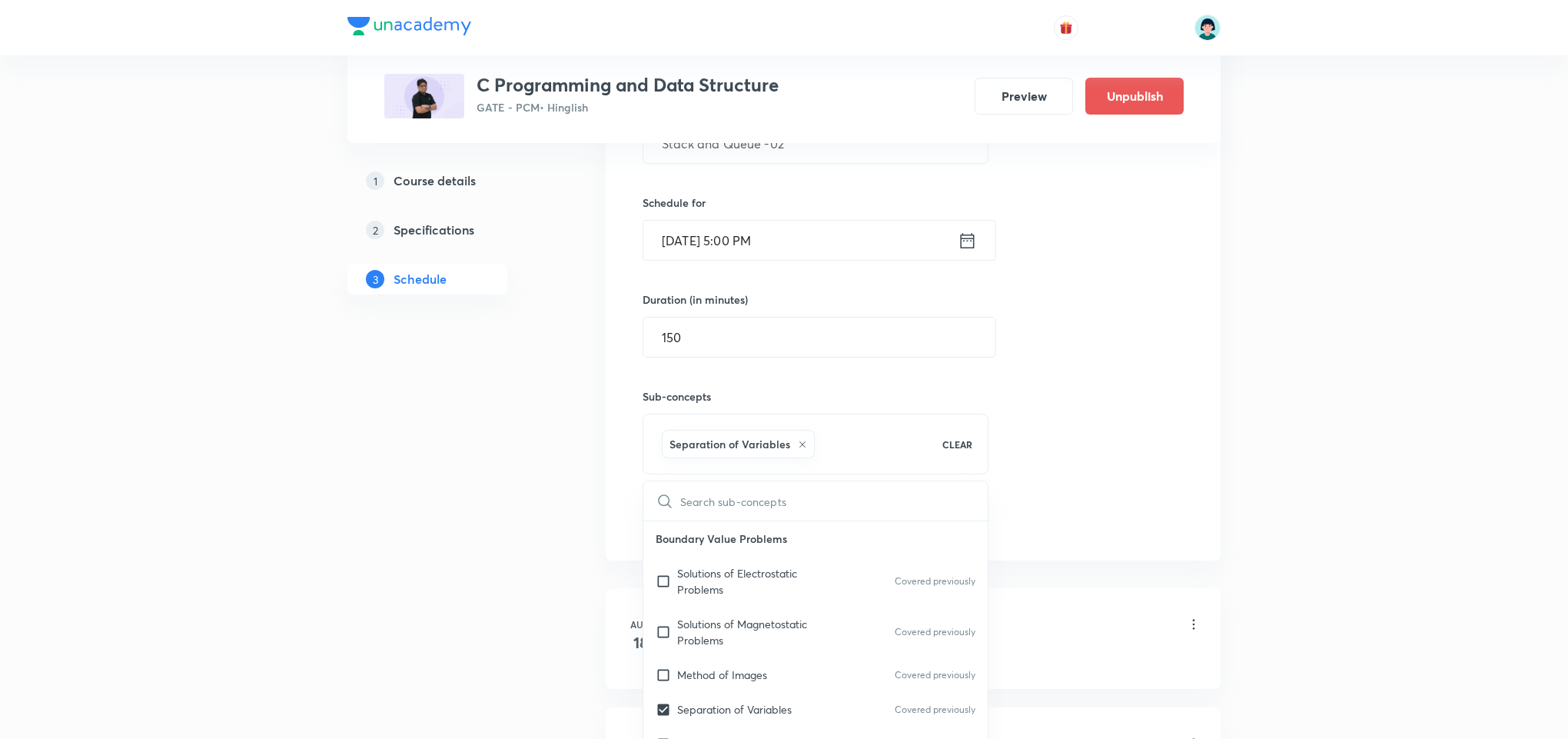
click at [1209, 425] on div "Session 38 Live class Quiz Recorded classes Session title 19/99 Stack and Queue…" at bounding box center [913, 264] width 615 height 591
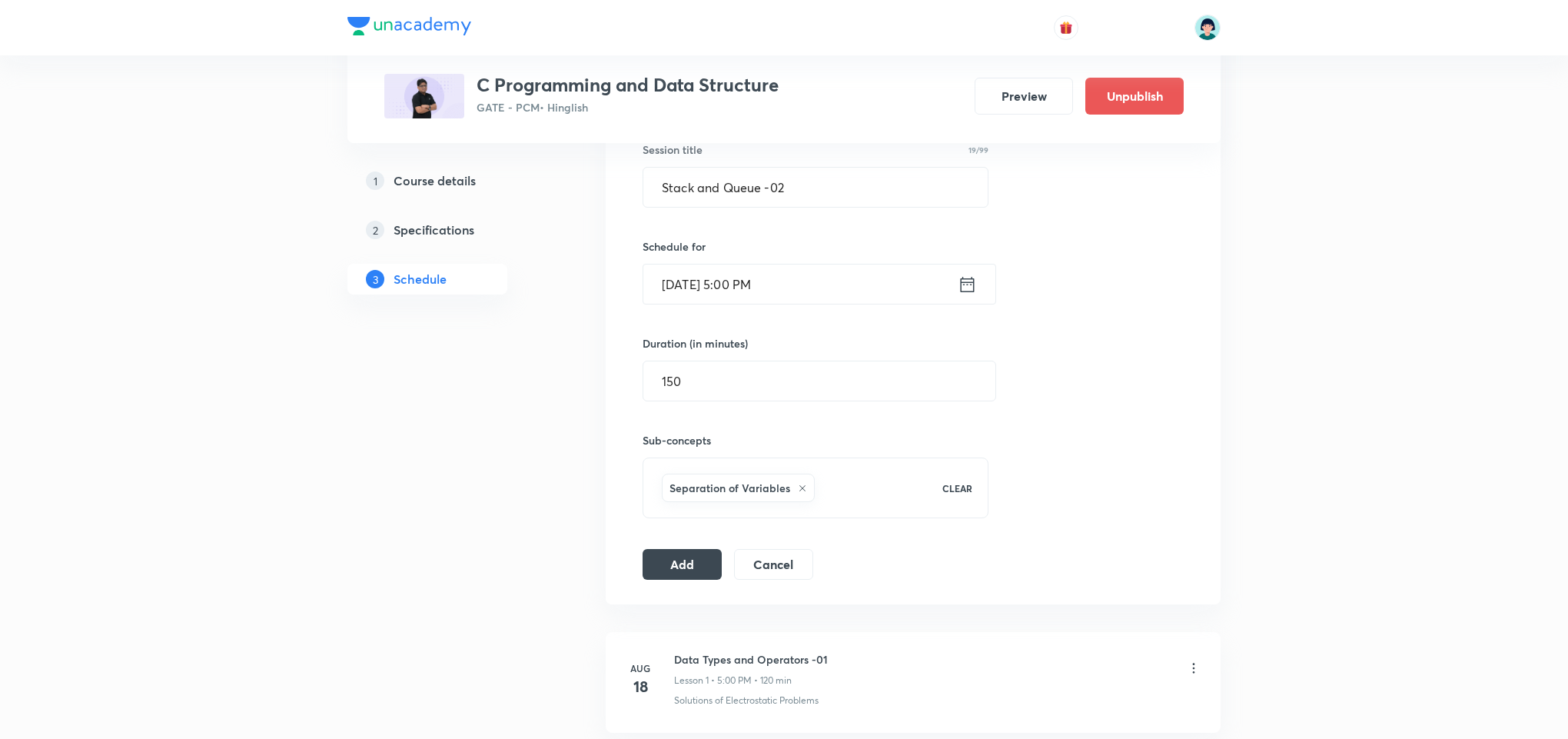
scroll to position [415, 0]
click at [684, 559] on button "Add" at bounding box center [681, 565] width 80 height 31
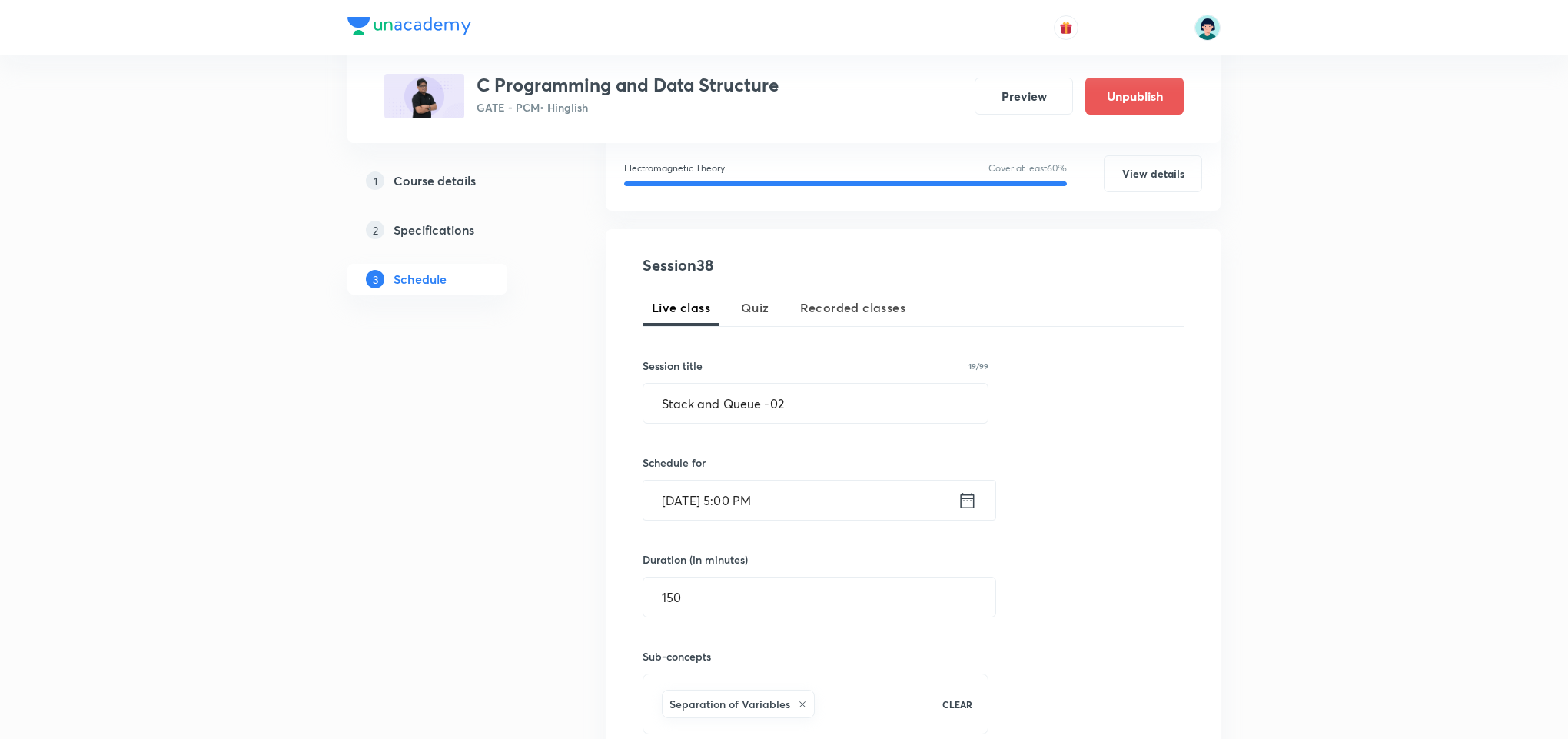
scroll to position [217, 0]
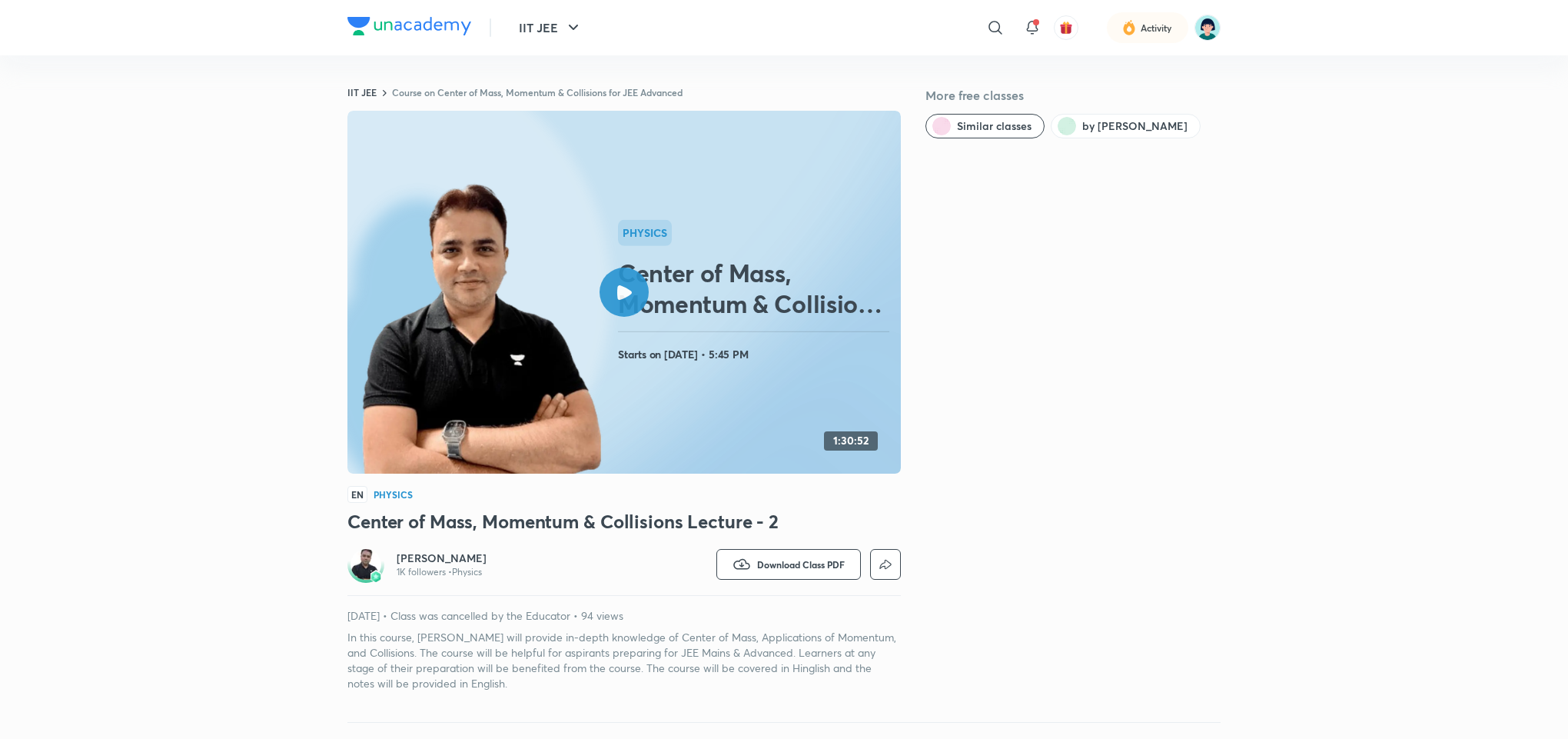
click at [628, 296] on icon at bounding box center [624, 293] width 15 height 15
